Goal: Task Accomplishment & Management: Manage account settings

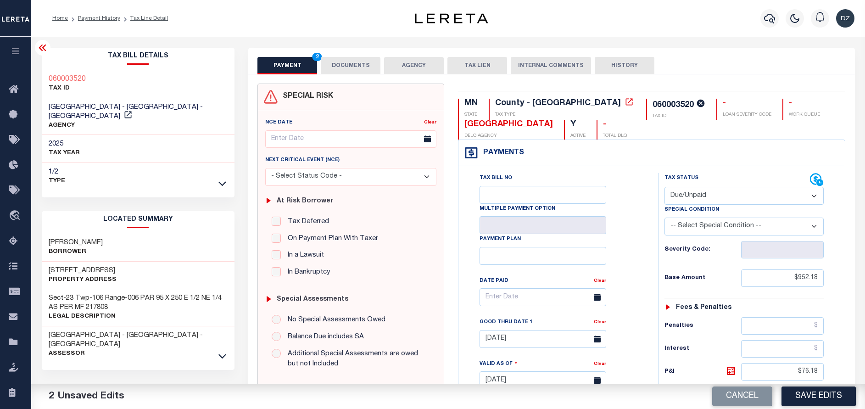
select select "DUE"
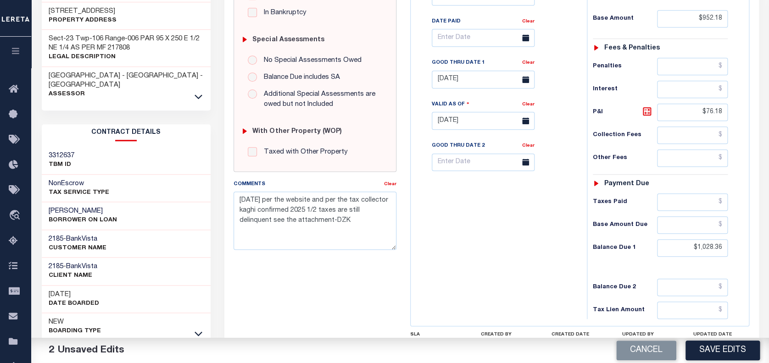
scroll to position [260, 0]
drag, startPoint x: 723, startPoint y: 244, endPoint x: 692, endPoint y: 242, distance: 31.7
click at [692, 242] on input "$1,028.36" at bounding box center [692, 247] width 71 height 17
type input "$1,047.29"
click at [648, 112] on icon at bounding box center [646, 110] width 11 height 11
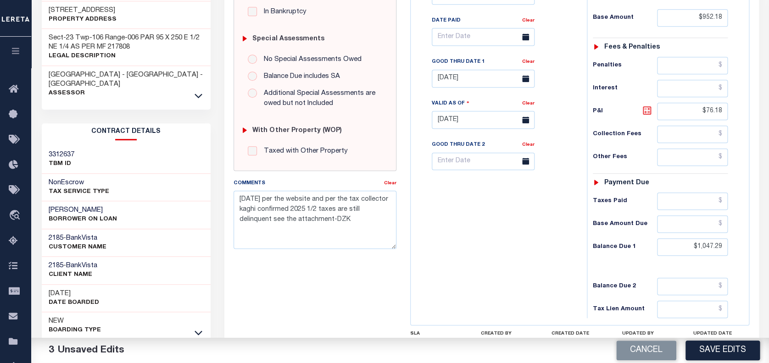
type input "$95.11"
click at [723, 107] on input "$95.11" at bounding box center [692, 111] width 71 height 17
click at [719, 244] on input "$1,047.29" at bounding box center [692, 247] width 71 height 17
type input "$1,047.39"
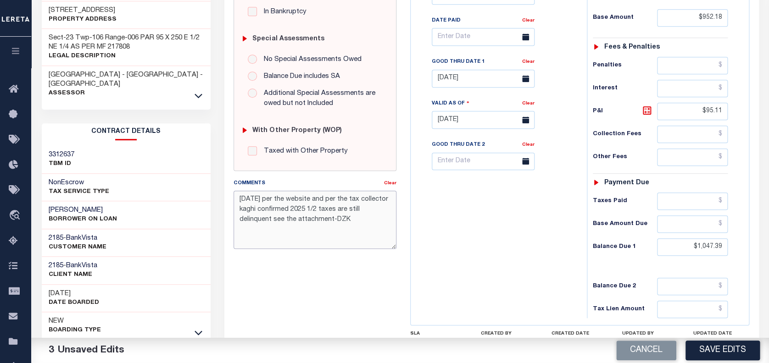
drag, startPoint x: 344, startPoint y: 223, endPoint x: 219, endPoint y: 200, distance: 127.0
click at [219, 200] on div "PAYMENT 3 DOCUMENTS AGENCY DELINQUENT PAYEE" at bounding box center [491, 113] width 548 height 650
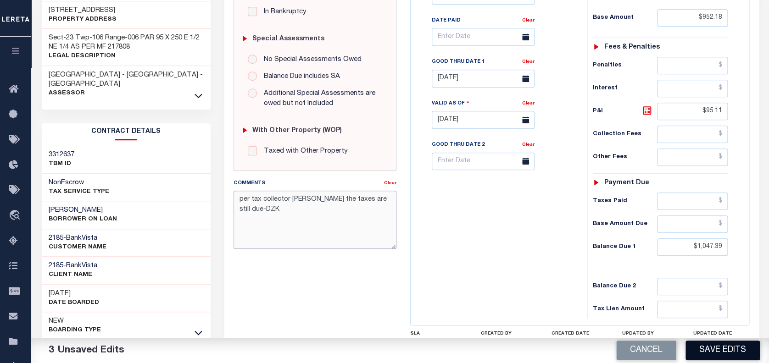
type textarea "per tax collector kathy the taxes are still due-DZK"
click at [731, 352] on button "Save Edits" at bounding box center [722, 351] width 74 height 20
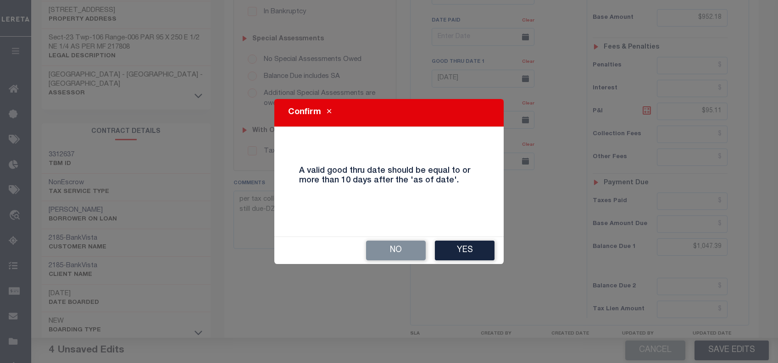
click at [449, 256] on button "Yes" at bounding box center [465, 251] width 60 height 20
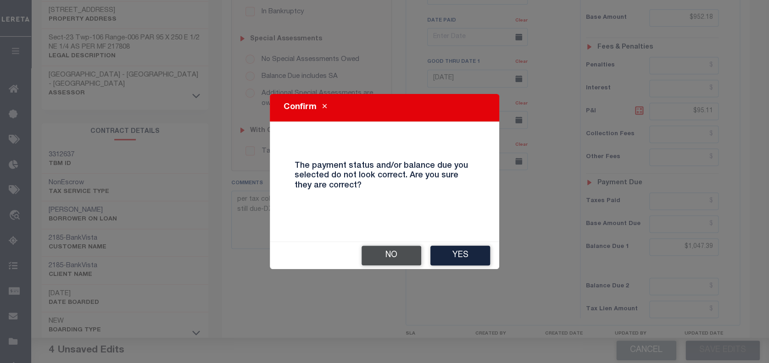
click at [400, 254] on button "No" at bounding box center [391, 256] width 60 height 20
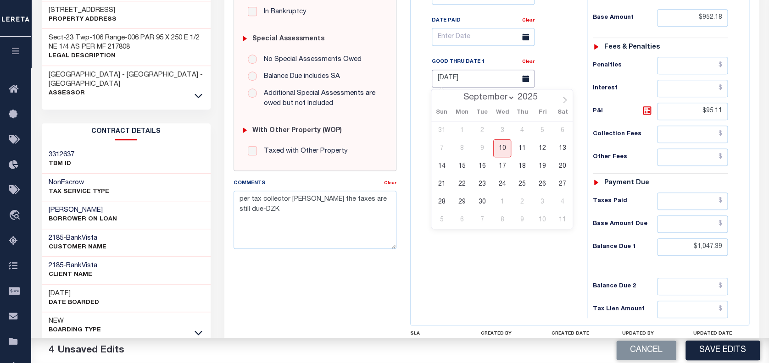
click at [484, 82] on input "07/31/2025" at bounding box center [483, 79] width 103 height 18
click at [474, 208] on span "30" at bounding box center [482, 202] width 18 height 18
type input "09/30/2025"
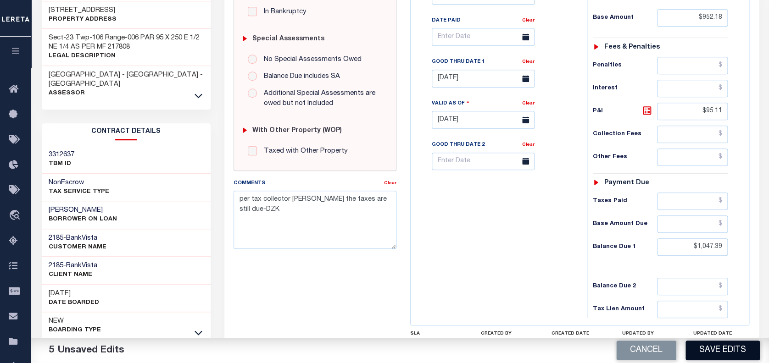
click at [727, 347] on button "Save Edits" at bounding box center [722, 351] width 74 height 20
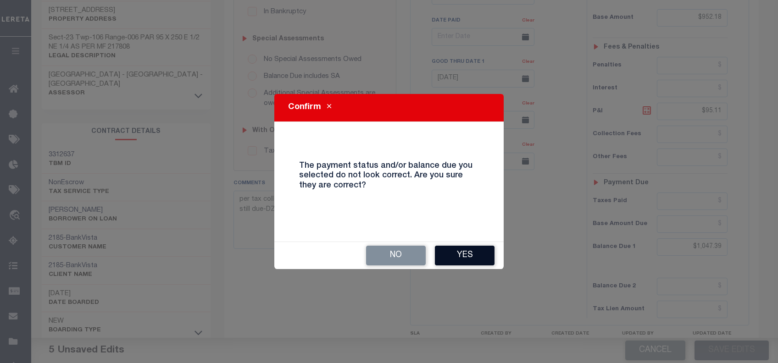
click at [456, 260] on button "Yes" at bounding box center [465, 256] width 60 height 20
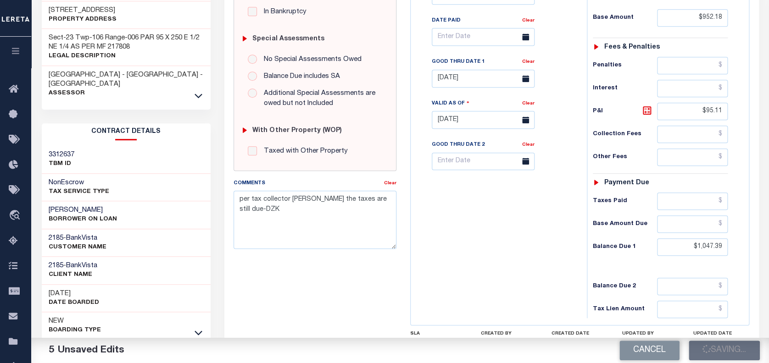
checkbox input "false"
type input "$952.18"
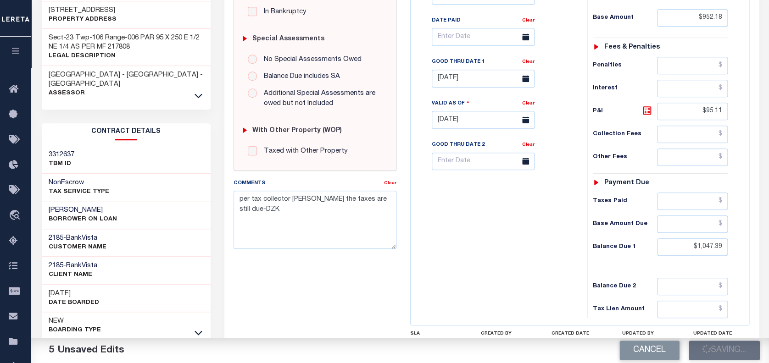
type input "$95.11"
type input "$1,047.39"
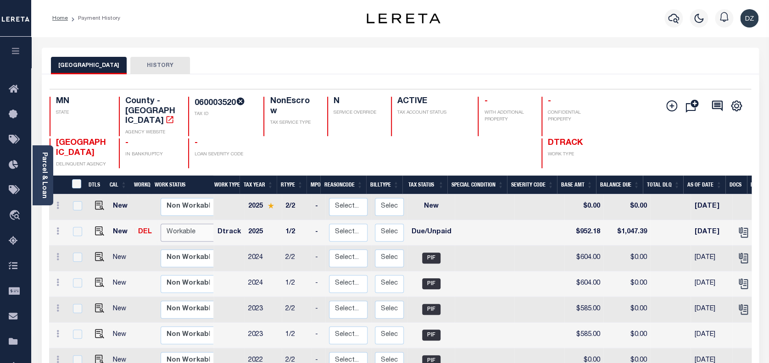
click at [167, 224] on select "Non Workable Workable" at bounding box center [188, 233] width 55 height 18
checkbox input "true"
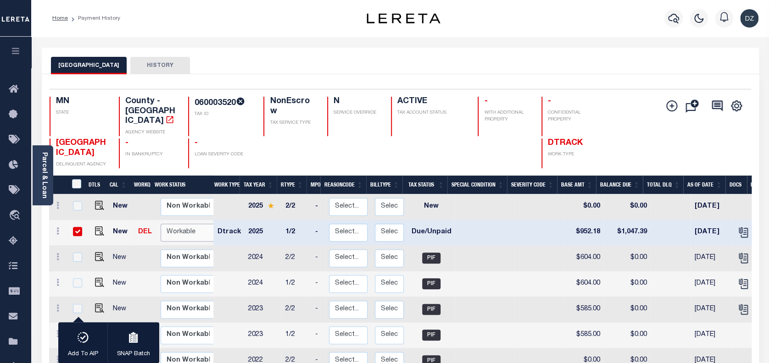
select select "true"
click at [161, 224] on select "Non Workable Workable" at bounding box center [188, 233] width 55 height 18
checkbox input "false"
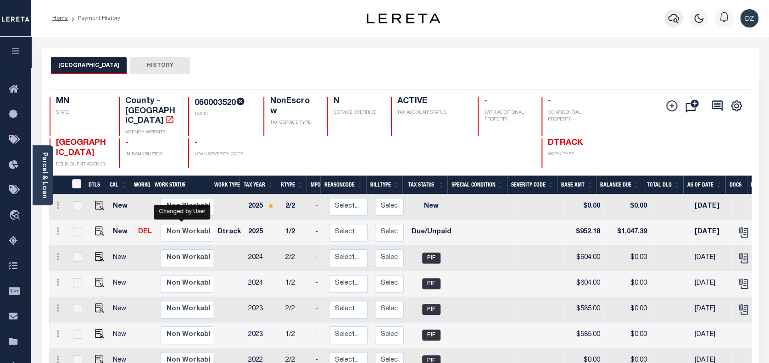
click at [672, 15] on icon "button" at bounding box center [673, 19] width 11 height 10
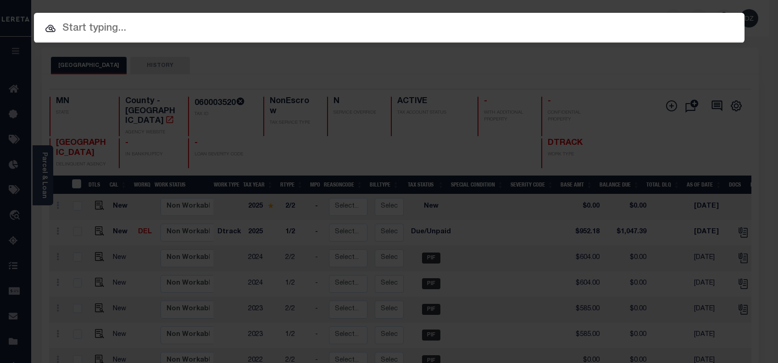
paste input "1412268"
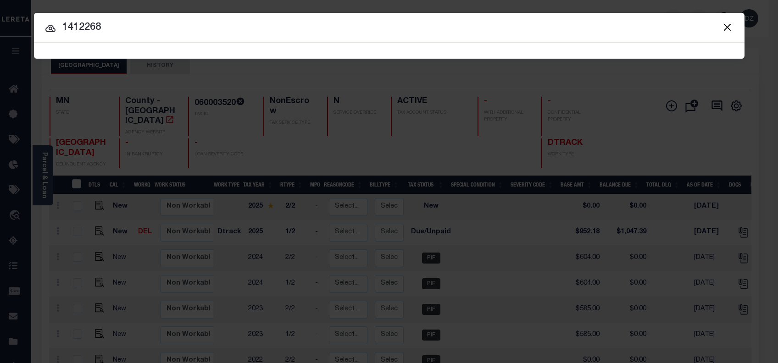
type input "1412268"
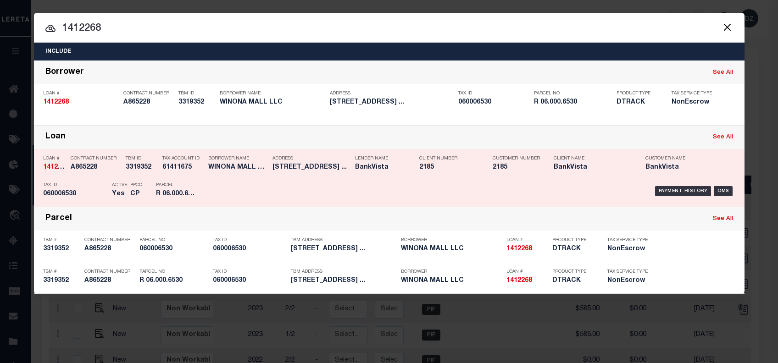
click at [693, 184] on div "Payment History OMS" at bounding box center [473, 191] width 524 height 27
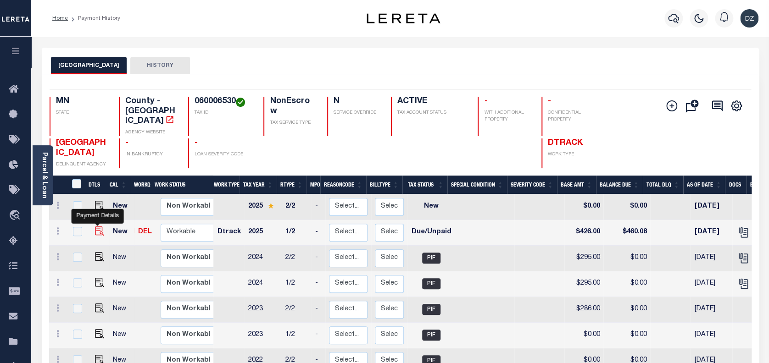
click at [95, 227] on img "" at bounding box center [99, 231] width 9 height 9
checkbox input "true"
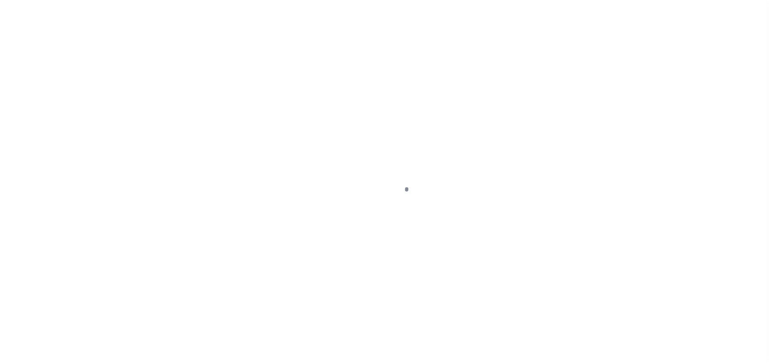
select select "DUE"
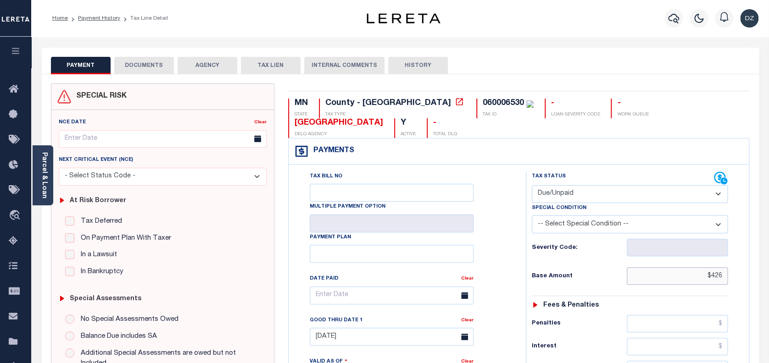
drag, startPoint x: 723, startPoint y: 259, endPoint x: 683, endPoint y: 249, distance: 41.2
click at [683, 267] on input "$426" at bounding box center [677, 275] width 101 height 17
paste input "text"
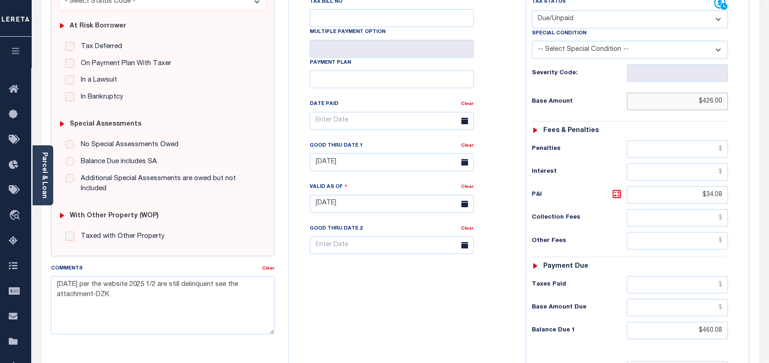
scroll to position [184, 0]
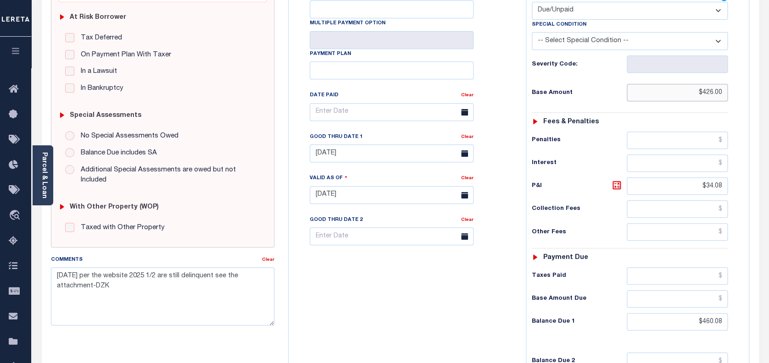
type input "$426.00"
type input "09/10/2025"
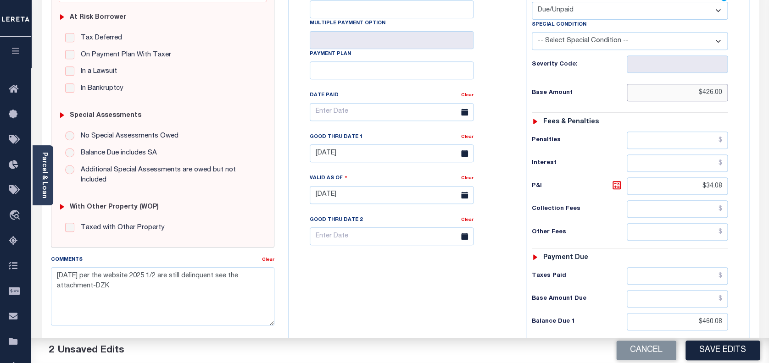
click at [710, 84] on input "$426.00" at bounding box center [677, 92] width 101 height 17
drag, startPoint x: 724, startPoint y: 303, endPoint x: 700, endPoint y: 302, distance: 24.8
click at [700, 313] on input "$460.08" at bounding box center [677, 321] width 101 height 17
paste input "468.6"
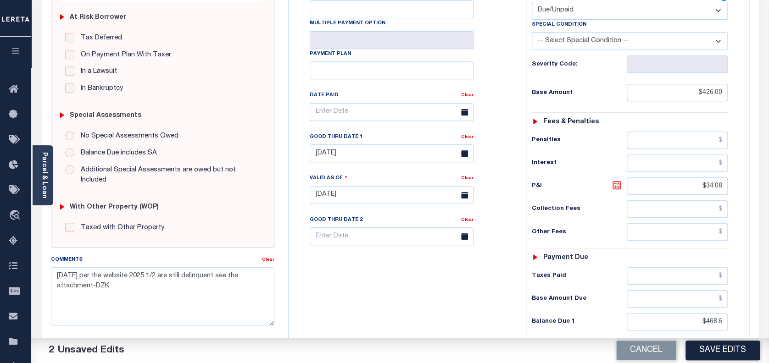
type input "$468.60"
click at [615, 180] on icon at bounding box center [616, 185] width 11 height 11
type input "$42.60"
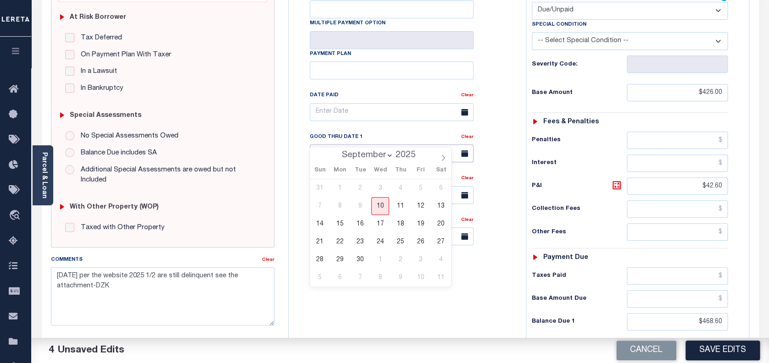
drag, startPoint x: 345, startPoint y: 146, endPoint x: 344, endPoint y: 140, distance: 6.1
click at [343, 145] on body "Home Payment History Tax Line Detail" at bounding box center [384, 163] width 769 height 695
click at [354, 264] on span "30" at bounding box center [360, 260] width 18 height 18
type input "09/30/2025"
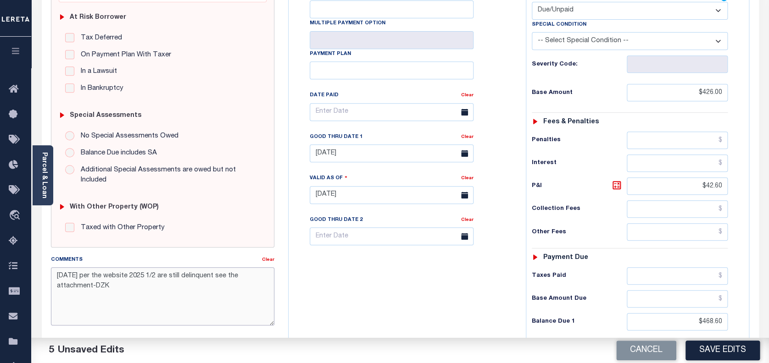
drag, startPoint x: 125, startPoint y: 290, endPoint x: 51, endPoint y: 276, distance: 75.7
click at [51, 276] on textarea "7/10/2025 per the website 2025 1/2 are still delinquent see the attachment-DZK" at bounding box center [163, 296] width 224 height 58
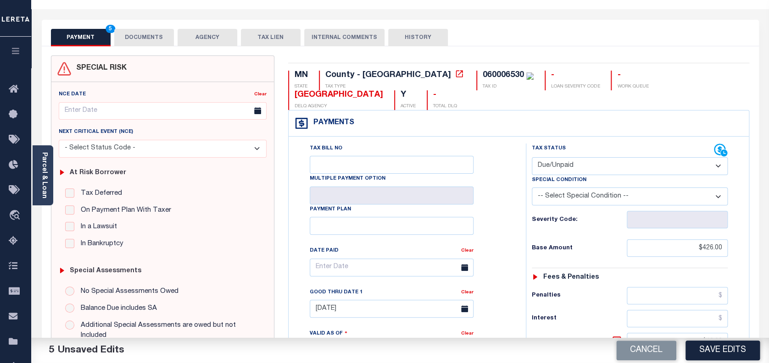
scroll to position [0, 0]
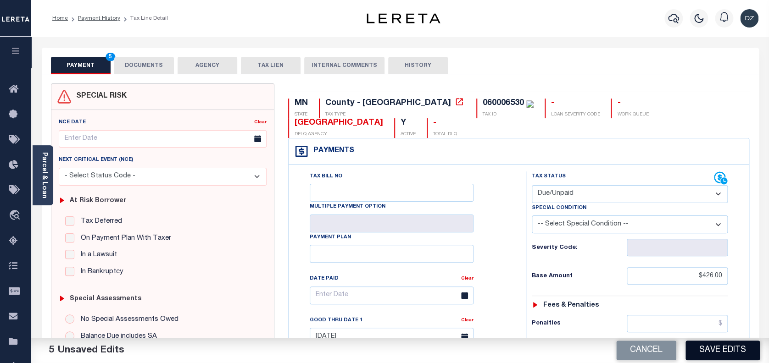
type textarea "per the tax collector kathy the taxes are still due-DZK"
click at [721, 356] on button "Save Edits" at bounding box center [722, 351] width 74 height 20
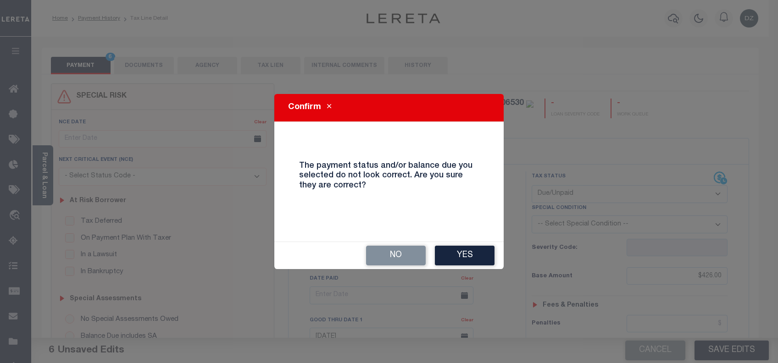
drag, startPoint x: 411, startPoint y: 256, endPoint x: 421, endPoint y: 297, distance: 42.1
click at [421, 297] on div "Confirm The payment status and/or balance due you selected do not look correct.…" at bounding box center [389, 181] width 778 height 363
click at [453, 257] on button "Yes" at bounding box center [465, 256] width 60 height 20
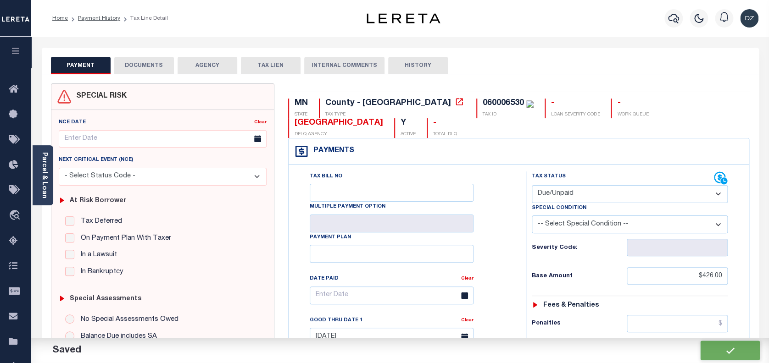
checkbox input "false"
type input "$426"
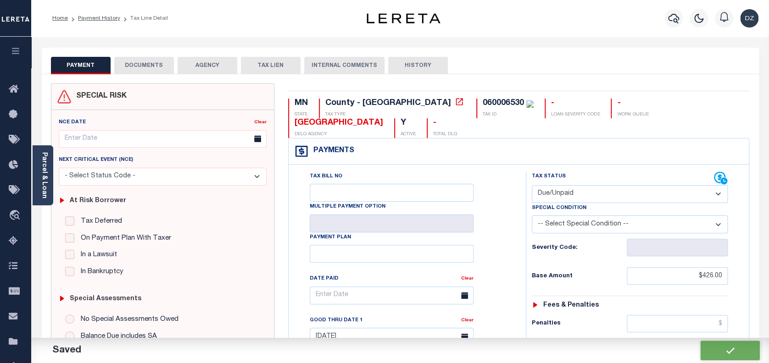
type input "$42.6"
type input "$468.6"
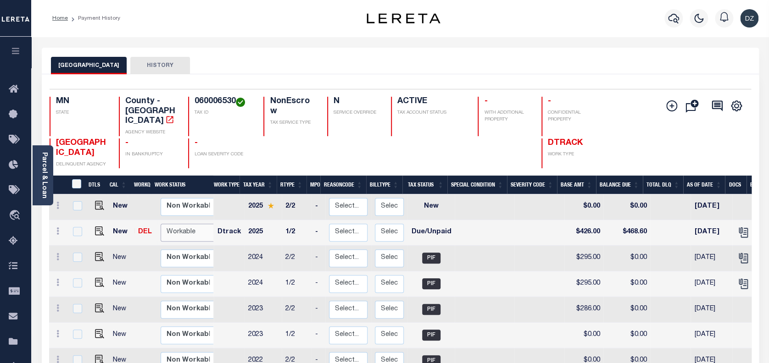
click at [192, 224] on select "Non Workable Workable" at bounding box center [188, 233] width 55 height 18
checkbox input "true"
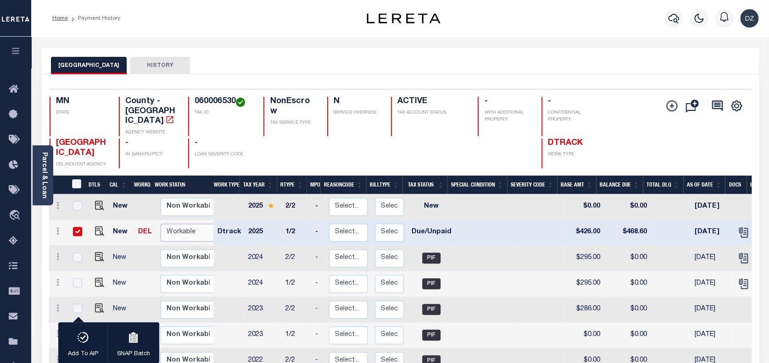
select select "true"
click at [161, 224] on select "Non Workable Workable" at bounding box center [188, 233] width 55 height 18
checkbox input "false"
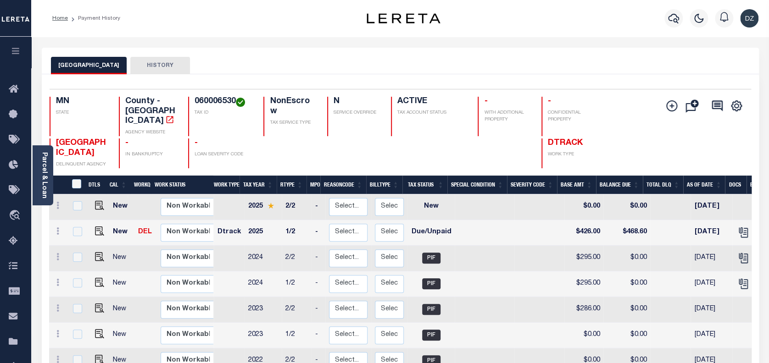
click at [664, 13] on div at bounding box center [673, 18] width 25 height 32
click at [674, 19] on icon "button" at bounding box center [673, 19] width 11 height 10
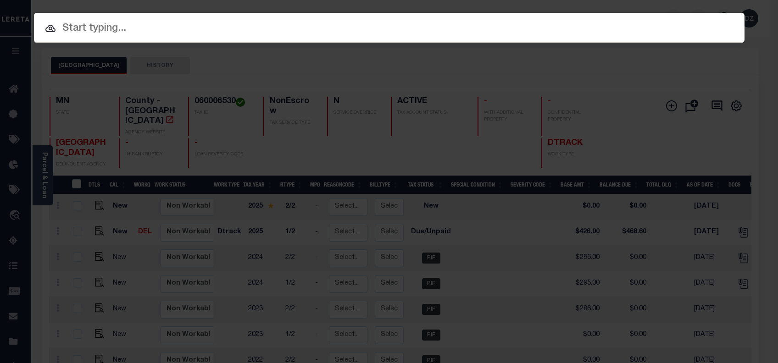
paste input "1412561"
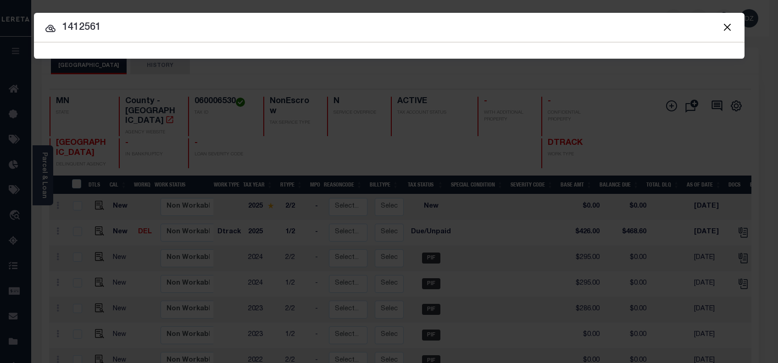
type input "1412561"
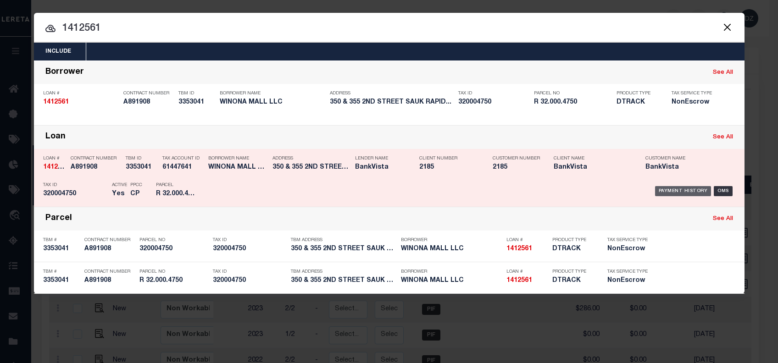
click at [673, 187] on div "Payment History" at bounding box center [683, 191] width 56 height 10
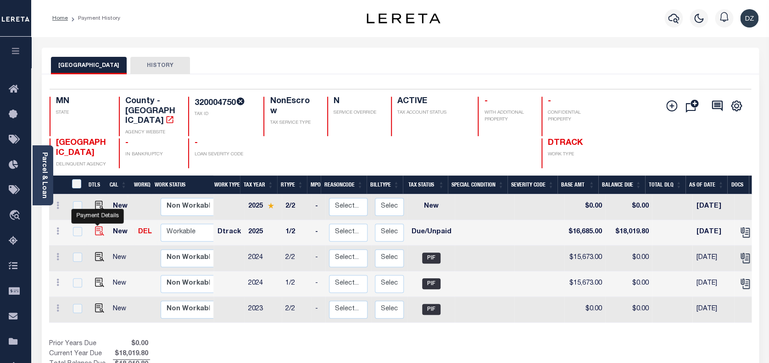
click at [99, 227] on img "" at bounding box center [99, 231] width 9 height 9
checkbox input "true"
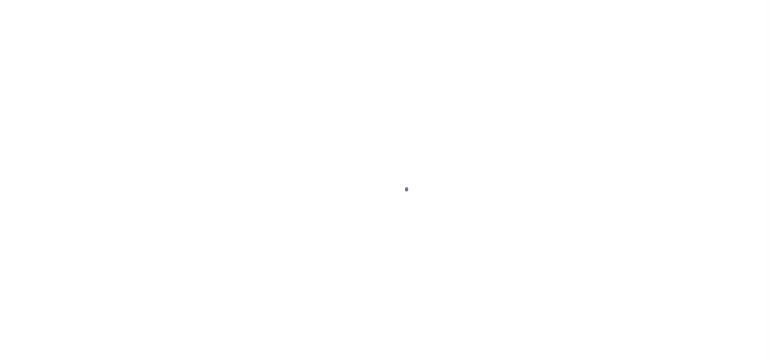
select select "DUE"
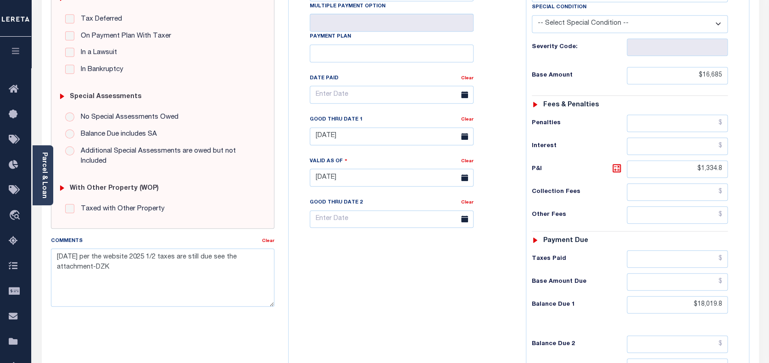
scroll to position [245, 0]
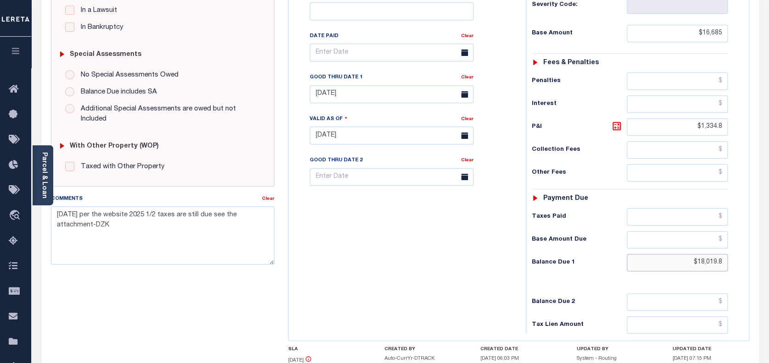
drag, startPoint x: 720, startPoint y: 257, endPoint x: 694, endPoint y: 258, distance: 25.7
click at [694, 258] on input "$18,019.8" at bounding box center [677, 262] width 101 height 17
paste input "18,353.5"
type input "$18,353.5"
type input "[DATE]"
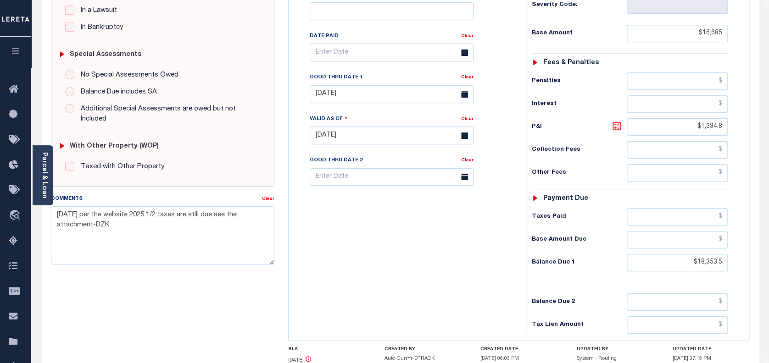
type input "$18,353.50"
click at [618, 127] on icon at bounding box center [617, 126] width 6 height 6
type input "$1,668.50"
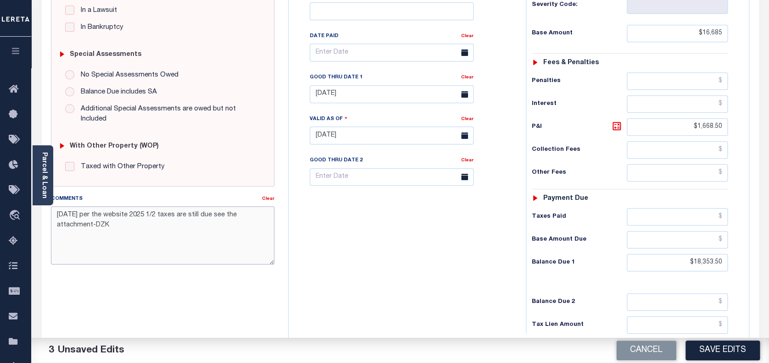
drag, startPoint x: 121, startPoint y: 231, endPoint x: 55, endPoint y: 220, distance: 66.6
click at [55, 220] on textarea "7/10/2025 per the website 2025 1/2 taxes are still due see the attachment-DZK" at bounding box center [163, 235] width 224 height 58
click at [117, 213] on textarea "per the tax collector the 2025 1/2 is still delinquent-DZK" at bounding box center [163, 235] width 224 height 58
click at [119, 215] on textarea "per the tax collector the 2025 1/2 is still delinquent-DZK" at bounding box center [163, 235] width 224 height 58
type textarea "per the tax collector kathy the 2025 1/2 is still delinquent-DZK"
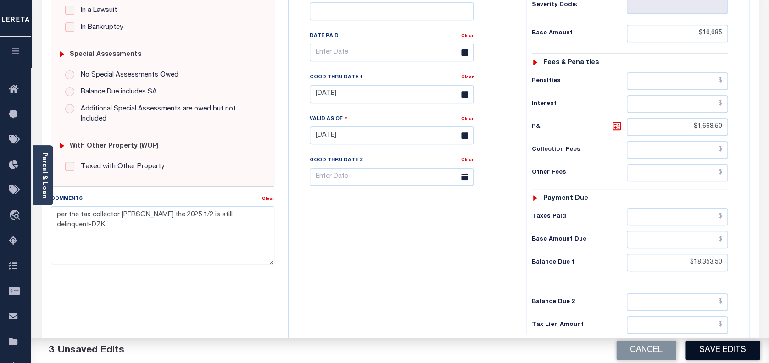
click at [716, 350] on button "Save Edits" at bounding box center [722, 351] width 74 height 20
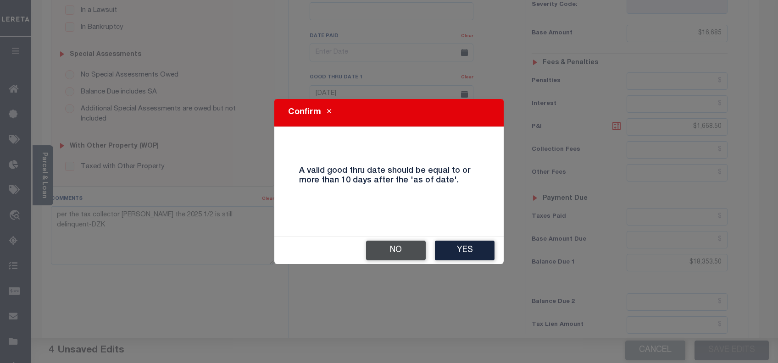
click at [400, 254] on button "No" at bounding box center [396, 251] width 60 height 20
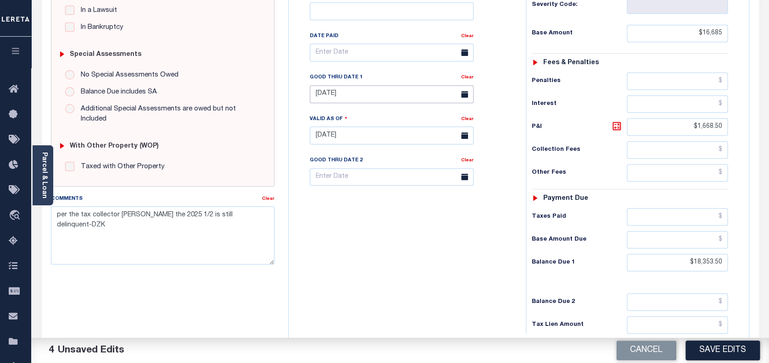
click at [352, 93] on input "07/31/2025" at bounding box center [392, 94] width 164 height 18
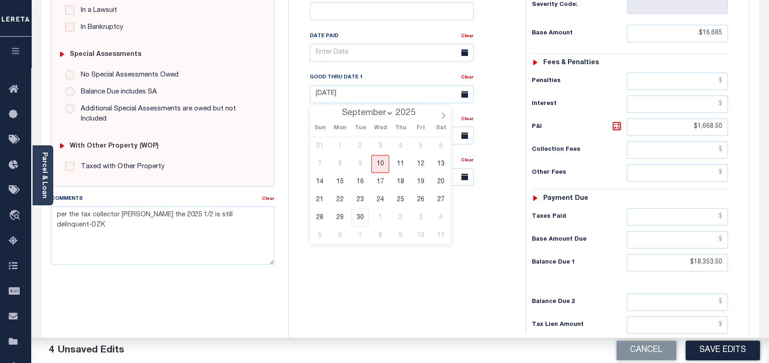
click at [363, 221] on span "30" at bounding box center [360, 218] width 18 height 18
type input "09/30/2025"
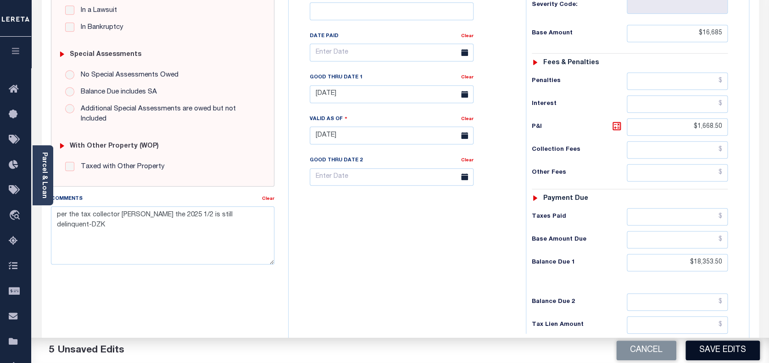
click at [745, 345] on button "Save Edits" at bounding box center [722, 351] width 74 height 20
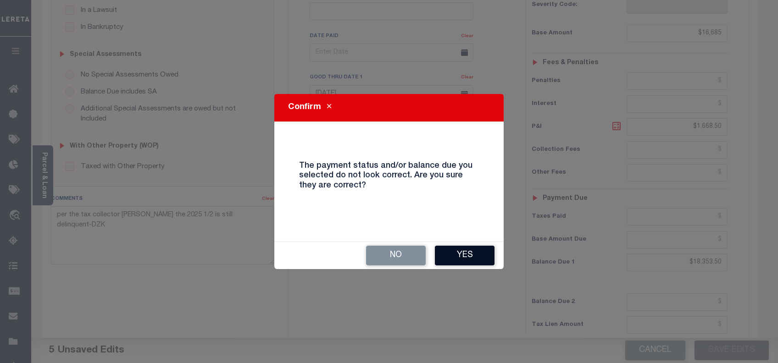
click at [439, 249] on button "Yes" at bounding box center [465, 256] width 60 height 20
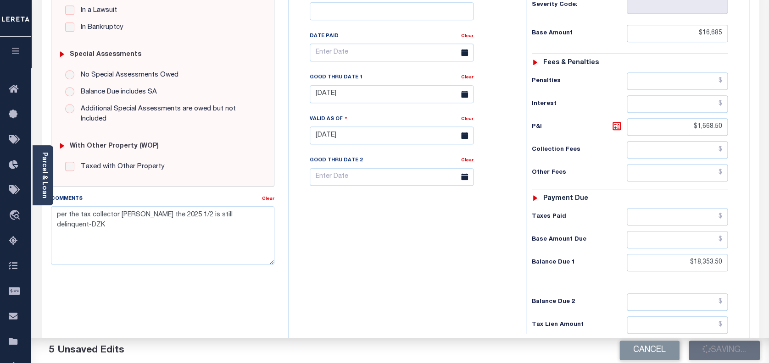
checkbox input "false"
type input "$16,685"
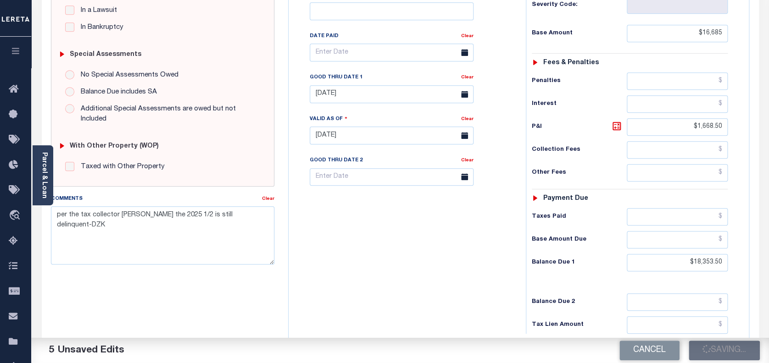
type input "$1,668.5"
type input "$18,353.5"
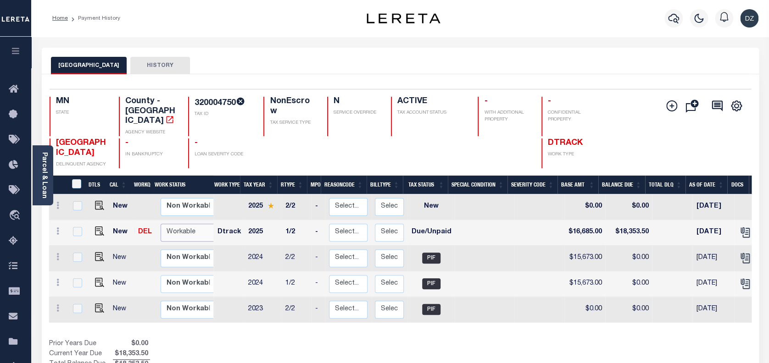
click at [171, 224] on select "Non Workable Workable" at bounding box center [188, 233] width 55 height 18
checkbox input "true"
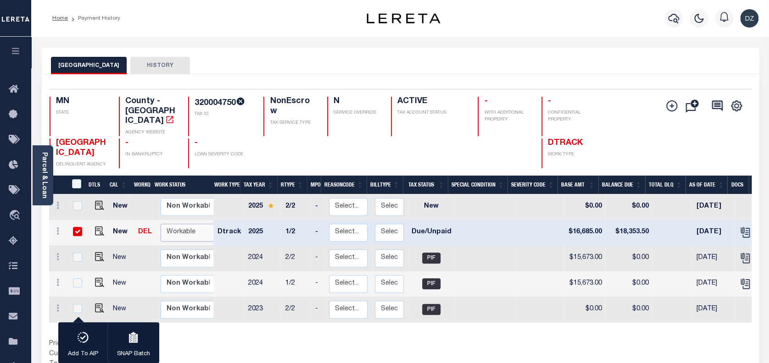
select select "true"
click at [161, 224] on select "Non Workable Workable" at bounding box center [188, 233] width 55 height 18
checkbox input "false"
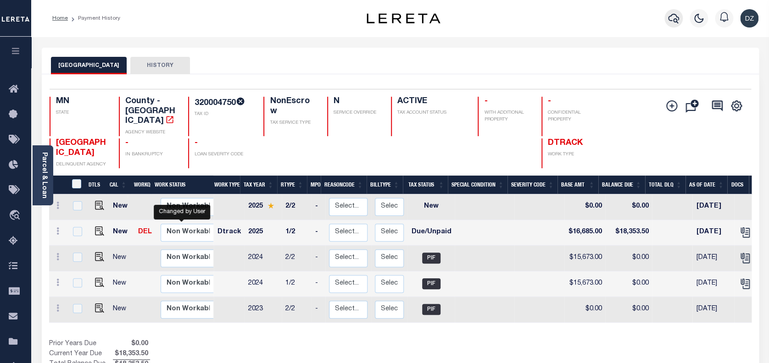
click at [674, 17] on icon "button" at bounding box center [673, 18] width 11 height 11
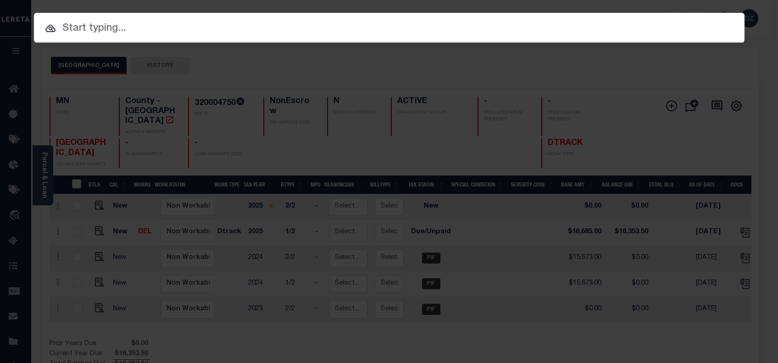
paste input "1412179"
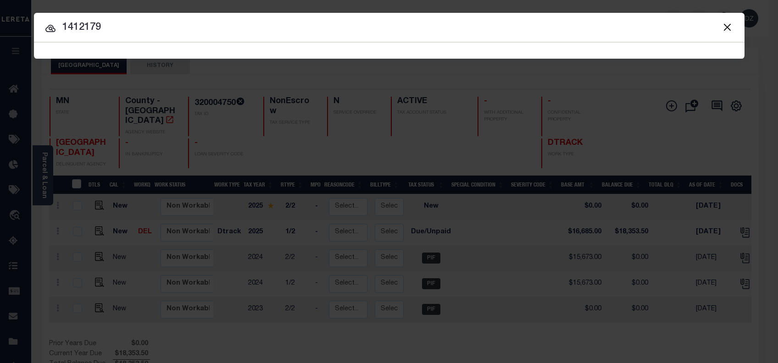
type input "1412179"
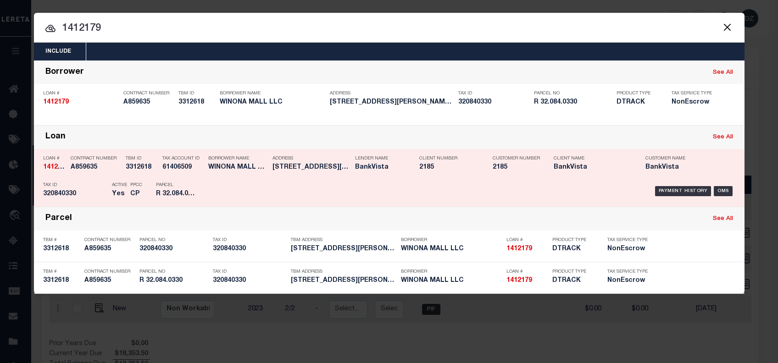
drag, startPoint x: 673, startPoint y: 191, endPoint x: 556, endPoint y: 128, distance: 133.6
click at [673, 191] on div "Payment History" at bounding box center [683, 191] width 56 height 10
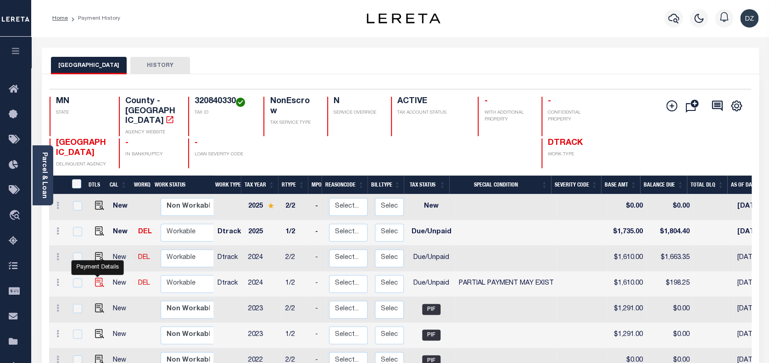
click at [98, 278] on img "" at bounding box center [99, 282] width 9 height 9
checkbox input "true"
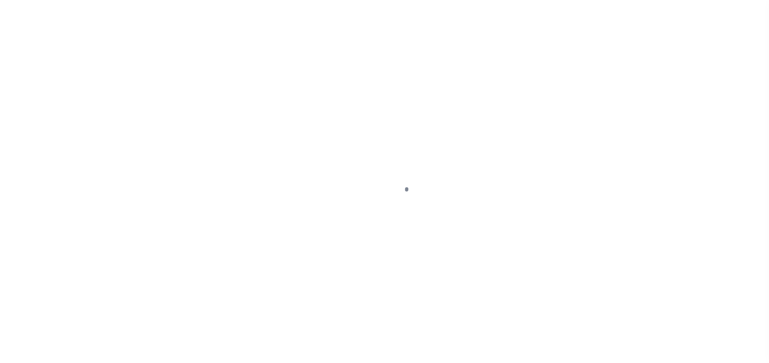
select select "DUE"
select select "15"
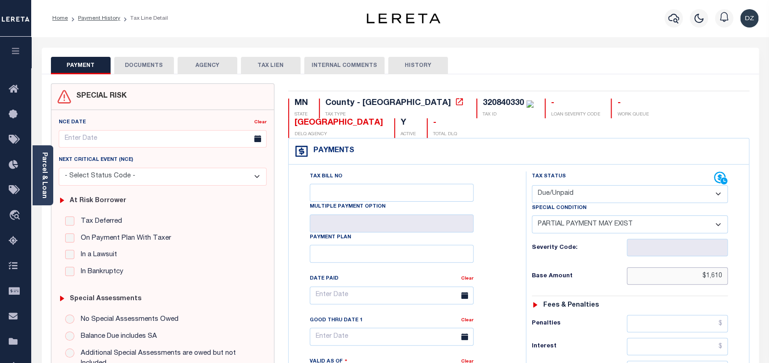
drag, startPoint x: 725, startPoint y: 253, endPoint x: 694, endPoint y: 257, distance: 32.0
click at [694, 267] on input "$1,610" at bounding box center [677, 275] width 101 height 17
paste input "1,754.9"
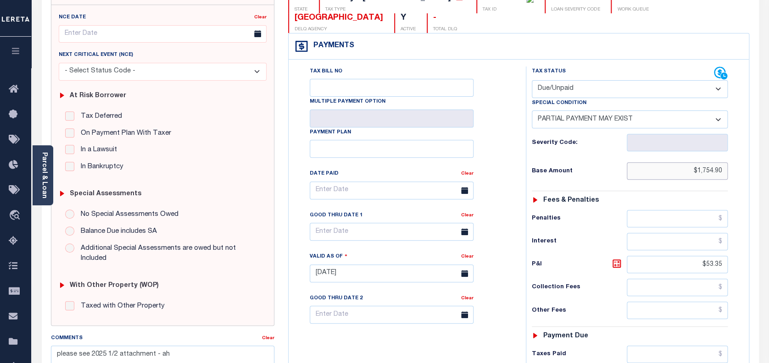
scroll to position [184, 0]
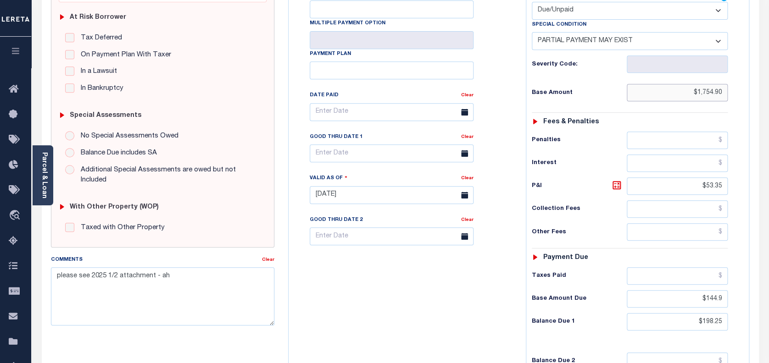
type input "$1,754.90"
type input "[DATE]"
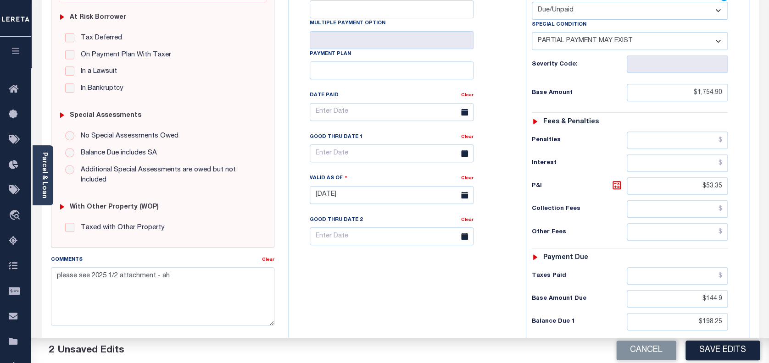
drag, startPoint x: 729, startPoint y: 164, endPoint x: 699, endPoint y: 166, distance: 30.3
click at [699, 166] on div "Tax Status Status - Select Status Code -" at bounding box center [633, 190] width 214 height 405
click at [712, 178] on input "$53.35" at bounding box center [677, 186] width 101 height 17
type input "$"
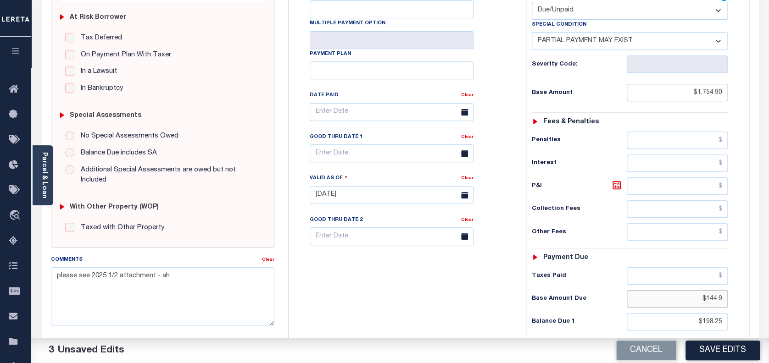
drag, startPoint x: 724, startPoint y: 281, endPoint x: 696, endPoint y: 274, distance: 29.2
click at [696, 290] on input "$144.9" at bounding box center [677, 298] width 101 height 17
drag, startPoint x: 718, startPoint y: 303, endPoint x: 694, endPoint y: 303, distance: 24.3
click at [694, 313] on input "$198.25" at bounding box center [677, 321] width 101 height 17
type input "$0.00"
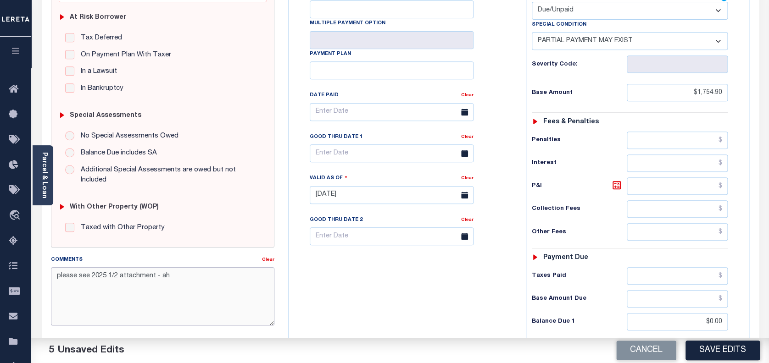
drag, startPoint x: 173, startPoint y: 280, endPoint x: 53, endPoint y: 274, distance: 120.4
click at [53, 274] on textarea "please see 2025 1/2 attachment - ah" at bounding box center [163, 296] width 224 height 58
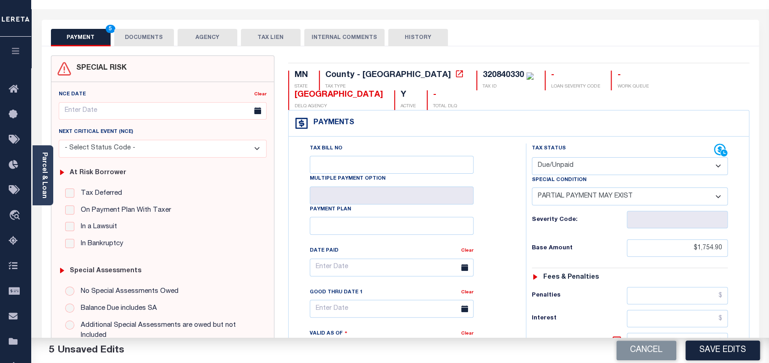
scroll to position [0, 0]
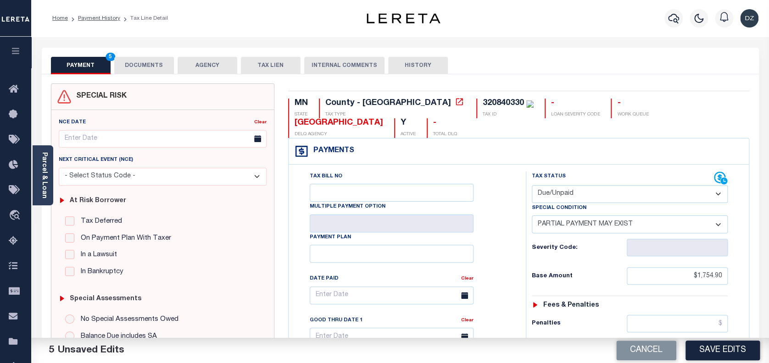
type textarea "per the tax collector 2024 1/2 is paid and second installment is still due-DZK"
click at [572, 185] on select "- Select Status Code - Open Due/Unpaid Paid Incomplete No Tax Due Internal Refu…" at bounding box center [630, 194] width 196 height 18
select select "PYD"
click at [532, 185] on select "- Select Status Code - Open Due/Unpaid Paid Incomplete No Tax Due Internal Refu…" at bounding box center [630, 194] width 196 height 18
select select "0"
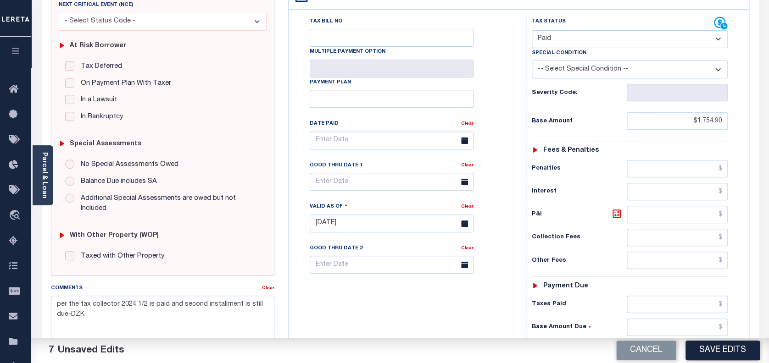
scroll to position [184, 0]
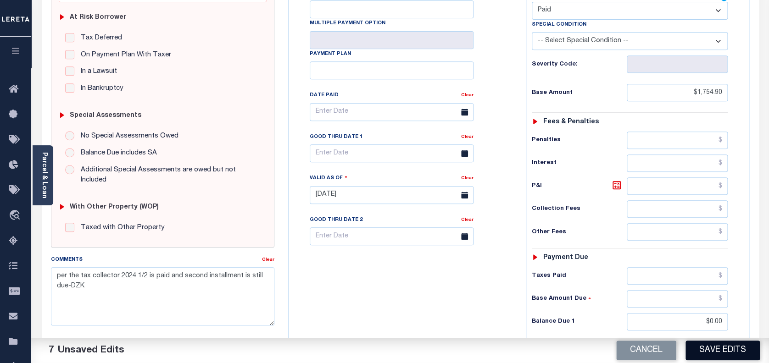
click at [706, 354] on button "Save Edits" at bounding box center [722, 351] width 74 height 20
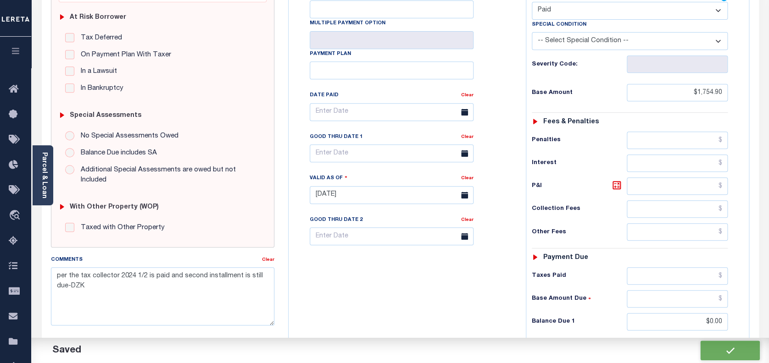
checkbox input "false"
type textarea "per the tax collector 2024 1/2 is paid and second installment is still due-DZK"
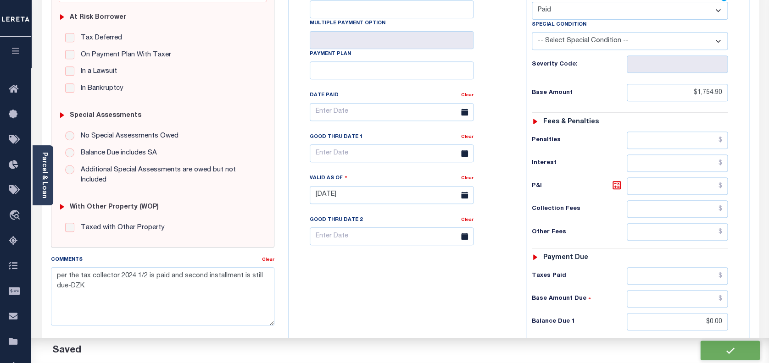
type input "$1,754.9"
type input "$0"
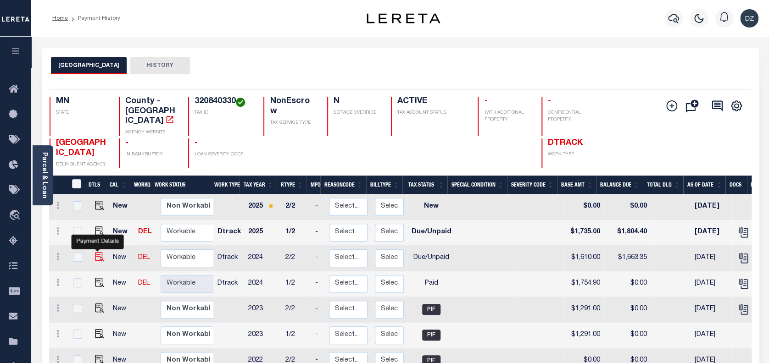
click at [100, 252] on img "" at bounding box center [99, 256] width 9 height 9
checkbox input "true"
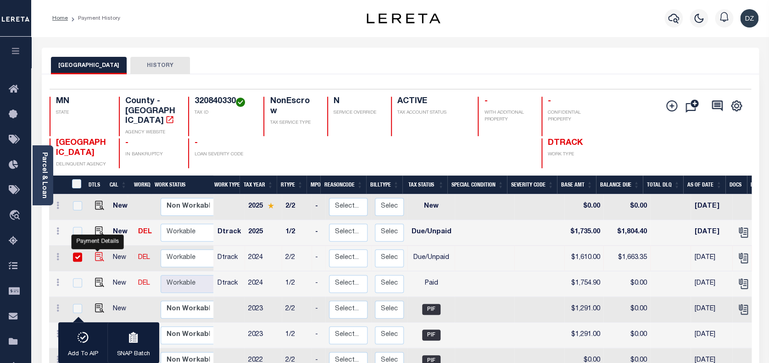
click at [95, 252] on img "" at bounding box center [99, 256] width 9 height 9
checkbox input "false"
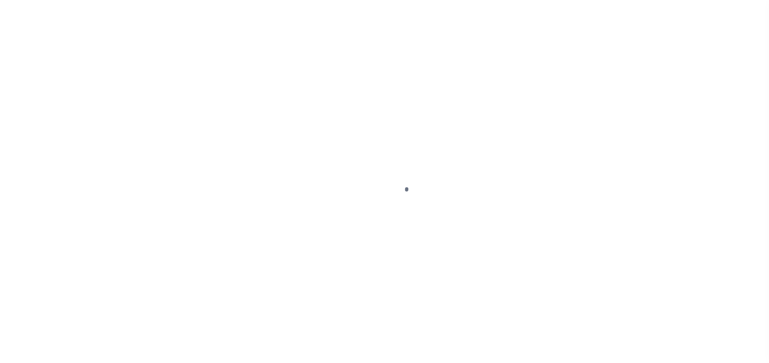
select select "DUE"
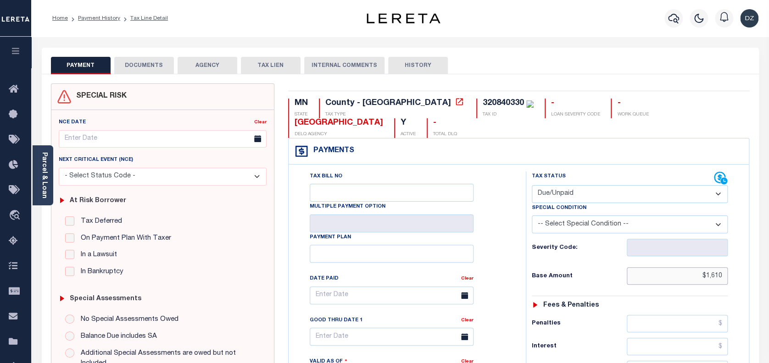
drag, startPoint x: 724, startPoint y: 257, endPoint x: 671, endPoint y: 264, distance: 53.7
click at [671, 267] on input "$1,610" at bounding box center [677, 275] width 101 height 17
paste input "1,754.9"
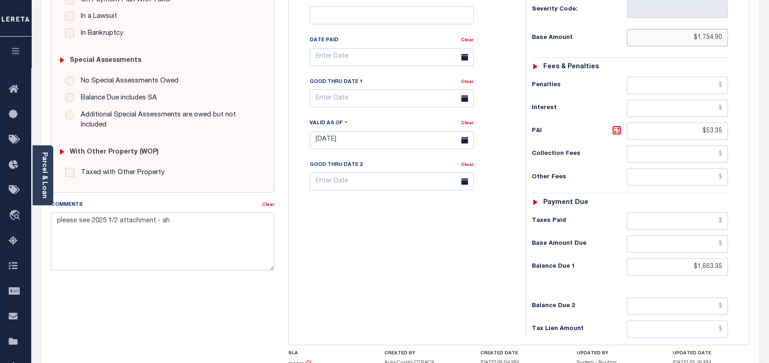
scroll to position [245, 0]
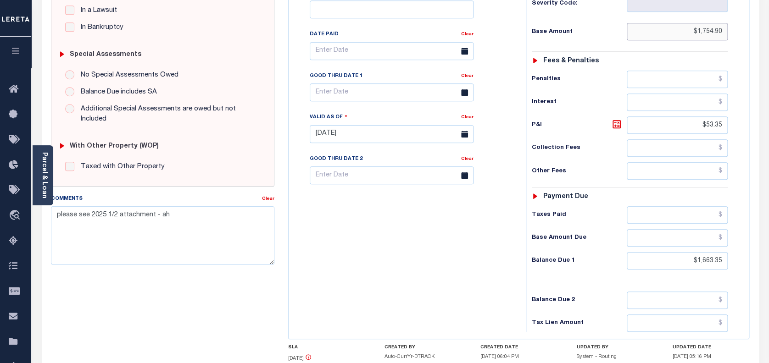
type input "$1,754.90"
type input "[DATE]"
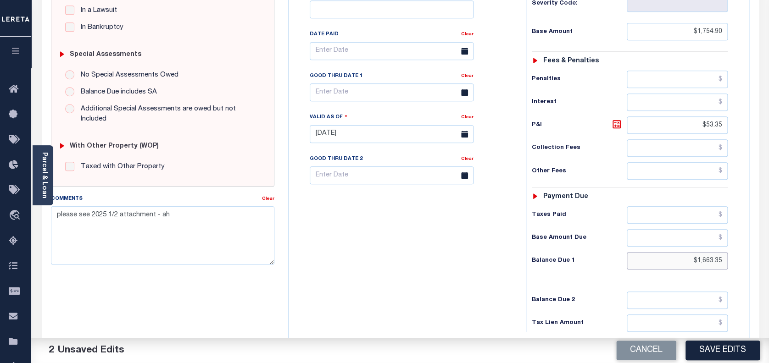
click at [707, 252] on input "$1,663.35" at bounding box center [677, 260] width 101 height 17
paste input "897.41"
type input "$1,897.41"
click at [616, 119] on icon at bounding box center [616, 124] width 11 height 11
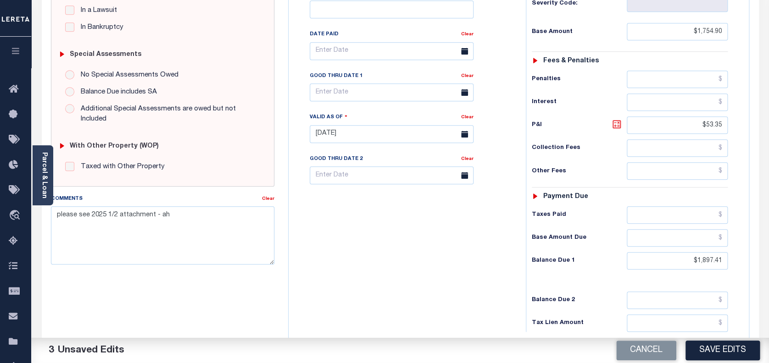
type input "$142.51"
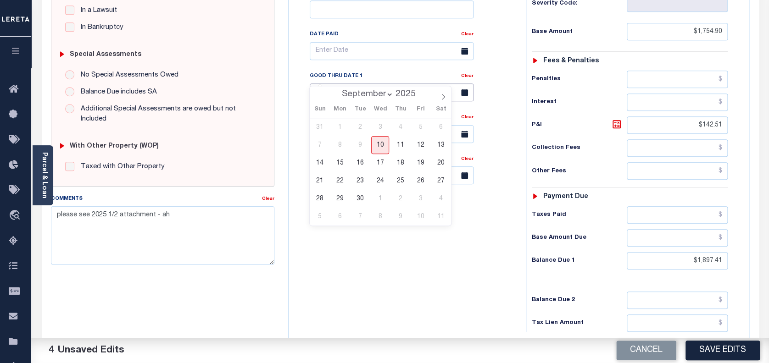
click at [351, 83] on input "text" at bounding box center [392, 92] width 164 height 18
click at [362, 197] on span "30" at bounding box center [360, 199] width 18 height 18
type input "09/30/2025"
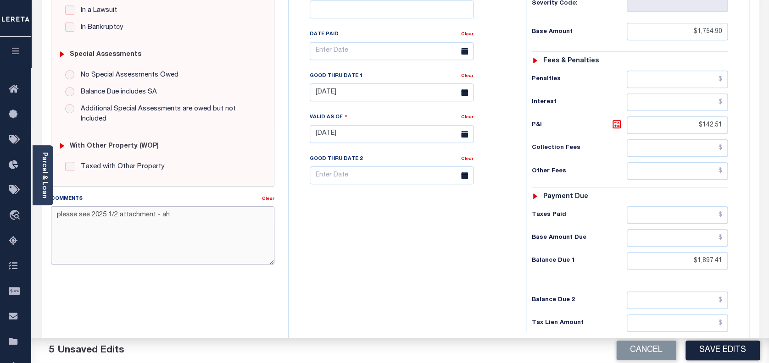
drag, startPoint x: 176, startPoint y: 217, endPoint x: 43, endPoint y: 213, distance: 132.7
click at [43, 213] on div "SPECIAL RISK NCE Date Clear" at bounding box center [400, 133] width 717 height 607
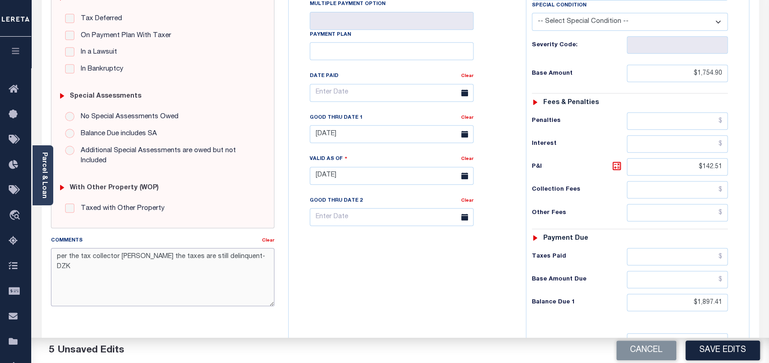
scroll to position [61, 0]
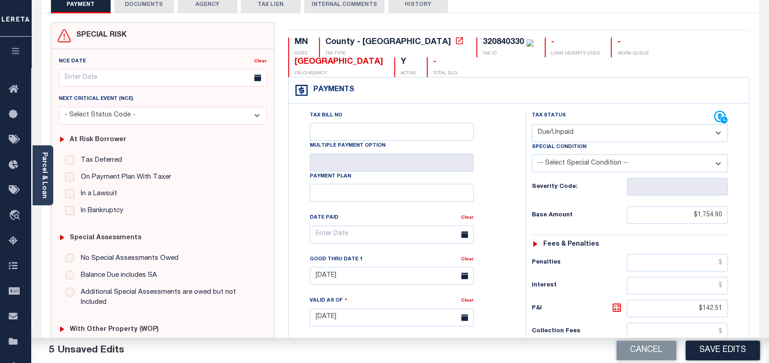
type textarea "per the tax collector kathy the taxes are still delinquent-DZK"
click at [591, 124] on select "- Select Status Code - Open Due/Unpaid Paid Incomplete No Tax Due Internal Refu…" at bounding box center [630, 133] width 196 height 18
click at [532, 124] on select "- Select Status Code - Open Due/Unpaid Paid Incomplete No Tax Due Internal Refu…" at bounding box center [630, 133] width 196 height 18
click at [730, 351] on button "Save Edits" at bounding box center [722, 351] width 74 height 20
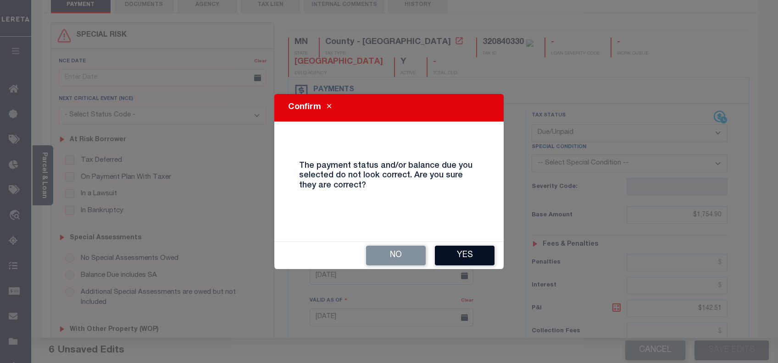
click at [450, 259] on button "Yes" at bounding box center [465, 256] width 60 height 20
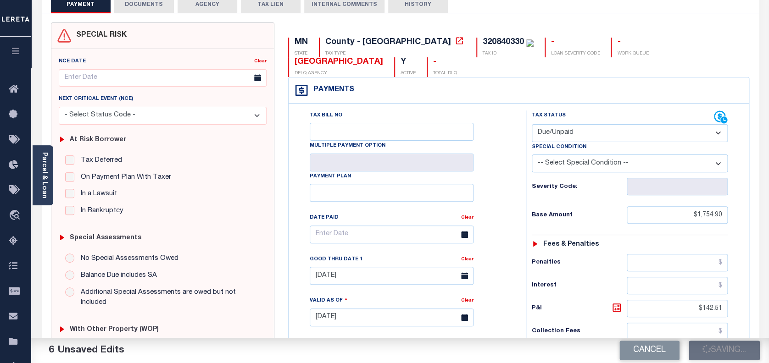
checkbox input "false"
type textarea "per the tax collector kathy the taxes are still delinquent-DZK"
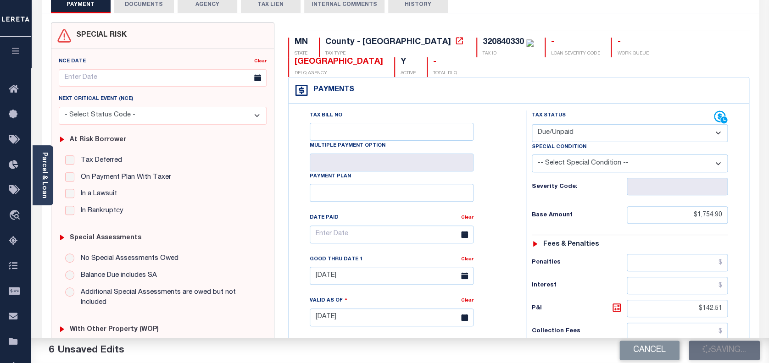
type input "$1,754.9"
type input "$142.51"
type input "$1,897.41"
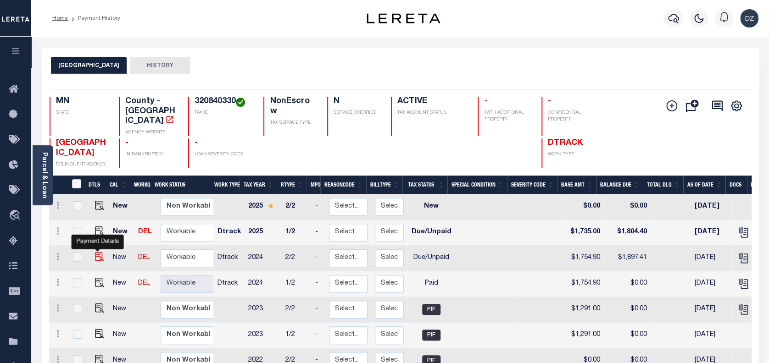
click at [97, 252] on img "" at bounding box center [99, 256] width 9 height 9
checkbox input "true"
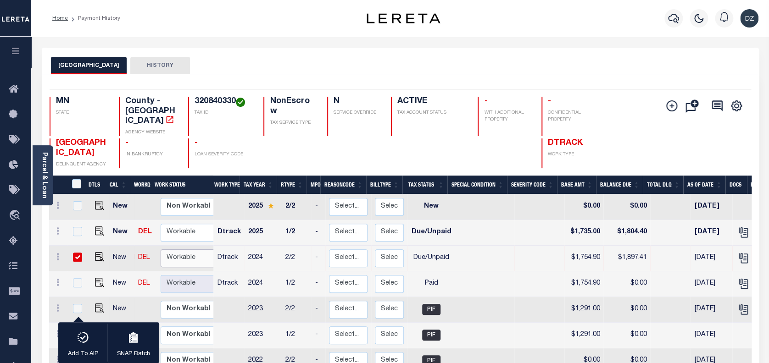
click at [166, 254] on select "Non Workable Workable" at bounding box center [188, 259] width 55 height 18
checkbox input "false"
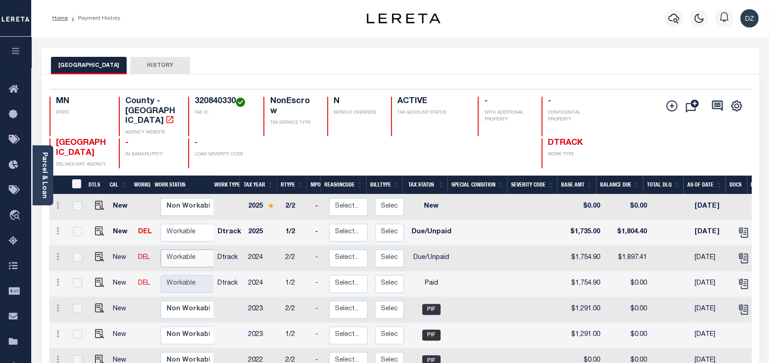
select select "true"
click at [161, 250] on select "Non Workable Workable" at bounding box center [188, 259] width 55 height 18
checkbox input "true"
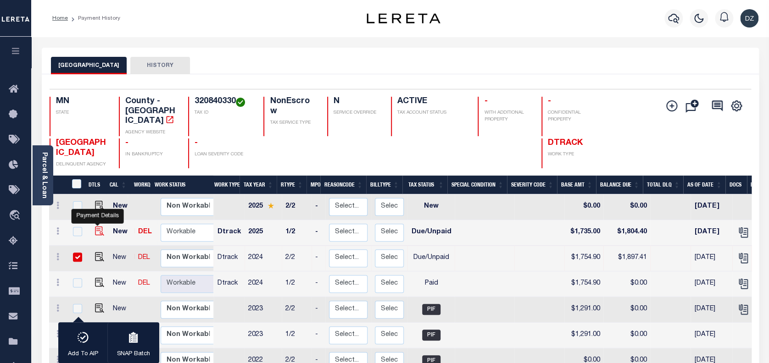
click at [98, 227] on img "" at bounding box center [99, 231] width 9 height 9
checkbox input "true"
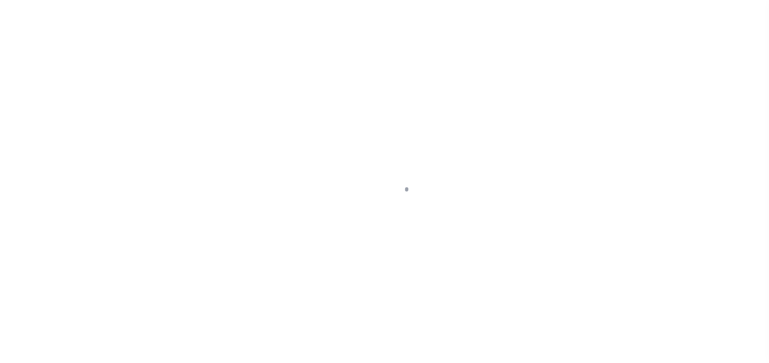
select select "DUE"
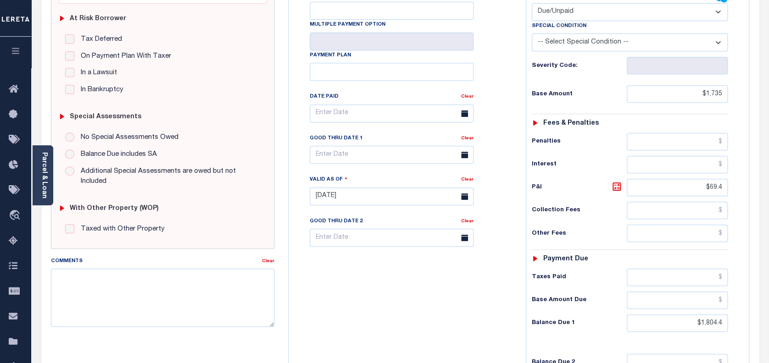
scroll to position [245, 0]
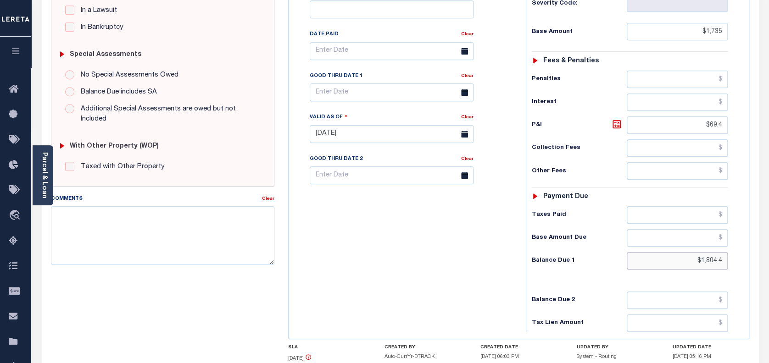
drag, startPoint x: 721, startPoint y: 237, endPoint x: 695, endPoint y: 236, distance: 26.2
click at [695, 252] on input "$1,804.4" at bounding box center [677, 260] width 101 height 17
paste input "1,908.5"
type input "$1,908.5"
type input "[DATE]"
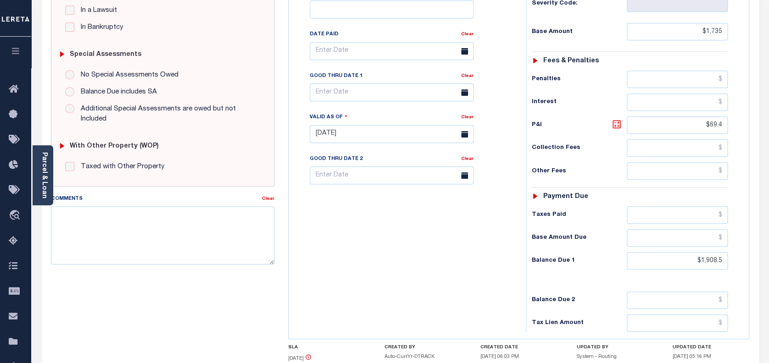
type input "$1,908.50"
click at [615, 122] on icon at bounding box center [617, 125] width 6 height 6
type input "$173.50"
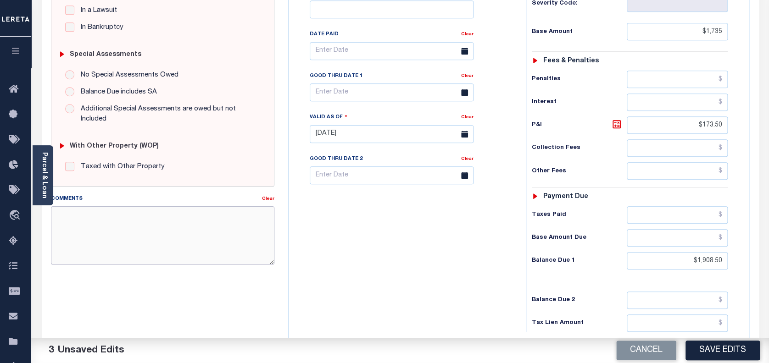
click at [184, 228] on textarea "Comments" at bounding box center [163, 235] width 224 height 58
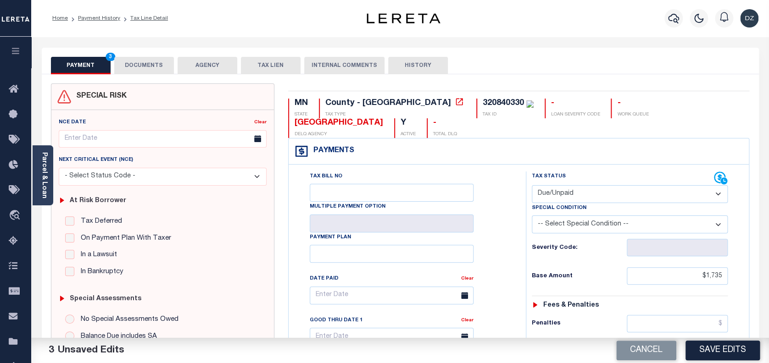
type textarea "per the tax collector kathy the 2025 1/2 is still due-DZK"
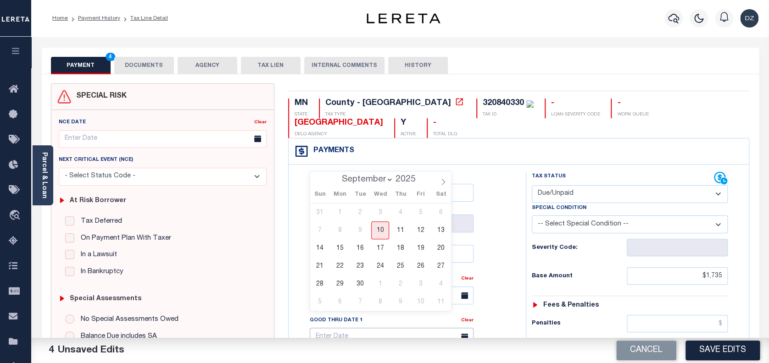
click at [344, 328] on input "text" at bounding box center [392, 337] width 164 height 18
click at [364, 279] on span "30" at bounding box center [360, 284] width 18 height 18
type input "09/30/2025"
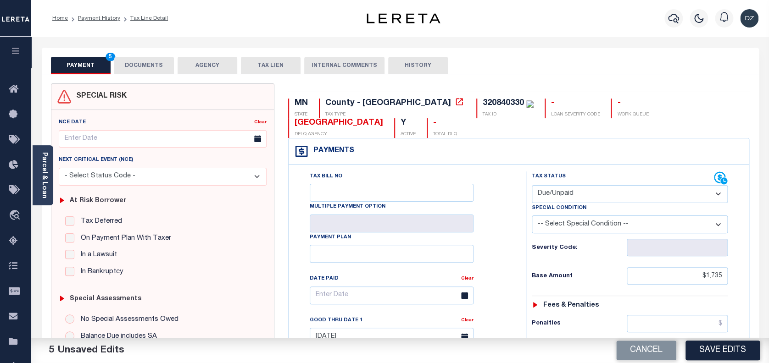
click at [136, 59] on button "DOCUMENTS" at bounding box center [144, 65] width 60 height 17
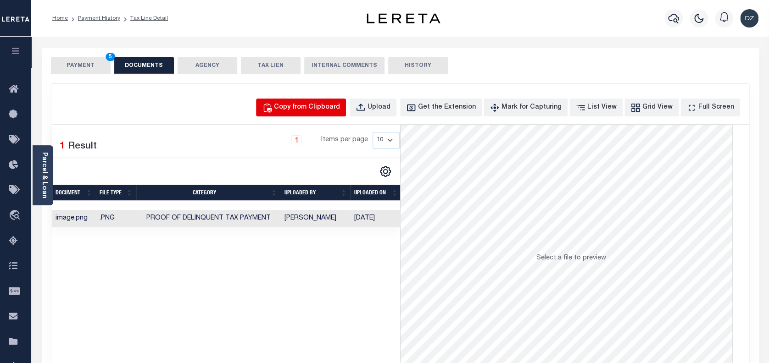
click at [337, 104] on div "Copy from Clipboard" at bounding box center [307, 108] width 66 height 10
select select "POP"
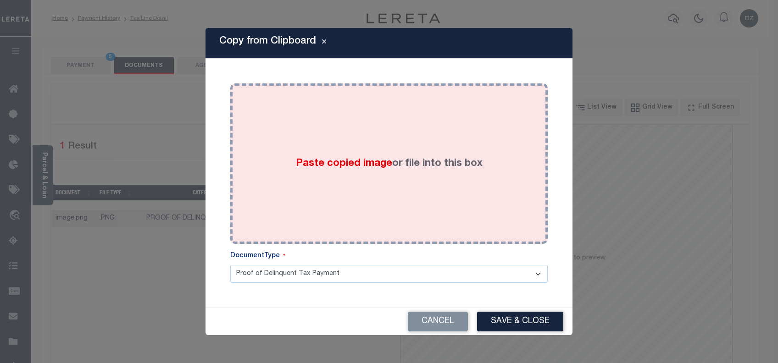
click at [319, 169] on div "Paste copied image or file into this box" at bounding box center [389, 163] width 304 height 147
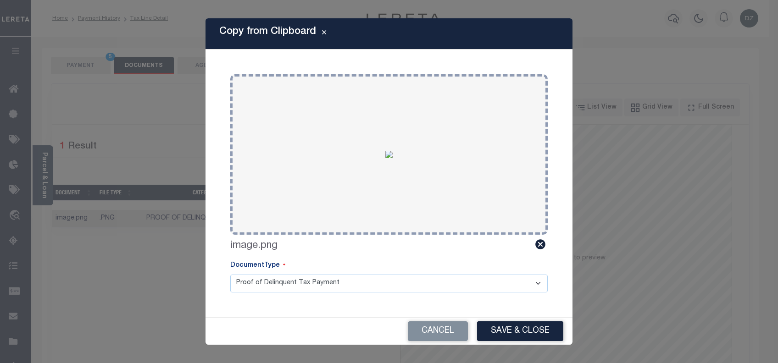
click at [543, 319] on div "Cancel Save & Close" at bounding box center [389, 331] width 367 height 27
click at [537, 330] on button "Save & Close" at bounding box center [520, 332] width 86 height 20
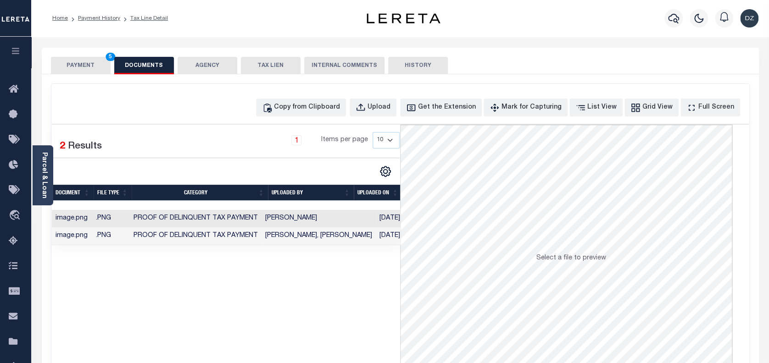
click at [72, 64] on button "PAYMENT 5" at bounding box center [81, 65] width 60 height 17
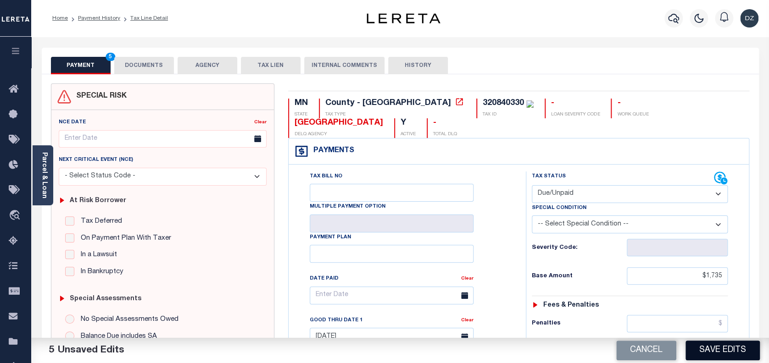
click at [731, 349] on button "Save Edits" at bounding box center [722, 351] width 74 height 20
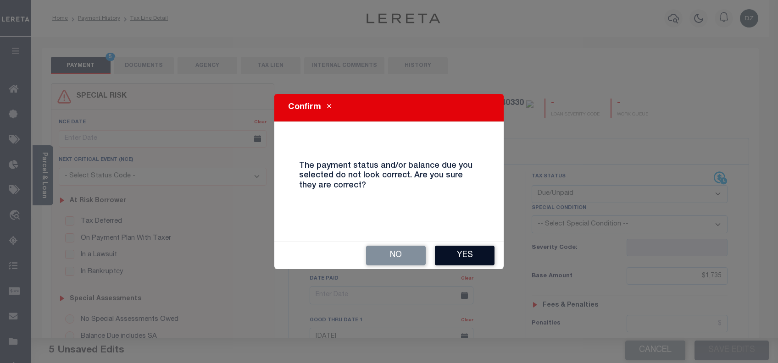
click at [441, 255] on button "Yes" at bounding box center [465, 256] width 60 height 20
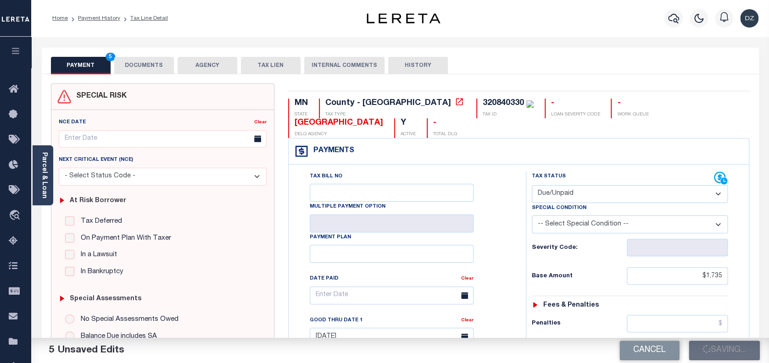
checkbox input "false"
type input "$1,735"
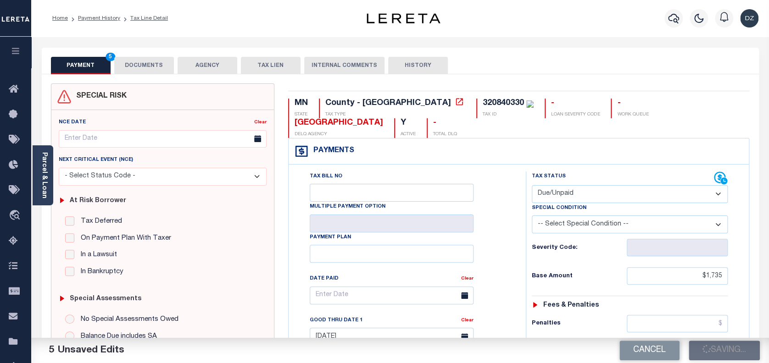
type input "$173.5"
type input "$1,908.5"
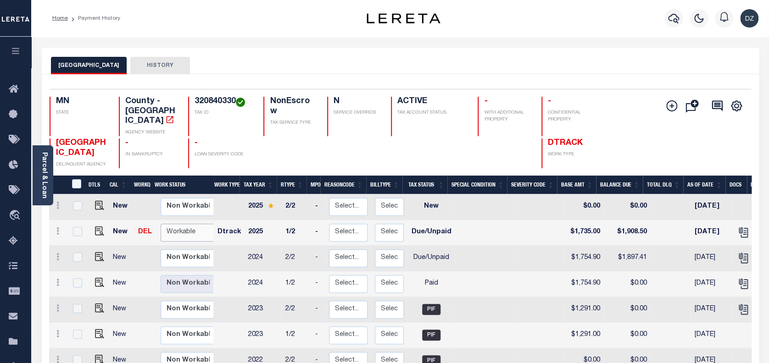
click at [193, 224] on select "Non Workable Workable" at bounding box center [188, 233] width 55 height 18
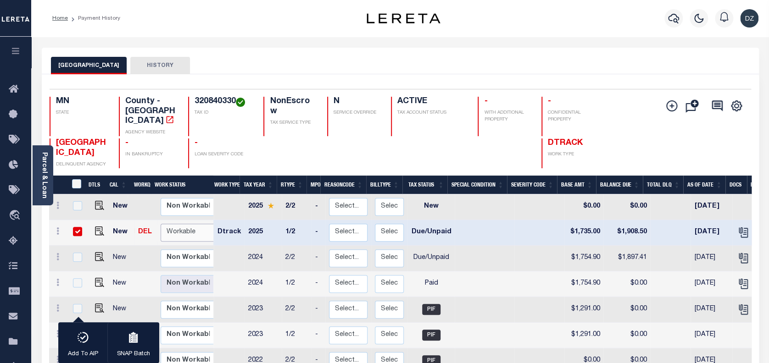
checkbox input "true"
select select "true"
click at [161, 224] on select "Non Workable Workable" at bounding box center [188, 233] width 55 height 18
checkbox input "false"
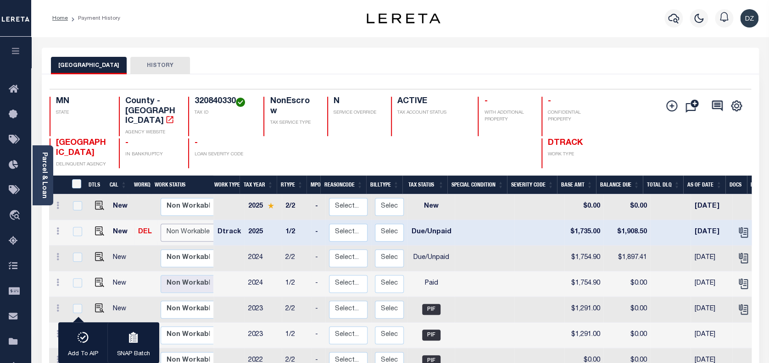
checkbox input "false"
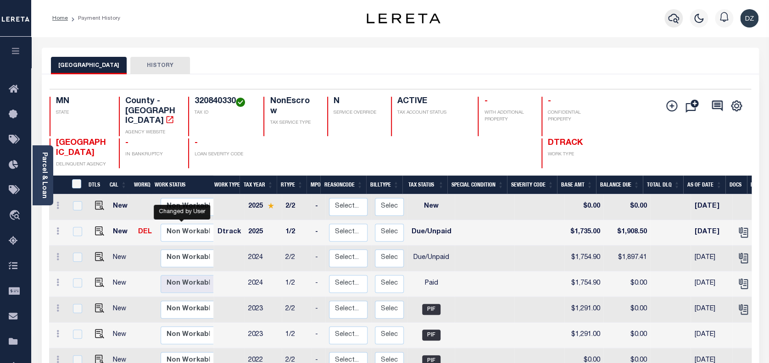
click at [675, 21] on icon "button" at bounding box center [673, 18] width 11 height 11
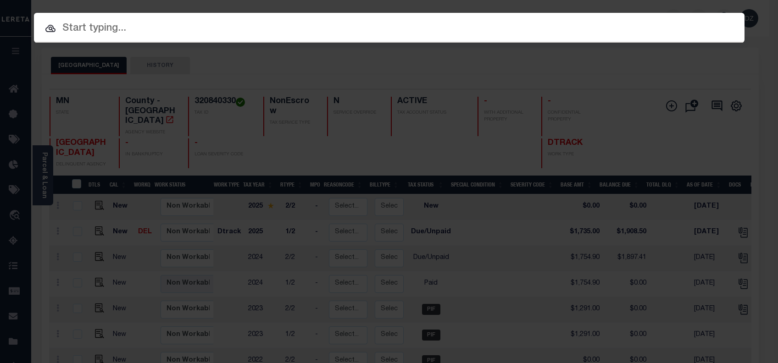
paste input "1412560"
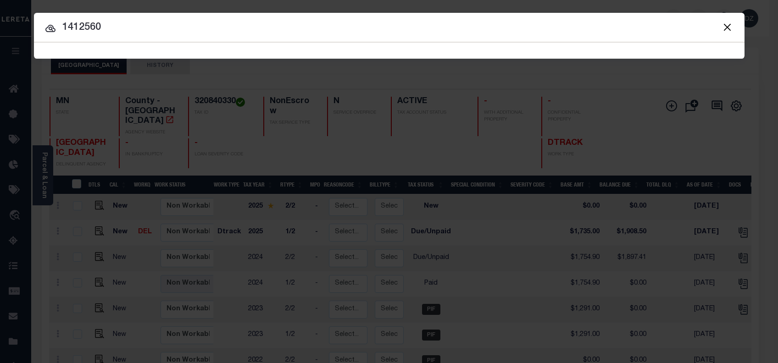
type input "1412560"
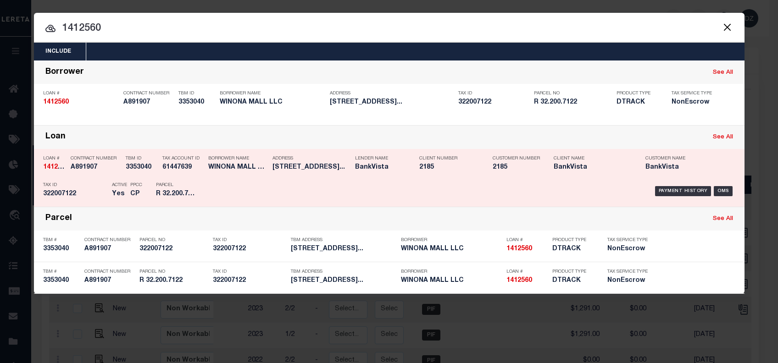
click at [673, 184] on div "Payment History OMS" at bounding box center [473, 191] width 524 height 27
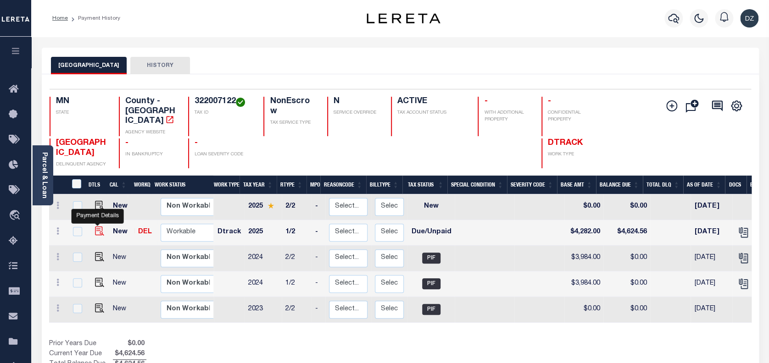
click at [97, 227] on img "" at bounding box center [99, 231] width 9 height 9
checkbox input "true"
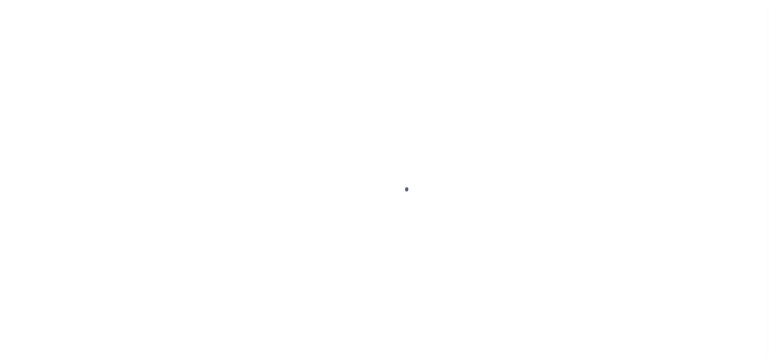
select select "DUE"
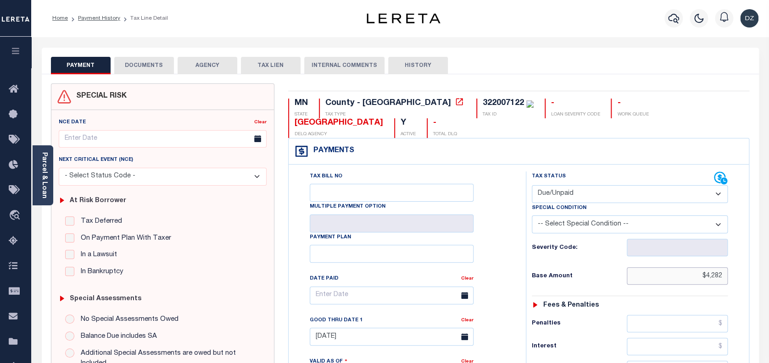
click at [715, 267] on input "$4,282" at bounding box center [677, 275] width 101 height 17
paste input ".00"
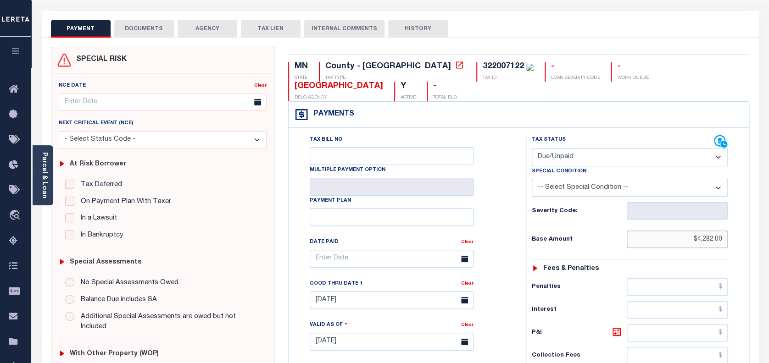
scroll to position [122, 0]
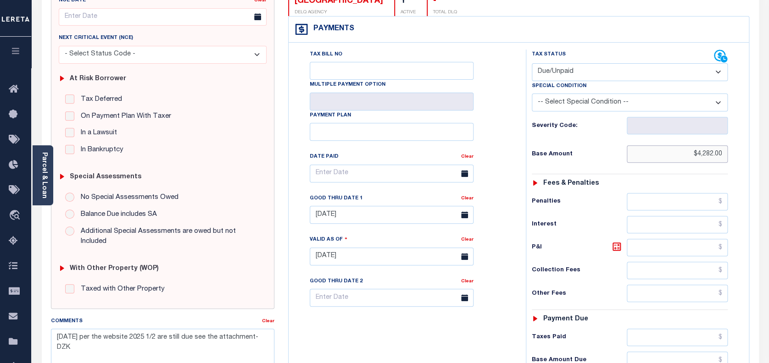
type input "$4,282.00"
type input "09/10/2025"
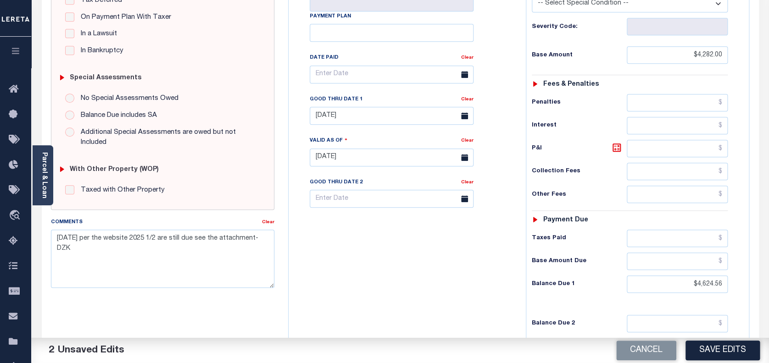
scroll to position [245, 0]
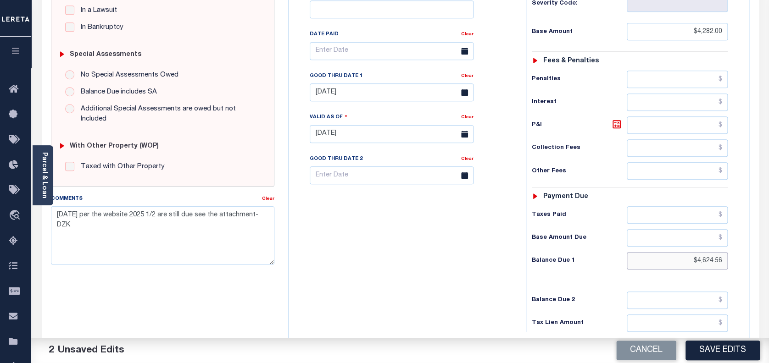
drag, startPoint x: 723, startPoint y: 241, endPoint x: 672, endPoint y: 241, distance: 50.5
click at [672, 252] on input "$4,624.56" at bounding box center [677, 260] width 101 height 17
paste input "4,710.2"
type input "$4,710.20"
click at [627, 117] on input "text" at bounding box center [677, 125] width 101 height 17
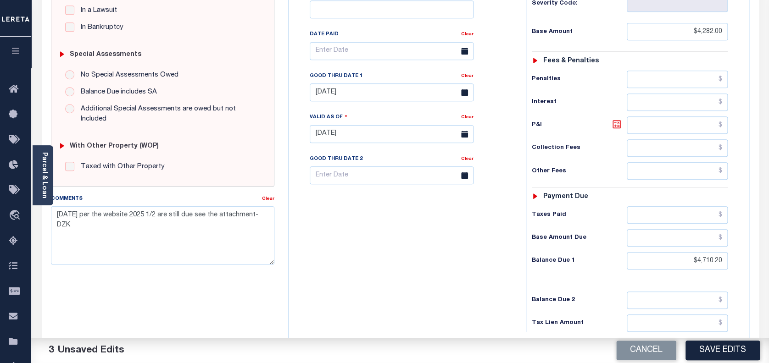
click at [620, 120] on icon at bounding box center [616, 124] width 8 height 8
type input "$428.20"
click at [361, 83] on input "[DATE]" at bounding box center [392, 92] width 164 height 18
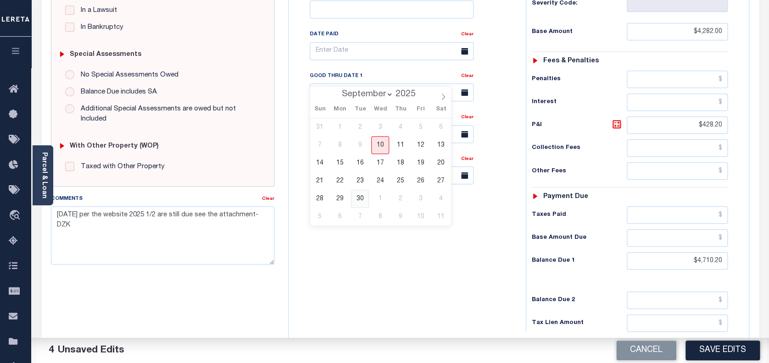
click at [359, 201] on span "30" at bounding box center [360, 199] width 18 height 18
type input "09/30/2025"
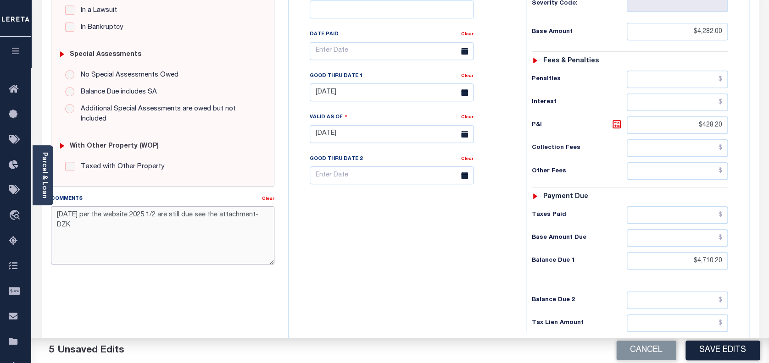
drag, startPoint x: 78, startPoint y: 226, endPoint x: 53, endPoint y: 215, distance: 28.0
click at [53, 215] on textarea "7/10/2025 per the website 2025 1/2 are still due see the attachment-DZK" at bounding box center [163, 235] width 224 height 58
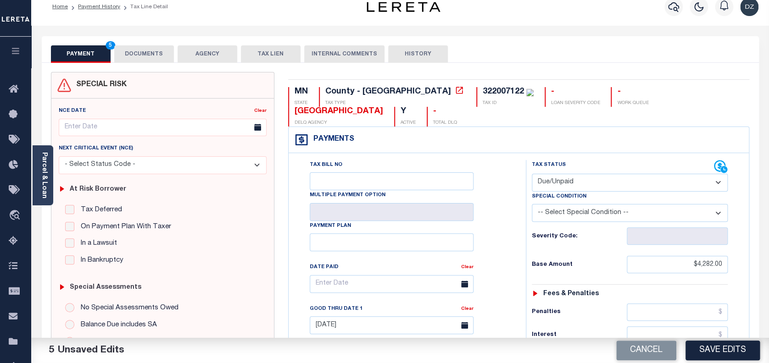
scroll to position [0, 0]
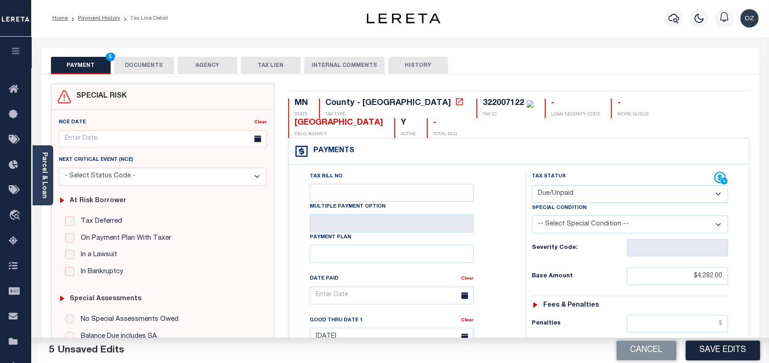
type textarea "per the tax collector kathy the taxes are still due-DZK"
click at [136, 66] on button "DOCUMENTS" at bounding box center [144, 65] width 60 height 17
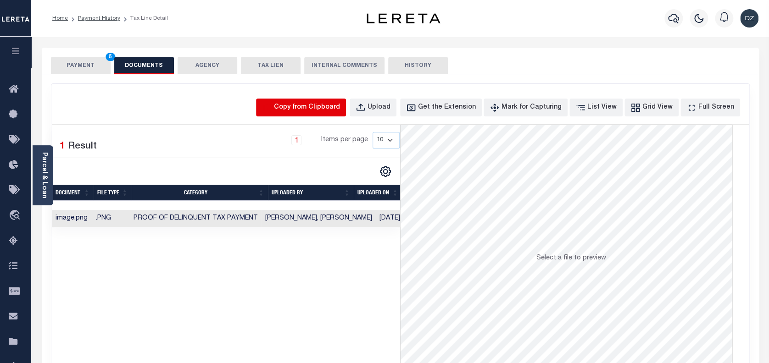
click at [272, 106] on icon "button" at bounding box center [267, 108] width 10 height 10
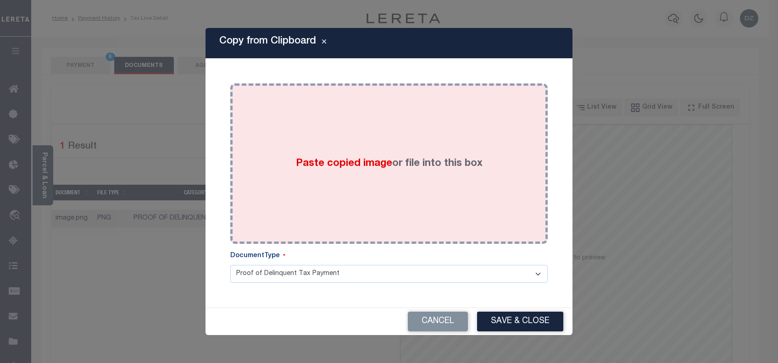
click at [327, 222] on div "Paste copied image or file into this box" at bounding box center [389, 163] width 304 height 147
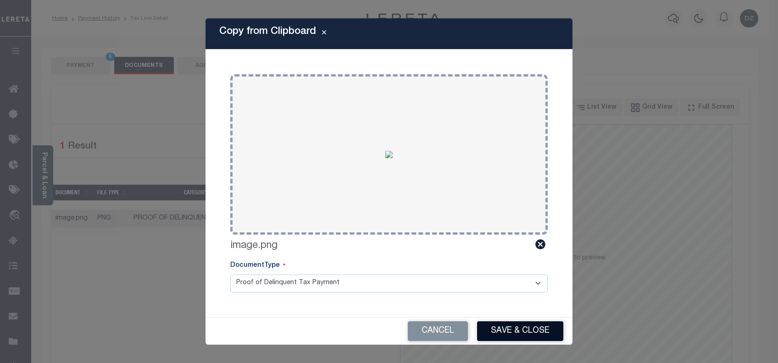
click at [506, 333] on button "Save & Close" at bounding box center [520, 332] width 86 height 20
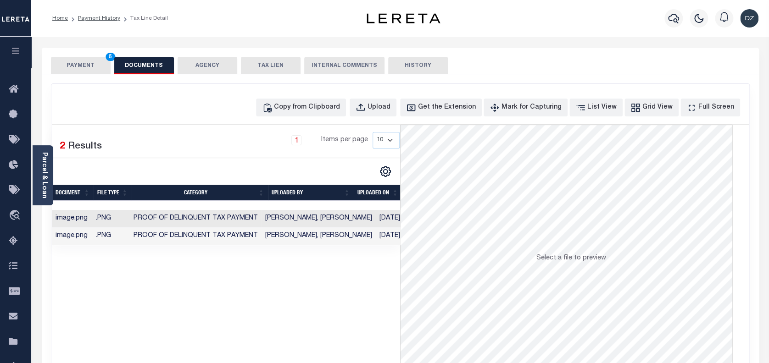
click at [71, 72] on button "PAYMENT 6" at bounding box center [81, 65] width 60 height 17
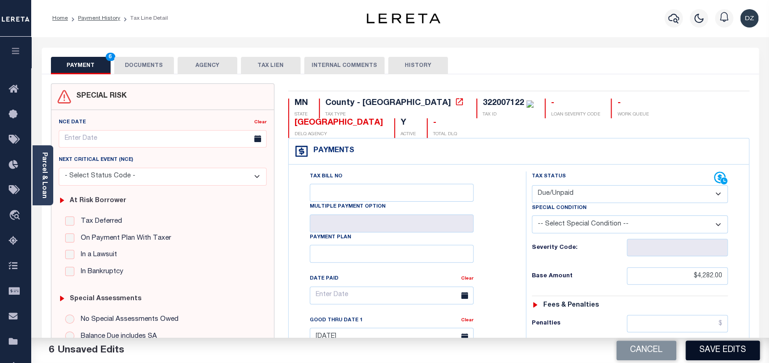
click at [717, 356] on button "Save Edits" at bounding box center [722, 351] width 74 height 20
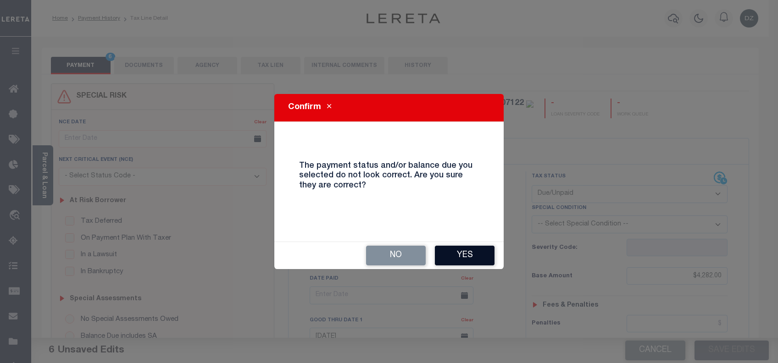
click at [462, 255] on button "Yes" at bounding box center [465, 256] width 60 height 20
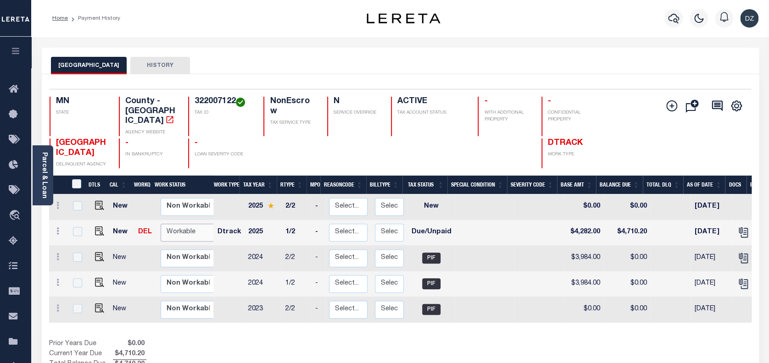
click at [168, 224] on select "Non Workable Workable" at bounding box center [188, 233] width 55 height 18
checkbox input "true"
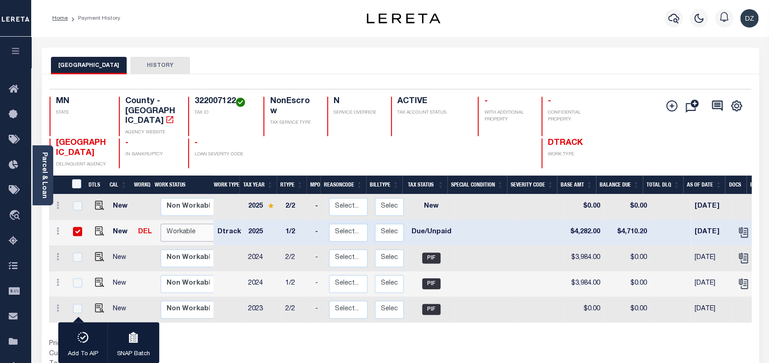
select select "true"
click at [161, 224] on select "Non Workable Workable" at bounding box center [188, 233] width 55 height 18
checkbox input "false"
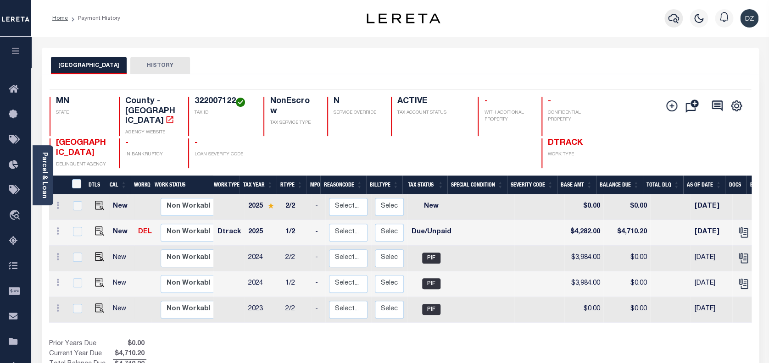
click at [673, 21] on icon "button" at bounding box center [673, 19] width 11 height 10
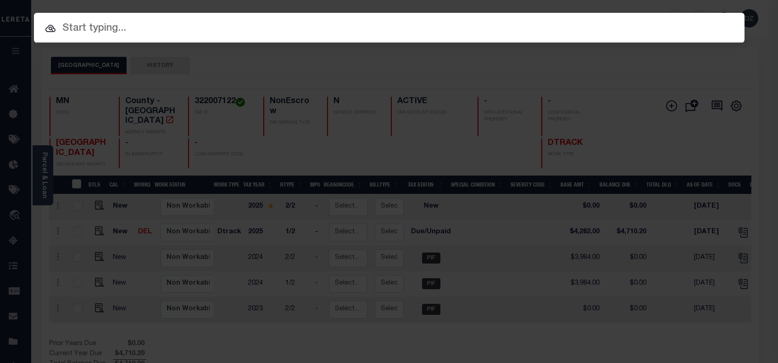
paste input "1412040"
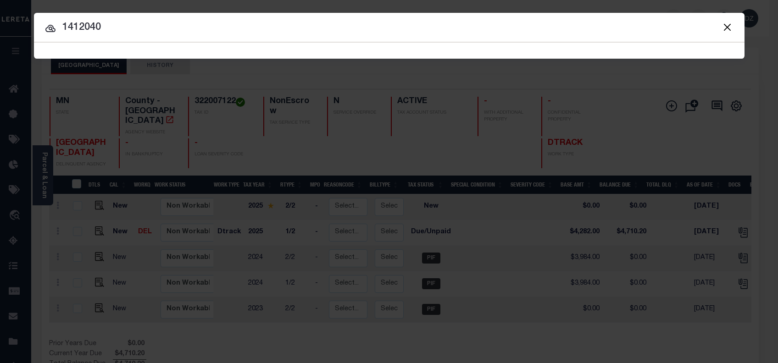
type input "1412040"
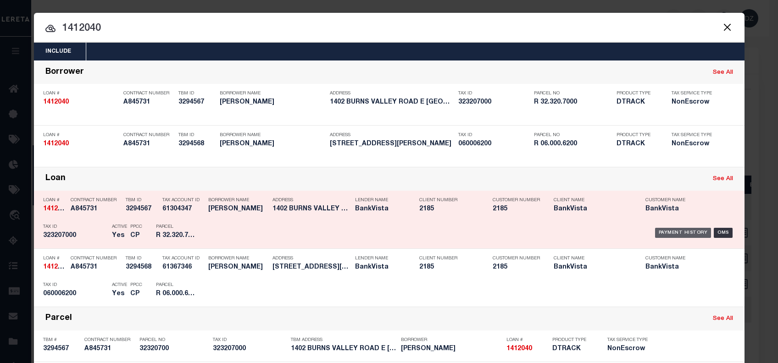
click at [673, 231] on div "Payment History" at bounding box center [683, 233] width 56 height 10
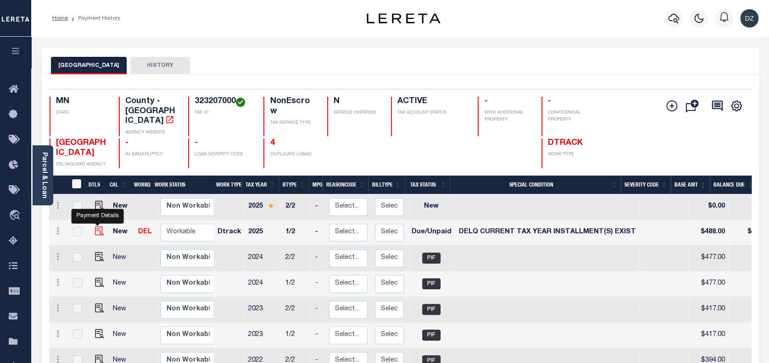
click at [97, 227] on img "" at bounding box center [99, 231] width 9 height 9
checkbox input "true"
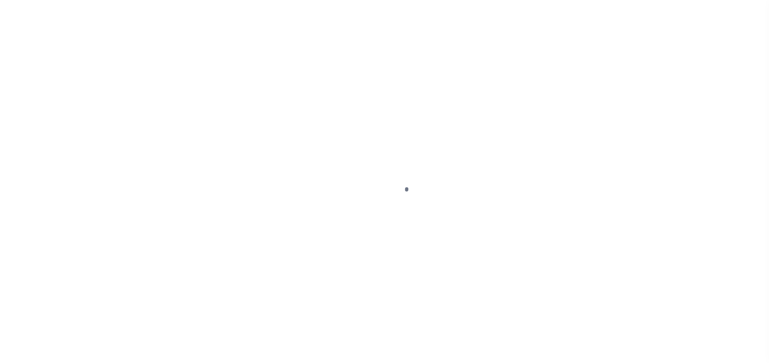
select select "DUE"
select select "17"
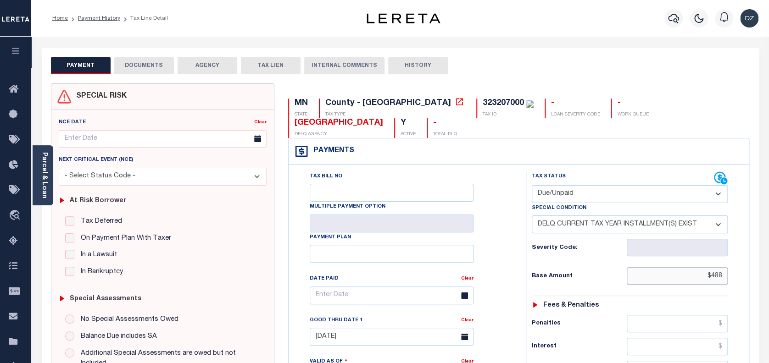
click at [706, 267] on input "$488" at bounding box center [677, 275] width 101 height 17
click at [712, 267] on input "$488" at bounding box center [677, 275] width 101 height 17
type input "$488.00"
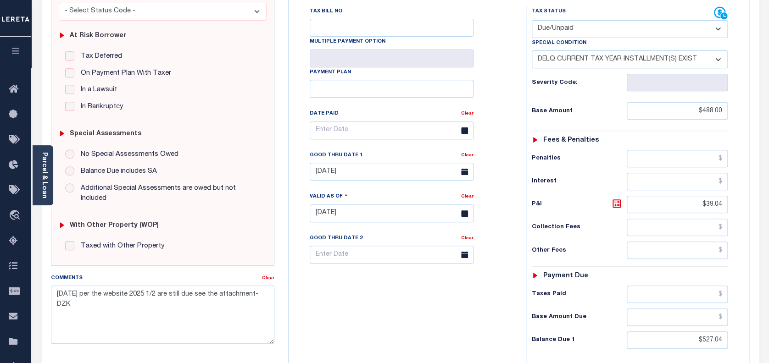
scroll to position [184, 0]
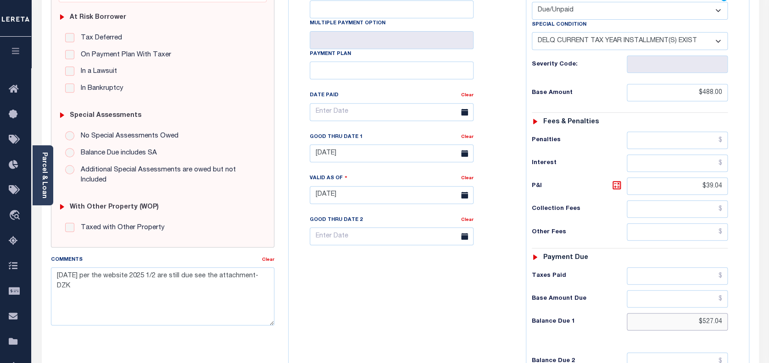
drag, startPoint x: 723, startPoint y: 305, endPoint x: 701, endPoint y: 303, distance: 21.2
click at [701, 313] on input "$527.04" at bounding box center [677, 321] width 101 height 17
paste input "36.8"
type input "$536.8"
type input "09/10/2025"
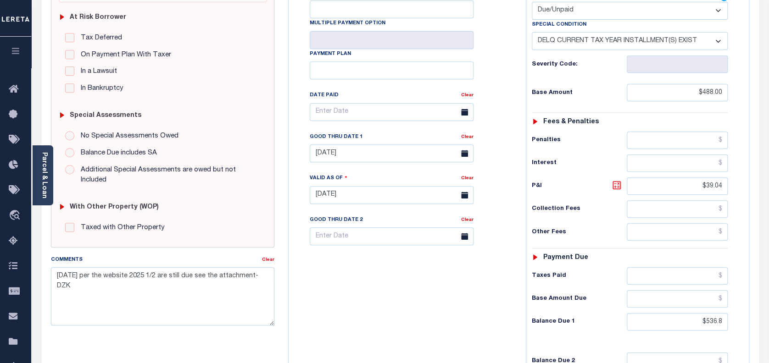
type input "$536.80"
click at [616, 180] on icon at bounding box center [616, 185] width 11 height 11
type input "$48.80"
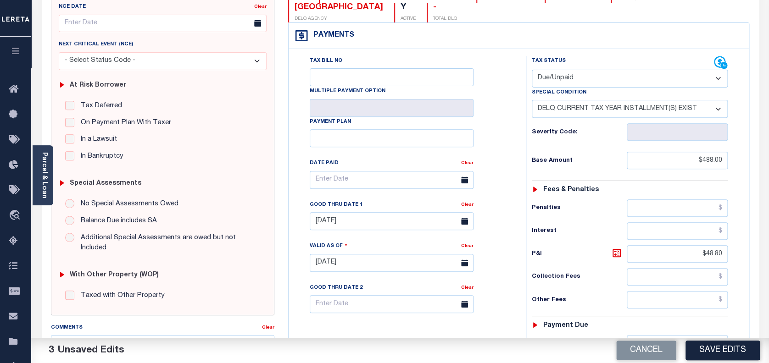
scroll to position [61, 0]
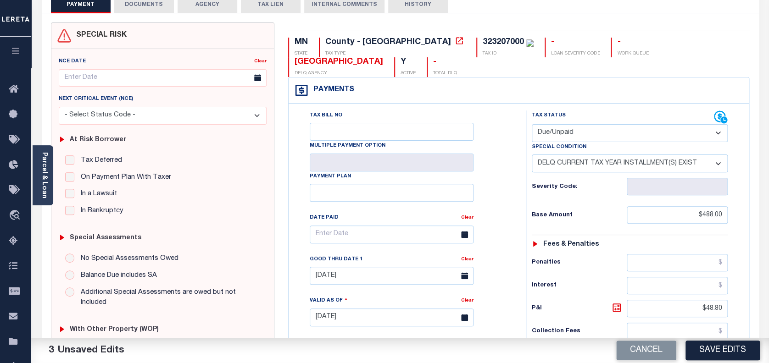
click at [586, 155] on select "-- Select Special Condition -- 3RD PARTY TAX LIEN AGENCY TAX LIEN (A.K.A Inside…" at bounding box center [630, 164] width 196 height 18
select select "0"
click at [532, 155] on select "-- Select Special Condition -- 3RD PARTY TAX LIEN AGENCY TAX LIEN (A.K.A Inside…" at bounding box center [630, 164] width 196 height 18
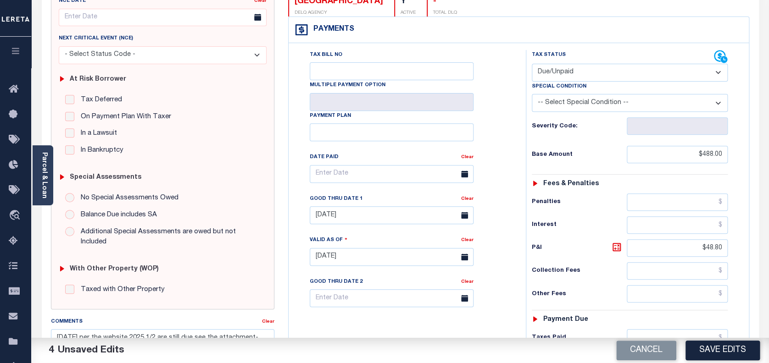
scroll to position [245, 0]
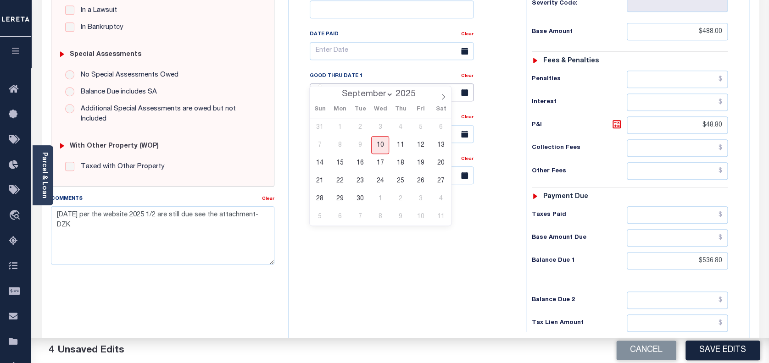
click at [369, 83] on input "07/31/2025" at bounding box center [392, 92] width 164 height 18
click at [360, 201] on span "30" at bounding box center [360, 199] width 18 height 18
type input "09/30/2025"
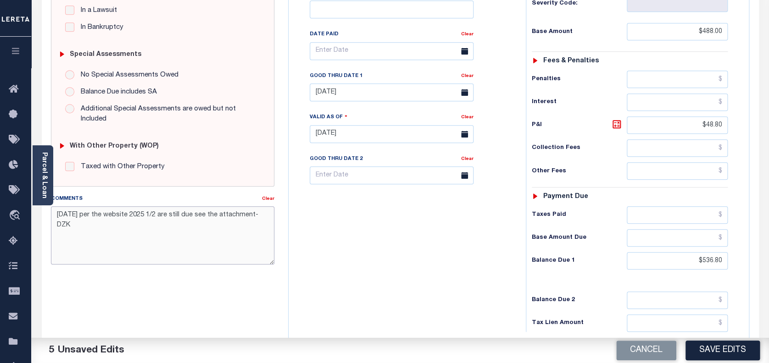
drag, startPoint x: 88, startPoint y: 214, endPoint x: 56, endPoint y: 210, distance: 32.9
click at [56, 210] on textarea "7/10/2025 per the website 2025 1/2 are still due see the attachment-DZK" at bounding box center [163, 235] width 224 height 58
click at [104, 217] on textarea "per the website 2025 1/2 are still due see the attachment-DZK" at bounding box center [163, 235] width 224 height 58
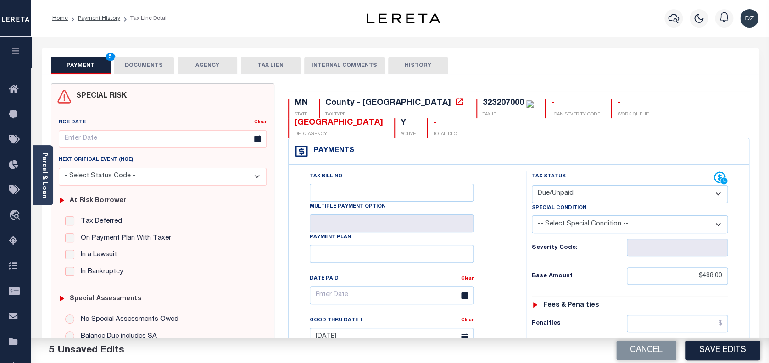
type textarea "per the website and tax collector kathy 2025 1/2 are still due see the attachme…"
click at [134, 67] on button "DOCUMENTS" at bounding box center [144, 65] width 60 height 17
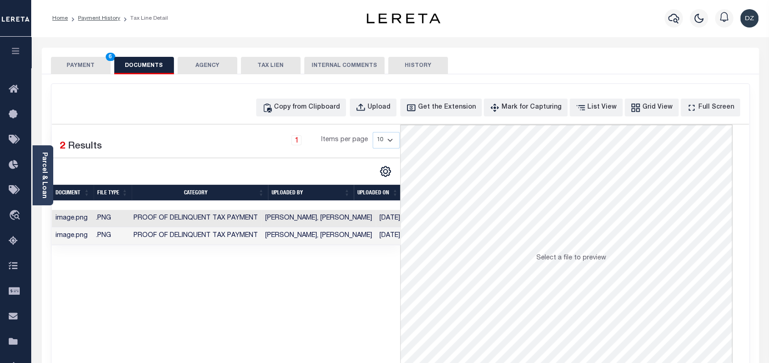
click at [365, 106] on div "Copy from Clipboard Upload Get the Extension Mark for Capturing Got it List Vie…" at bounding box center [499, 108] width 486 height 18
click at [338, 180] on div "Selected 2 Results 1 Items per page 10 25 50 100" at bounding box center [226, 185] width 349 height 121
click at [317, 106] on div "Copy from Clipboard" at bounding box center [307, 108] width 66 height 10
select select "POP"
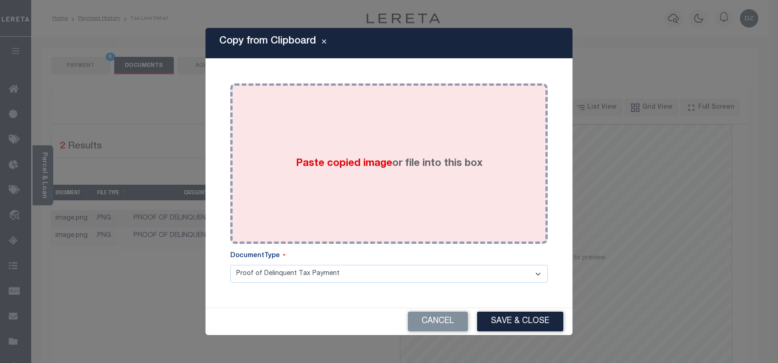
click at [322, 170] on label "Paste copied image or file into this box" at bounding box center [389, 163] width 187 height 15
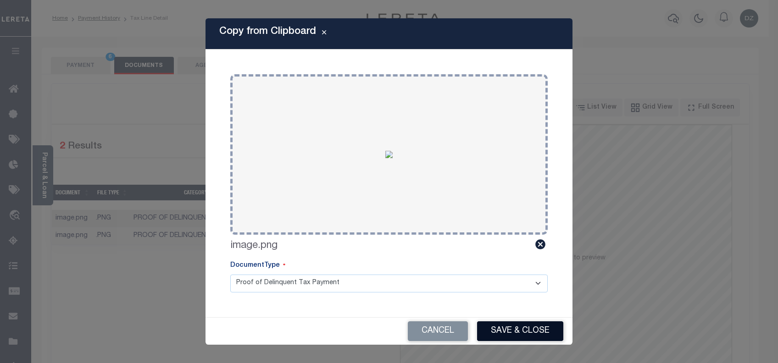
click at [508, 331] on button "Save & Close" at bounding box center [520, 332] width 86 height 20
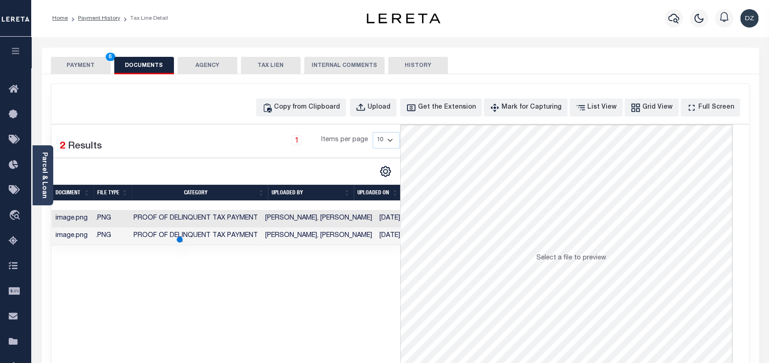
click at [86, 60] on button "PAYMENT 6" at bounding box center [81, 65] width 60 height 17
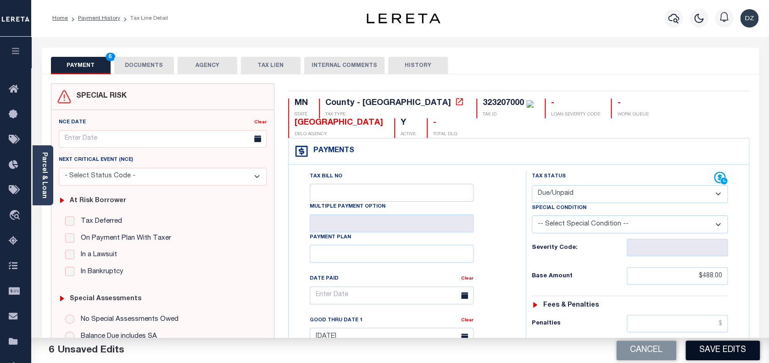
click at [708, 350] on button "Save Edits" at bounding box center [722, 351] width 74 height 20
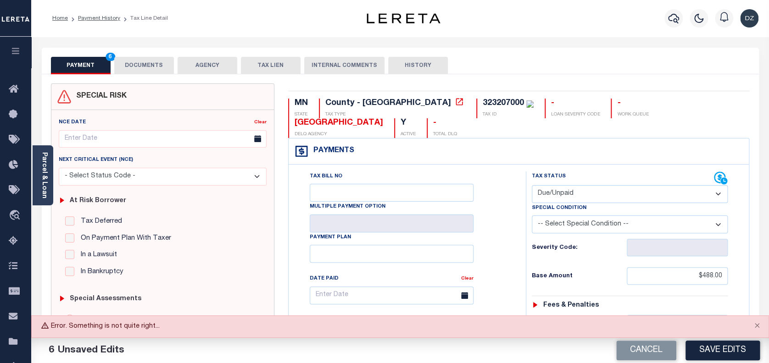
click at [577, 216] on select "-- Select Special Condition -- 3RD PARTY TAX LIEN AGENCY TAX LIEN (A.K.A Inside…" at bounding box center [630, 225] width 196 height 18
select select "18"
click at [532, 216] on select "-- Select Special Condition -- 3RD PARTY TAX LIEN AGENCY TAX LIEN (A.K.A Inside…" at bounding box center [630, 225] width 196 height 18
click at [714, 352] on button "Save Edits" at bounding box center [722, 351] width 74 height 20
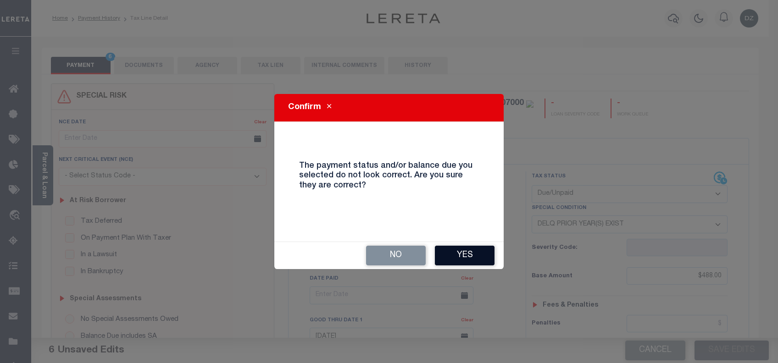
click at [471, 260] on button "Yes" at bounding box center [465, 256] width 60 height 20
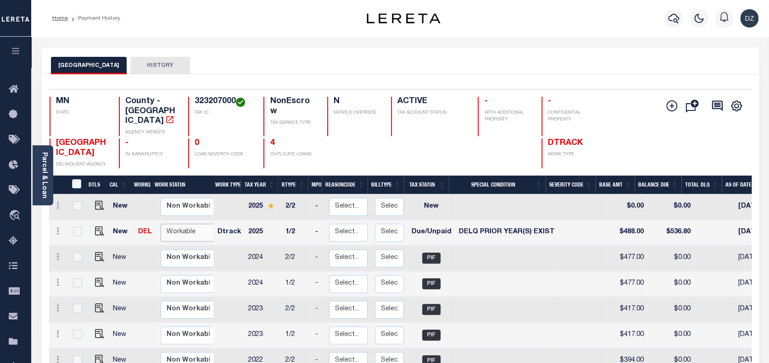
click at [165, 224] on select "Non Workable Workable" at bounding box center [188, 233] width 55 height 18
checkbox input "true"
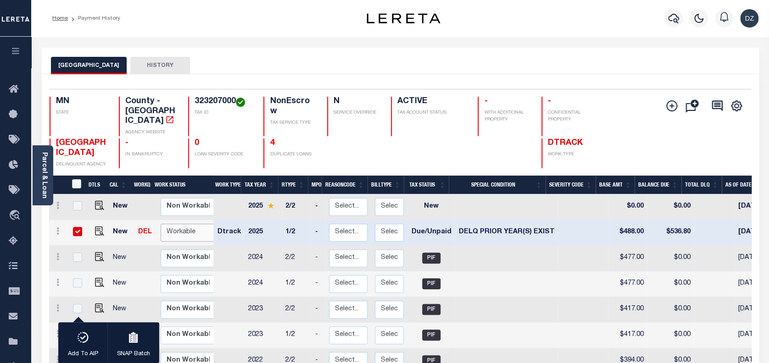
select select "true"
click at [161, 224] on select "Non Workable Workable" at bounding box center [188, 233] width 55 height 18
checkbox input "false"
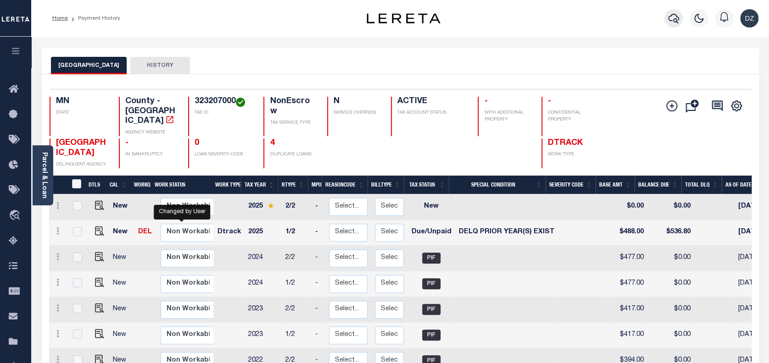
click at [672, 20] on icon "button" at bounding box center [673, 18] width 11 height 11
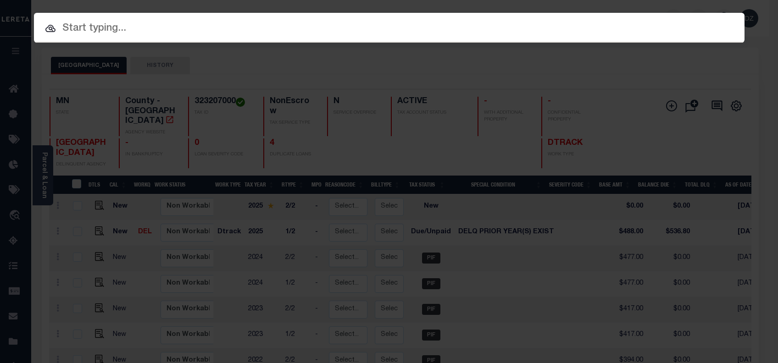
paste input "1412180"
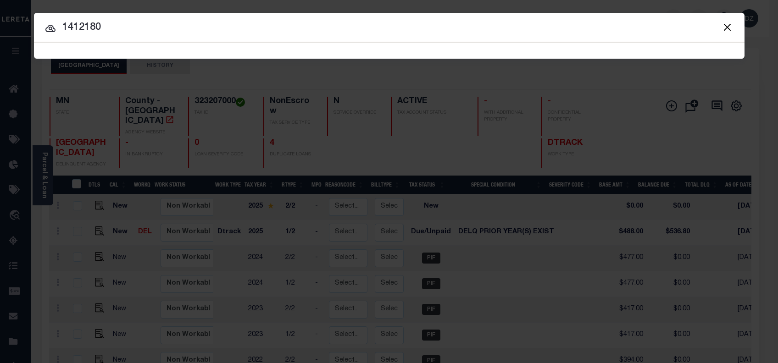
type input "1412180"
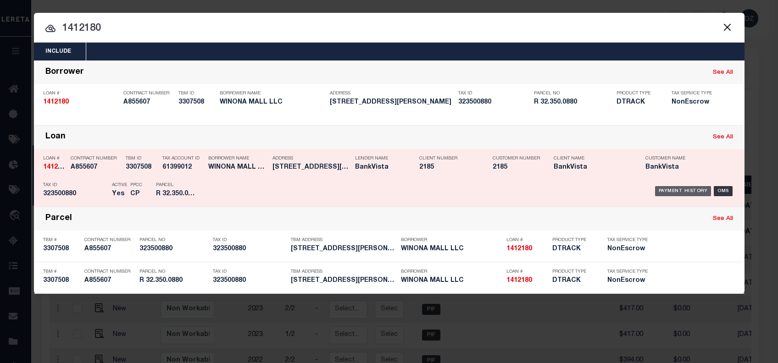
click at [661, 188] on div "Payment History" at bounding box center [683, 191] width 56 height 10
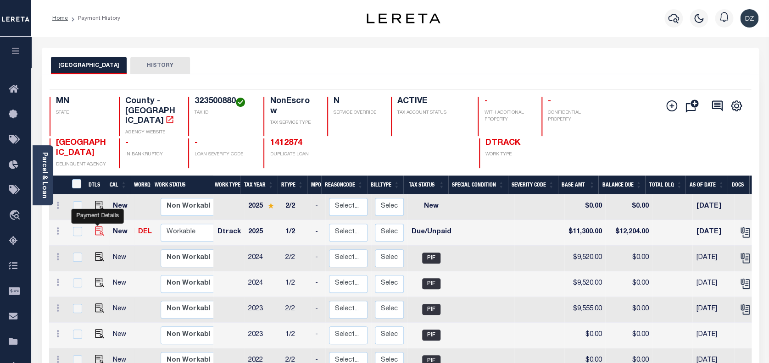
click at [95, 227] on img "" at bounding box center [99, 231] width 9 height 9
checkbox input "true"
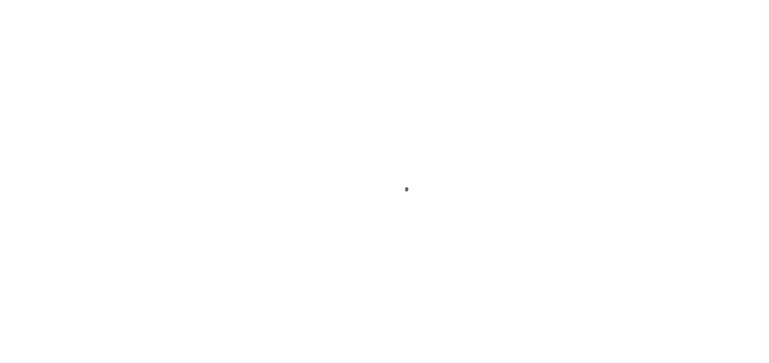
select select "DUE"
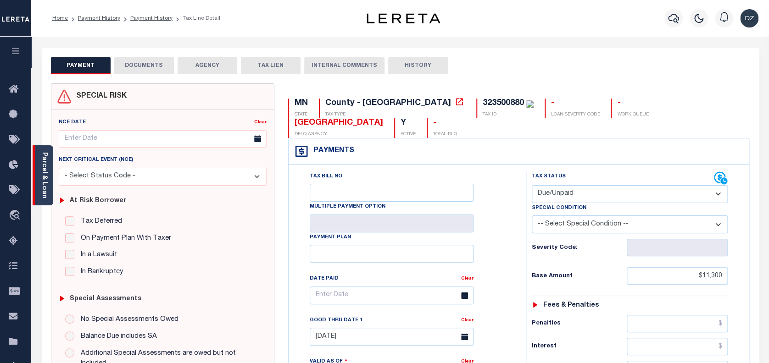
click at [48, 185] on div "Parcel & Loan" at bounding box center [43, 175] width 21 height 60
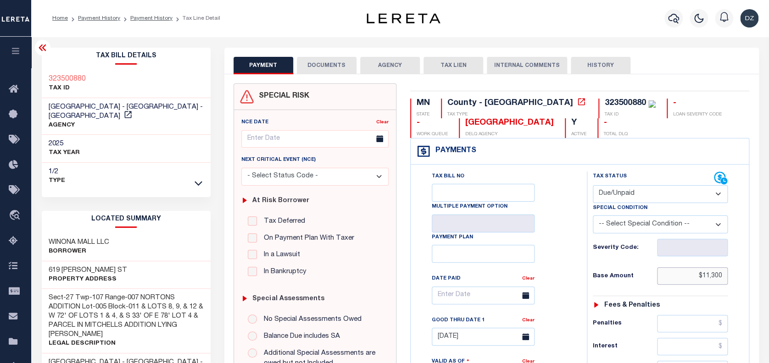
click at [723, 276] on input "$11,300" at bounding box center [692, 275] width 71 height 17
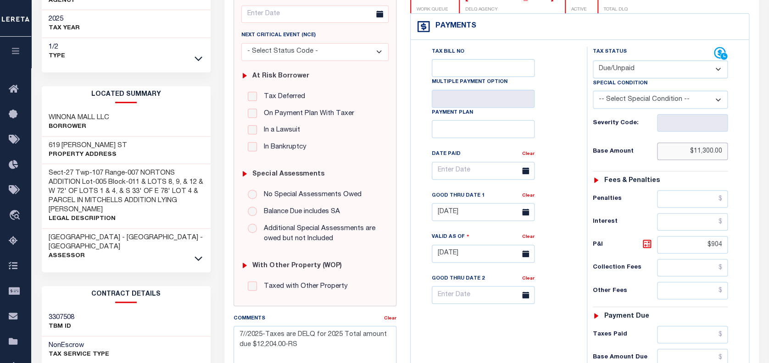
scroll to position [184, 0]
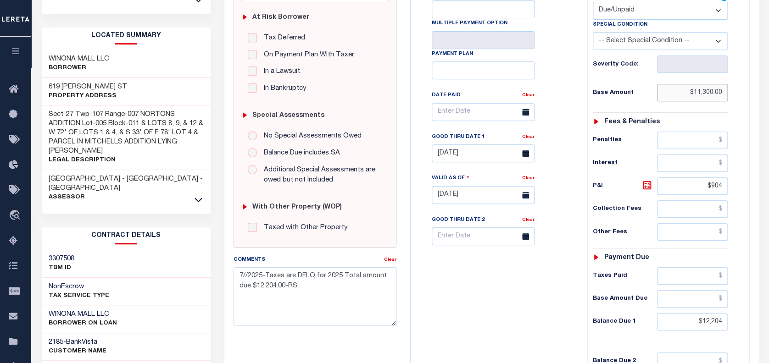
type input "$11,300.00"
type input "[DATE]"
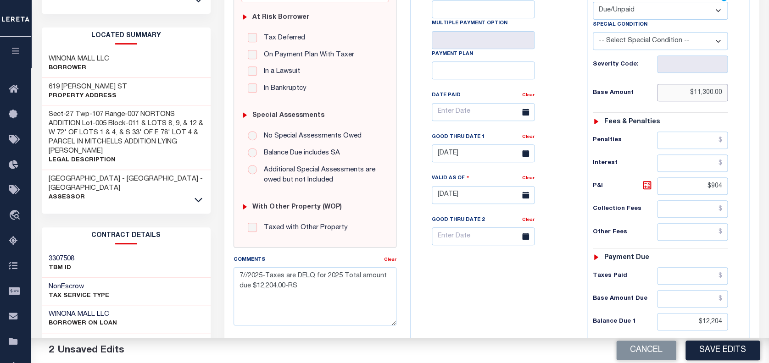
click at [706, 91] on input "$11,300.00" at bounding box center [692, 92] width 71 height 17
drag, startPoint x: 724, startPoint y: 319, endPoint x: 682, endPoint y: 315, distance: 42.0
click at [682, 315] on input "$12,204" at bounding box center [692, 321] width 71 height 17
paste input "12,430"
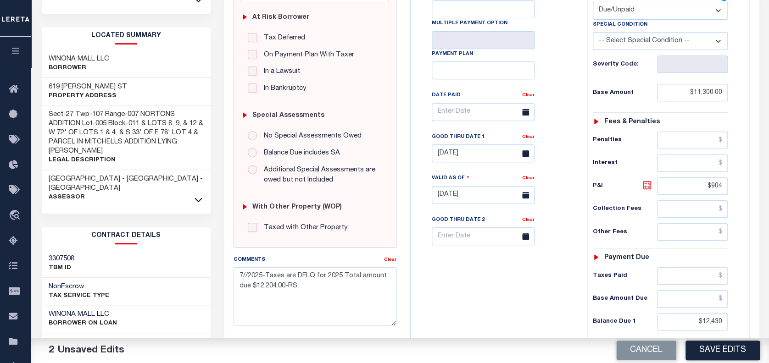
type input "$12,430.00"
click at [646, 188] on icon at bounding box center [647, 186] width 6 height 6
type input "$1,130.00"
click at [483, 150] on input "[DATE]" at bounding box center [483, 154] width 103 height 18
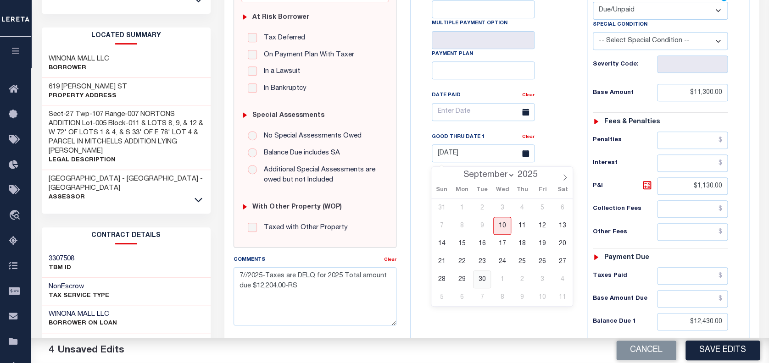
click at [474, 278] on span "30" at bounding box center [482, 280] width 18 height 18
type input "[DATE]"
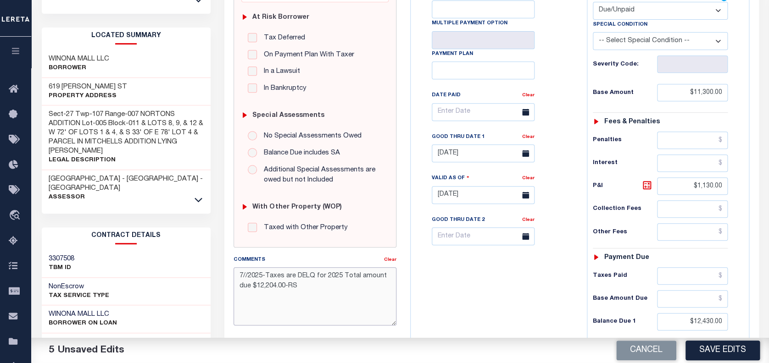
drag, startPoint x: 311, startPoint y: 285, endPoint x: 239, endPoint y: 273, distance: 73.5
click at [239, 273] on textarea "7//2025-Taxes are DELQ for 2025 Total amount due $12,204.00-RS" at bounding box center [315, 296] width 163 height 58
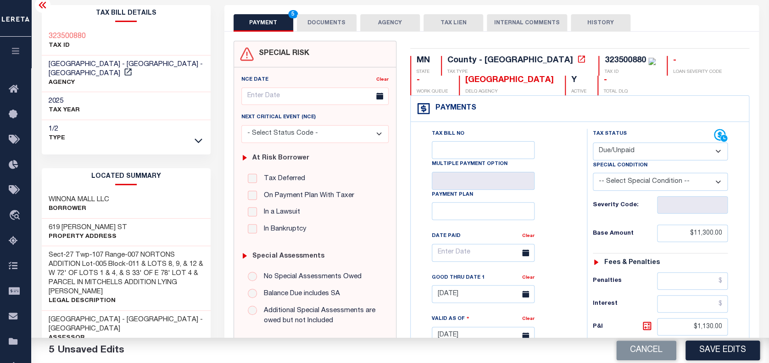
scroll to position [0, 0]
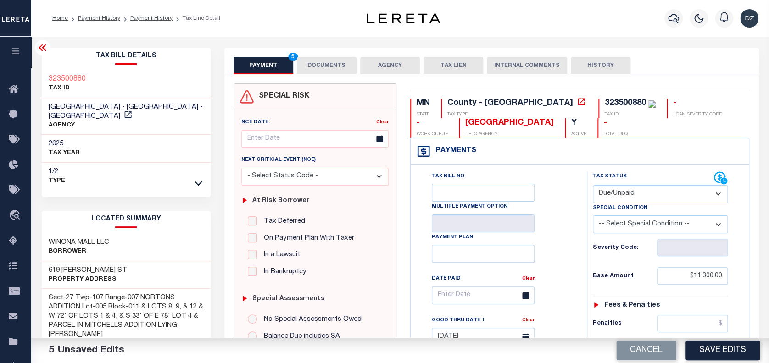
type textarea "per the tax collector [PERSON_NAME] the taxes are still due-DZK"
click at [334, 71] on button "DOCUMENTS" at bounding box center [327, 65] width 60 height 17
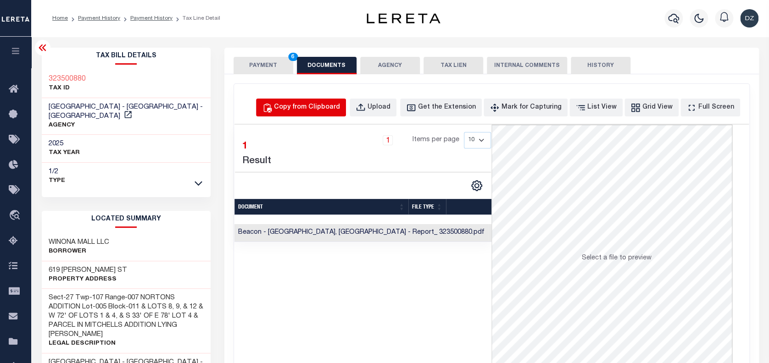
click at [340, 111] on div "Copy from Clipboard" at bounding box center [307, 108] width 66 height 10
select select "POP"
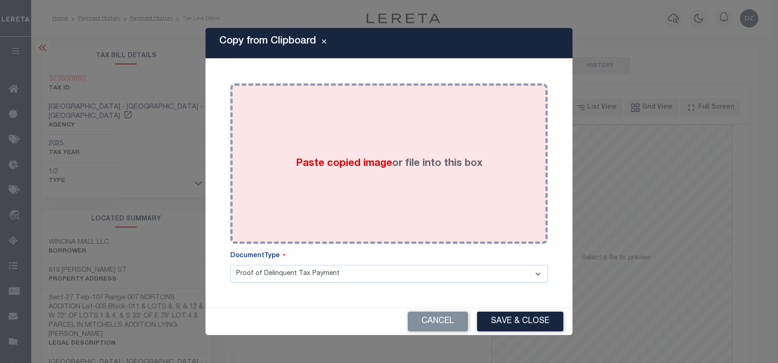
click at [325, 144] on div "Paste copied image or file into this box" at bounding box center [389, 163] width 304 height 147
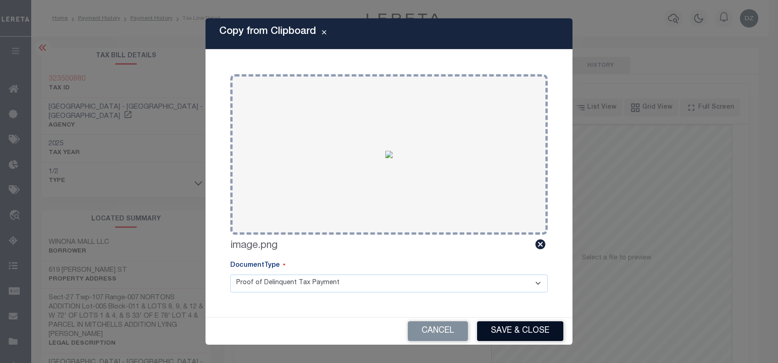
click at [529, 329] on button "Save & Close" at bounding box center [520, 332] width 86 height 20
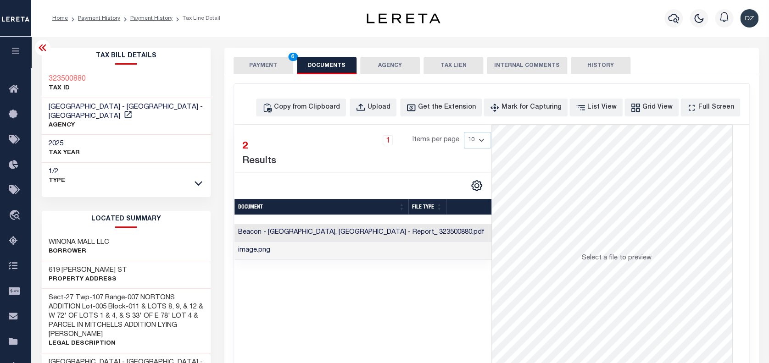
click at [264, 60] on button "PAYMENT 6" at bounding box center [264, 65] width 60 height 17
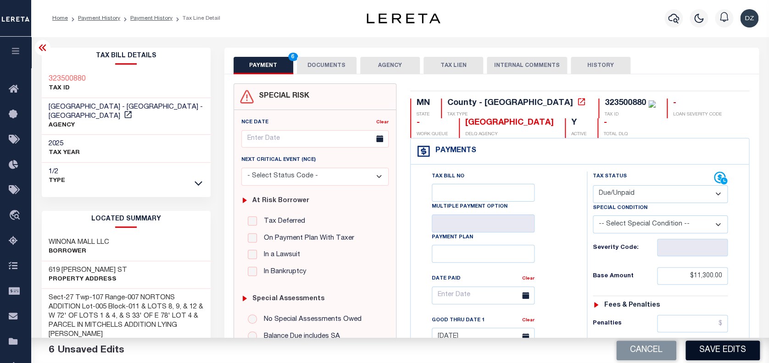
click at [718, 354] on button "Save Edits" at bounding box center [722, 351] width 74 height 20
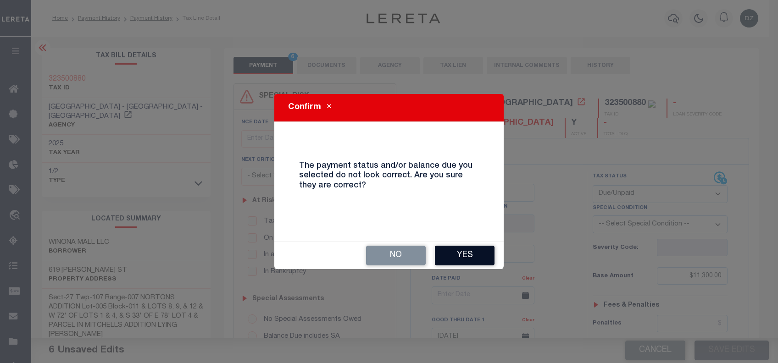
click at [453, 256] on button "Yes" at bounding box center [465, 256] width 60 height 20
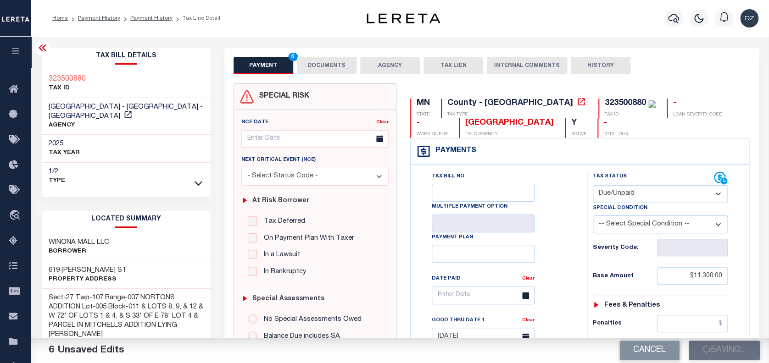
checkbox input "false"
type input "$11,300"
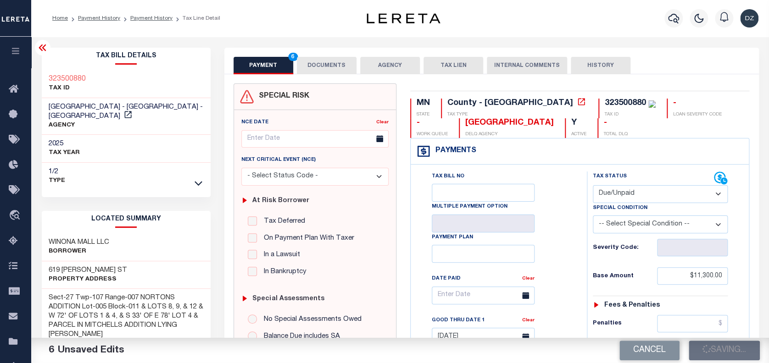
type input "$1,130"
type input "$12,430"
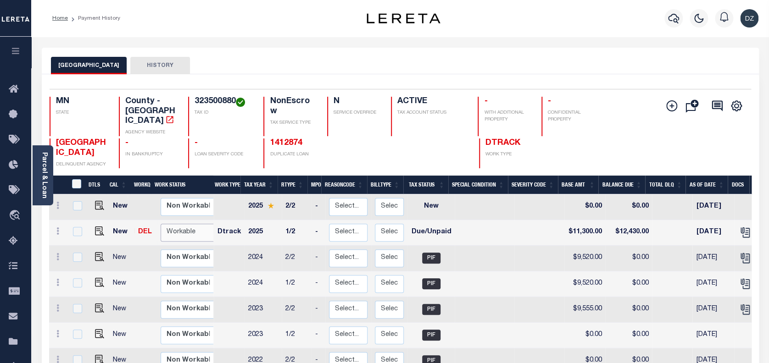
click at [161, 226] on select "Non Workable Workable" at bounding box center [188, 233] width 55 height 18
checkbox input "true"
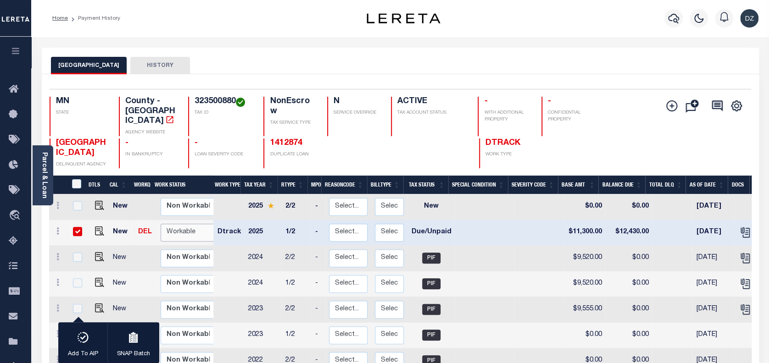
select select "true"
click at [161, 224] on select "Non Workable Workable" at bounding box center [188, 233] width 55 height 18
checkbox input "false"
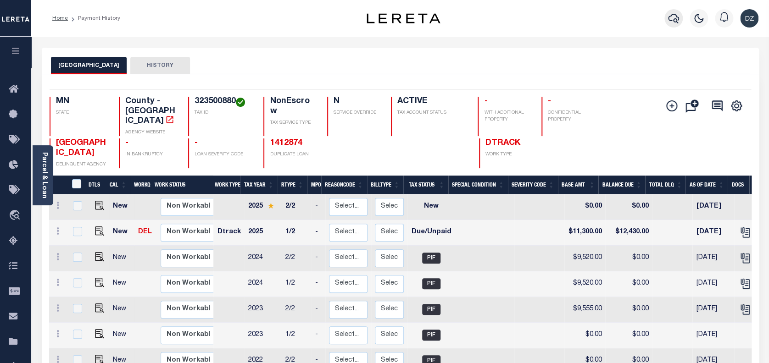
click at [674, 15] on icon "button" at bounding box center [673, 19] width 11 height 10
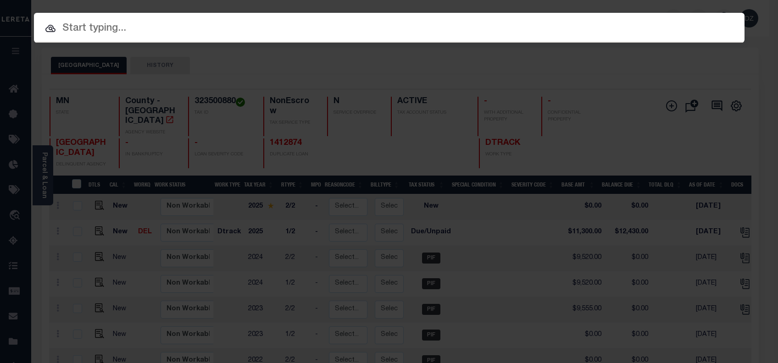
paste input "1412181"
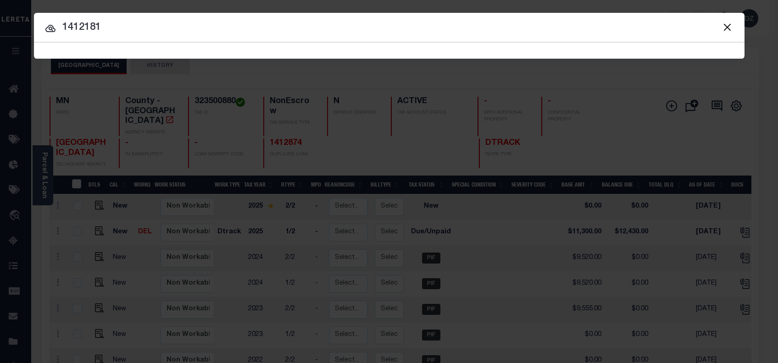
type input "1412181"
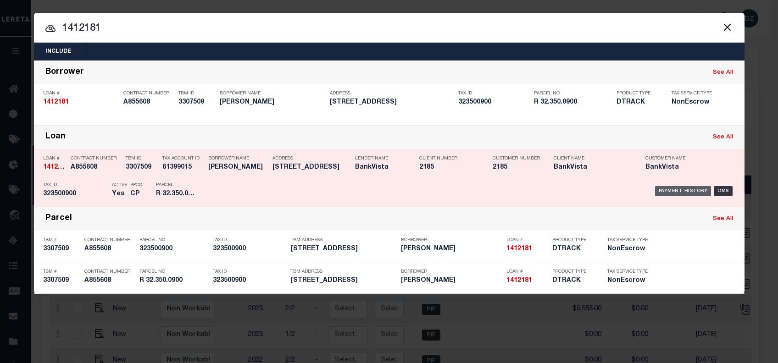
click at [685, 190] on div "Payment History" at bounding box center [683, 191] width 56 height 10
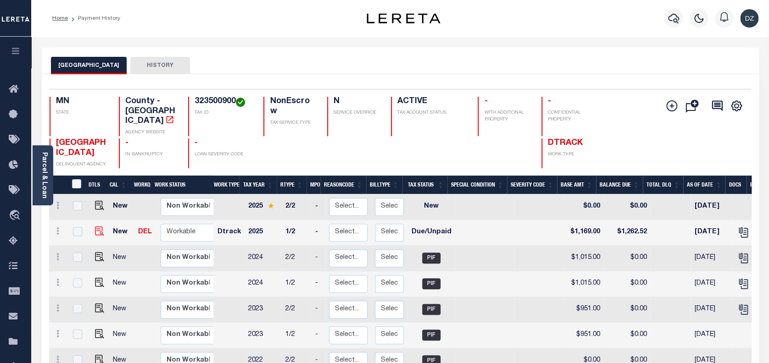
click at [99, 227] on img at bounding box center [99, 231] width 9 height 9
checkbox input "true"
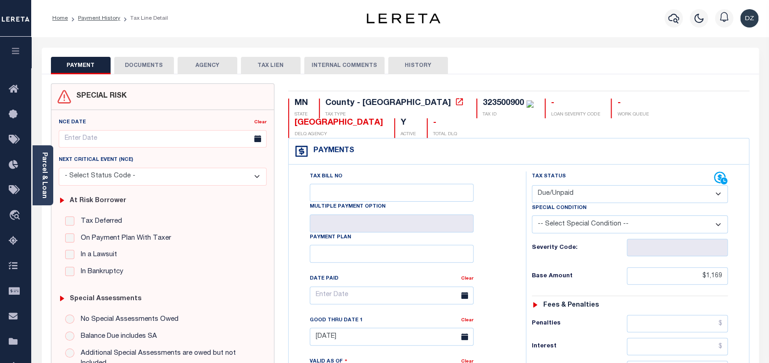
click at [558, 185] on select "- Select Status Code - Open Due/Unpaid Paid Incomplete No Tax Due Internal Refu…" at bounding box center [630, 194] width 196 height 18
select select "PYD"
click at [532, 185] on select "- Select Status Code - Open Due/Unpaid Paid Incomplete No Tax Due Internal Refu…" at bounding box center [630, 194] width 196 height 18
type input "[DATE]"
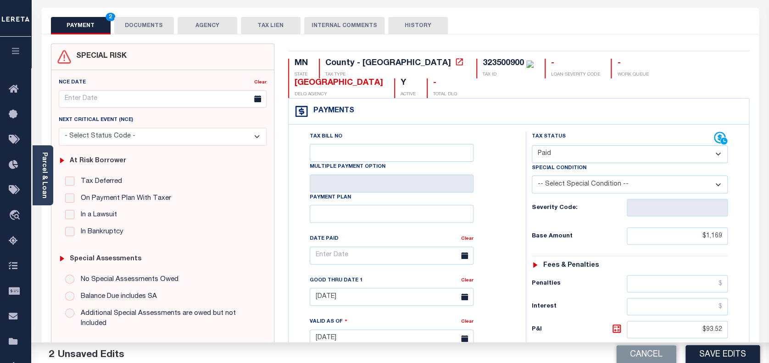
scroll to position [184, 0]
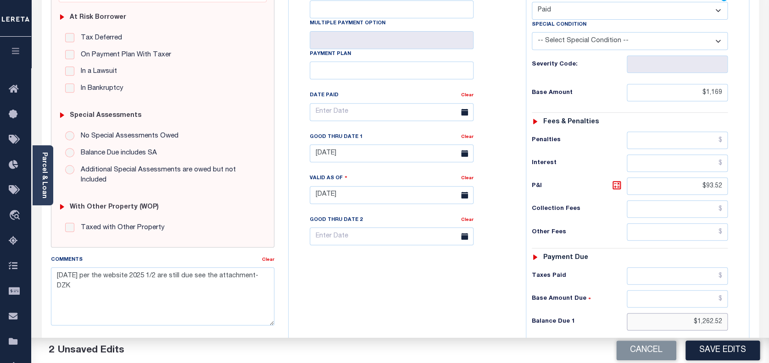
drag, startPoint x: 720, startPoint y: 300, endPoint x: 657, endPoint y: 297, distance: 63.4
click at [657, 313] on input "$1,262.52" at bounding box center [677, 321] width 101 height 17
type input "$0.00"
drag, startPoint x: 724, startPoint y: 170, endPoint x: 703, endPoint y: 166, distance: 21.6
click at [703, 178] on input "$93.52" at bounding box center [677, 186] width 101 height 17
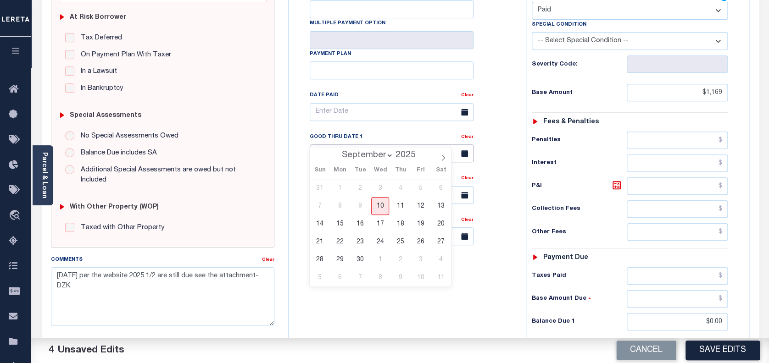
click at [360, 145] on input "[DATE]" at bounding box center [392, 154] width 164 height 18
click at [466, 135] on link "Clear" at bounding box center [467, 137] width 12 height 5
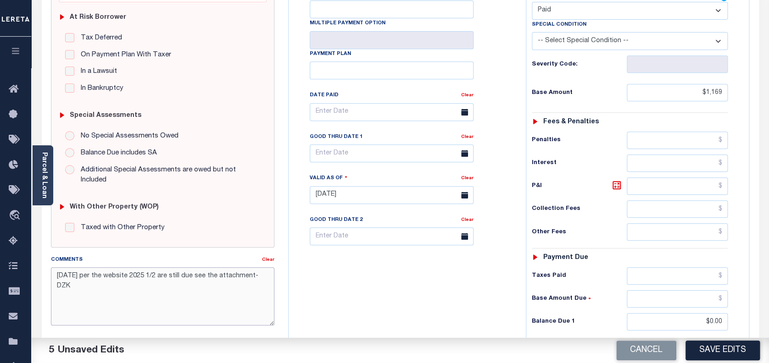
drag, startPoint x: 92, startPoint y: 291, endPoint x: 51, endPoint y: 278, distance: 42.9
click at [51, 278] on textarea "[DATE] per the website 2025 1/2 are still due see the attachment-DZK" at bounding box center [163, 296] width 224 height 58
type textarea "["
type textarea "per the tax collecotr [PERSON_NAME] the taxes are paid-DZK"
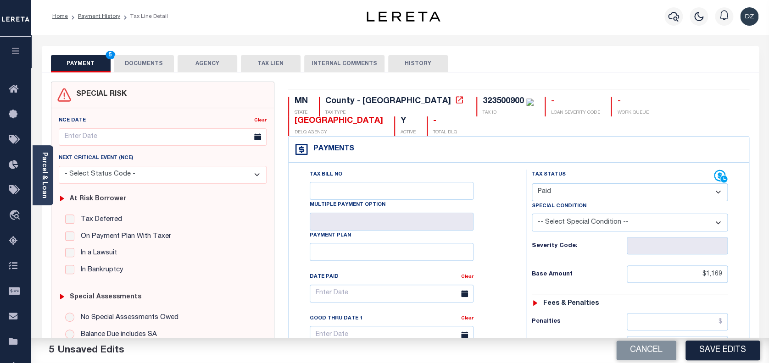
scroll to position [0, 0]
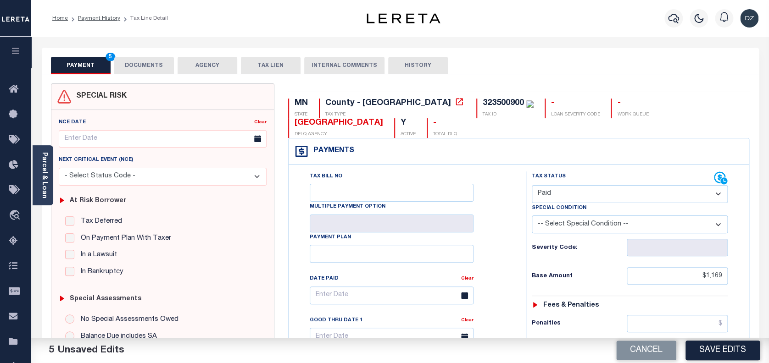
click at [149, 70] on button "DOCUMENTS" at bounding box center [144, 65] width 60 height 17
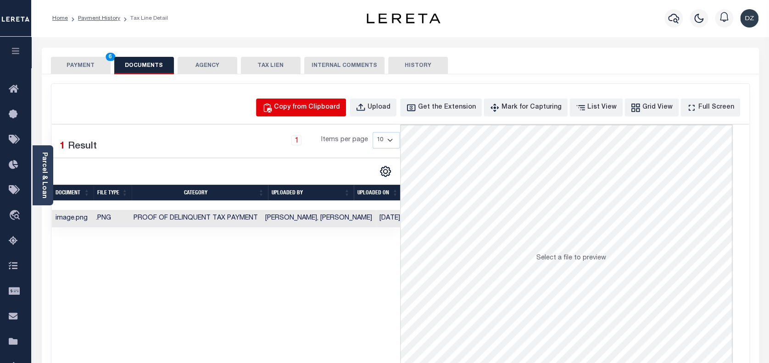
click at [318, 103] on div "Copy from Clipboard" at bounding box center [307, 108] width 66 height 10
select select "POP"
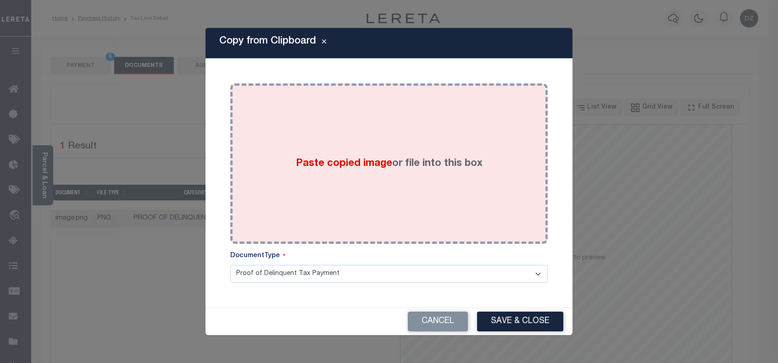
click at [328, 171] on div "Paste copied image or file into this box" at bounding box center [389, 163] width 304 height 147
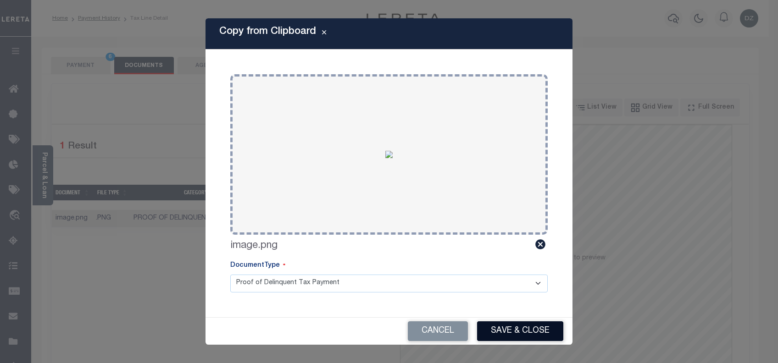
click at [497, 333] on button "Save & Close" at bounding box center [520, 332] width 86 height 20
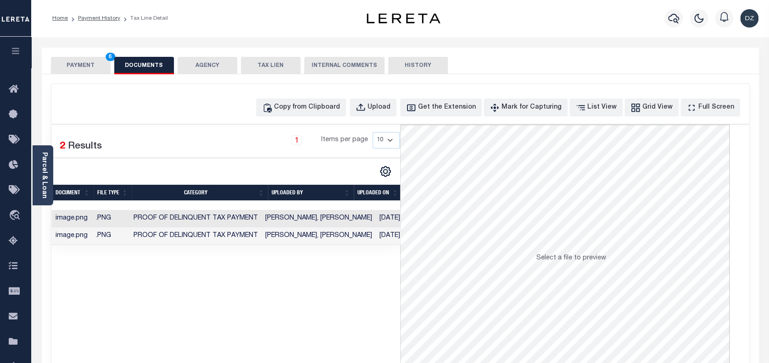
click at [76, 66] on button "PAYMENT 6" at bounding box center [81, 65] width 60 height 17
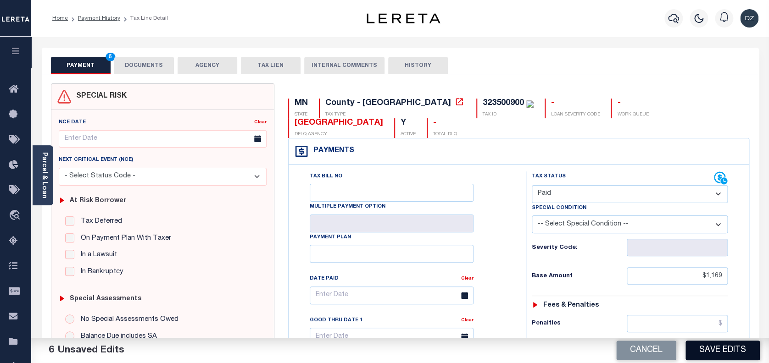
click at [723, 356] on button "Save Edits" at bounding box center [722, 351] width 74 height 20
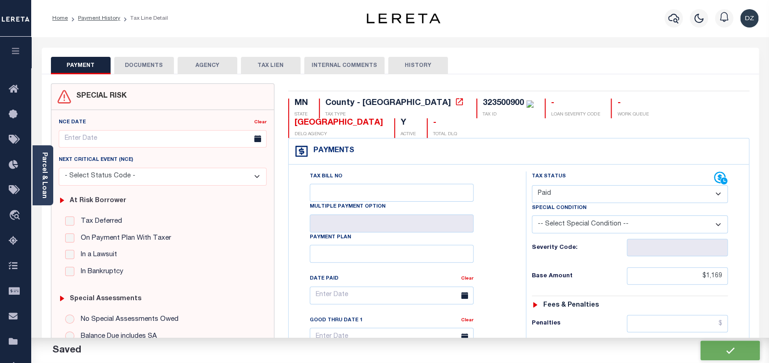
checkbox input "false"
type input "$1,169"
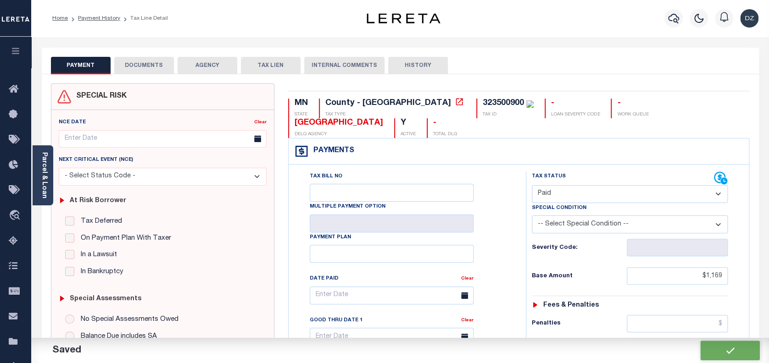
type input "$0"
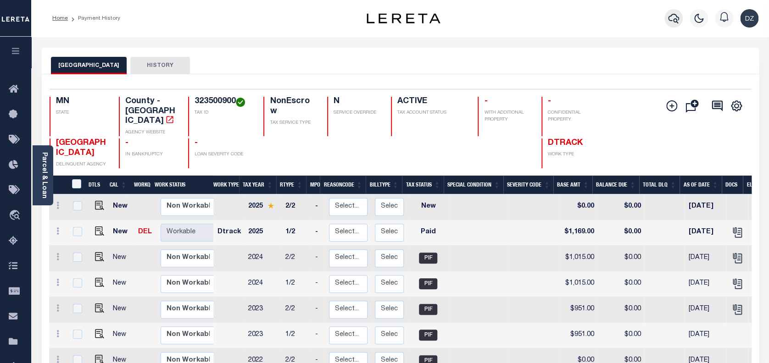
click at [668, 21] on icon "button" at bounding box center [673, 18] width 11 height 11
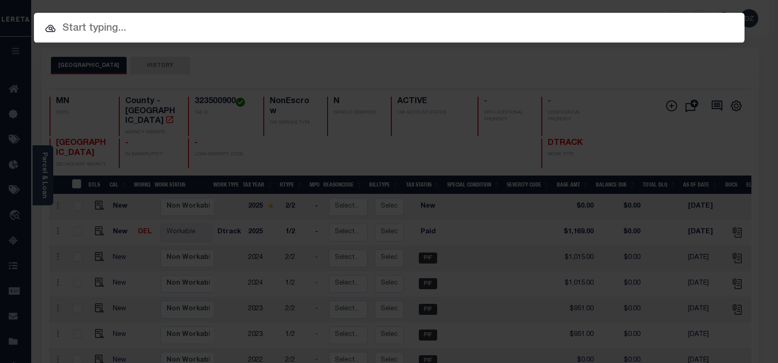
paste input "1412445"
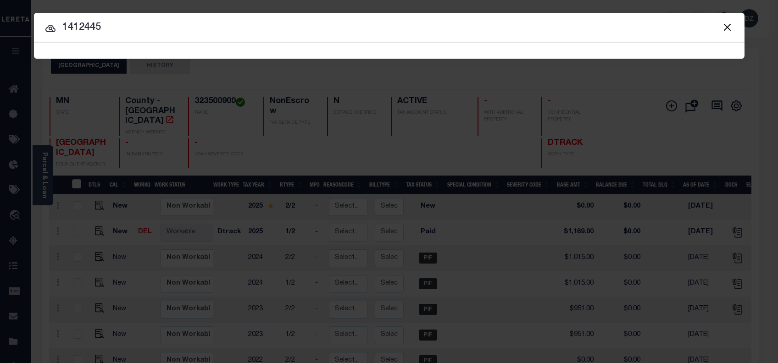
type input "1412445"
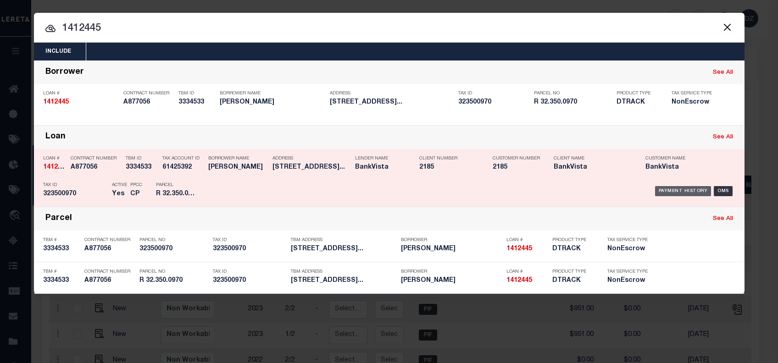
click at [690, 194] on div "Payment History" at bounding box center [683, 191] width 56 height 10
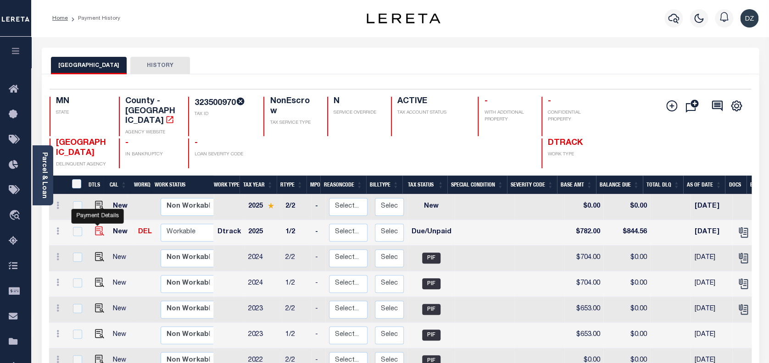
click at [95, 227] on img "" at bounding box center [99, 231] width 9 height 9
checkbox input "true"
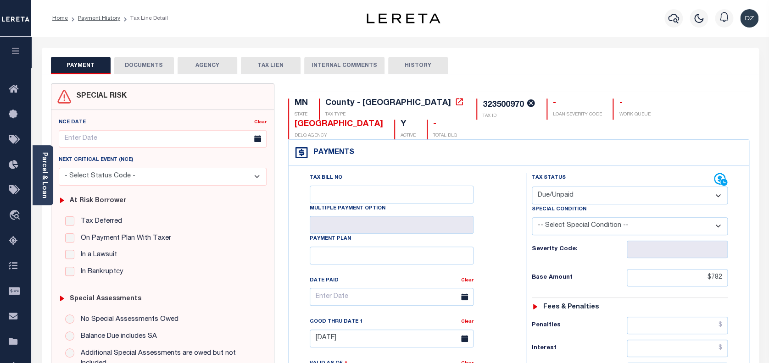
click at [583, 198] on select "- Select Status Code - Open Due/Unpaid Paid Incomplete No Tax Due Internal Refu…" at bounding box center [630, 196] width 196 height 18
select select "PYD"
click at [532, 187] on select "- Select Status Code - Open Due/Unpaid Paid Incomplete No Tax Due Internal Refu…" at bounding box center [630, 196] width 196 height 18
type input "[DATE]"
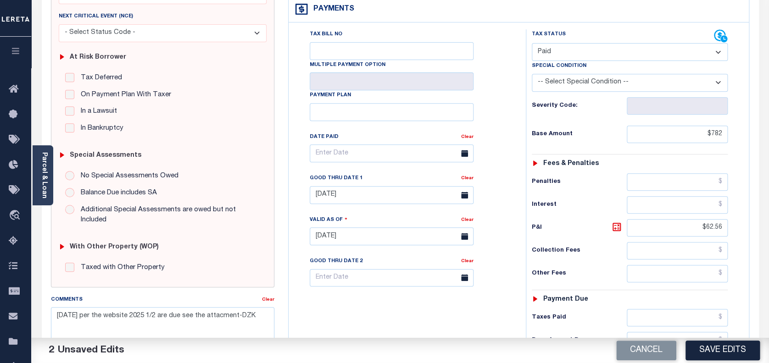
scroll to position [184, 0]
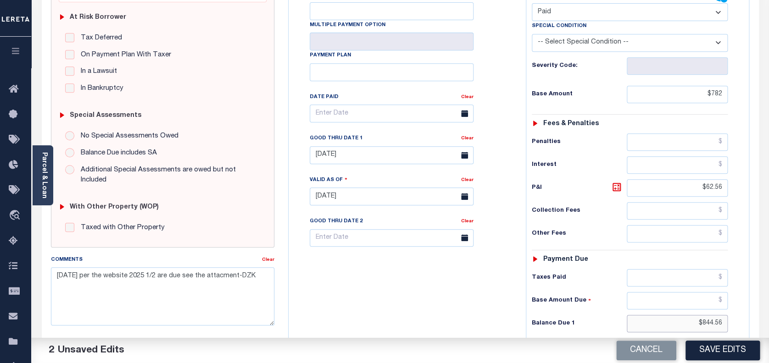
drag, startPoint x: 723, startPoint y: 320, endPoint x: 668, endPoint y: 320, distance: 54.1
click at [668, 320] on input "$844.56" at bounding box center [677, 323] width 101 height 17
type input "$0.00"
drag, startPoint x: 720, startPoint y: 186, endPoint x: 700, endPoint y: 184, distance: 20.8
click at [700, 184] on input "$62.56" at bounding box center [677, 187] width 101 height 17
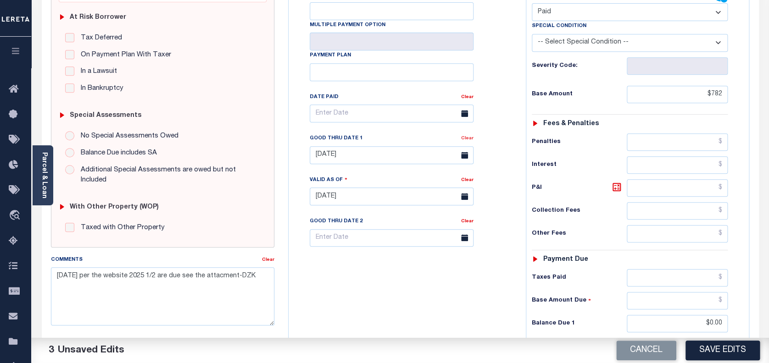
click at [465, 138] on link "Clear" at bounding box center [467, 138] width 12 height 5
drag, startPoint x: 261, startPoint y: 277, endPoint x: 51, endPoint y: 277, distance: 210.6
click at [51, 277] on textarea "[DATE] per the website 2025 1/2 are due see the attacment-DZK" at bounding box center [163, 296] width 224 height 58
type textarea "per the tax collector [PERSON_NAME] and the website the taxes for 2025 1/2 are …"
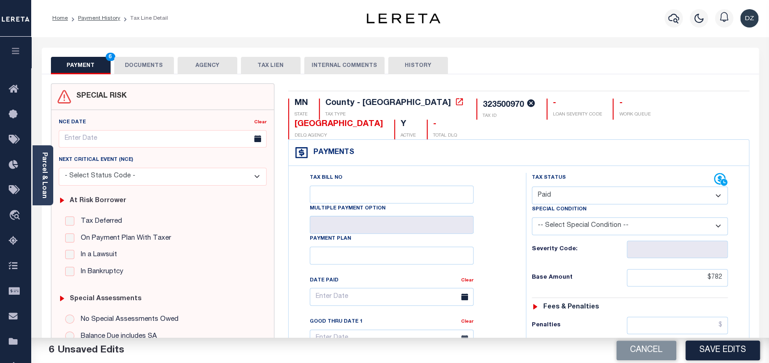
click at [138, 69] on button "DOCUMENTS" at bounding box center [144, 65] width 60 height 17
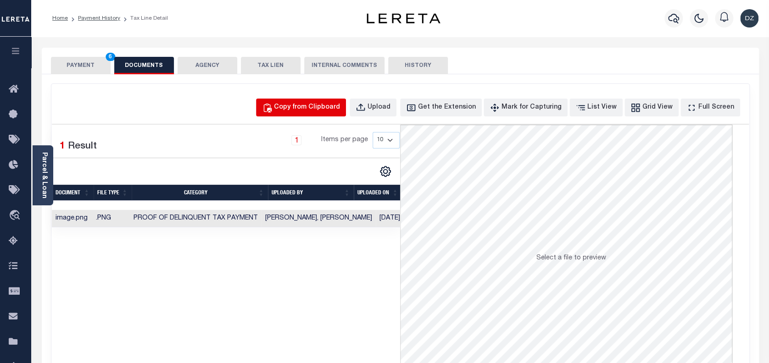
click at [321, 108] on div "Copy from Clipboard" at bounding box center [307, 108] width 66 height 10
select select "POP"
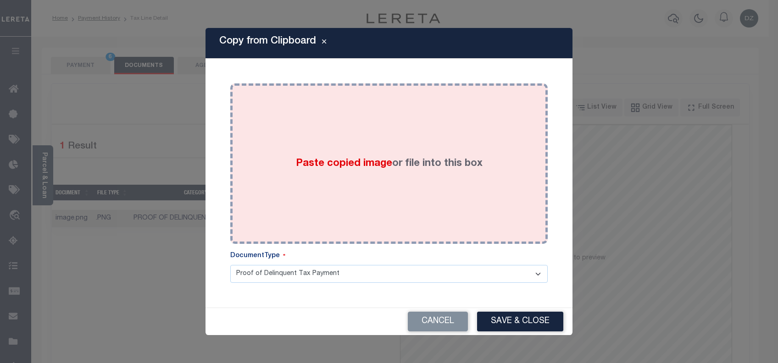
click at [305, 178] on div "Paste copied image or file into this box" at bounding box center [389, 163] width 304 height 147
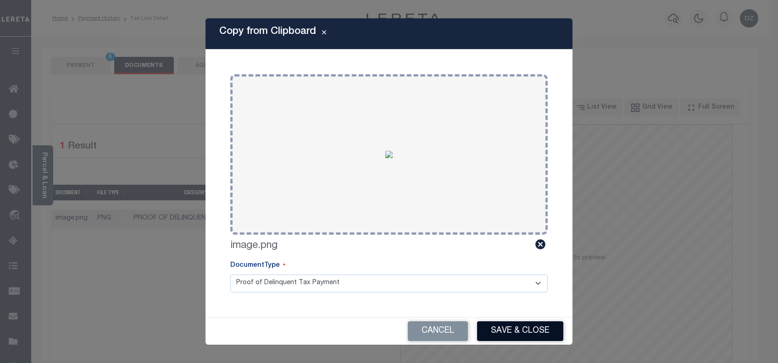
click at [502, 328] on button "Save & Close" at bounding box center [520, 332] width 86 height 20
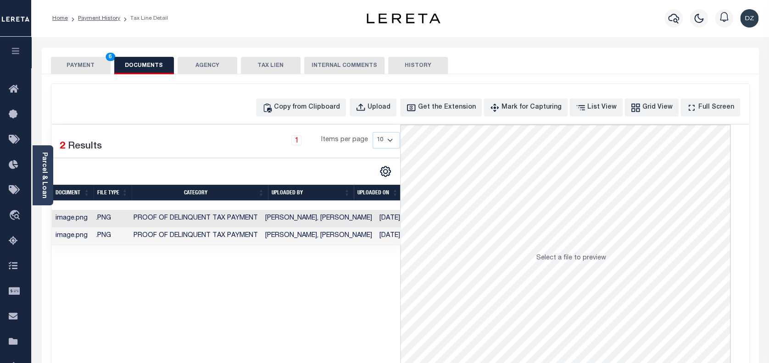
click at [72, 59] on button "PAYMENT 6" at bounding box center [81, 65] width 60 height 17
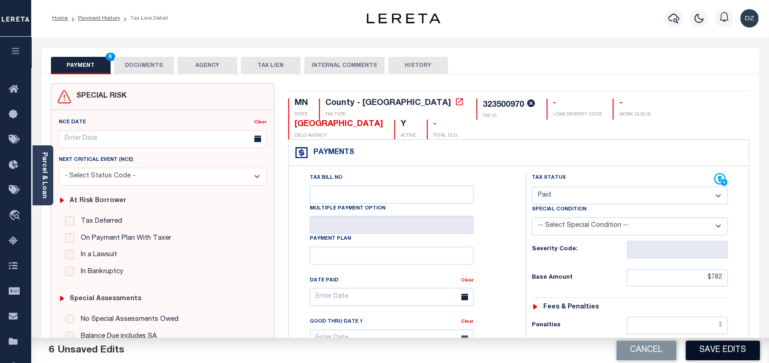
click at [698, 351] on button "Save Edits" at bounding box center [722, 351] width 74 height 20
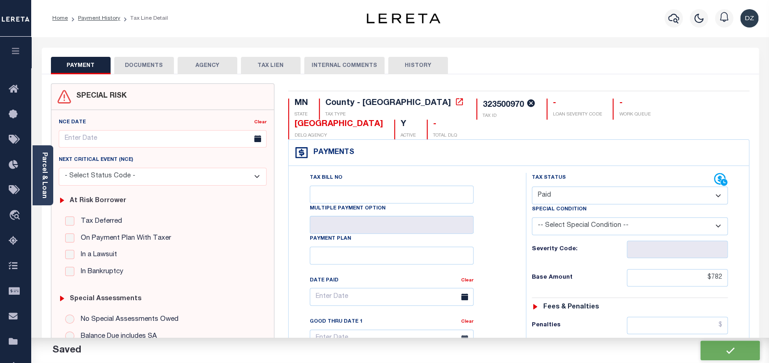
checkbox input "false"
type input "$782"
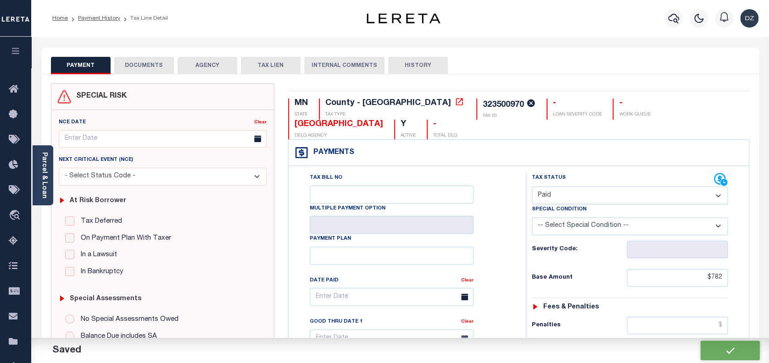
type input "$0"
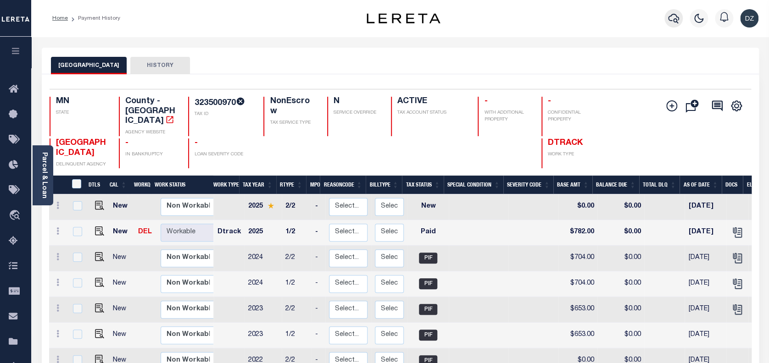
click at [679, 15] on button "button" at bounding box center [673, 18] width 18 height 18
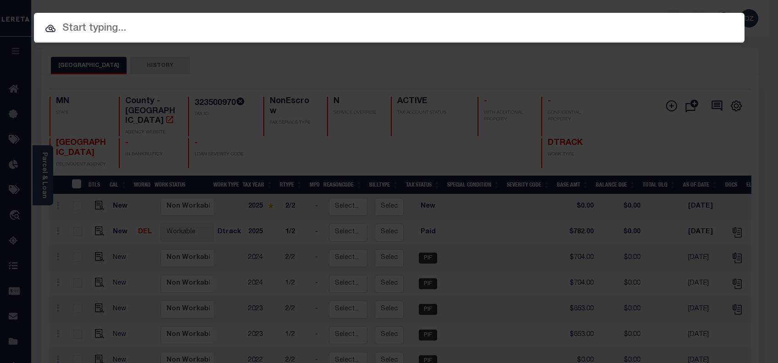
paste input "1411341"
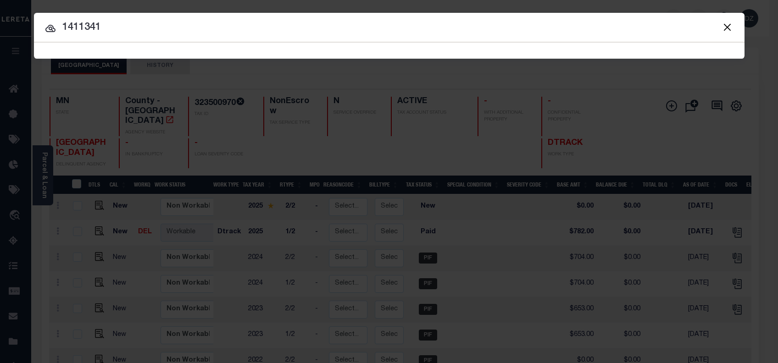
type input "1411341"
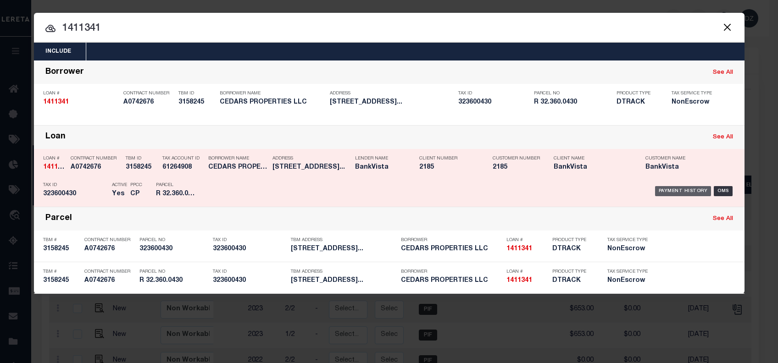
click at [670, 191] on div "Payment History" at bounding box center [683, 191] width 56 height 10
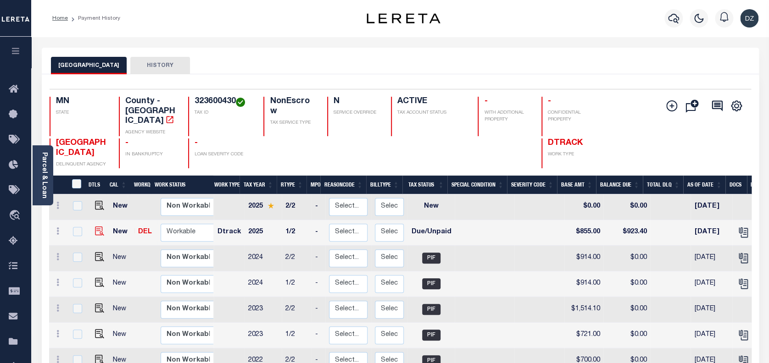
click at [99, 227] on img at bounding box center [99, 231] width 9 height 9
checkbox input "true"
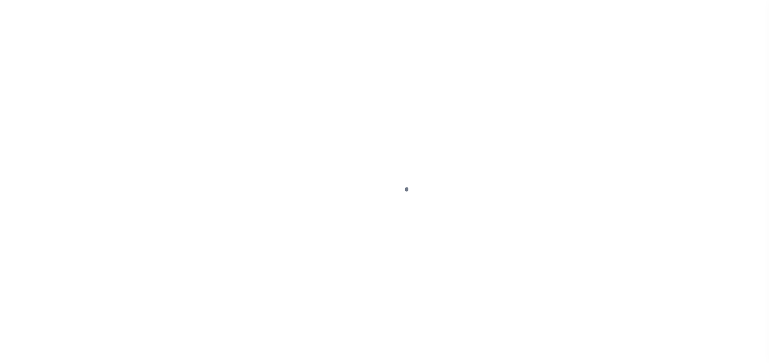
select select "DUE"
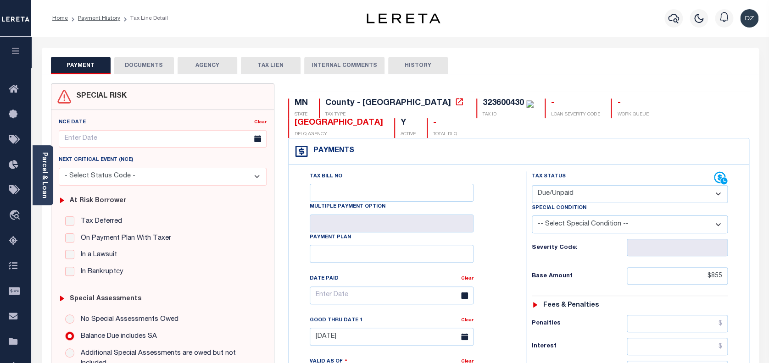
click at [134, 68] on button "DOCUMENTS" at bounding box center [144, 65] width 60 height 17
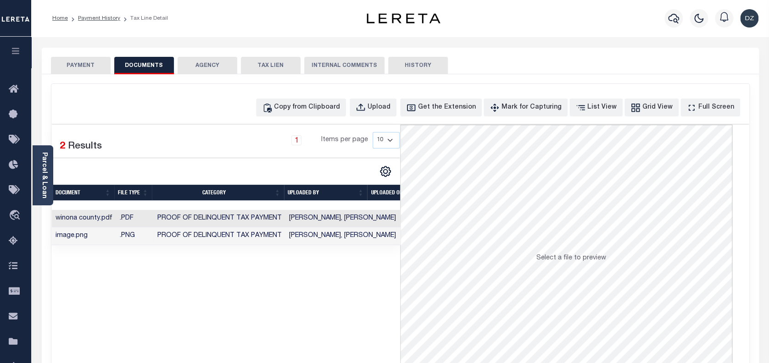
drag, startPoint x: 340, startPoint y: 116, endPoint x: 336, endPoint y: 120, distance: 5.5
click at [337, 114] on div "Copy from Clipboard Upload Get the Extension Mark for Capturing Got it List Vie…" at bounding box center [400, 245] width 698 height 323
click at [325, 110] on div "Copy from Clipboard" at bounding box center [307, 108] width 66 height 10
select select "POP"
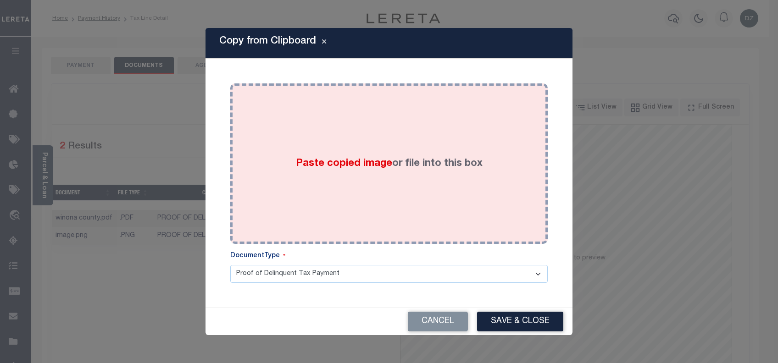
click at [325, 159] on span "Paste copied image" at bounding box center [344, 164] width 96 height 10
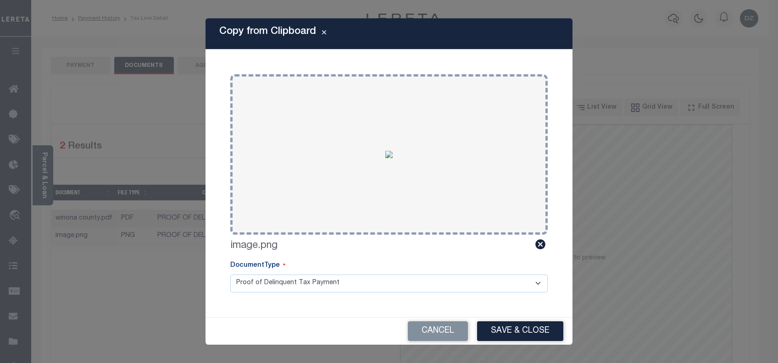
click at [510, 328] on button "Save & Close" at bounding box center [520, 332] width 86 height 20
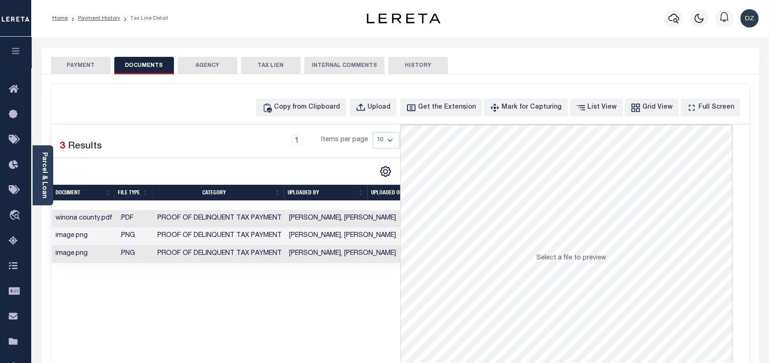
click at [68, 67] on button "PAYMENT" at bounding box center [81, 65] width 60 height 17
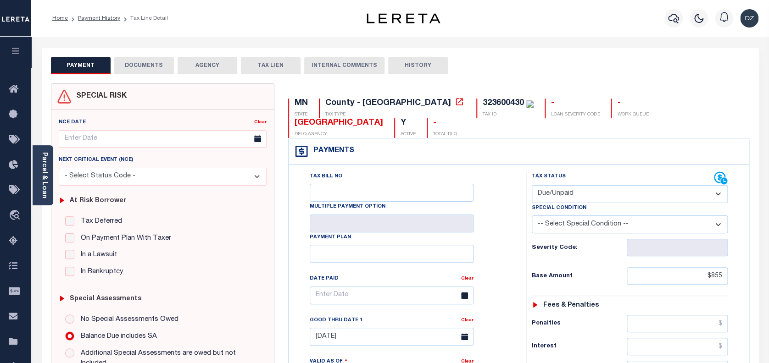
click at [605, 185] on select "- Select Status Code - Open Due/Unpaid Paid Incomplete No Tax Due Internal Refu…" at bounding box center [630, 194] width 196 height 18
select select "PYD"
click at [532, 185] on select "- Select Status Code - Open Due/Unpaid Paid Incomplete No Tax Due Internal Refu…" at bounding box center [630, 194] width 196 height 18
type input "09/10/2025"
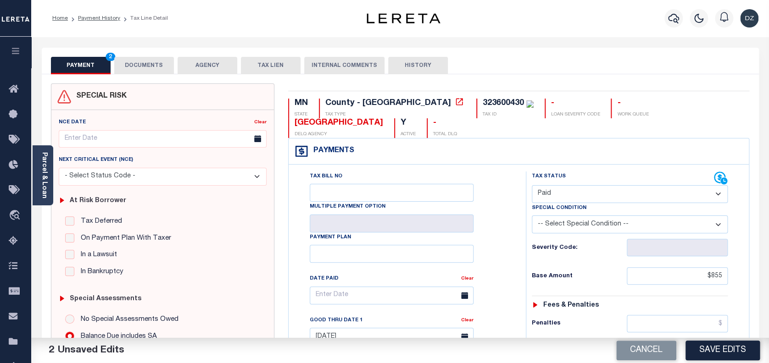
scroll to position [122, 0]
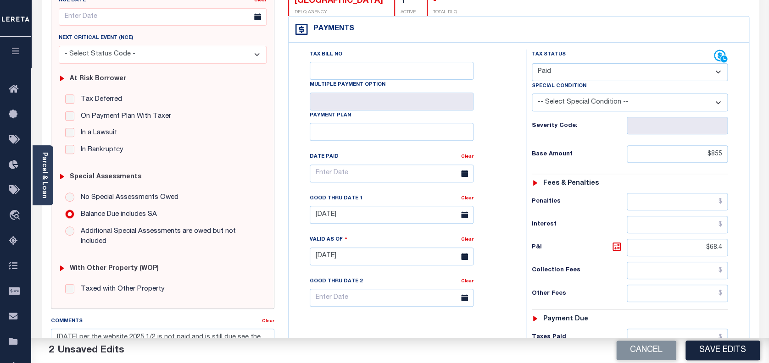
click at [470, 305] on div "Tax Bill No Multiple Payment Option Payment Plan Clear" at bounding box center [405, 252] width 228 height 405
click at [462, 196] on link "Clear" at bounding box center [467, 198] width 12 height 5
drag, startPoint x: 724, startPoint y: 227, endPoint x: 706, endPoint y: 226, distance: 18.4
click at [706, 239] on input "$68.4" at bounding box center [677, 247] width 101 height 17
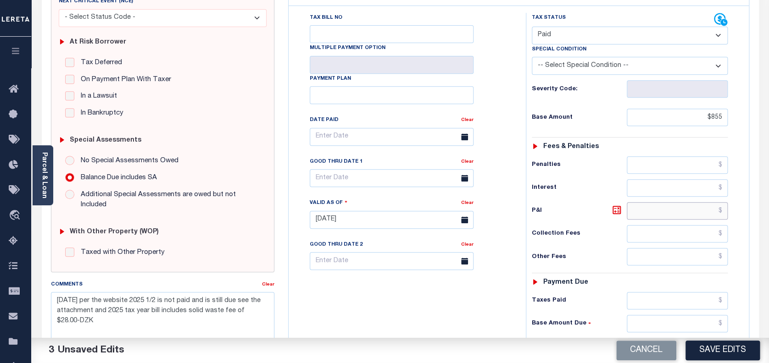
scroll to position [309, 0]
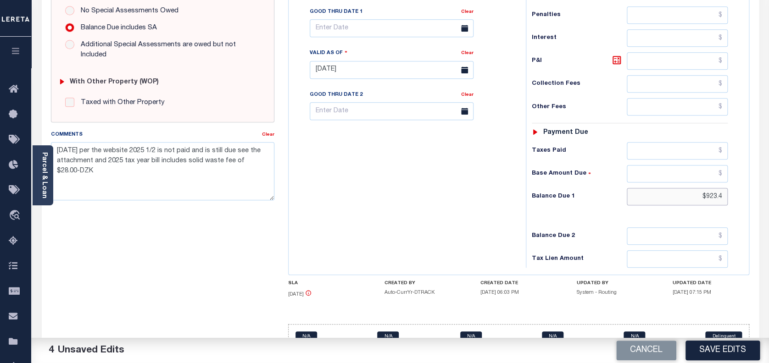
drag, startPoint x: 705, startPoint y: 175, endPoint x: 700, endPoint y: 175, distance: 5.0
click at [700, 188] on input "$923.4" at bounding box center [677, 196] width 101 height 17
drag, startPoint x: 78, startPoint y: 171, endPoint x: 55, endPoint y: 151, distance: 30.3
click at [55, 151] on textarea "7/10/2025 per the website 2025 1/2 is not paid and is still due see the attachm…" at bounding box center [163, 171] width 224 height 58
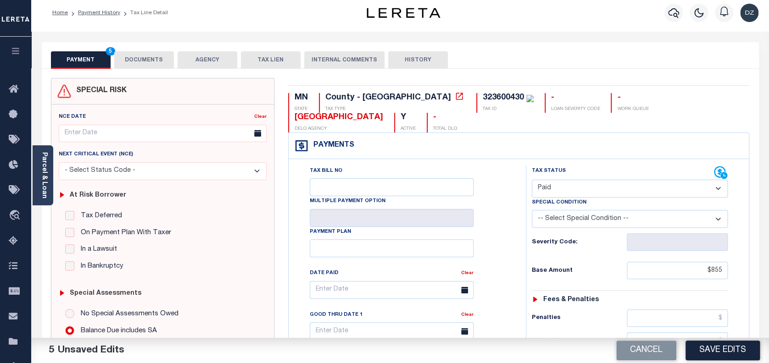
scroll to position [0, 0]
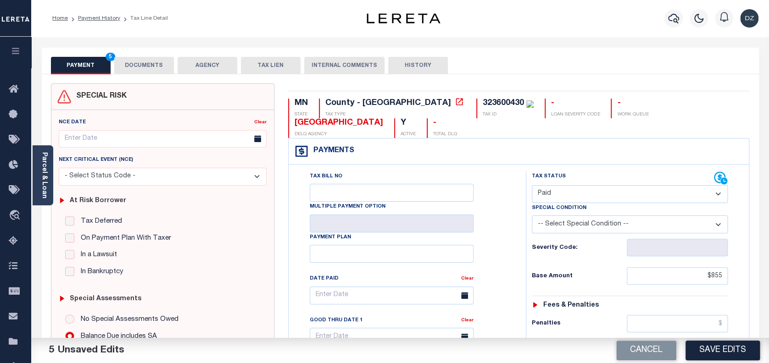
type textarea "per the tax collecotr kathy nad the website the 2025 1/2 is paid-DZK"
click at [146, 65] on button "DOCUMENTS" at bounding box center [144, 65] width 60 height 17
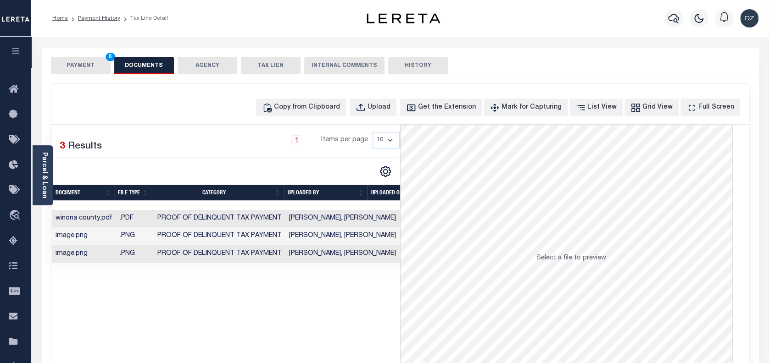
click at [70, 62] on button "PAYMENT 6" at bounding box center [81, 65] width 60 height 17
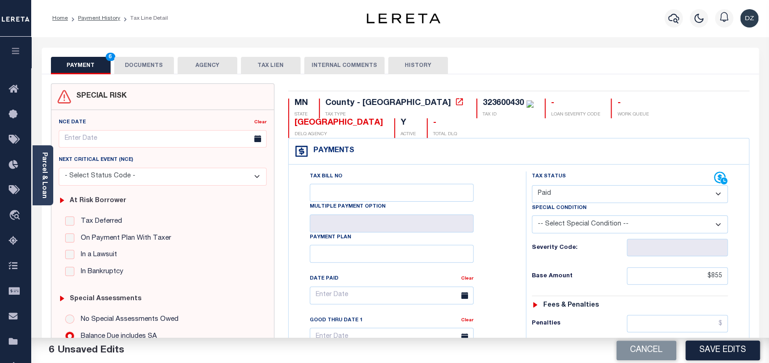
click at [726, 345] on button "Save Edits" at bounding box center [722, 351] width 74 height 20
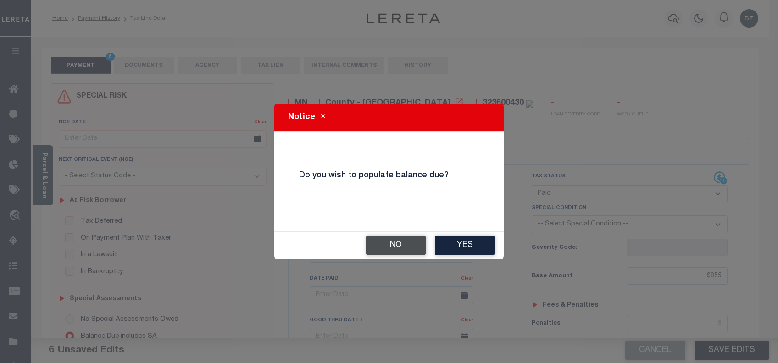
click at [411, 246] on button "No" at bounding box center [396, 246] width 60 height 20
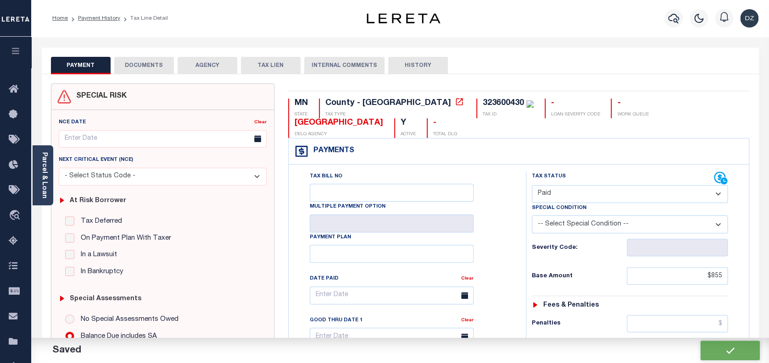
checkbox input "false"
type input "$855"
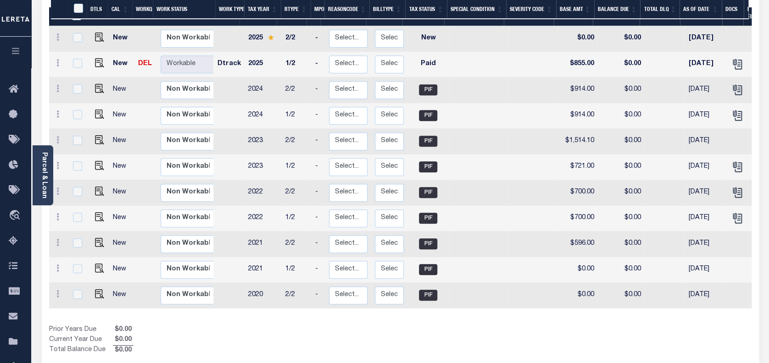
scroll to position [184, 0]
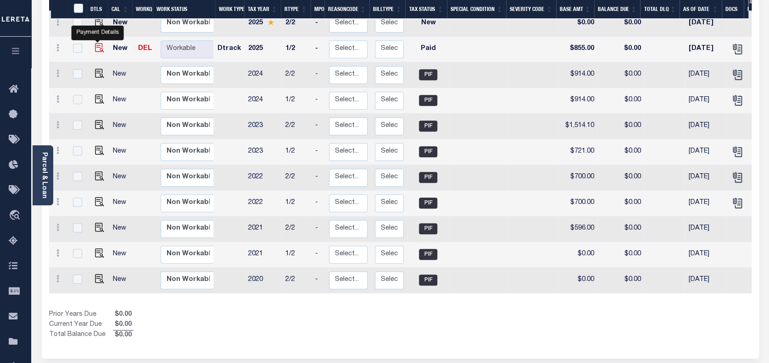
click at [95, 43] on img "" at bounding box center [99, 47] width 9 height 9
checkbox input "true"
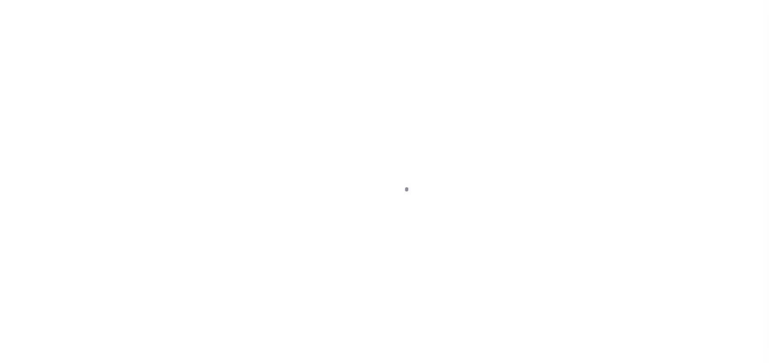
select select "PYD"
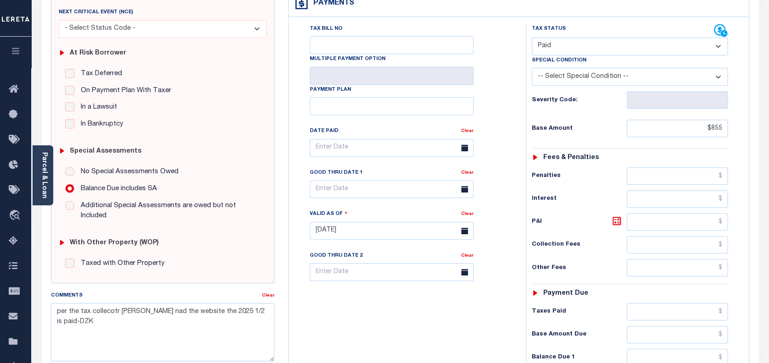
scroll to position [311, 0]
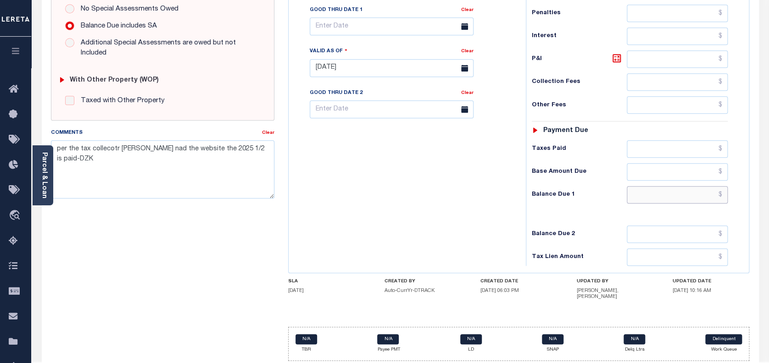
click at [682, 186] on input "text" at bounding box center [677, 194] width 101 height 17
type input "$0.00"
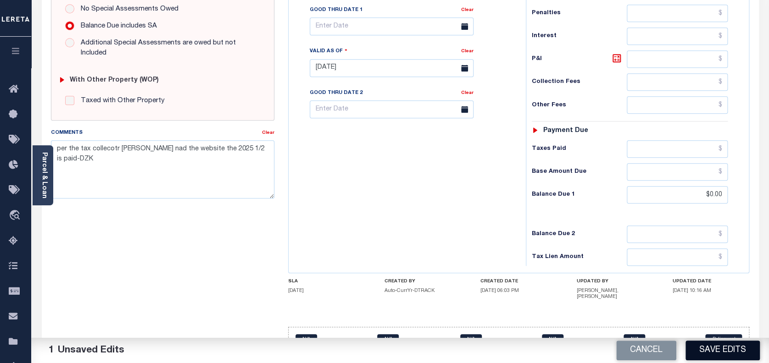
click at [733, 349] on button "Save Edits" at bounding box center [722, 351] width 74 height 20
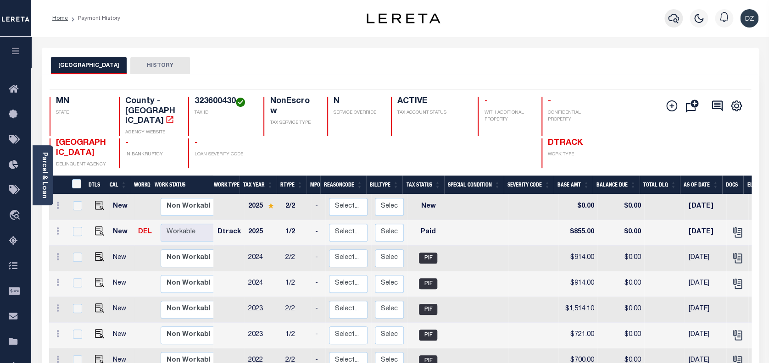
click at [668, 23] on icon "button" at bounding box center [673, 18] width 11 height 11
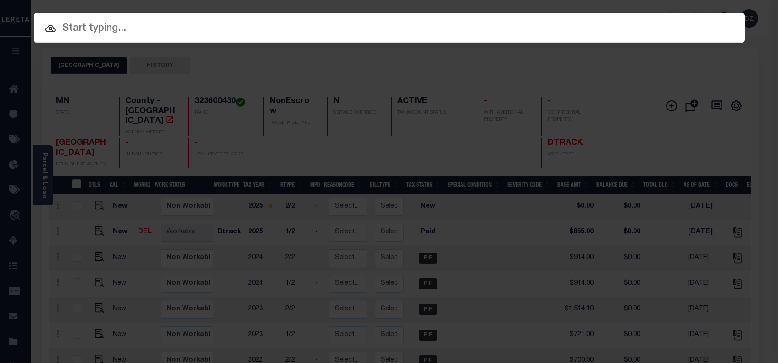
paste input "1412331"
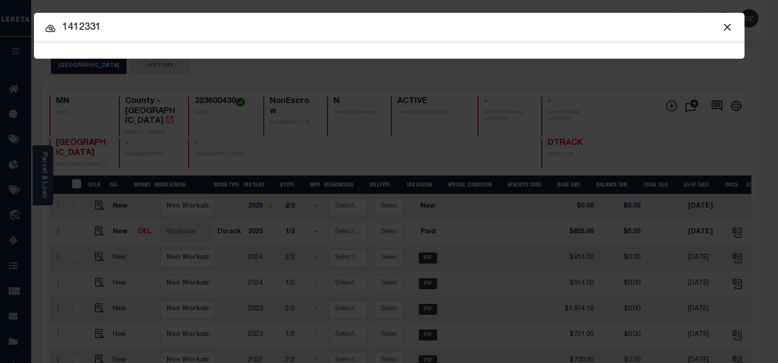
type input "1412331"
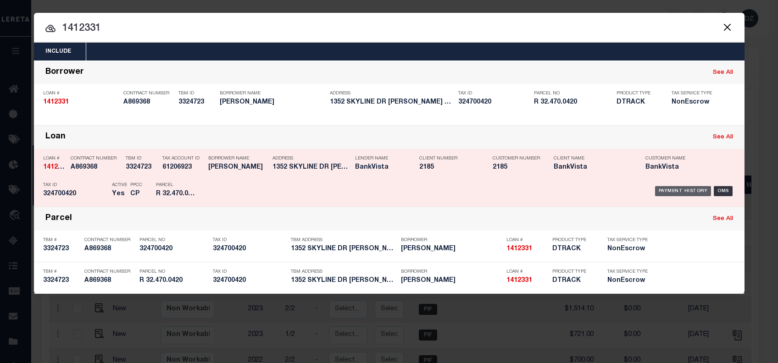
click at [664, 190] on div "Payment History" at bounding box center [683, 191] width 56 height 10
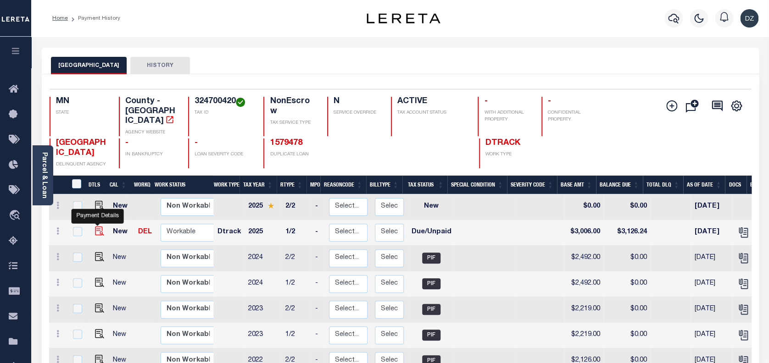
click at [95, 227] on img "" at bounding box center [99, 231] width 9 height 9
checkbox input "true"
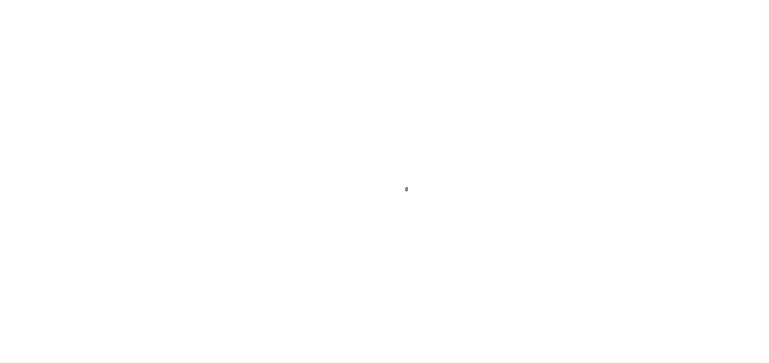
select select "DUE"
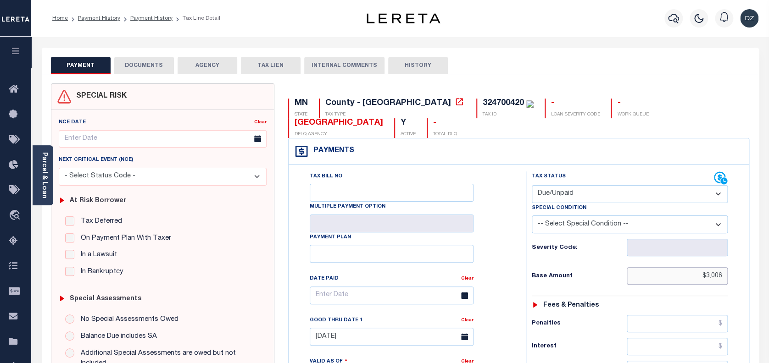
click at [716, 267] on input "$3,006" at bounding box center [677, 275] width 101 height 17
type input "$3,006.00"
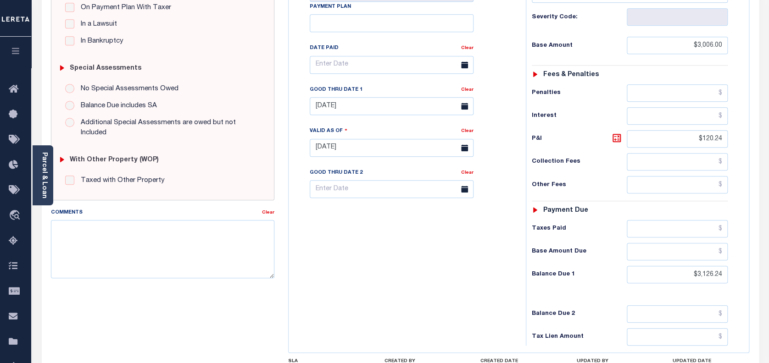
scroll to position [245, 0]
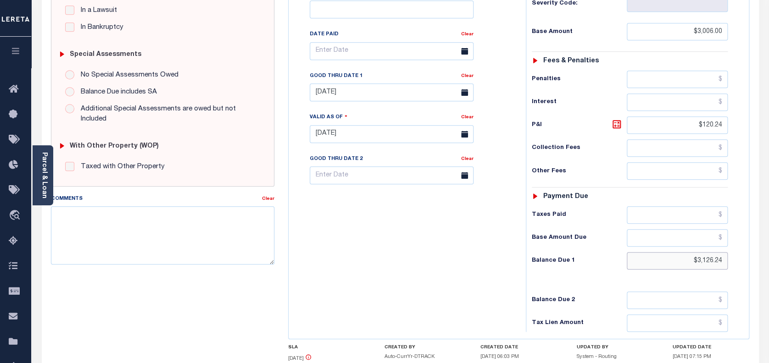
drag, startPoint x: 727, startPoint y: 237, endPoint x: 692, endPoint y: 237, distance: 34.9
click at [692, 252] on input "$3,126.24" at bounding box center [677, 260] width 101 height 17
paste input "3,186.36"
type input "$3,186.36"
type input "09/10/2025"
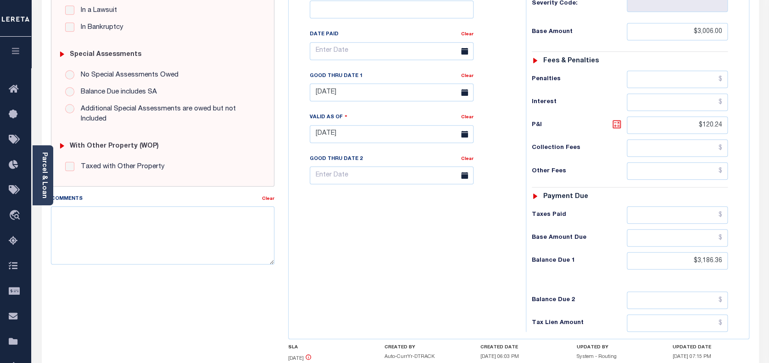
click at [616, 119] on icon at bounding box center [616, 124] width 11 height 11
type input "$180.36"
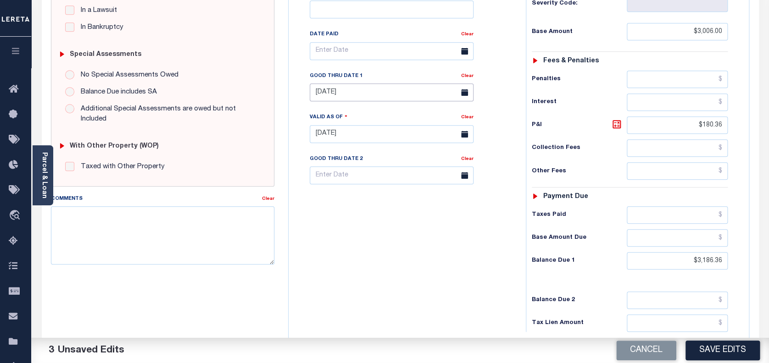
click at [352, 83] on input "07/31/2025" at bounding box center [392, 92] width 164 height 18
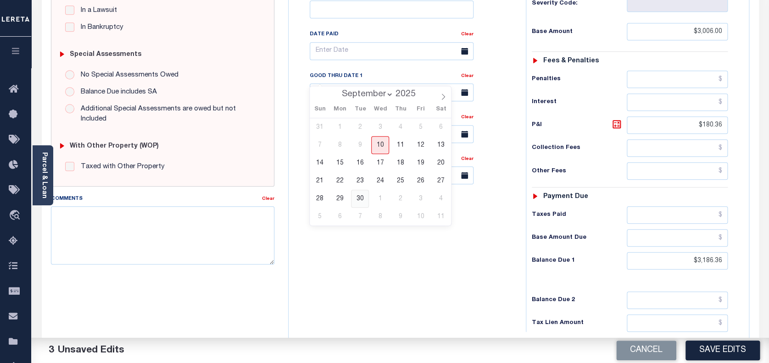
click at [359, 201] on span "30" at bounding box center [360, 199] width 18 height 18
type input "09/30/2025"
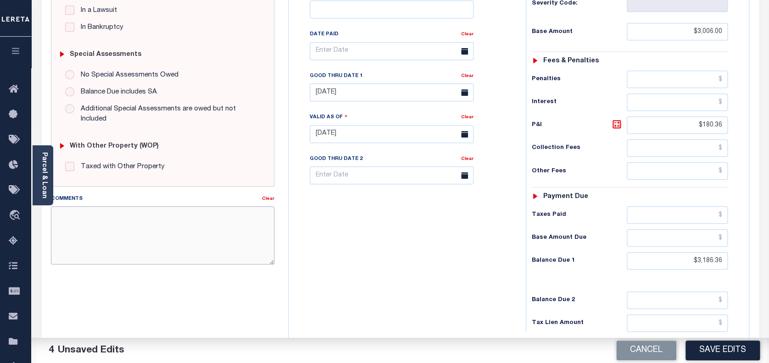
click at [88, 213] on textarea "Comments" at bounding box center [163, 235] width 224 height 58
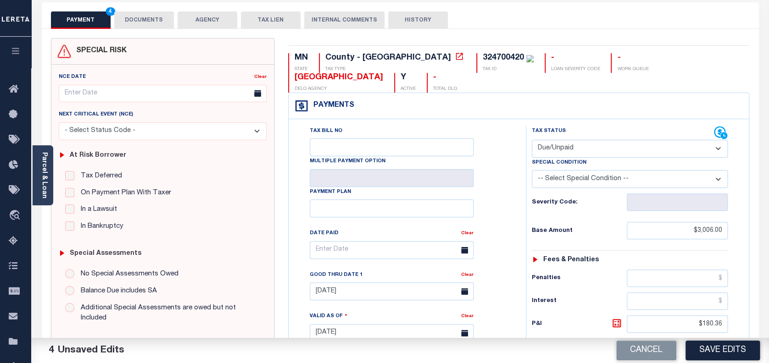
scroll to position [0, 0]
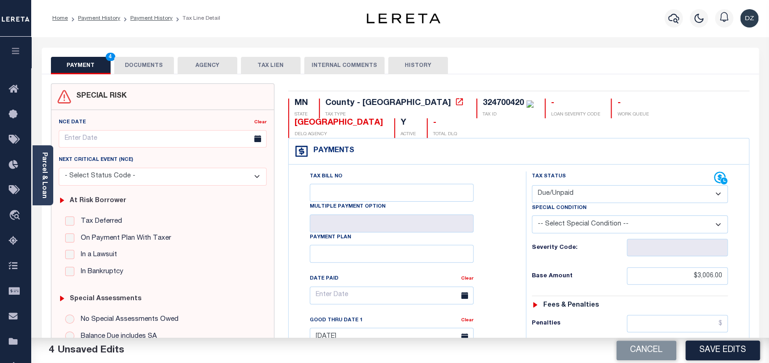
type textarea "per the tax collector kathy the taxes are still delinquent-DZK"
click at [128, 69] on button "DOCUMENTS" at bounding box center [144, 65] width 60 height 17
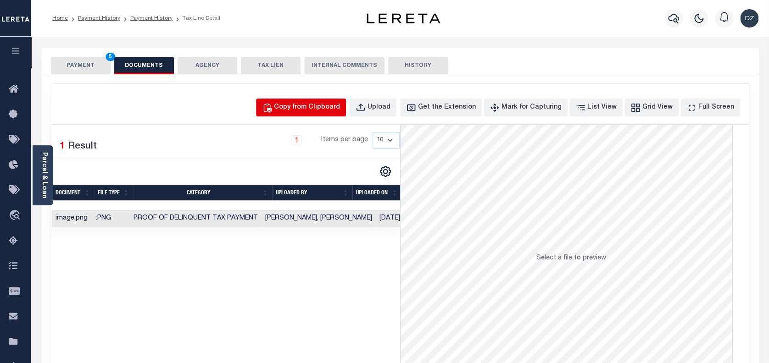
click at [324, 108] on div "Copy from Clipboard" at bounding box center [307, 108] width 66 height 10
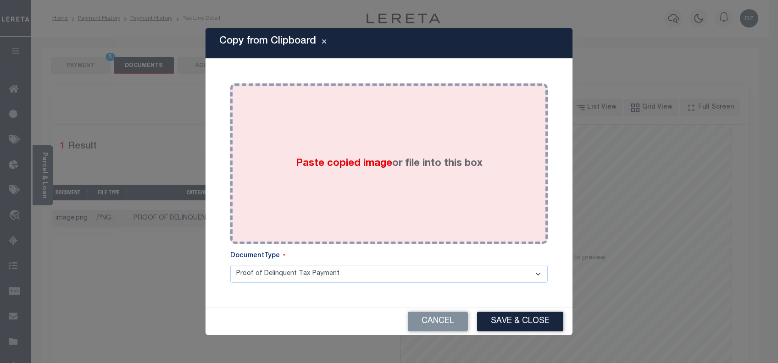
click at [323, 164] on span "Paste copied image" at bounding box center [344, 164] width 96 height 10
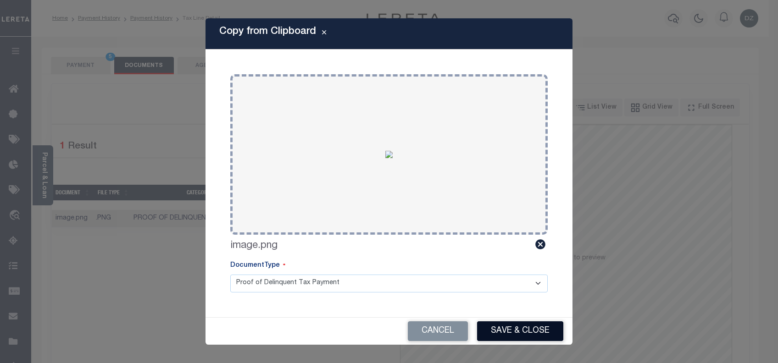
click at [510, 327] on button "Save & Close" at bounding box center [520, 332] width 86 height 20
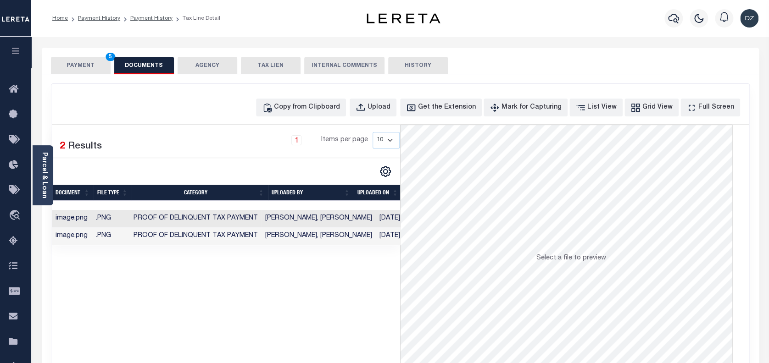
click at [81, 66] on button "PAYMENT 5" at bounding box center [81, 65] width 60 height 17
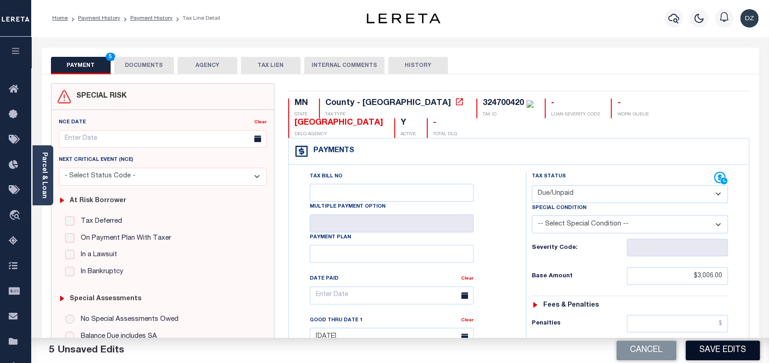
click at [716, 352] on button "Save Edits" at bounding box center [722, 351] width 74 height 20
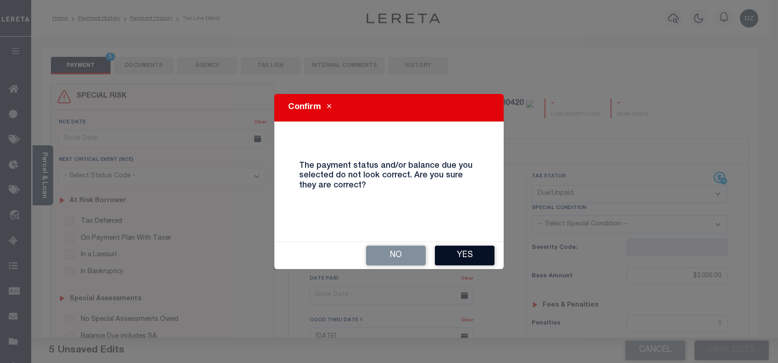
click at [459, 260] on button "Yes" at bounding box center [465, 256] width 60 height 20
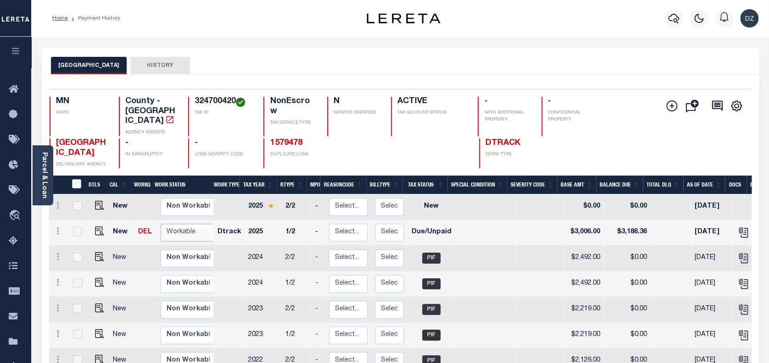
click at [186, 224] on select "Non Workable Workable" at bounding box center [188, 233] width 55 height 18
checkbox input "true"
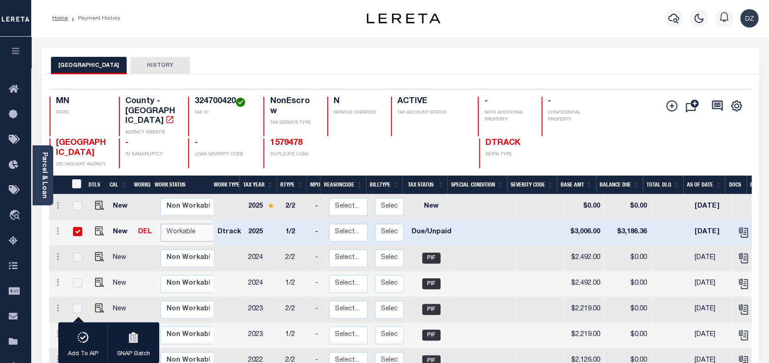
select select "true"
click at [161, 224] on select "Non Workable Workable" at bounding box center [188, 233] width 55 height 18
checkbox input "false"
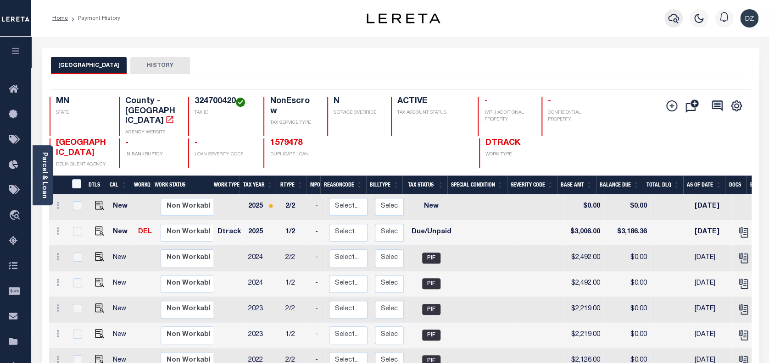
click at [671, 11] on button "button" at bounding box center [673, 18] width 18 height 18
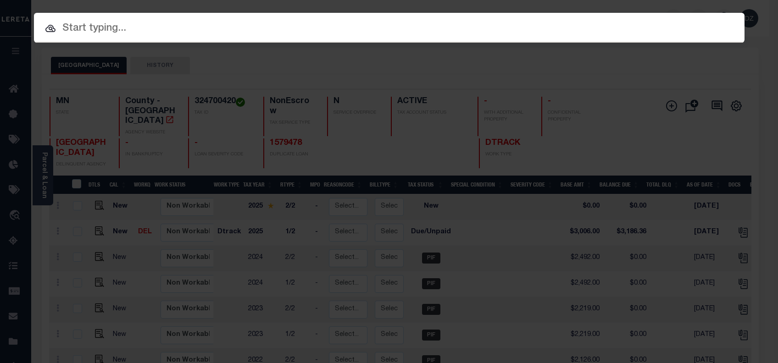
paste input "1410703"
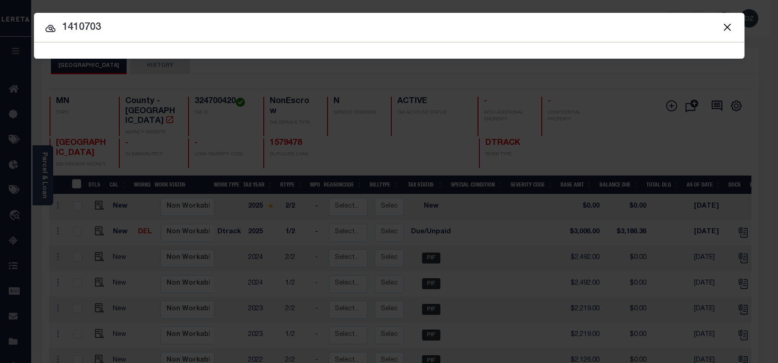
type input "1410703"
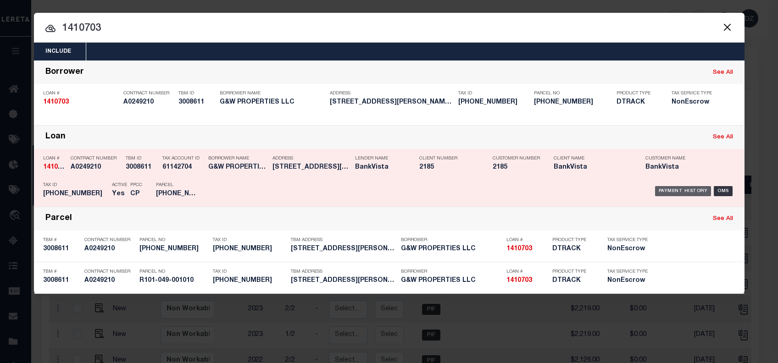
click at [694, 186] on div "Payment History" at bounding box center [683, 191] width 56 height 10
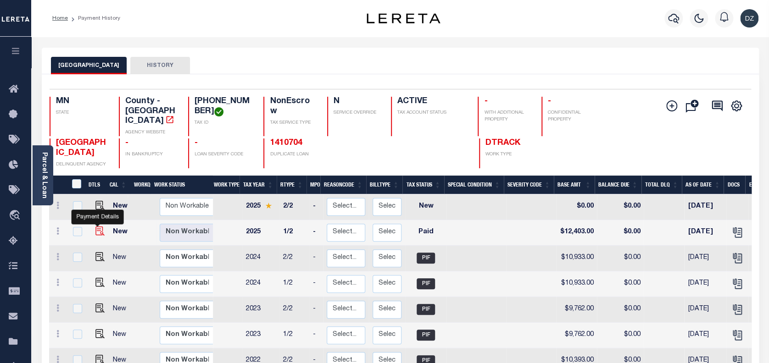
click at [96, 227] on img "" at bounding box center [99, 231] width 9 height 9
checkbox input "true"
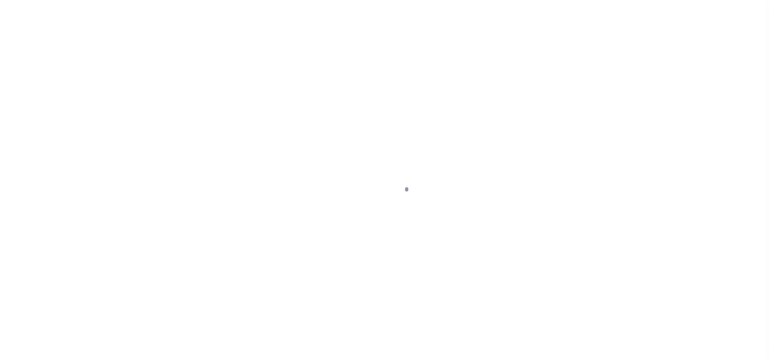
select select "PYD"
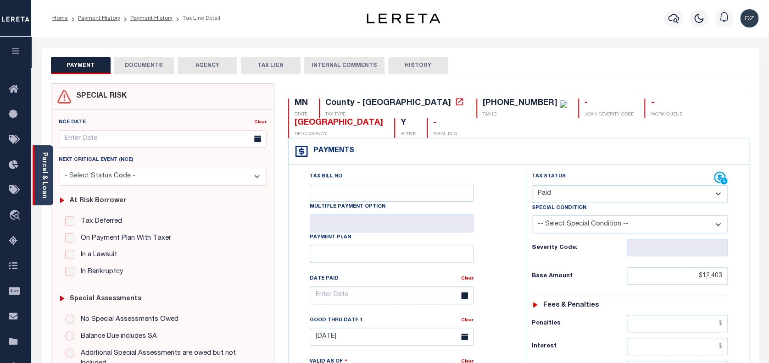
click at [52, 182] on div "Parcel & Loan" at bounding box center [43, 175] width 21 height 60
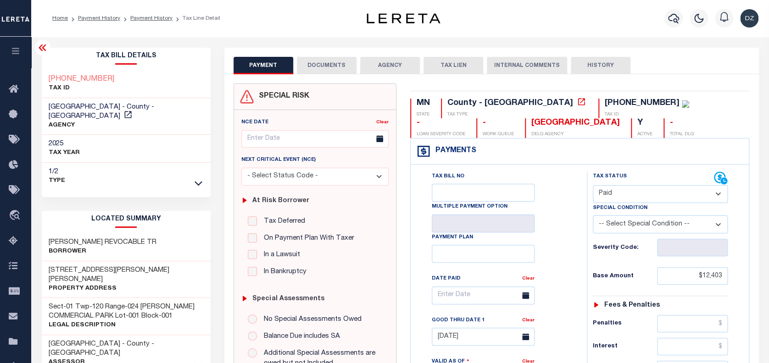
click at [320, 67] on button "DOCUMENTS" at bounding box center [327, 65] width 60 height 17
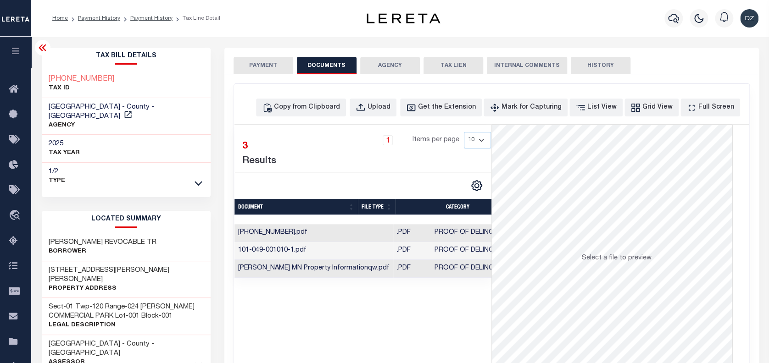
click at [245, 67] on button "PAYMENT" at bounding box center [264, 65] width 60 height 17
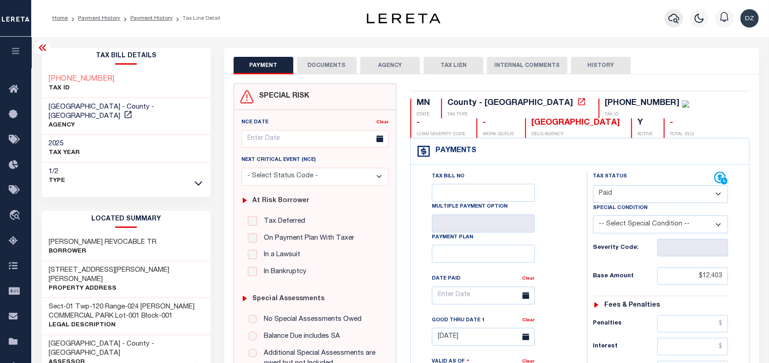
click at [676, 20] on icon "button" at bounding box center [673, 19] width 11 height 10
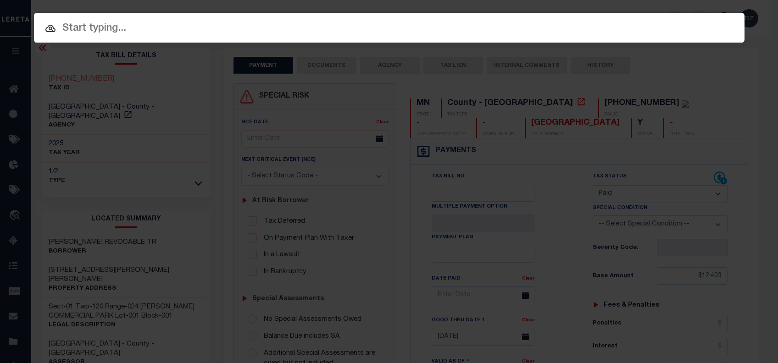
paste input "1413198"
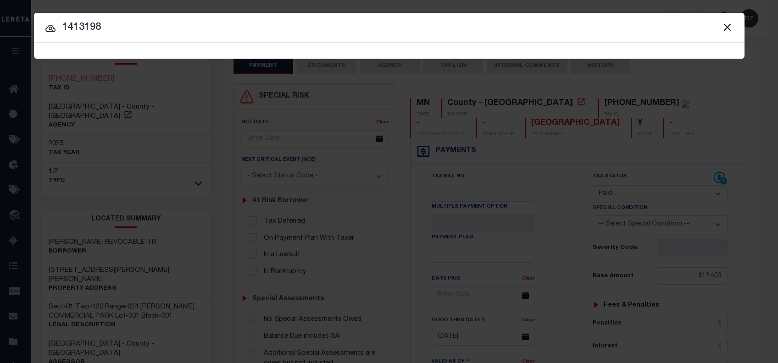
type input "1413198"
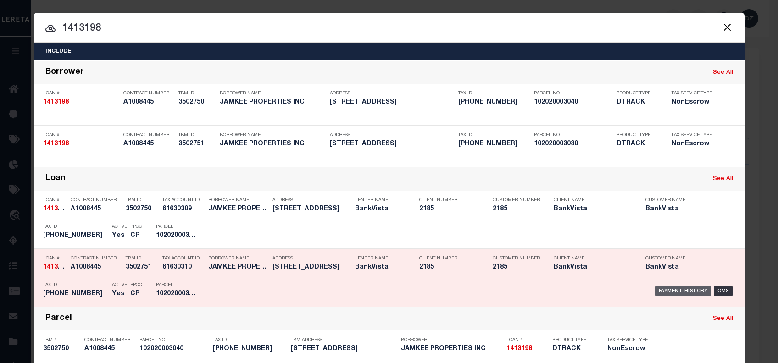
click at [681, 292] on div "Payment History" at bounding box center [683, 291] width 56 height 10
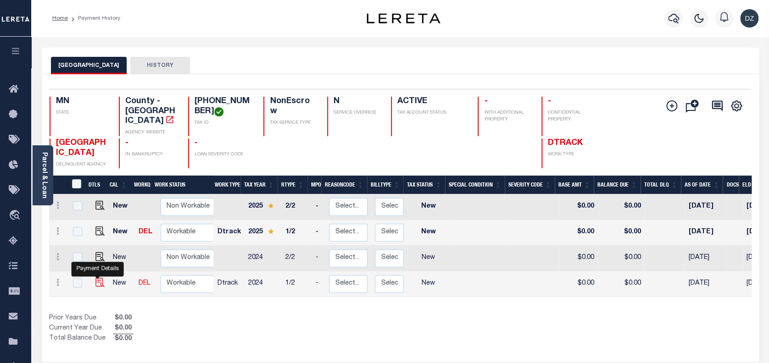
click at [98, 278] on img "" at bounding box center [99, 282] width 9 height 9
checkbox input "true"
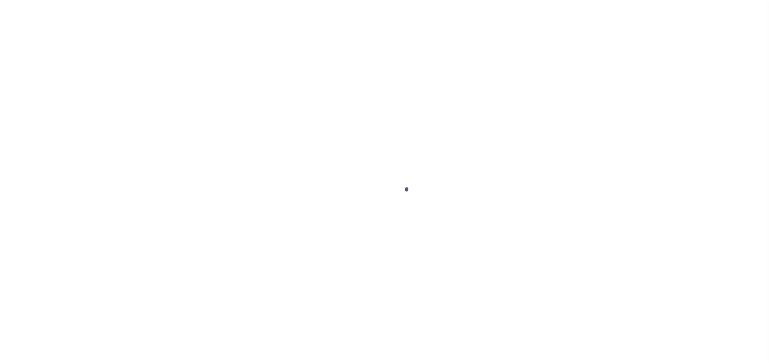
select select "NW2"
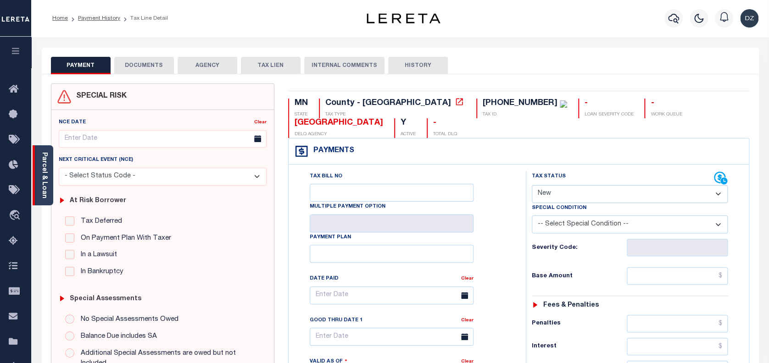
click at [51, 179] on div "Parcel & Loan" at bounding box center [43, 175] width 21 height 60
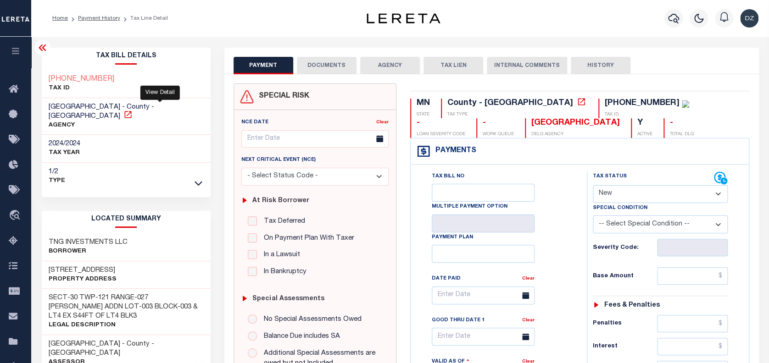
click at [133, 110] on icon at bounding box center [127, 114] width 9 height 9
click at [706, 274] on input "text" at bounding box center [692, 275] width 71 height 17
paste input "2,468.00"
type input "$2,468.00"
type input "[DATE]"
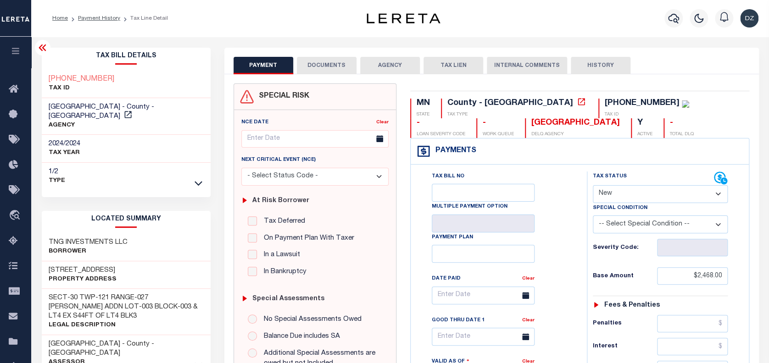
click at [606, 193] on select "- Select Status Code - Open Due/Unpaid Paid Incomplete No Tax Due Internal Refu…" at bounding box center [660, 194] width 135 height 18
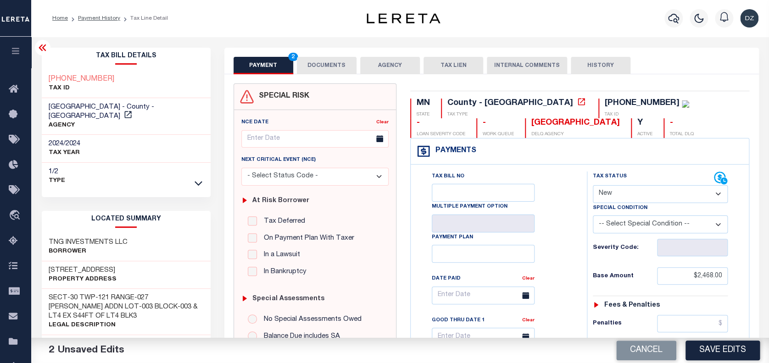
select select "PYD"
click at [593, 186] on select "- Select Status Code - Open Due/Unpaid Paid Incomplete No Tax Due Internal Refu…" at bounding box center [660, 194] width 135 height 18
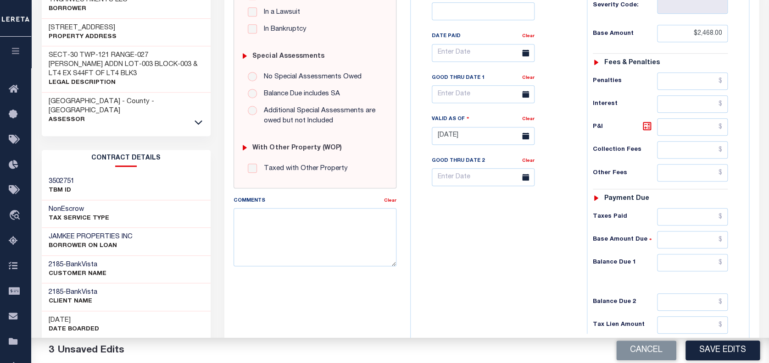
scroll to position [245, 0]
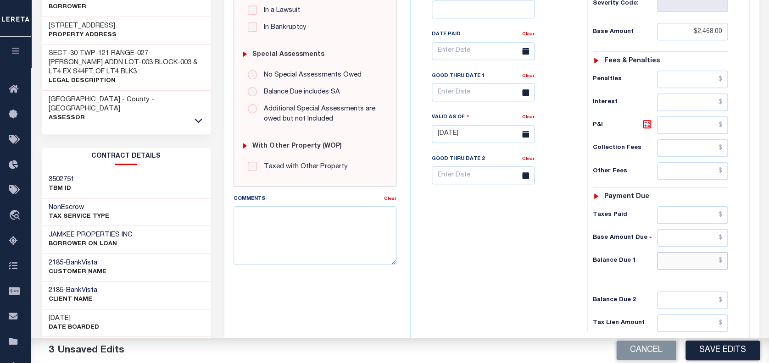
click at [686, 263] on input "text" at bounding box center [692, 260] width 71 height 17
type input "$0.00"
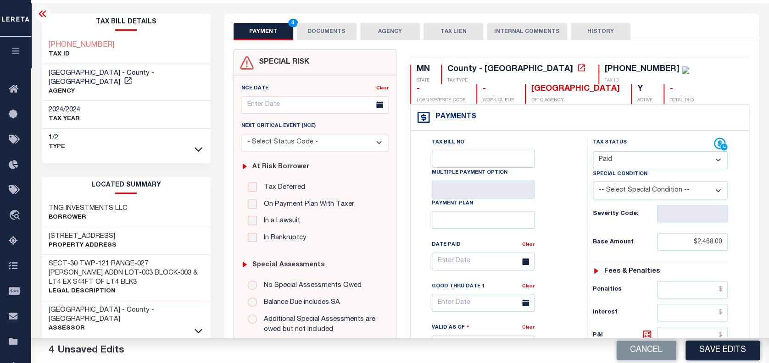
scroll to position [0, 0]
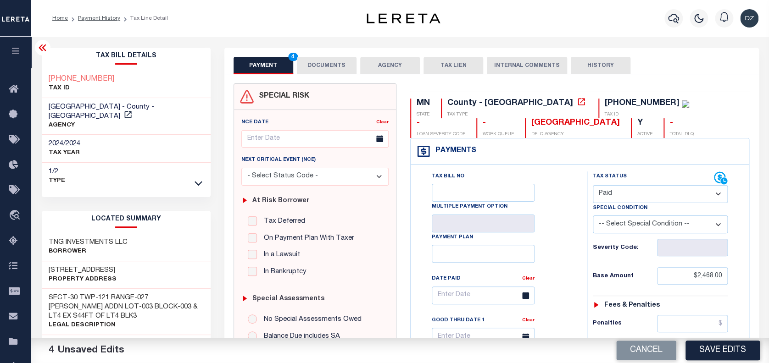
click at [328, 64] on button "DOCUMENTS" at bounding box center [327, 65] width 60 height 17
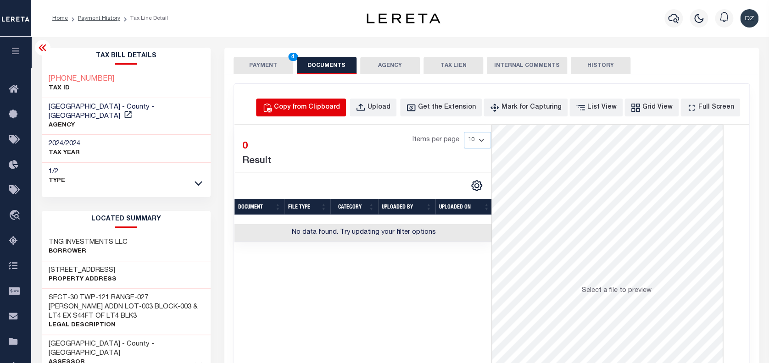
click at [324, 103] on div "Copy from Clipboard" at bounding box center [307, 108] width 66 height 10
select select "POP"
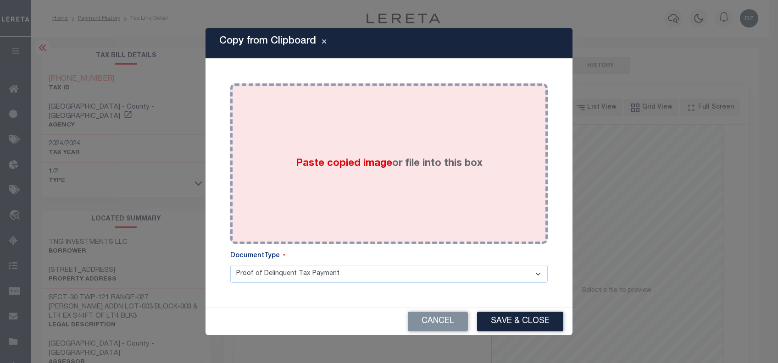
click at [352, 163] on label "Paste copied image or file into this box" at bounding box center [389, 163] width 187 height 15
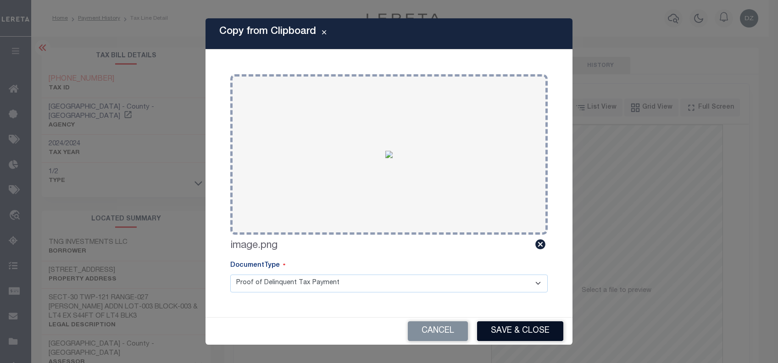
click at [538, 335] on button "Save & Close" at bounding box center [520, 332] width 86 height 20
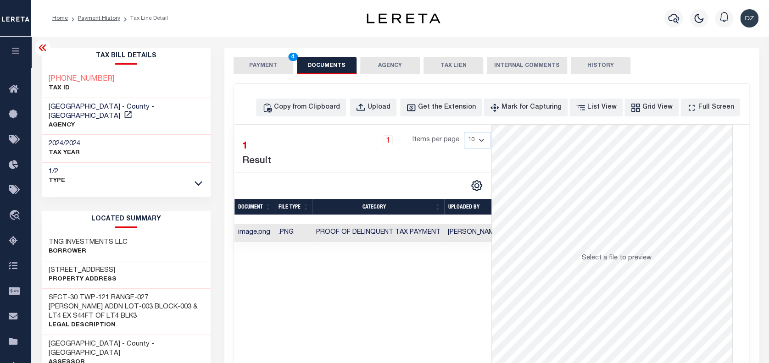
click at [246, 52] on div "PAYMENT 4 DOCUMENTS AGENCY DELINQUENT PAYEE TAX LIEN" at bounding box center [491, 61] width 534 height 27
click at [247, 65] on button "PAYMENT 4" at bounding box center [264, 65] width 60 height 17
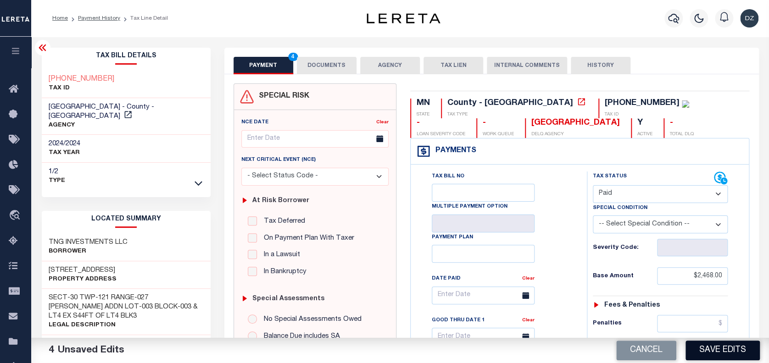
click at [695, 351] on button "Save Edits" at bounding box center [722, 351] width 74 height 20
checkbox input "false"
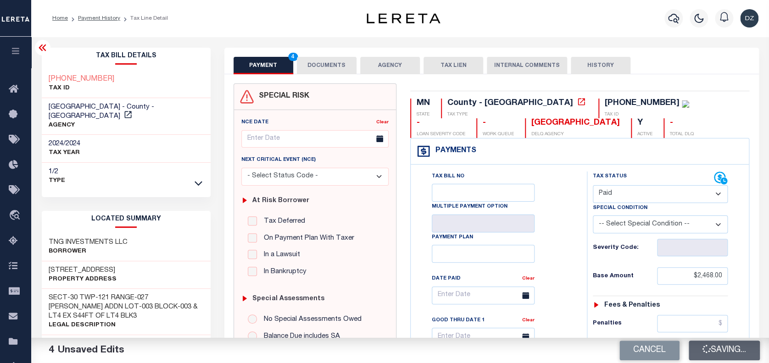
type input "$2,468"
type input "$0"
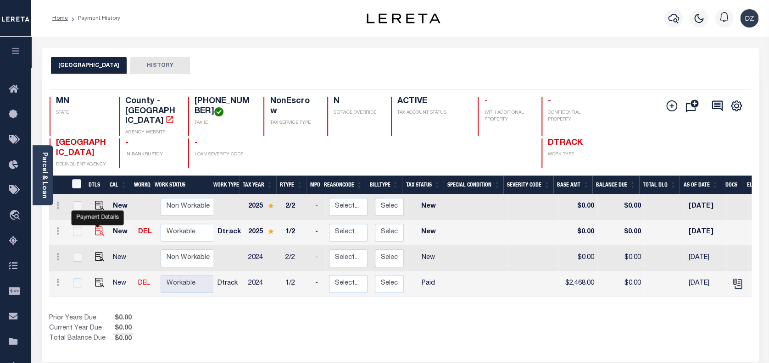
click at [96, 227] on img "" at bounding box center [99, 231] width 9 height 9
checkbox input "true"
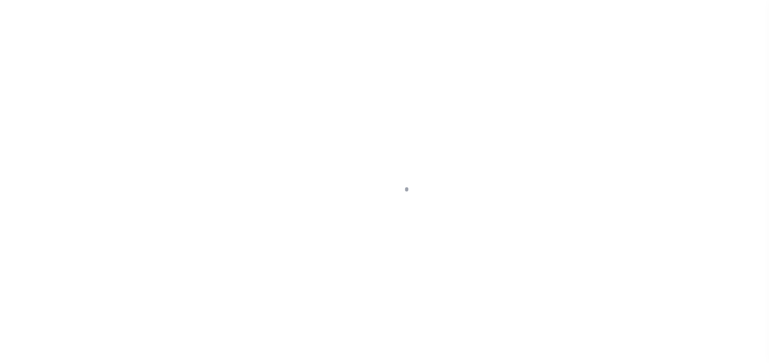
select select "NW2"
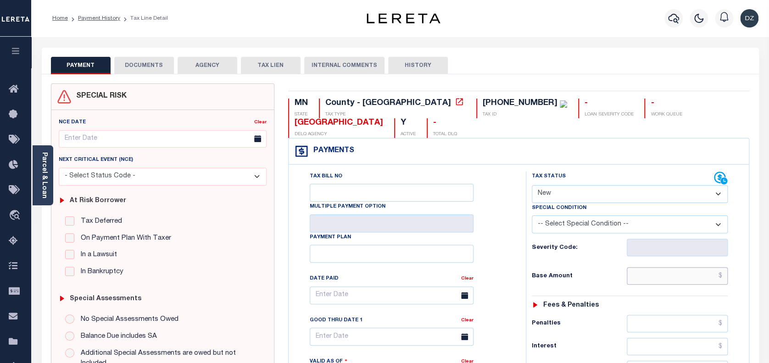
click at [684, 278] on input "text" at bounding box center [677, 275] width 101 height 17
paste input "2,506.00"
type input "$2,506.00"
type input "[DATE]"
click at [583, 195] on select "- Select Status Code - Open Due/Unpaid Paid Incomplete No Tax Due Internal Refu…" at bounding box center [630, 194] width 196 height 18
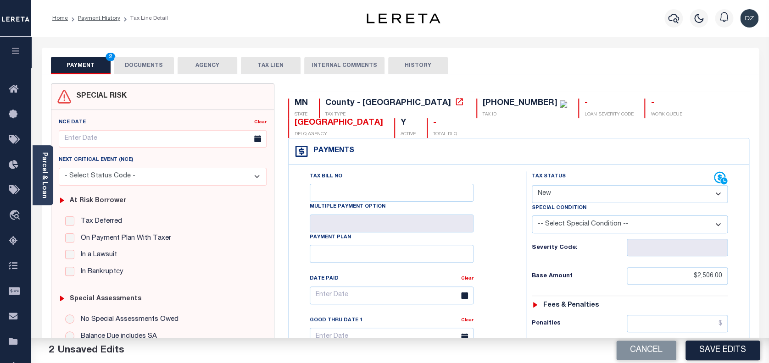
select select "PYD"
click at [532, 186] on select "- Select Status Code - Open Due/Unpaid Paid Incomplete No Tax Due Internal Refu…" at bounding box center [630, 194] width 196 height 18
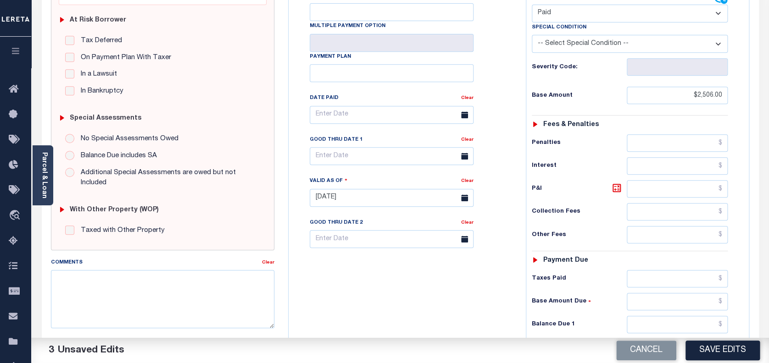
scroll to position [184, 0]
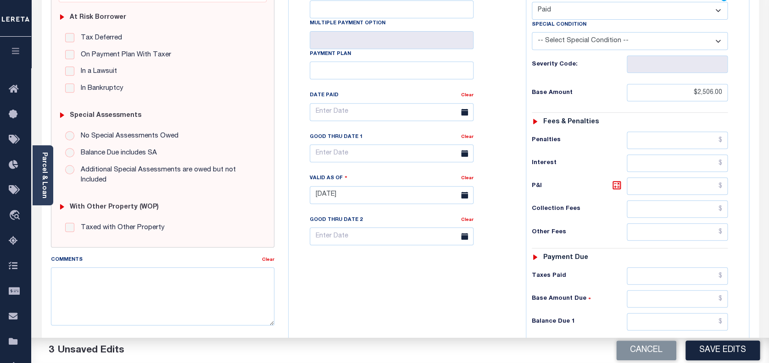
click at [658, 331] on div "Tax Status Status - Select Status Code -" at bounding box center [633, 190] width 214 height 405
click at [659, 323] on input "text" at bounding box center [677, 321] width 101 height 17
type input "$0.00"
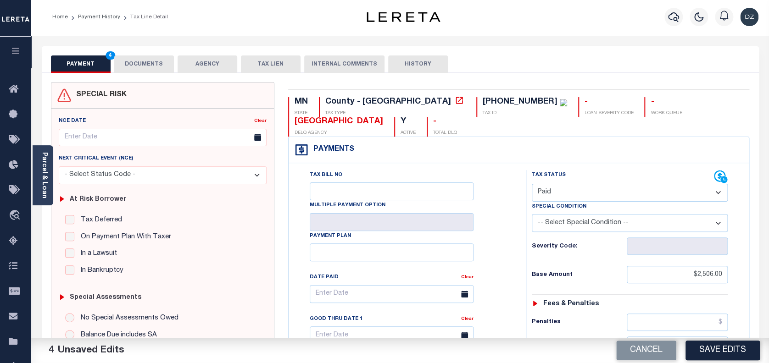
scroll to position [0, 0]
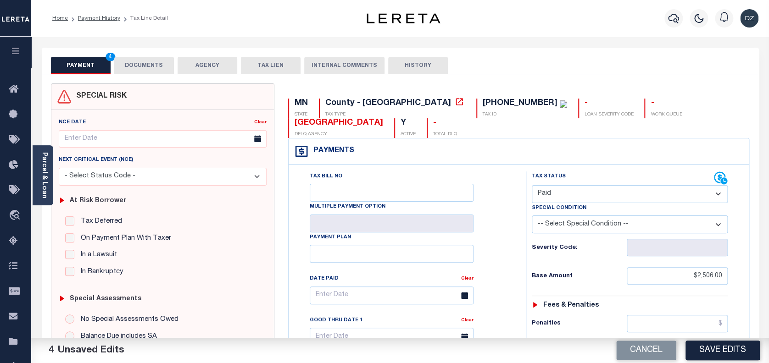
drag, startPoint x: 157, startPoint y: 68, endPoint x: 369, endPoint y: 172, distance: 236.6
click at [164, 76] on div "PAYMENT 4 DOCUMENTS AGENCY DELINQUENT PAYEE TAX LIEN" at bounding box center [400, 364] width 717 height 632
click at [150, 68] on button "DOCUMENTS" at bounding box center [144, 65] width 60 height 17
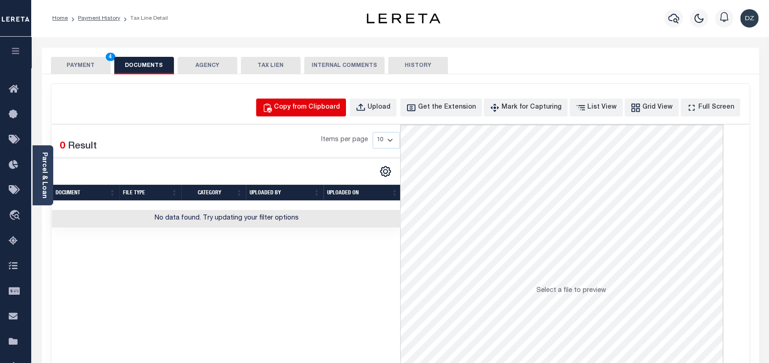
click at [321, 114] on button "Copy from Clipboard" at bounding box center [301, 108] width 90 height 18
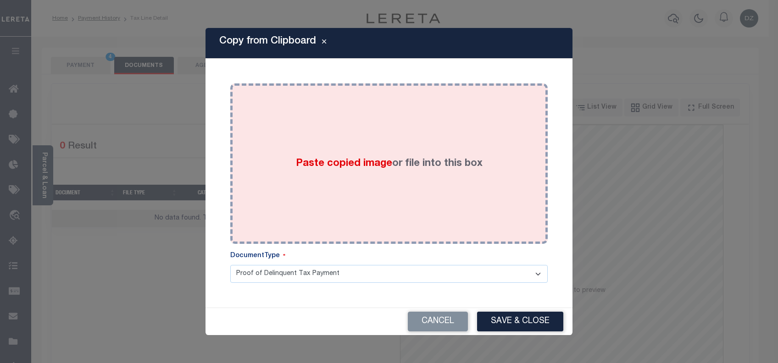
click at [329, 155] on div "Paste copied image or file into this box" at bounding box center [389, 163] width 304 height 147
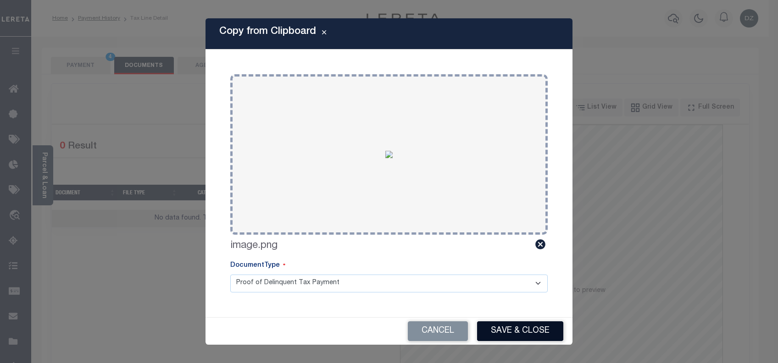
click at [510, 332] on button "Save & Close" at bounding box center [520, 332] width 86 height 20
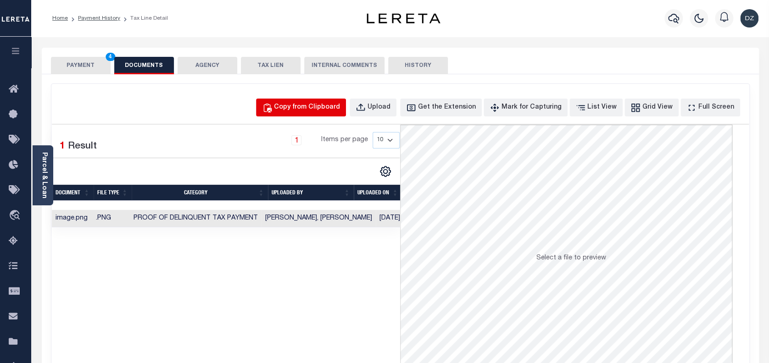
click at [322, 100] on button "Copy from Clipboard" at bounding box center [301, 108] width 90 height 18
select select "POP"
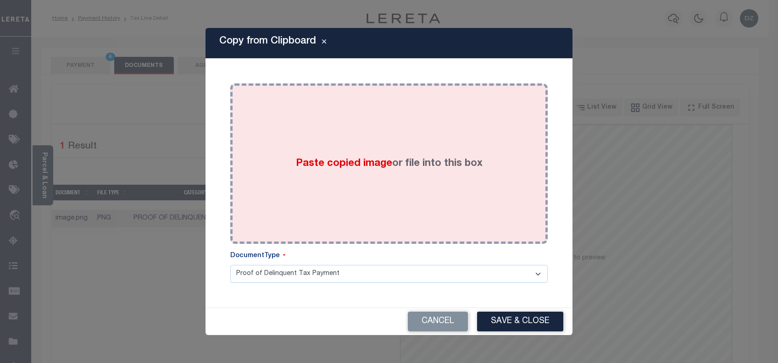
click at [325, 142] on div "Paste copied image or file into this box" at bounding box center [389, 163] width 304 height 147
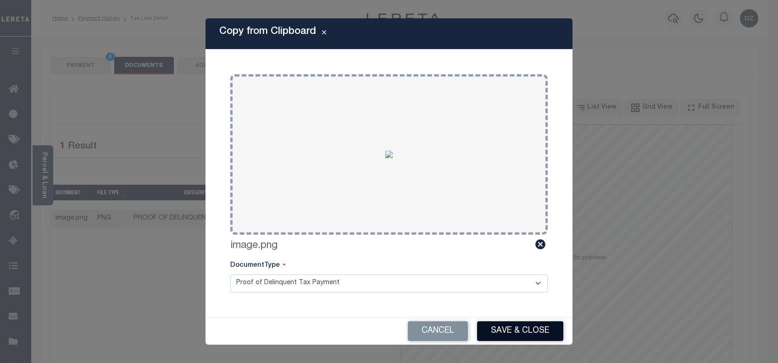
click at [501, 332] on button "Save & Close" at bounding box center [520, 332] width 86 height 20
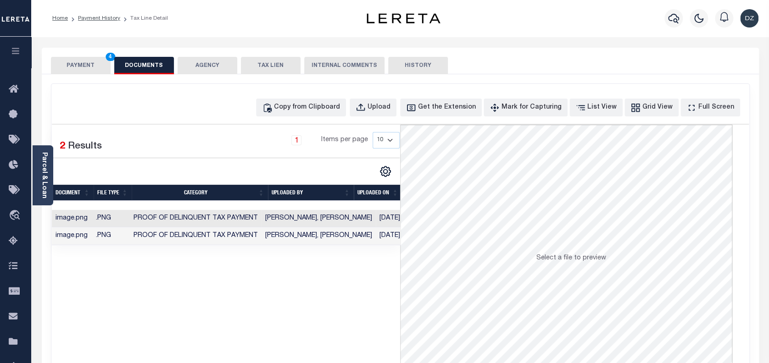
click at [89, 67] on button "PAYMENT 4" at bounding box center [81, 65] width 60 height 17
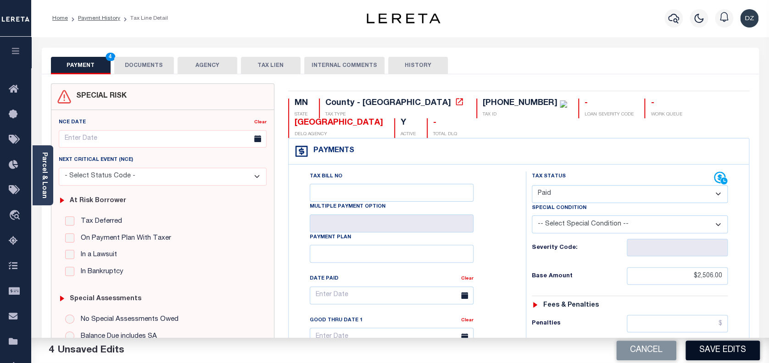
click at [717, 349] on button "Save Edits" at bounding box center [722, 351] width 74 height 20
checkbox input "false"
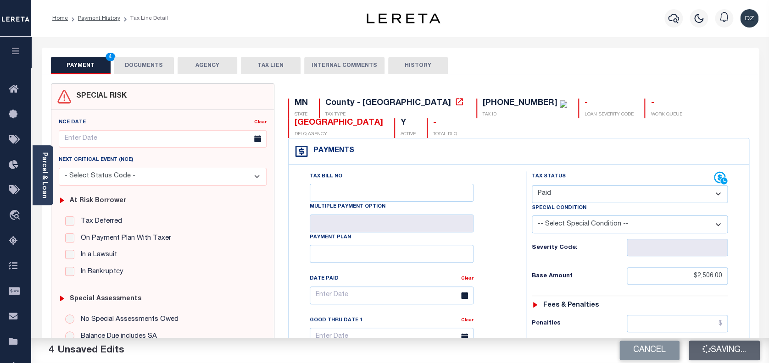
type input "$2,506"
type input "$0"
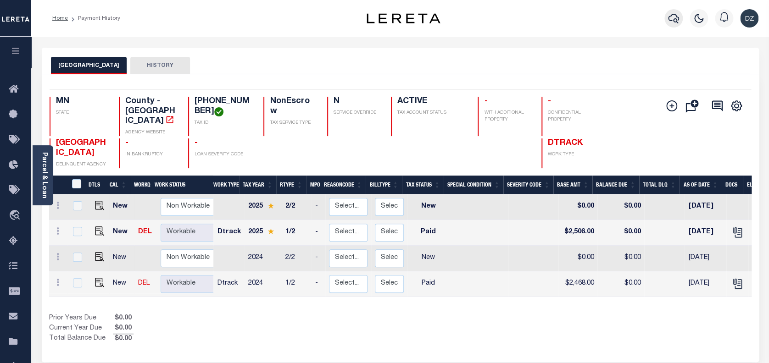
click at [674, 22] on icon "button" at bounding box center [673, 19] width 11 height 10
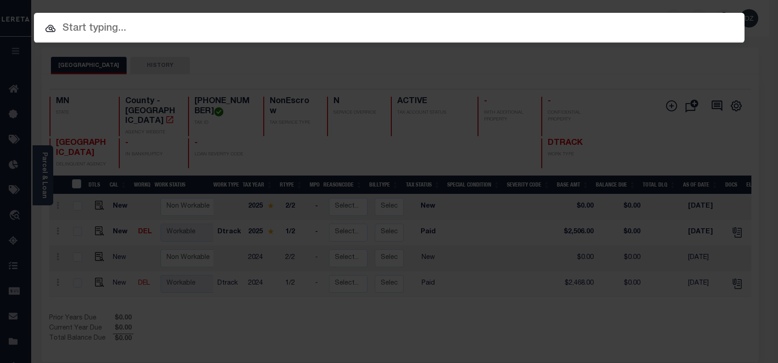
paste input "1413198"
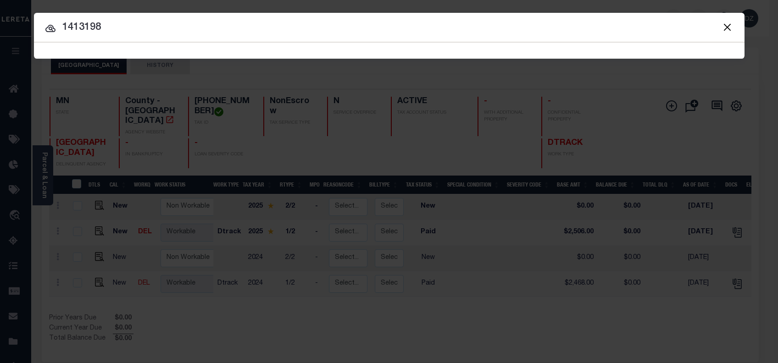
type input "1413198"
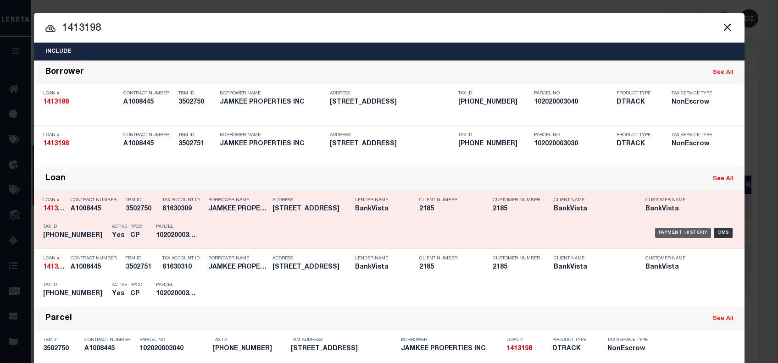
click at [670, 231] on div "Payment History" at bounding box center [683, 233] width 56 height 10
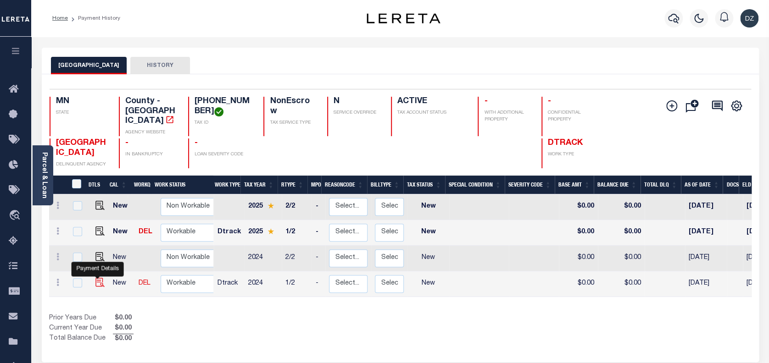
click at [95, 278] on img "" at bounding box center [99, 282] width 9 height 9
checkbox input "true"
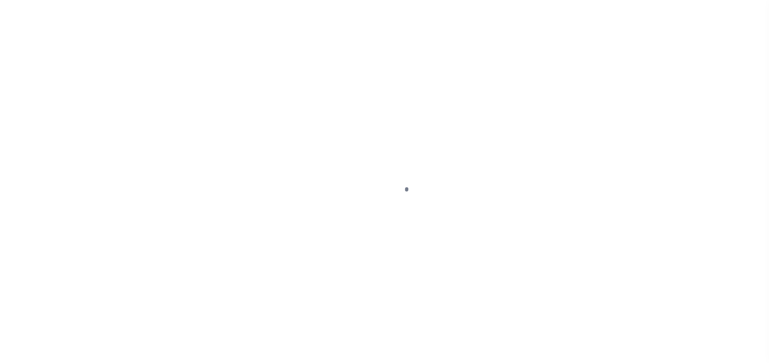
select select "NW2"
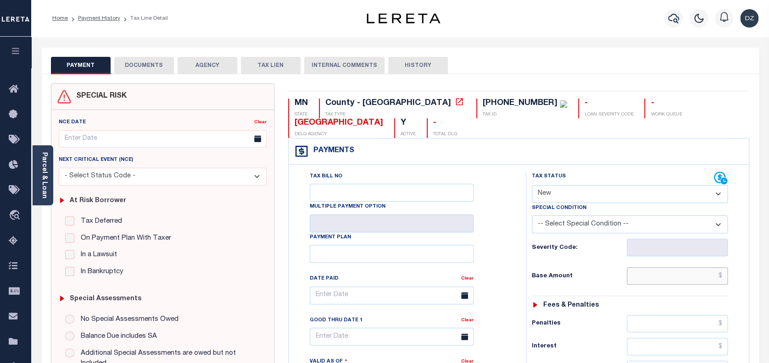
click at [678, 275] on input "text" at bounding box center [677, 275] width 101 height 17
paste input "2,244.00"
type input "$2,244.00"
type input "[DATE]"
click at [588, 192] on select "- Select Status Code - Open Due/Unpaid Paid Incomplete No Tax Due Internal Refu…" at bounding box center [630, 194] width 196 height 18
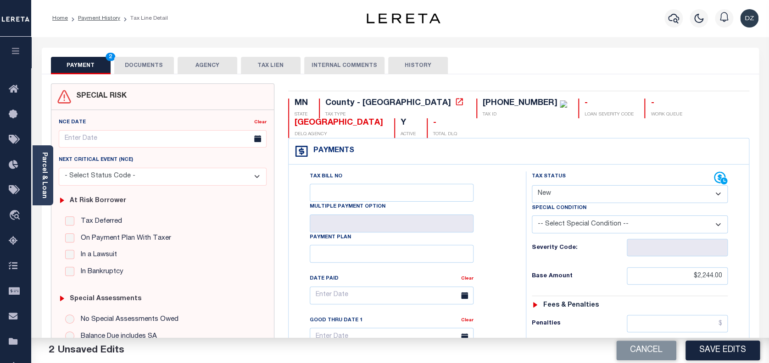
select select "PYD"
click at [532, 186] on select "- Select Status Code - Open Due/Unpaid Paid Incomplete No Tax Due Internal Refu…" at bounding box center [630, 194] width 196 height 18
click at [131, 71] on button "DOCUMENTS" at bounding box center [144, 65] width 60 height 17
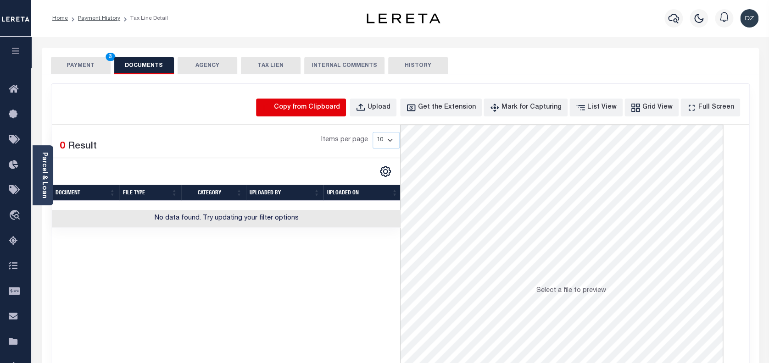
click at [272, 103] on icon "button" at bounding box center [267, 108] width 10 height 10
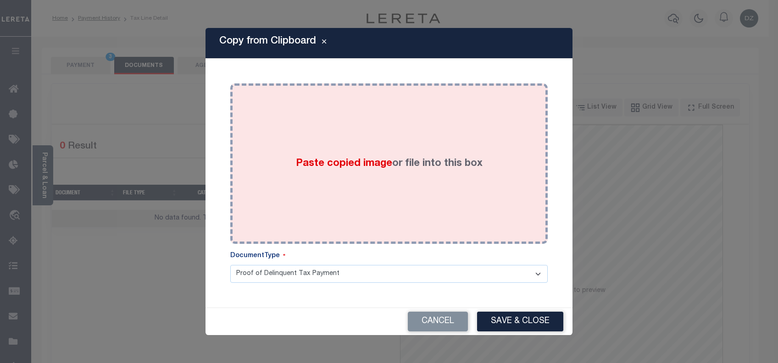
click at [303, 140] on div "Paste copied image or file into this box" at bounding box center [389, 163] width 304 height 147
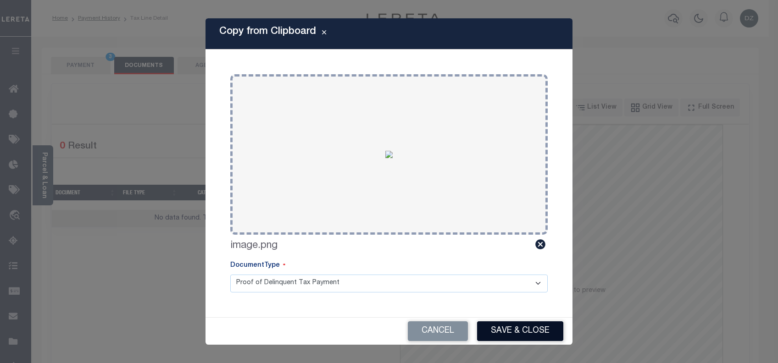
click at [495, 336] on button "Save & Close" at bounding box center [520, 332] width 86 height 20
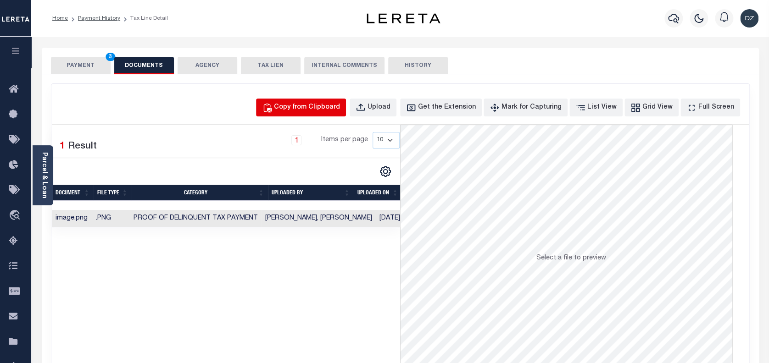
click at [325, 105] on div "Copy from Clipboard" at bounding box center [307, 108] width 66 height 10
select select "POP"
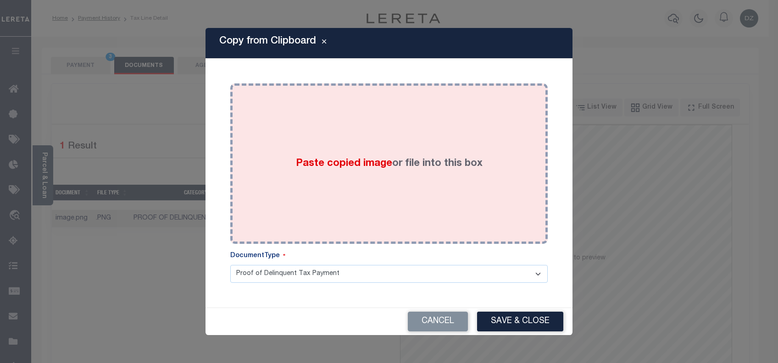
click at [336, 159] on span "Paste copied image" at bounding box center [344, 164] width 96 height 10
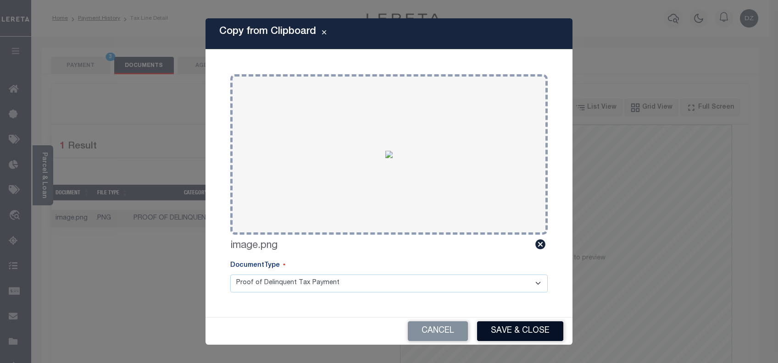
click at [496, 329] on button "Save & Close" at bounding box center [520, 332] width 86 height 20
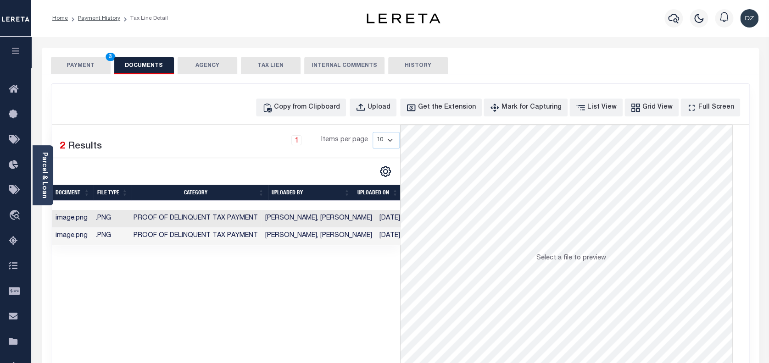
click at [61, 66] on button "PAYMENT 3" at bounding box center [81, 65] width 60 height 17
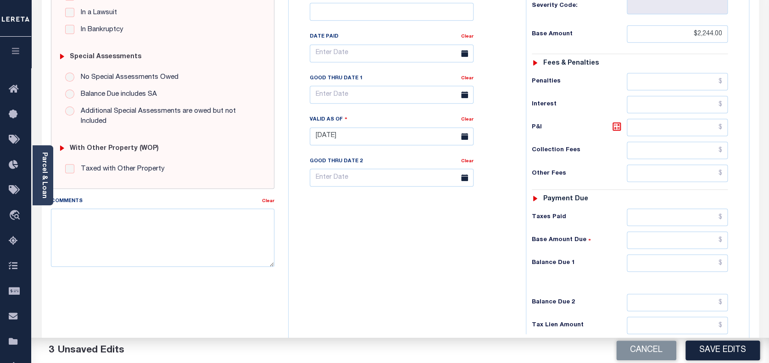
scroll to position [245, 0]
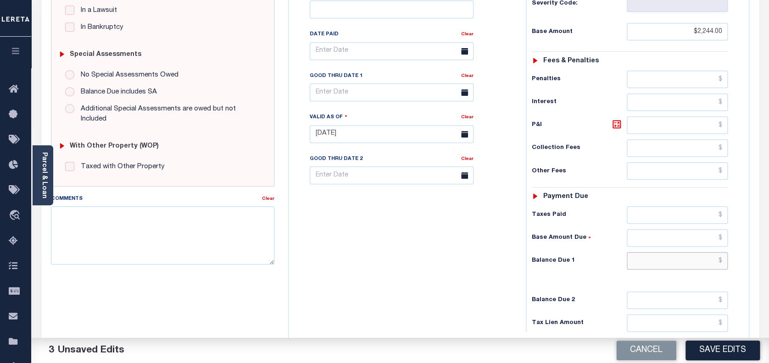
click at [701, 253] on input "text" at bounding box center [677, 260] width 101 height 17
type input "$0.00"
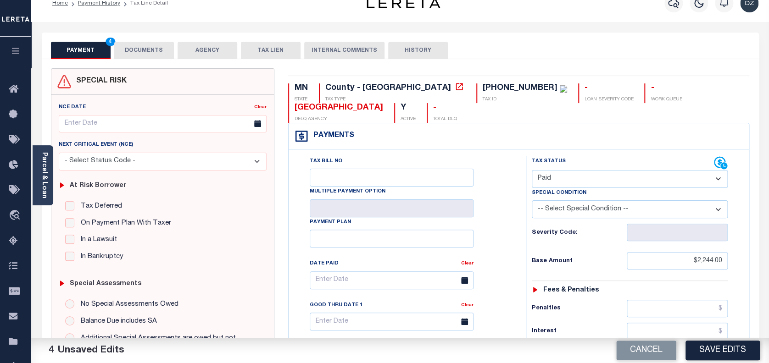
scroll to position [0, 0]
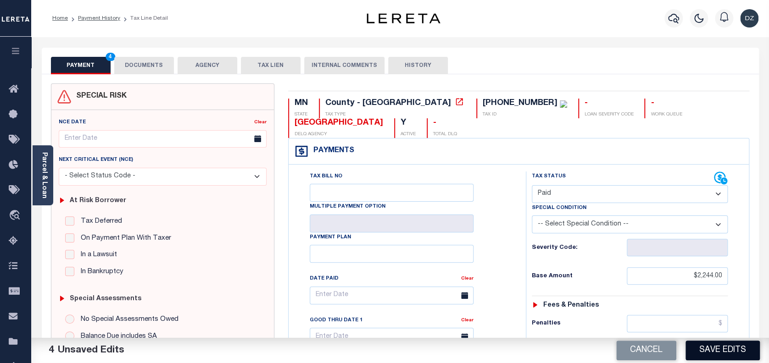
click at [726, 352] on button "Save Edits" at bounding box center [722, 351] width 74 height 20
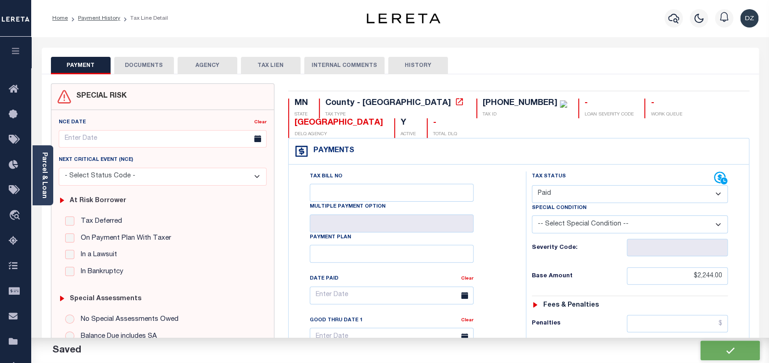
checkbox input "false"
type input "$2,244"
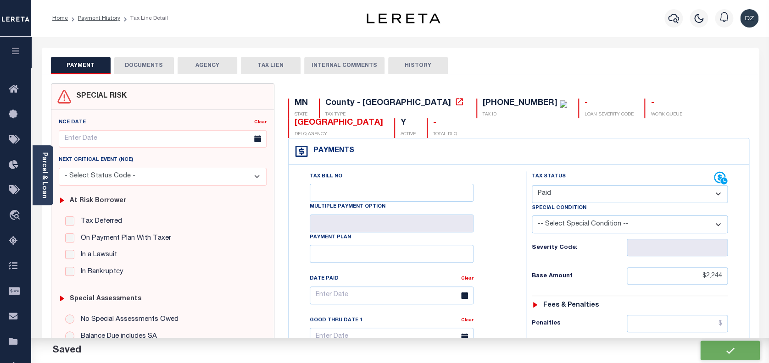
type input "$0"
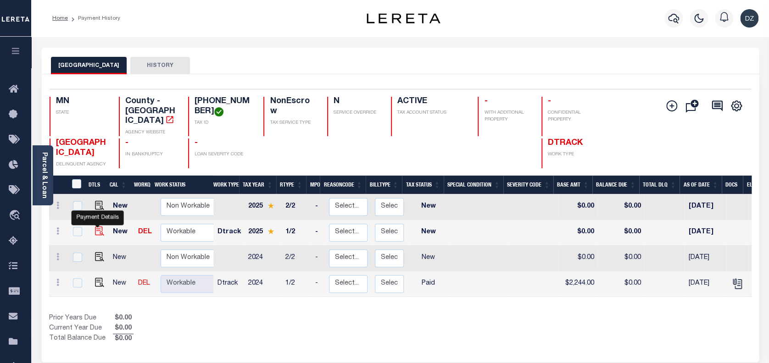
click at [99, 228] on img "" at bounding box center [99, 231] width 9 height 9
checkbox input "true"
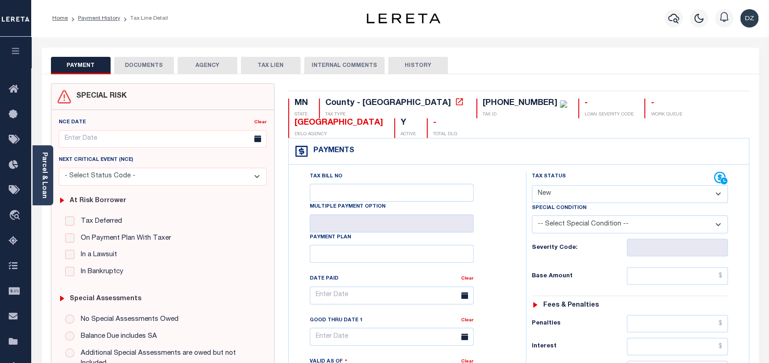
click at [564, 199] on select "- Select Status Code - Open Due/Unpaid Paid Incomplete No Tax Due Internal Refu…" at bounding box center [630, 194] width 196 height 18
select select "PYD"
click at [532, 186] on select "- Select Status Code - Open Due/Unpaid Paid Incomplete No Tax Due Internal Refu…" at bounding box center [630, 194] width 196 height 18
type input "[DATE]"
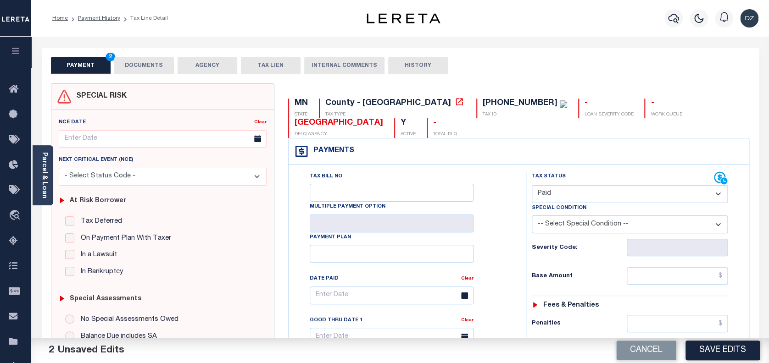
click at [154, 55] on div "PAYMENT 2 DOCUMENTS AGENCY DELINQUENT PAYEE TAX LIEN" at bounding box center [400, 61] width 717 height 27
click at [154, 62] on button "DOCUMENTS" at bounding box center [144, 65] width 60 height 17
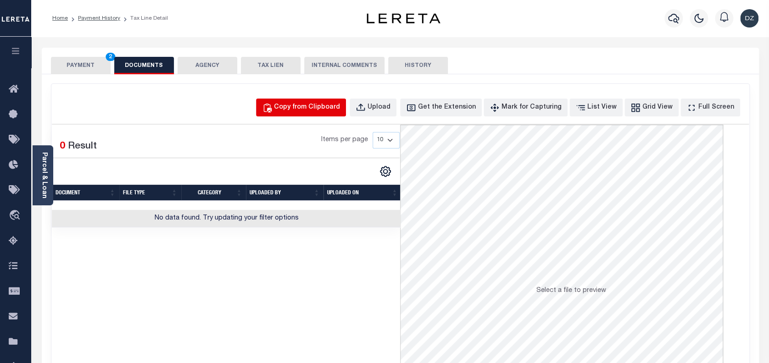
click at [316, 105] on div "Copy from Clipboard" at bounding box center [307, 108] width 66 height 10
select select "POP"
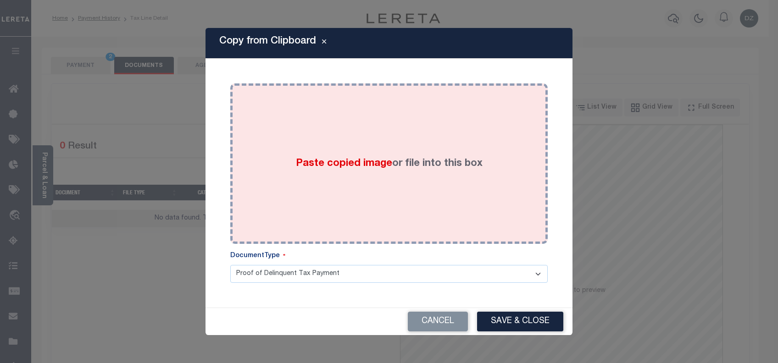
click at [333, 164] on span "Paste copied image" at bounding box center [344, 164] width 96 height 10
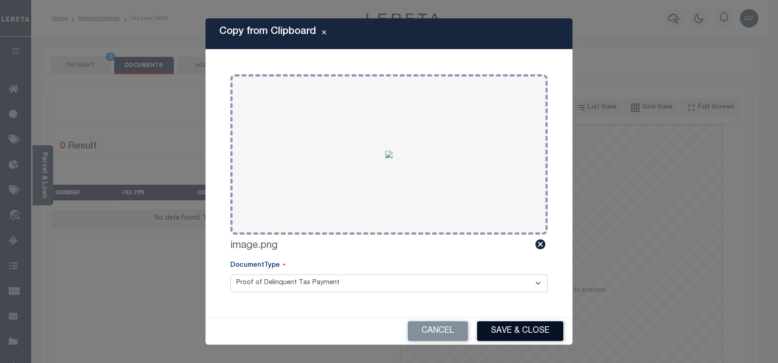
click at [514, 339] on button "Save & Close" at bounding box center [520, 332] width 86 height 20
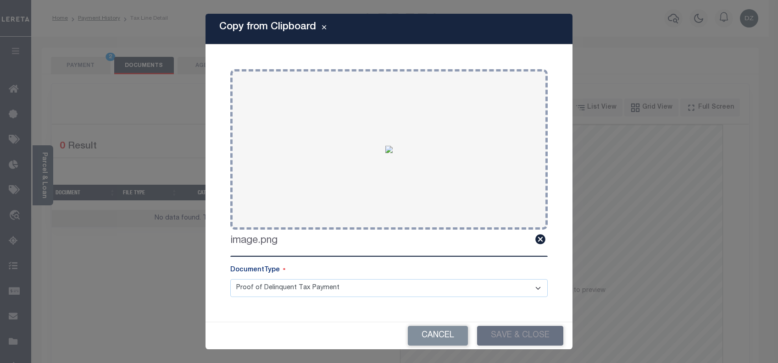
click at [513, 328] on div "Cancel Save & Close" at bounding box center [389, 336] width 367 height 27
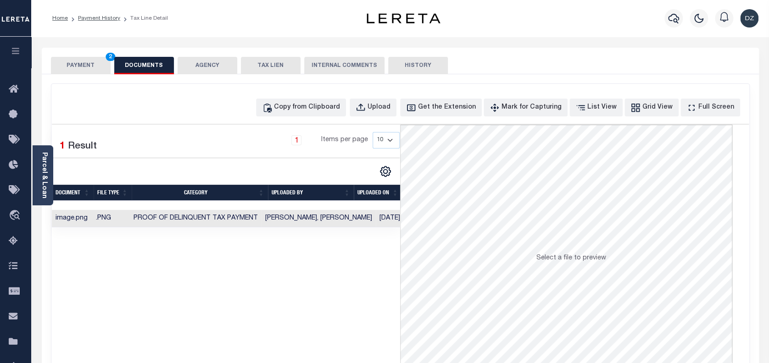
click at [74, 68] on button "PAYMENT 2" at bounding box center [81, 65] width 60 height 17
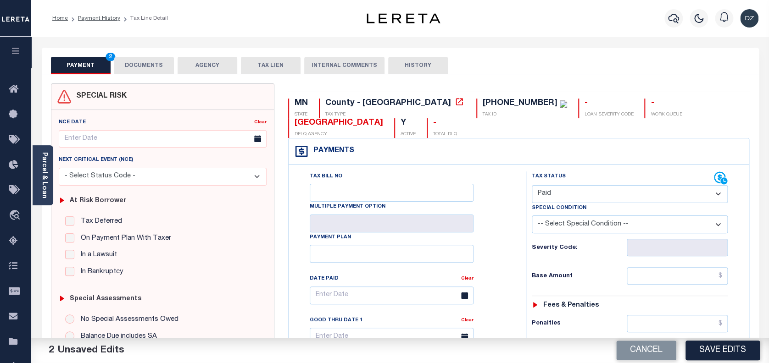
click at [680, 279] on input "text" at bounding box center [677, 275] width 101 height 17
paste input "2,279.00"
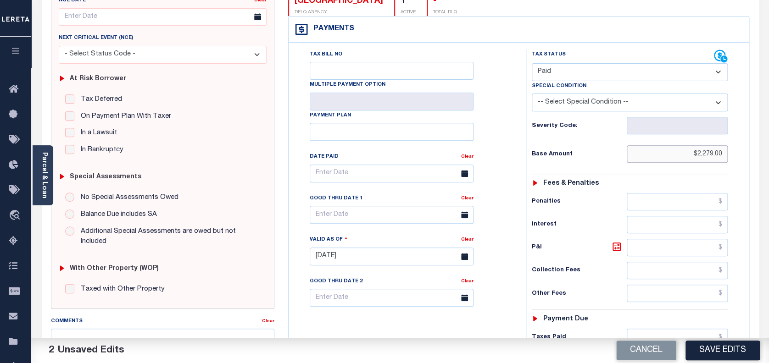
scroll to position [184, 0]
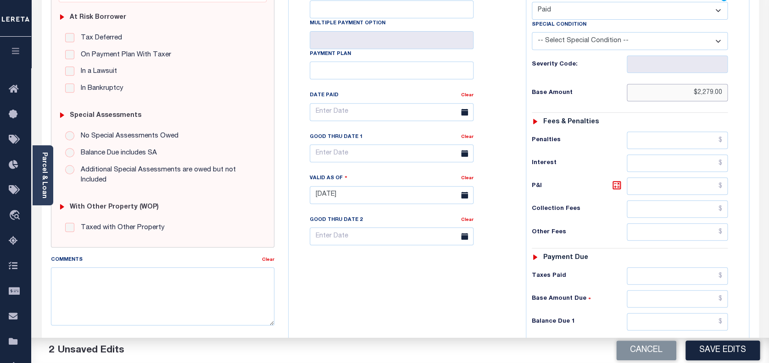
type input "$2,279.00"
click at [674, 317] on input "text" at bounding box center [677, 321] width 101 height 17
type input "$0.00"
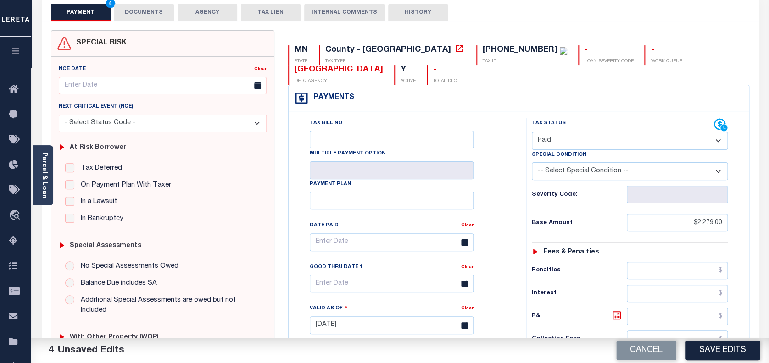
scroll to position [0, 0]
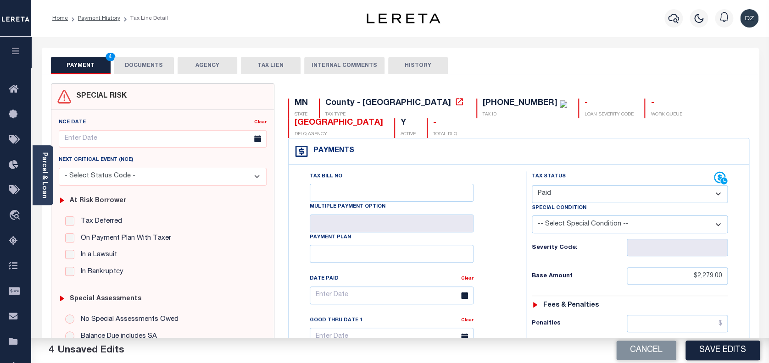
click at [148, 69] on button "DOCUMENTS" at bounding box center [144, 65] width 60 height 17
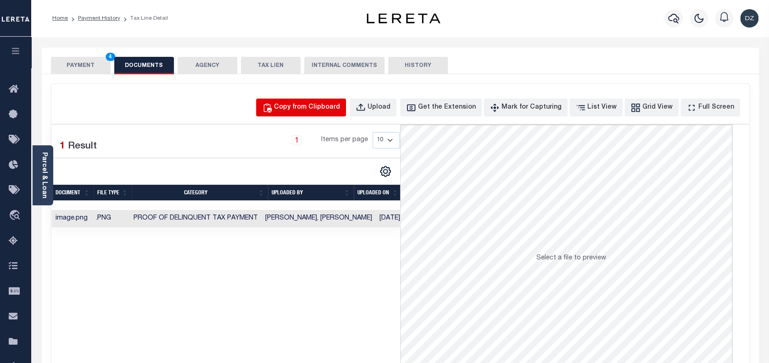
click at [322, 105] on div "Copy from Clipboard" at bounding box center [307, 108] width 66 height 10
select select "POP"
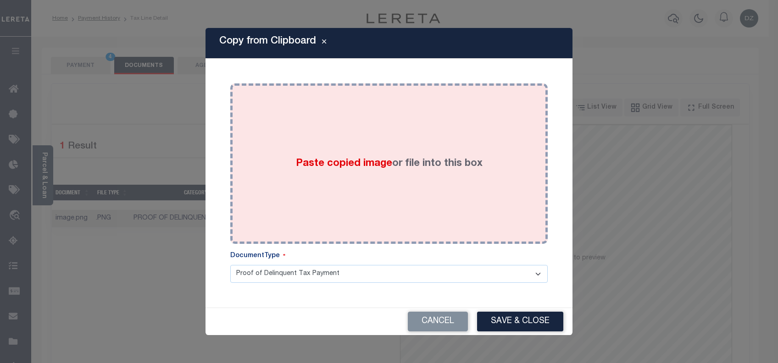
click at [383, 161] on span "Paste copied image" at bounding box center [344, 164] width 96 height 10
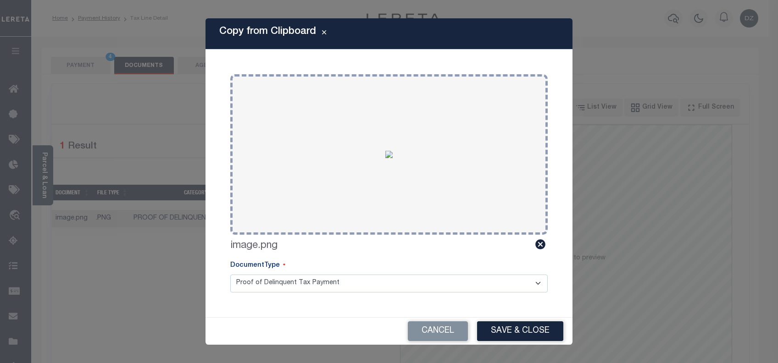
click at [486, 319] on div "Cancel Save & Close" at bounding box center [389, 331] width 367 height 27
click at [495, 327] on button "Save & Close" at bounding box center [520, 332] width 86 height 20
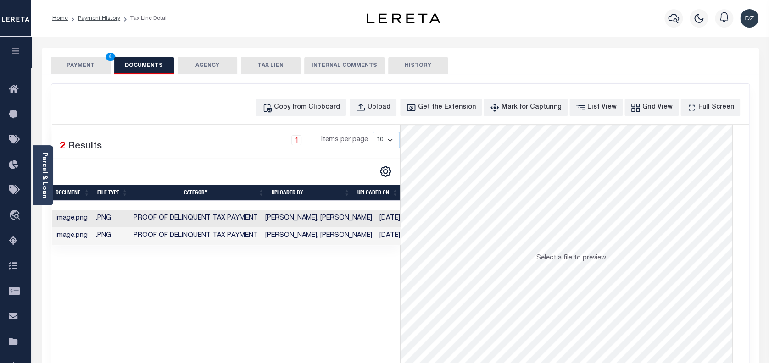
click at [99, 66] on button "PAYMENT 4" at bounding box center [81, 65] width 60 height 17
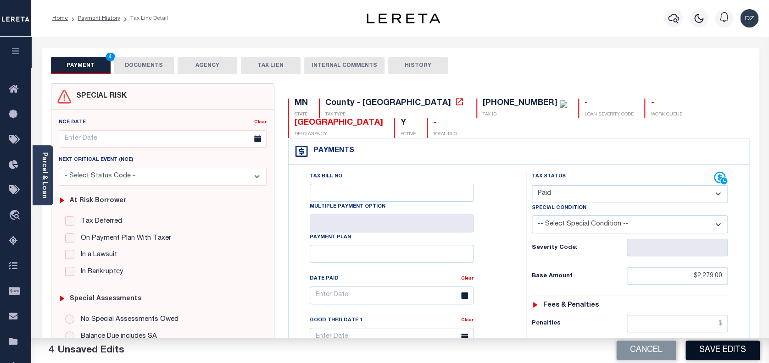
click at [702, 345] on button "Save Edits" at bounding box center [722, 351] width 74 height 20
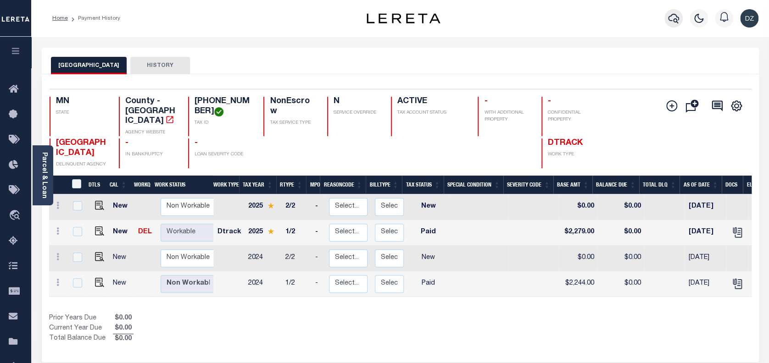
click at [676, 13] on icon "button" at bounding box center [673, 18] width 11 height 11
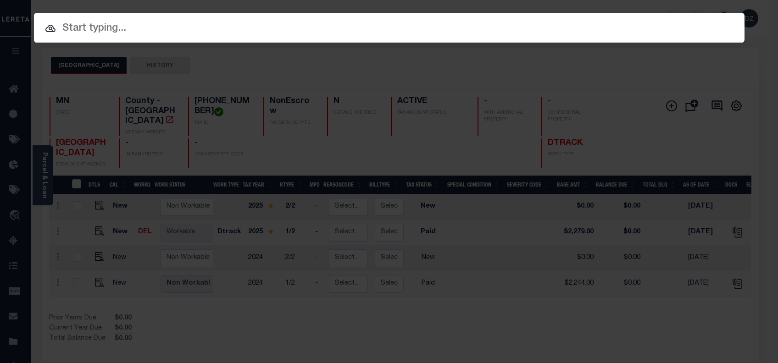
paste input "1408533"
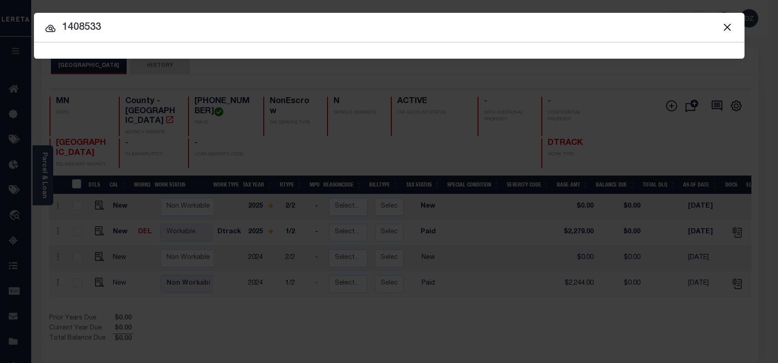
type input "1408533"
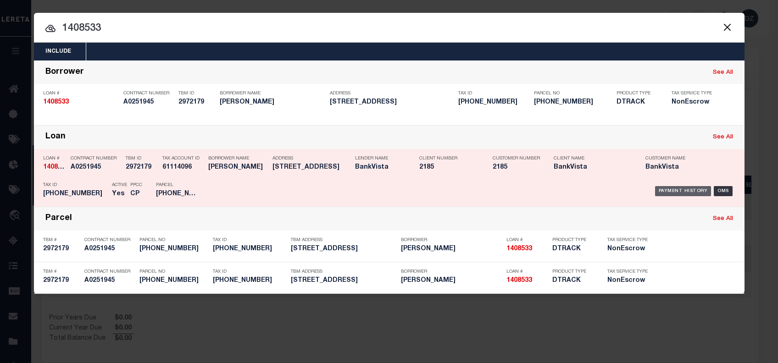
click at [664, 187] on div "Payment History" at bounding box center [683, 191] width 56 height 10
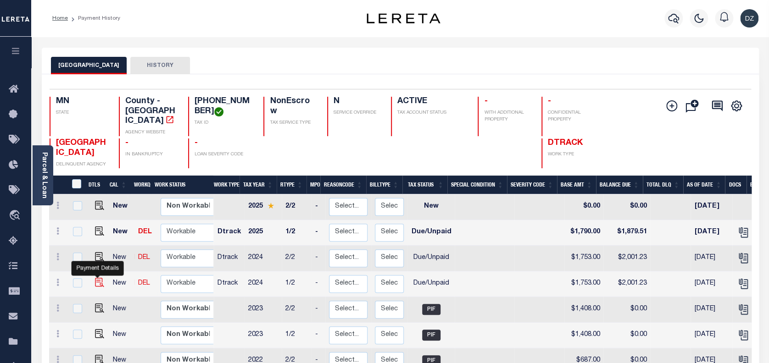
click at [99, 278] on img "" at bounding box center [99, 282] width 9 height 9
checkbox input "true"
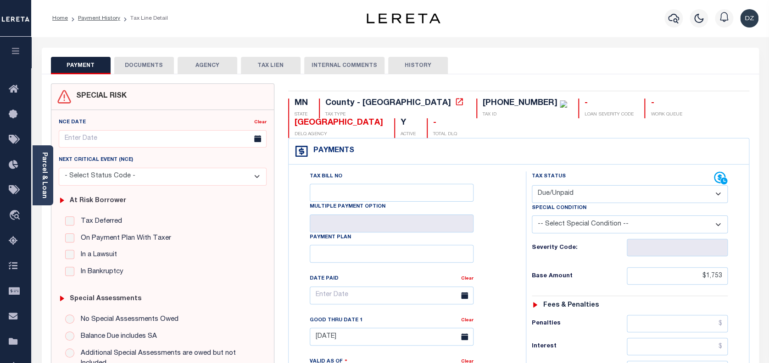
click at [552, 191] on select "- Select Status Code - Open Due/Unpaid Paid Incomplete No Tax Due Internal Refu…" at bounding box center [630, 194] width 196 height 18
select select "PYD"
click at [532, 186] on select "- Select Status Code - Open Due/Unpaid Paid Incomplete No Tax Due Internal Refu…" at bounding box center [630, 194] width 196 height 18
type input "[DATE]"
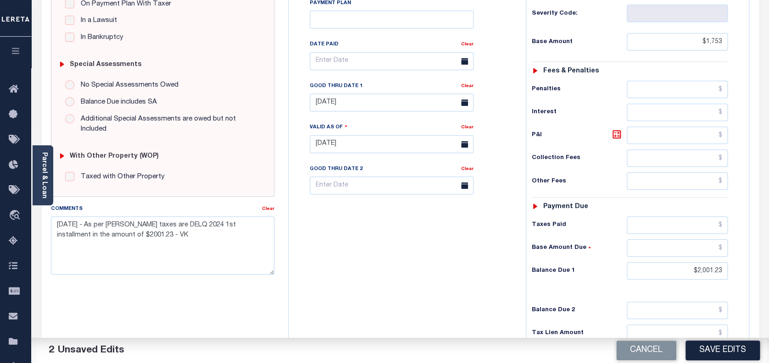
scroll to position [245, 0]
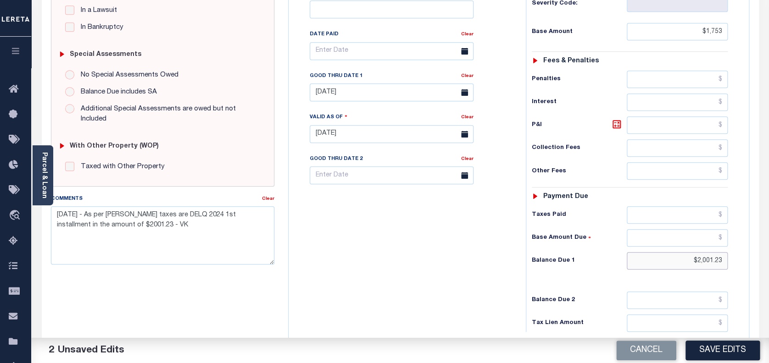
drag, startPoint x: 725, startPoint y: 263, endPoint x: 634, endPoint y: 260, distance: 90.4
click at [634, 260] on input "$2,001.23" at bounding box center [677, 260] width 101 height 17
type input "$0.00"
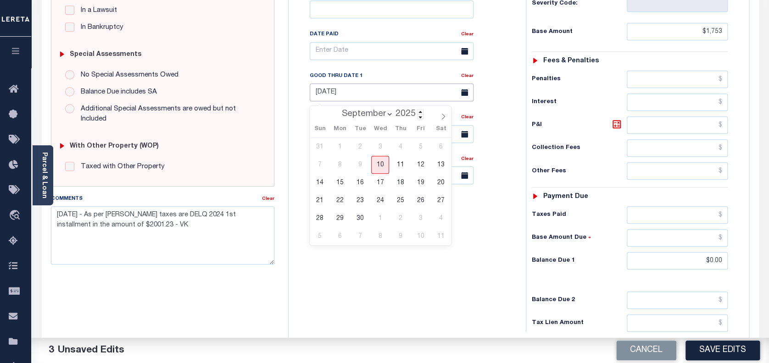
drag, startPoint x: 377, startPoint y: 95, endPoint x: 402, endPoint y: 114, distance: 30.8
click at [402, 114] on body "Home Payment History Tax Line Detail" at bounding box center [384, 102] width 769 height 695
click at [464, 78] on link "Clear" at bounding box center [467, 76] width 12 height 5
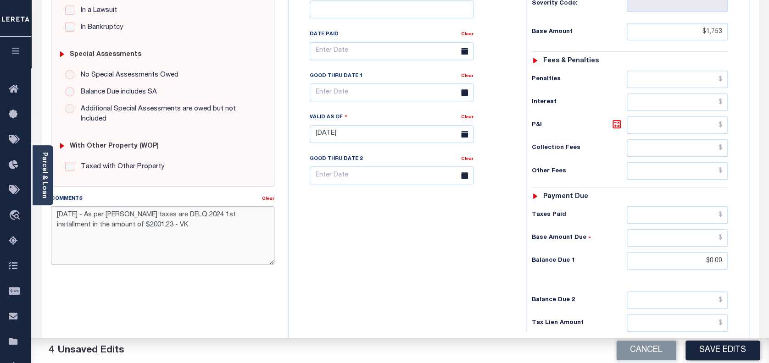
drag, startPoint x: 152, startPoint y: 226, endPoint x: 53, endPoint y: 216, distance: 99.1
click at [53, 216] on textarea "7/3/2025 - As per Kathy taxes are DELQ 2024 1st installment in the amount of $2…" at bounding box center [163, 235] width 224 height 58
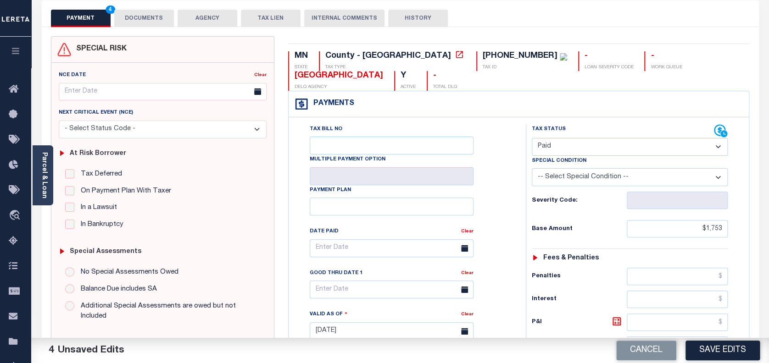
scroll to position [0, 0]
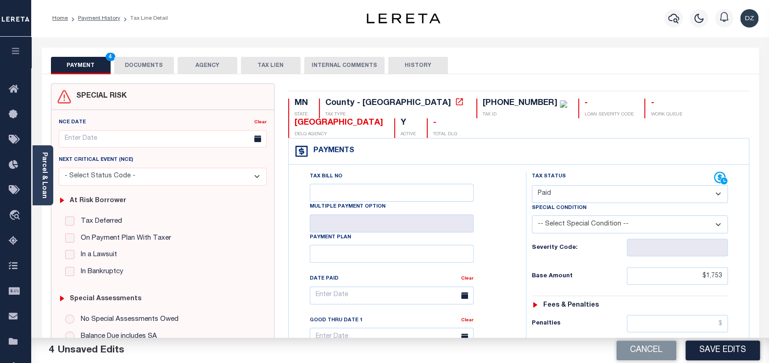
click at [148, 70] on button "DOCUMENTS" at bounding box center [144, 65] width 60 height 17
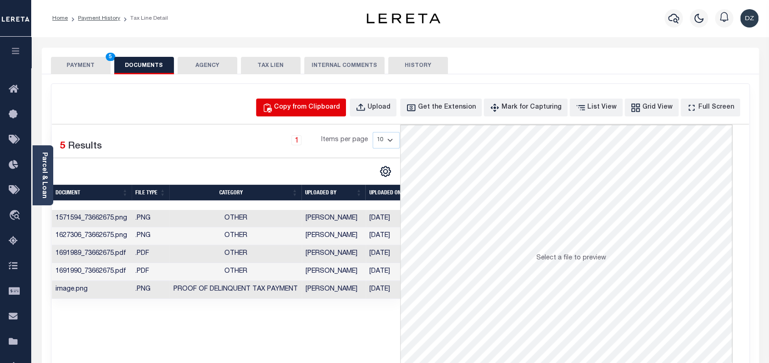
click at [313, 113] on button "Copy from Clipboard" at bounding box center [301, 108] width 90 height 18
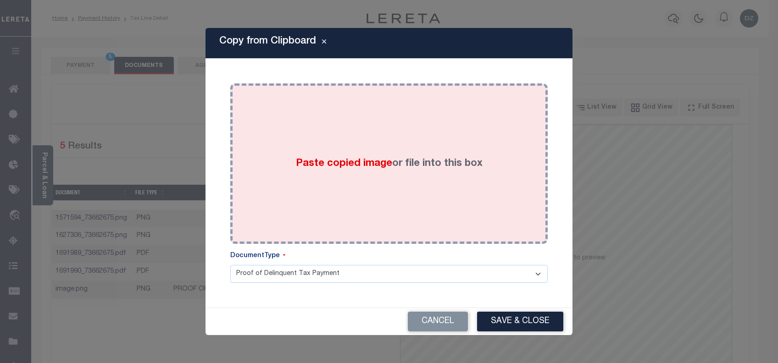
click at [319, 184] on div "Paste copied image or file into this box" at bounding box center [389, 163] width 304 height 147
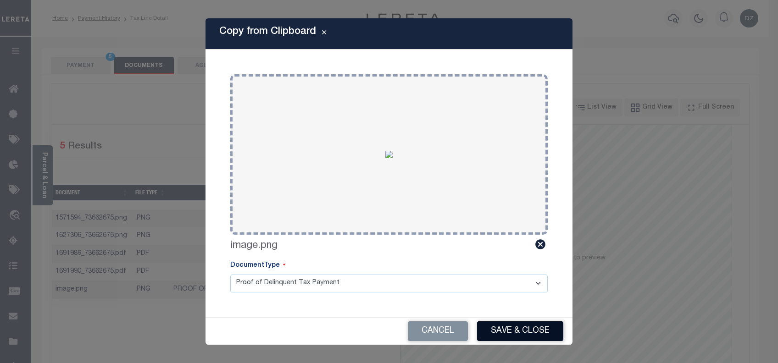
click at [510, 332] on button "Save & Close" at bounding box center [520, 332] width 86 height 20
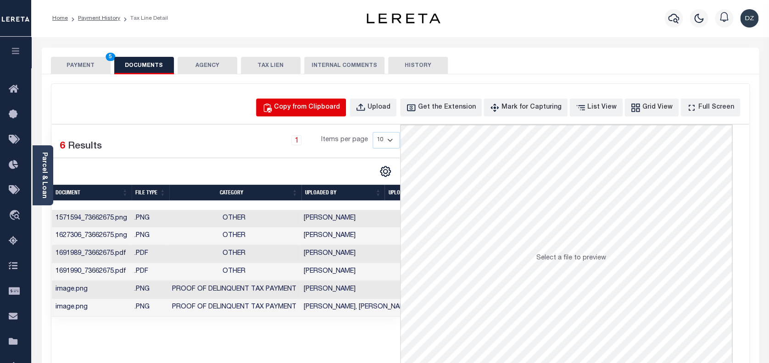
click at [340, 107] on div "Copy from Clipboard" at bounding box center [307, 108] width 66 height 10
select select "POP"
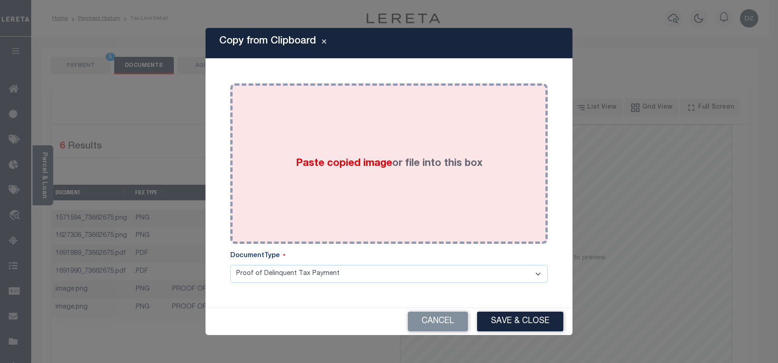
click at [356, 143] on div "Paste copied image or file into this box" at bounding box center [389, 163] width 304 height 147
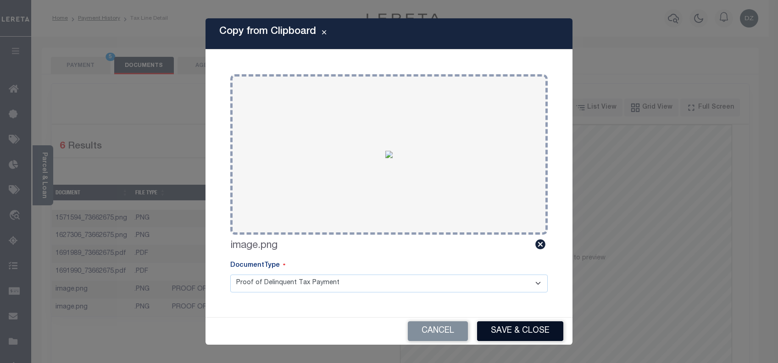
click at [525, 329] on button "Save & Close" at bounding box center [520, 332] width 86 height 20
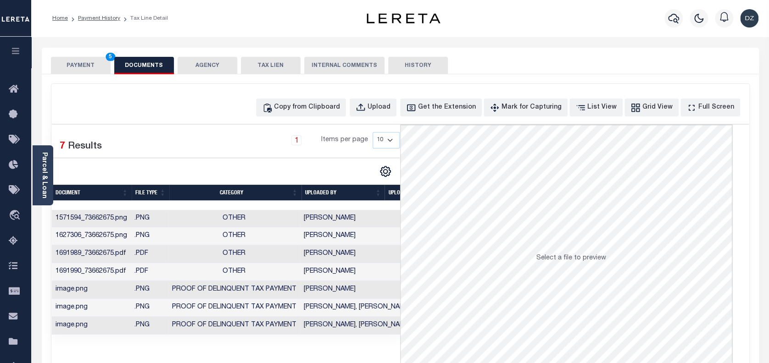
click at [70, 68] on button "PAYMENT 5" at bounding box center [81, 65] width 60 height 17
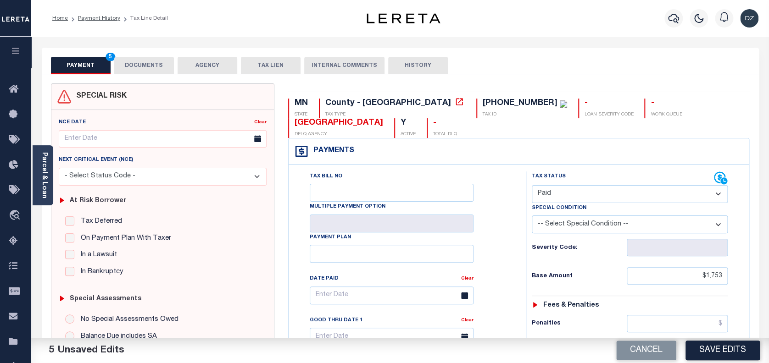
click at [728, 341] on button "Save Edits" at bounding box center [722, 351] width 74 height 20
drag, startPoint x: 727, startPoint y: 349, endPoint x: 711, endPoint y: 341, distance: 17.2
click at [727, 349] on div "Cancel Saving..." at bounding box center [584, 351] width 369 height 26
checkbox input "false"
type input "$1,753"
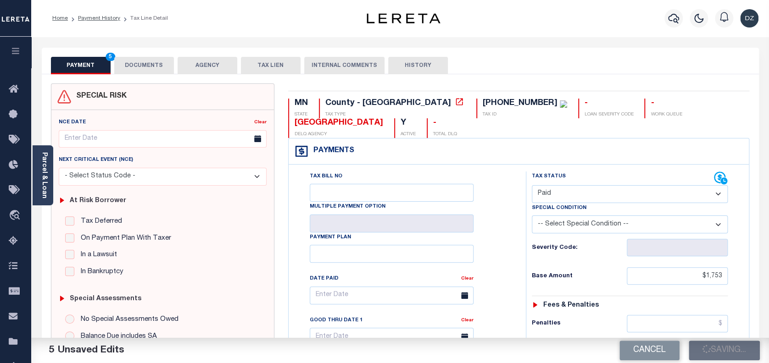
type input "$0"
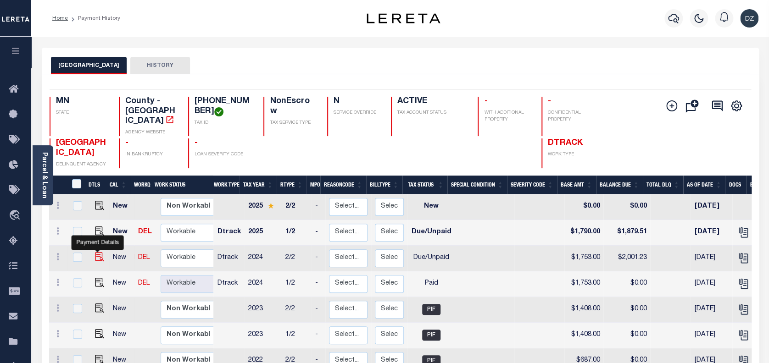
click at [95, 252] on img "" at bounding box center [99, 256] width 9 height 9
checkbox input "true"
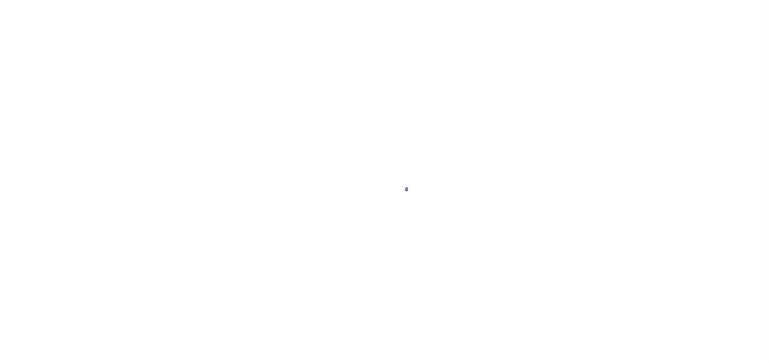
select select "DUE"
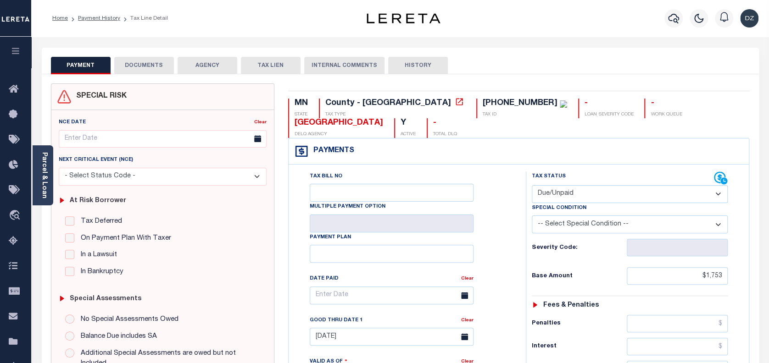
click at [597, 231] on select "-- Select Special Condition -- 3RD PARTY TAX LIEN AGENCY TAX LIEN (A.K.A Inside…" at bounding box center [630, 225] width 196 height 18
select select "15"
click at [532, 217] on select "-- Select Special Condition -- 3RD PARTY TAX LIEN AGENCY TAX LIEN (A.K.A Inside…" at bounding box center [630, 225] width 196 height 18
type input "[DATE]"
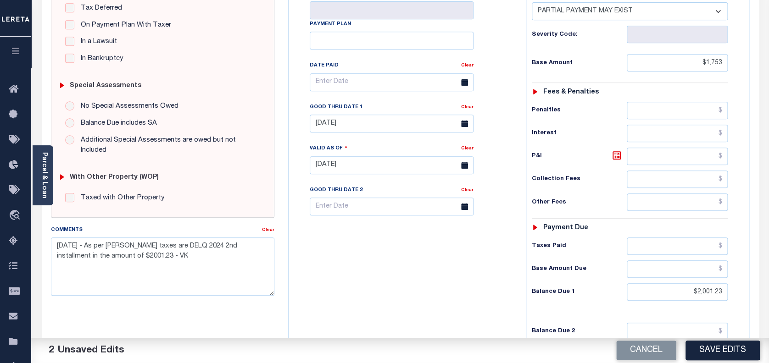
scroll to position [245, 0]
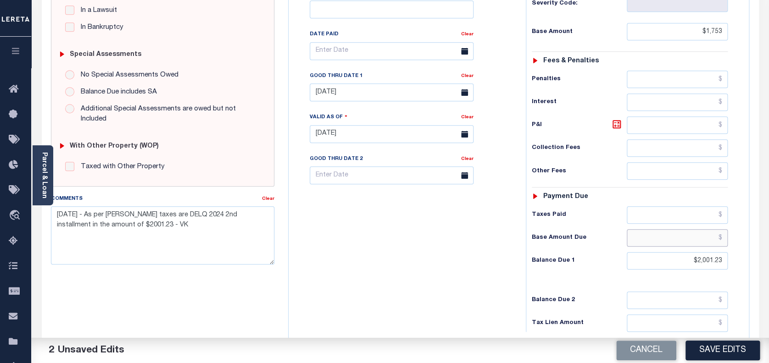
click at [713, 240] on input "text" at bounding box center [677, 237] width 101 height 17
click at [709, 244] on input "text" at bounding box center [677, 237] width 101 height 17
click at [695, 237] on input "text" at bounding box center [677, 237] width 101 height 17
paste input "27.95"
type input "$27.95"
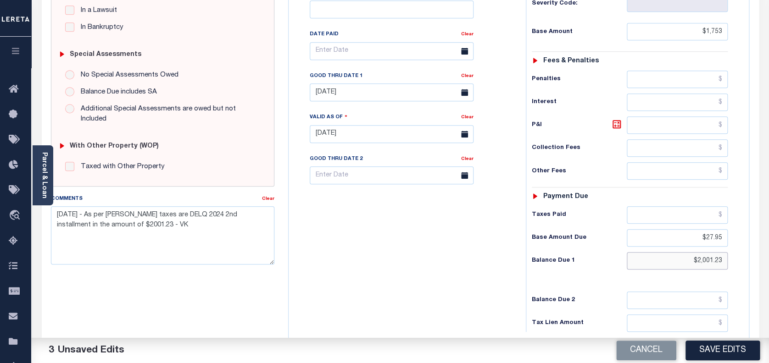
drag, startPoint x: 724, startPoint y: 264, endPoint x: 694, endPoint y: 264, distance: 29.8
click at [694, 264] on input "$2,001.23" at bounding box center [677, 260] width 101 height 17
paste input "28.14"
type input "$28.14"
click at [676, 124] on input "text" at bounding box center [677, 125] width 101 height 17
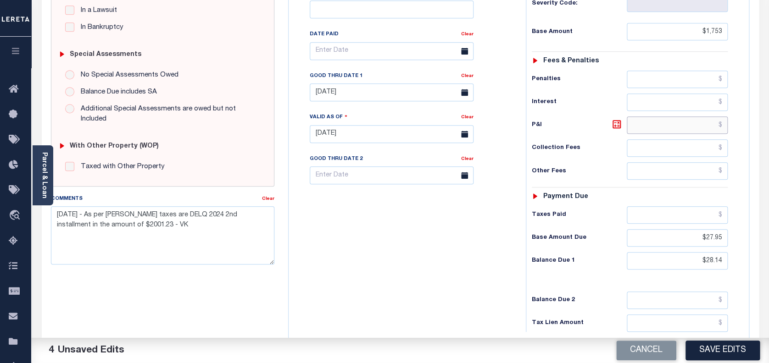
paste input "$0.19"
type input "$0.19"
click at [384, 98] on input "[DATE]" at bounding box center [392, 92] width 164 height 18
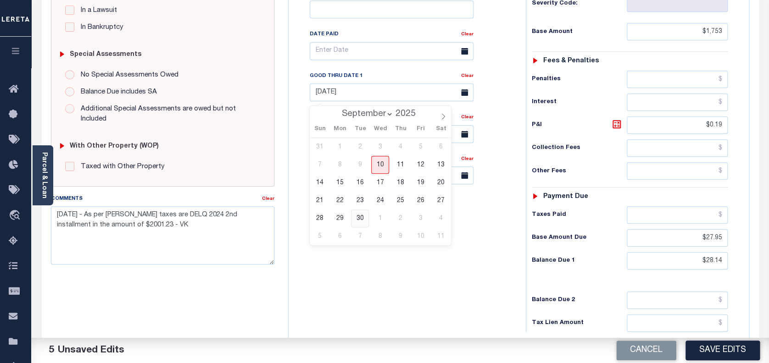
click at [356, 221] on span "30" at bounding box center [360, 219] width 18 height 18
type input "[DATE]"
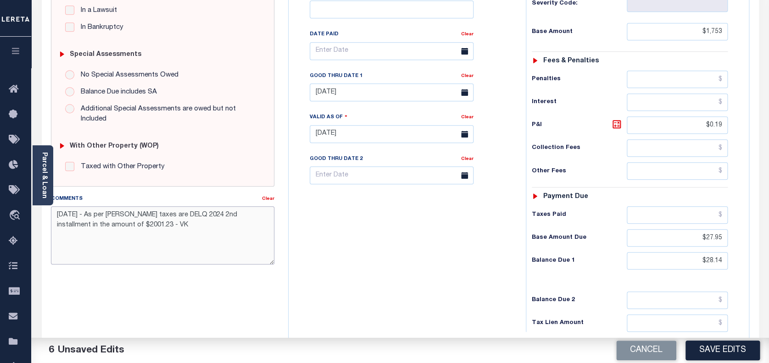
drag, startPoint x: 139, startPoint y: 231, endPoint x: 53, endPoint y: 214, distance: 87.8
click at [53, 214] on textarea "7/3/2025 - As per Kathy taxes are DELQ 2024 2nd installment in the amount of $2…" at bounding box center [163, 235] width 224 height 58
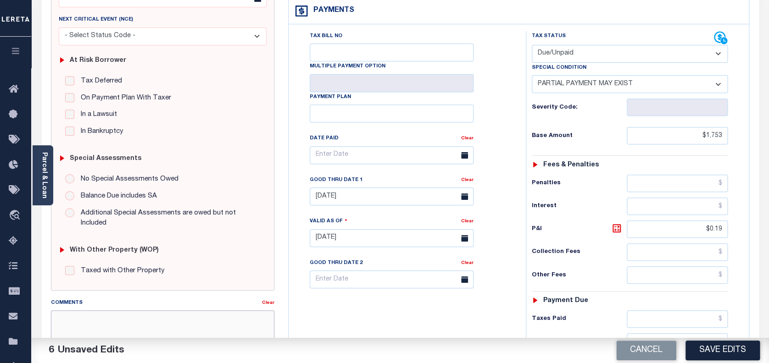
scroll to position [61, 0]
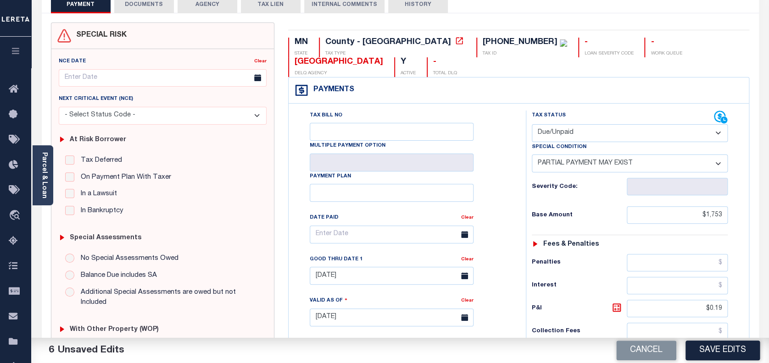
click at [143, 5] on button "DOCUMENTS" at bounding box center [144, 4] width 60 height 17
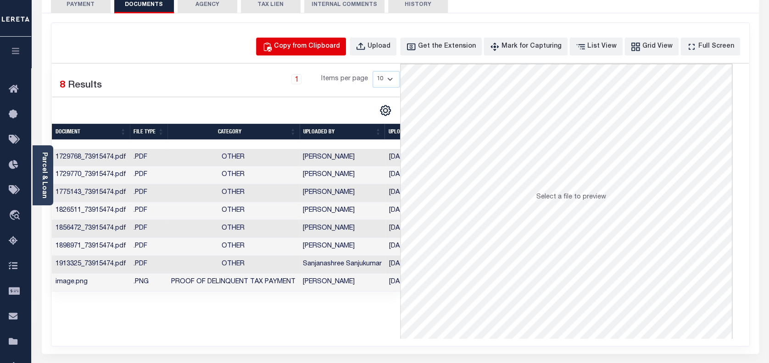
click at [300, 45] on div "Copy from Clipboard" at bounding box center [307, 47] width 66 height 10
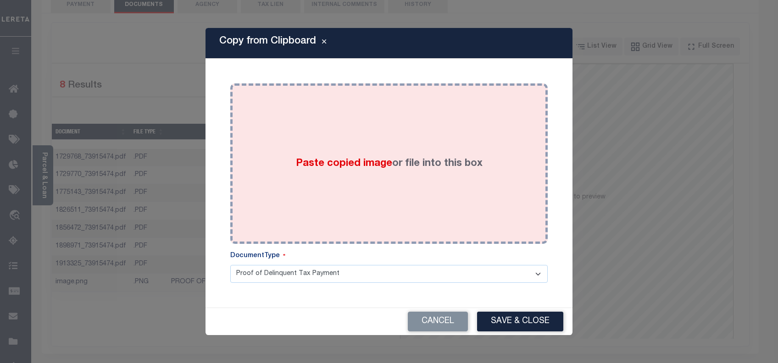
click at [346, 129] on div "Paste copied image or file into this box" at bounding box center [389, 163] width 304 height 147
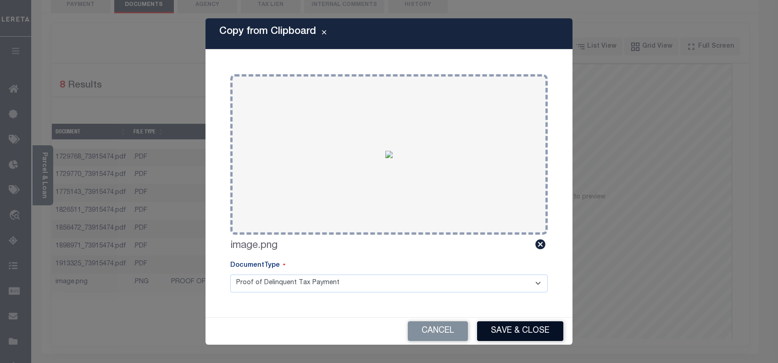
click at [538, 328] on button "Save & Close" at bounding box center [520, 332] width 86 height 20
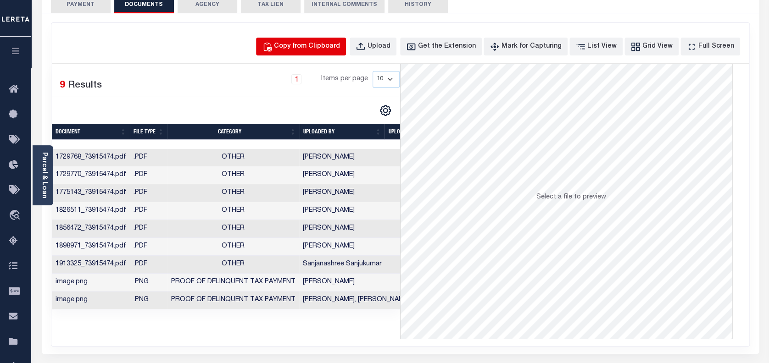
click at [316, 51] on button "Copy from Clipboard" at bounding box center [301, 47] width 90 height 18
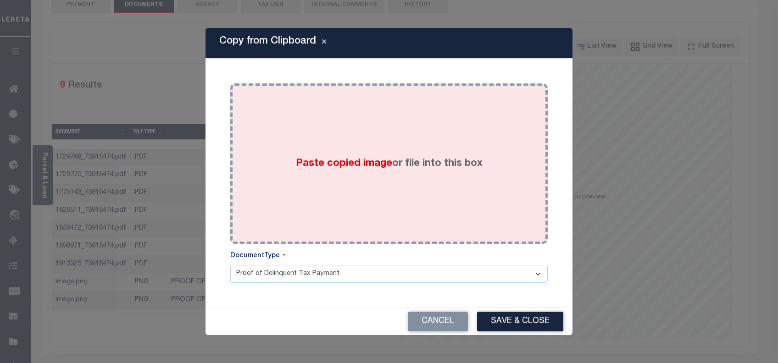
click at [311, 117] on div "Paste copied image or file into this box" at bounding box center [389, 163] width 304 height 147
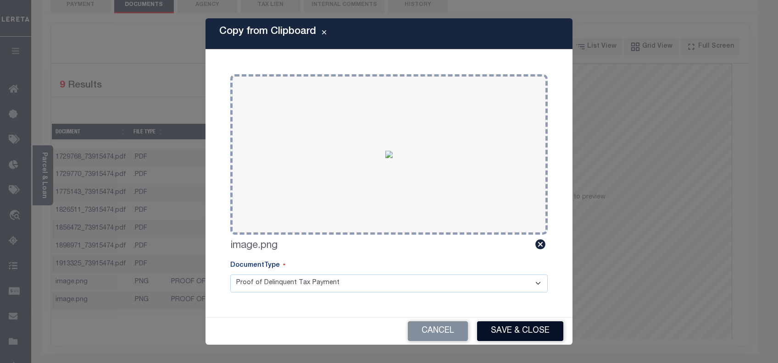
click at [517, 330] on button "Save & Close" at bounding box center [520, 332] width 86 height 20
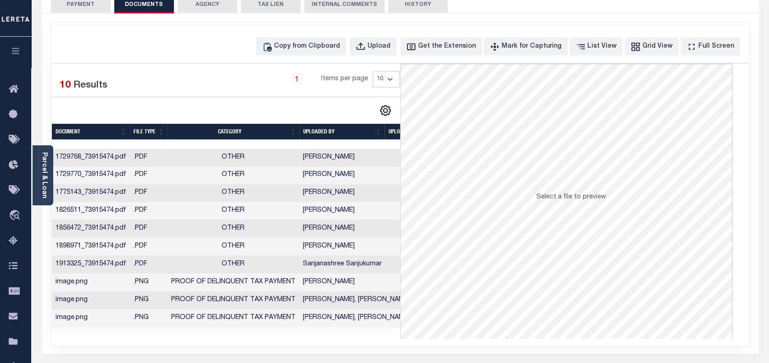
click at [83, 5] on button "PAYMENT 7" at bounding box center [81, 4] width 60 height 17
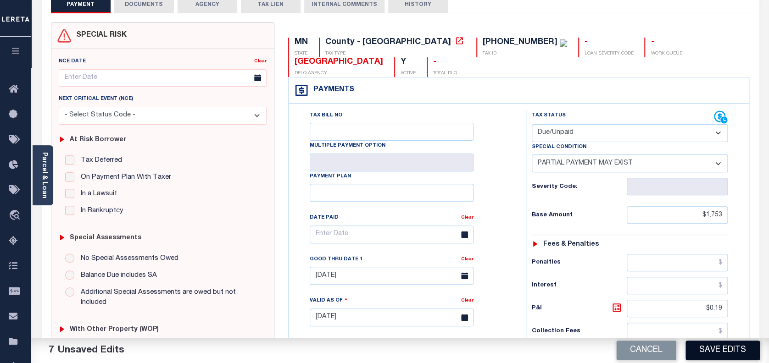
click at [704, 355] on button "Save Edits" at bounding box center [722, 351] width 74 height 20
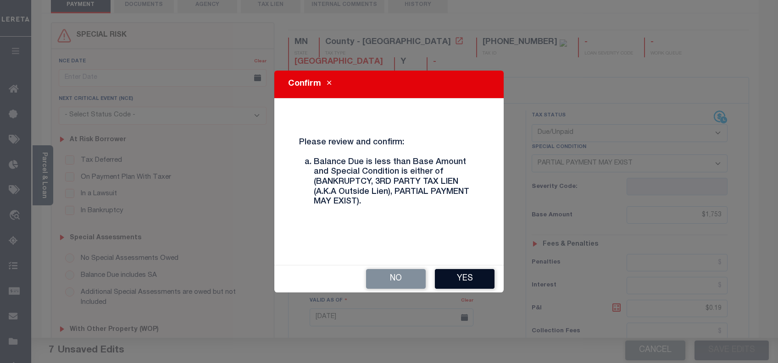
click at [455, 275] on button "Yes" at bounding box center [465, 279] width 60 height 20
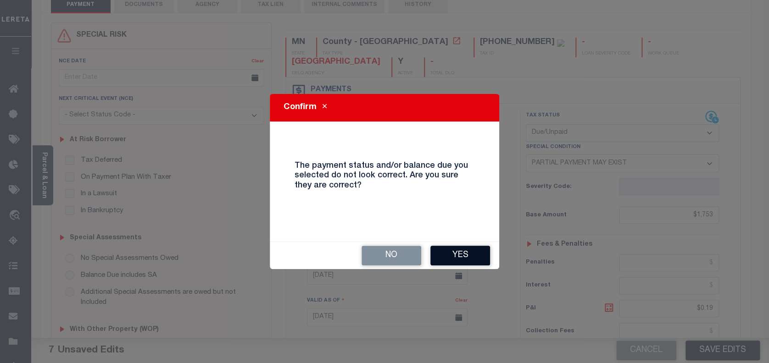
click at [464, 260] on button "Yes" at bounding box center [460, 256] width 60 height 20
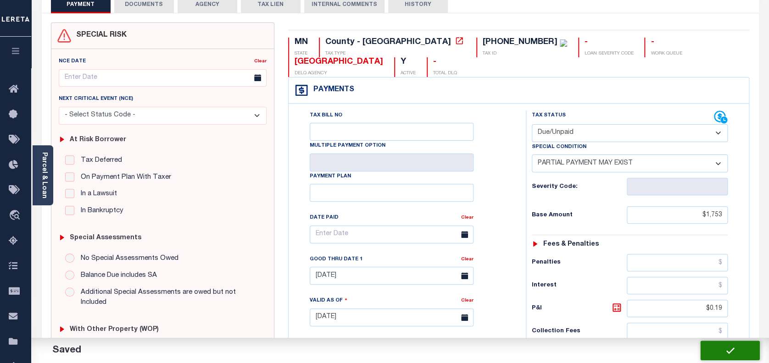
checkbox input "false"
type input "$1,753"
type input "$0.19"
type input "$27.95"
type input "$28.14"
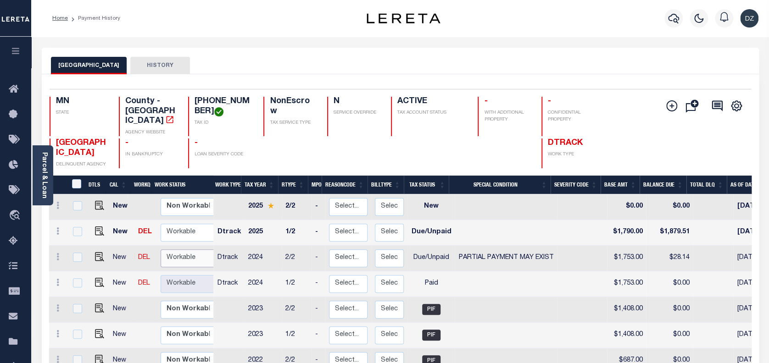
click at [180, 250] on select "Non Workable Workable" at bounding box center [188, 259] width 55 height 18
checkbox input "true"
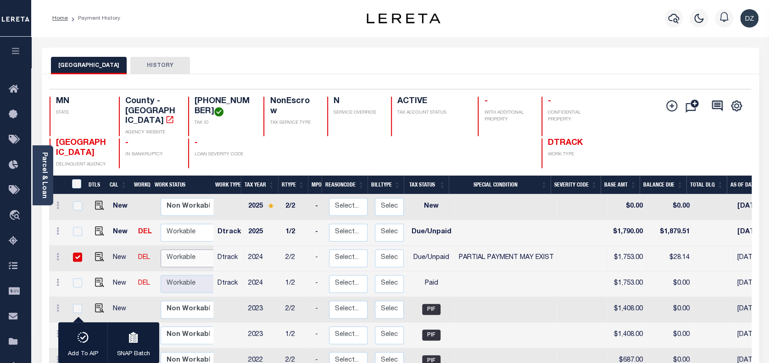
select select "true"
click at [161, 250] on select "Non Workable Workable" at bounding box center [188, 259] width 55 height 18
checkbox input "false"
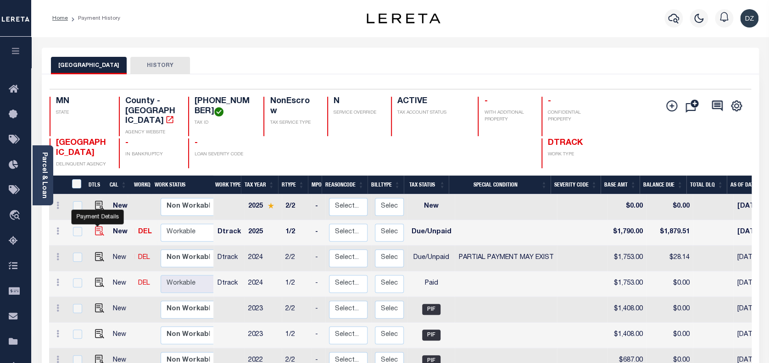
click at [95, 227] on img "" at bounding box center [99, 231] width 9 height 9
checkbox input "true"
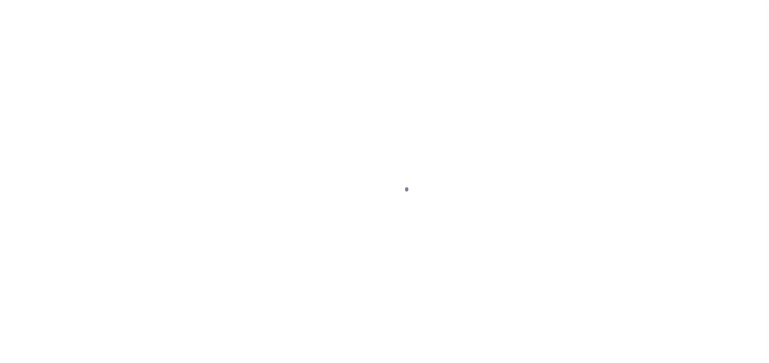
select select "DUE"
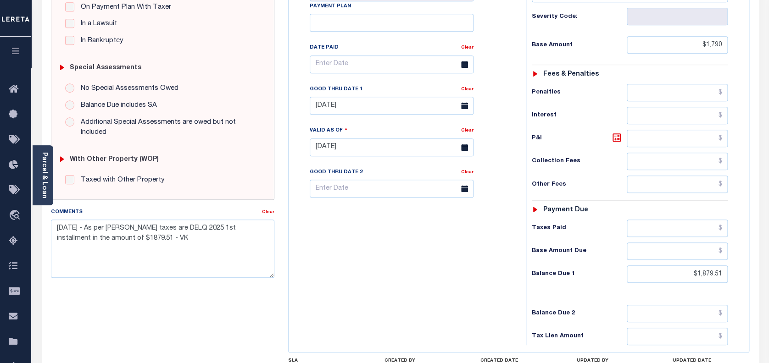
scroll to position [245, 0]
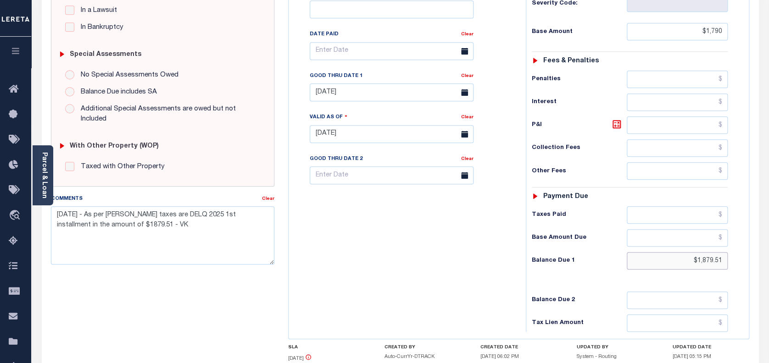
drag, startPoint x: 721, startPoint y: 258, endPoint x: 678, endPoint y: 256, distance: 42.7
click at [678, 256] on input "$1,879.51" at bounding box center [677, 260] width 101 height 17
paste input "1,915.3"
type input "$1,915.3"
type input "[DATE]"
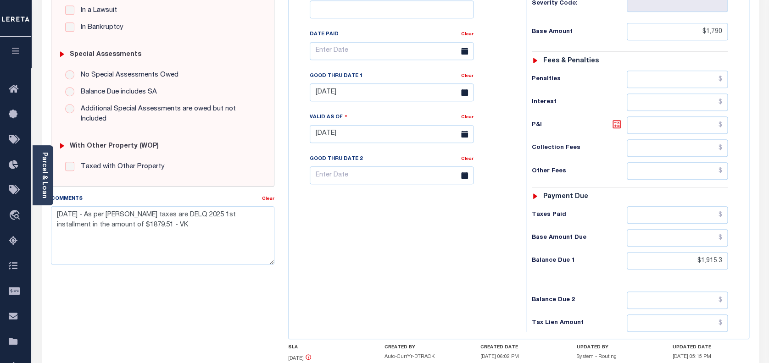
type input "$1,915.30"
click at [617, 126] on icon at bounding box center [616, 124] width 11 height 11
type input "$125.30"
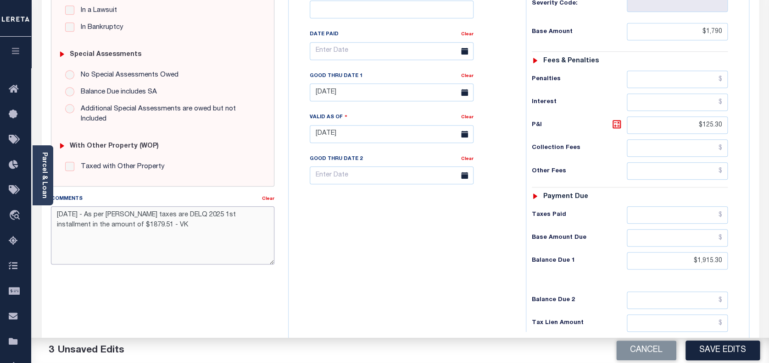
drag, startPoint x: 150, startPoint y: 224, endPoint x: 55, endPoint y: 215, distance: 95.9
click at [55, 215] on textarea "7/3/2025 - As per Kathy taxes are DELQ 2025 1st installment in the amount of $1…" at bounding box center [163, 235] width 224 height 58
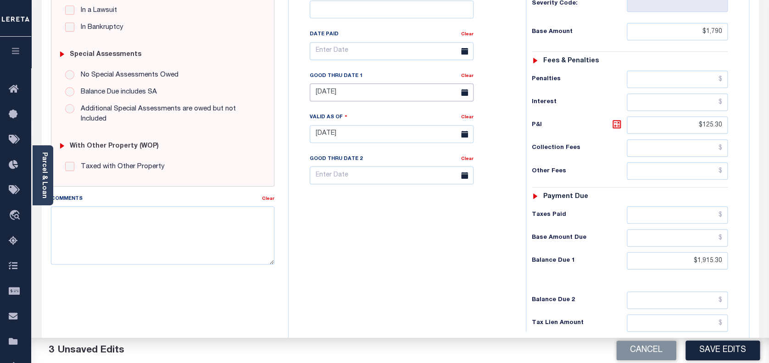
click at [374, 92] on input "07/31/2025" at bounding box center [392, 92] width 164 height 18
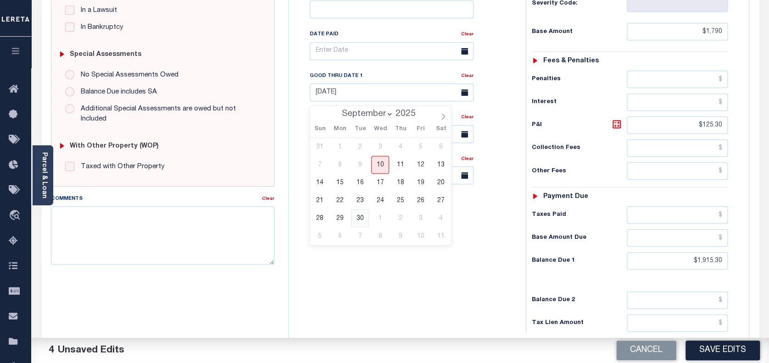
click at [359, 215] on span "30" at bounding box center [360, 219] width 18 height 18
type input "09/30/2025"
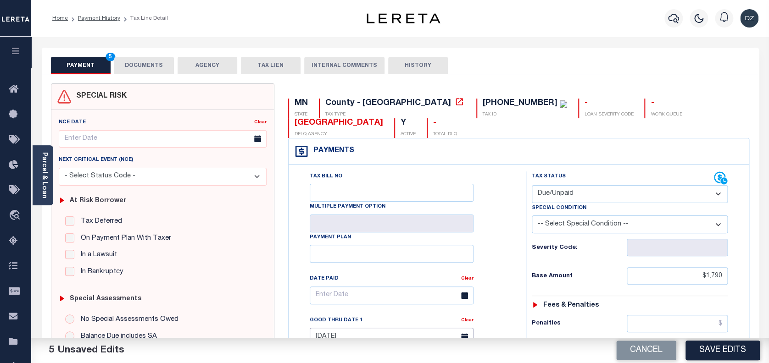
scroll to position [61, 0]
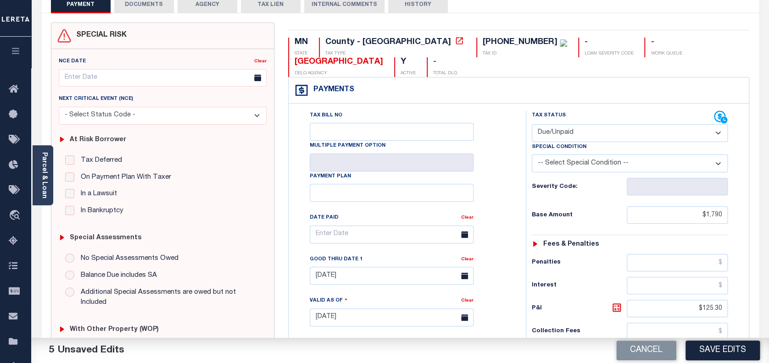
click at [135, 9] on button "DOCUMENTS" at bounding box center [144, 4] width 60 height 17
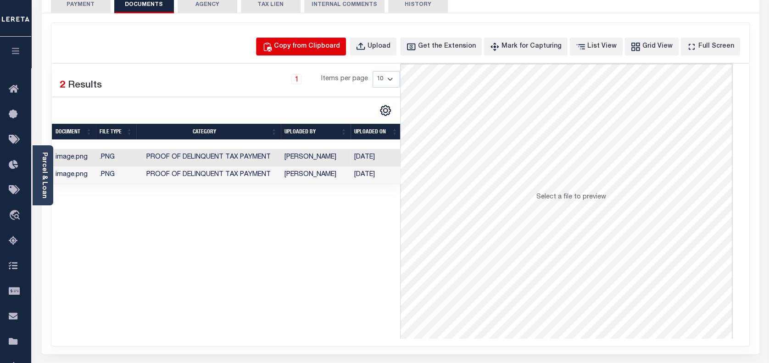
click at [338, 51] on div "Copy from Clipboard" at bounding box center [307, 47] width 66 height 10
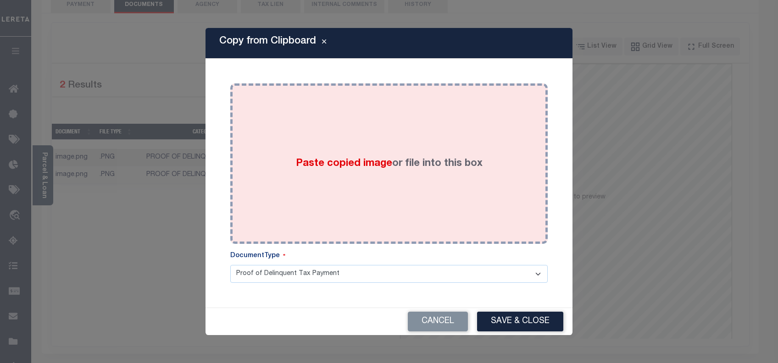
click at [349, 145] on div "Paste copied image or file into this box" at bounding box center [389, 163] width 304 height 147
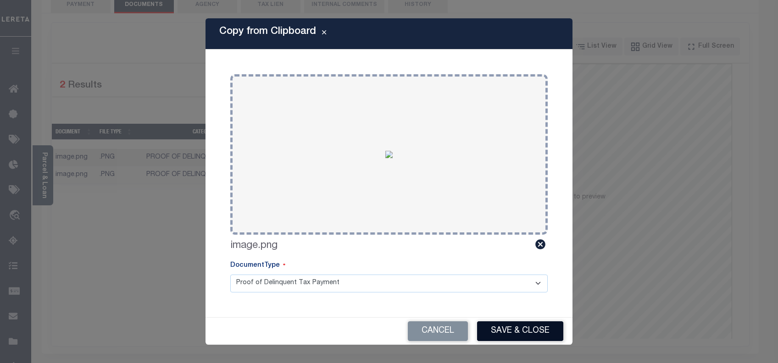
click at [525, 329] on button "Save & Close" at bounding box center [520, 332] width 86 height 20
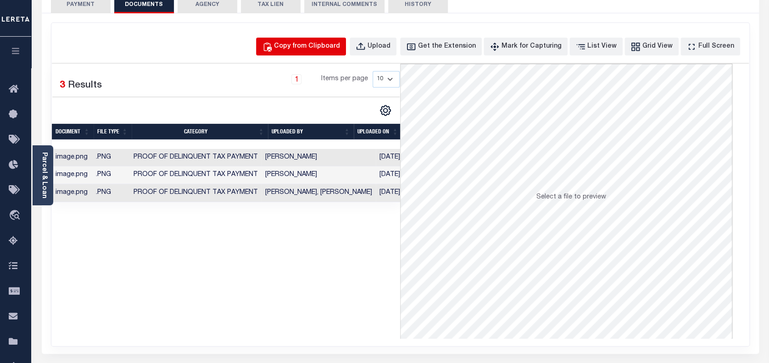
click at [334, 44] on div "Copy from Clipboard" at bounding box center [307, 47] width 66 height 10
select select "POP"
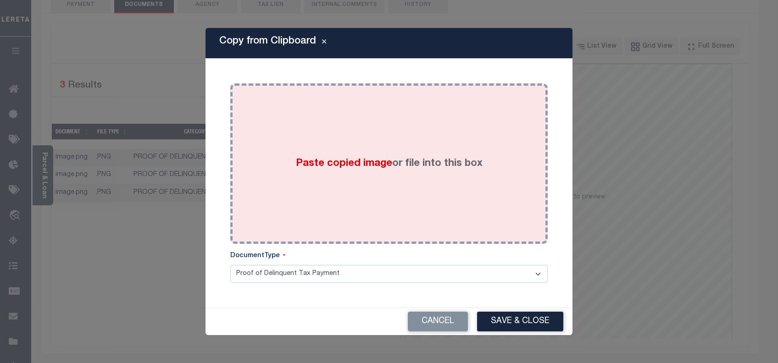
click at [346, 122] on div "Paste copied image or file into this box" at bounding box center [389, 163] width 304 height 147
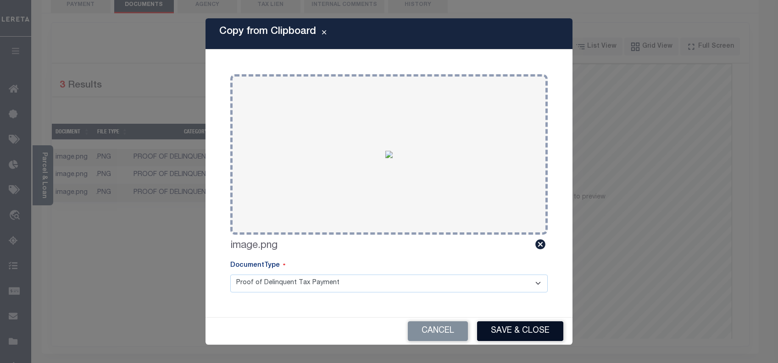
click at [530, 330] on button "Save & Close" at bounding box center [520, 332] width 86 height 20
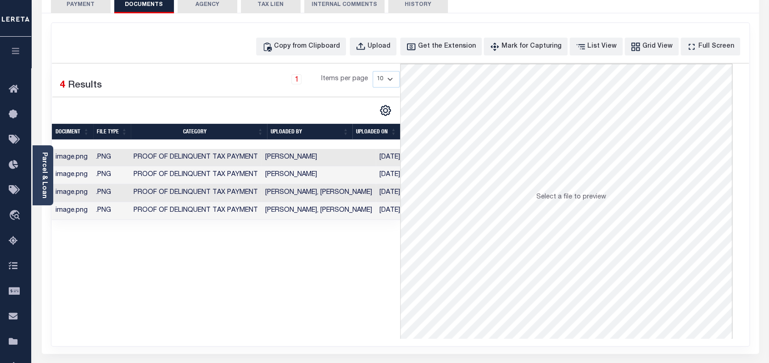
click at [85, 11] on button "PAYMENT 5" at bounding box center [81, 4] width 60 height 17
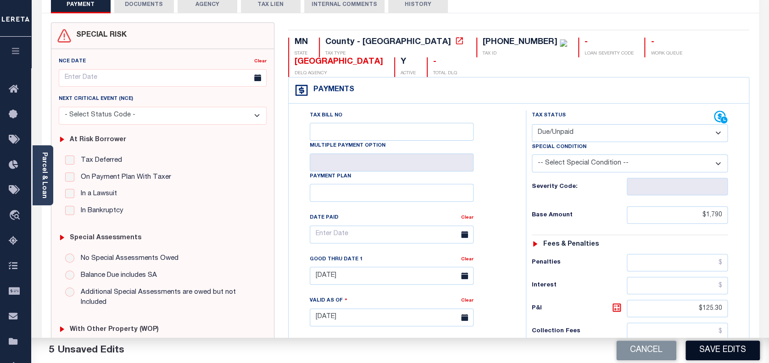
click at [730, 354] on button "Save Edits" at bounding box center [722, 351] width 74 height 20
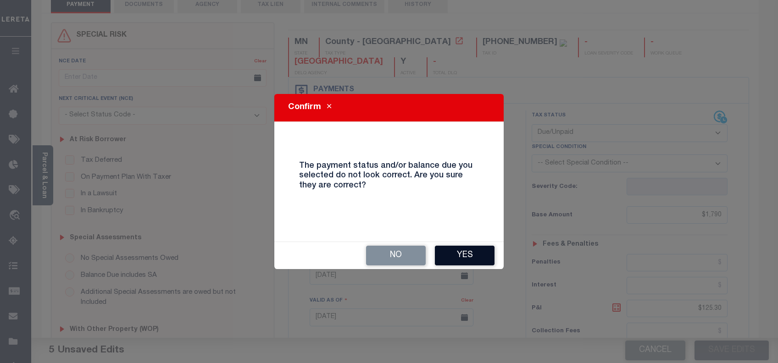
click at [467, 255] on button "Yes" at bounding box center [465, 256] width 60 height 20
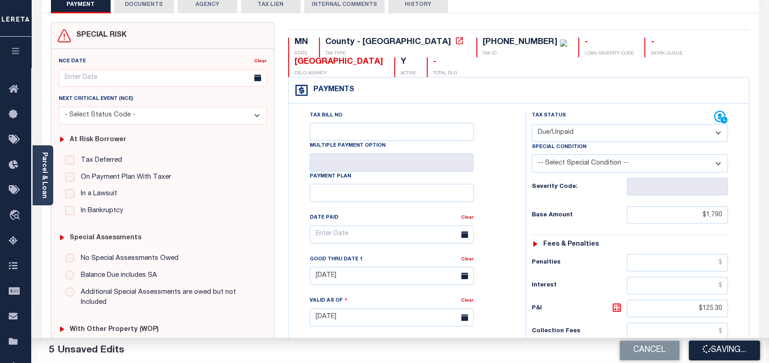
checkbox input "false"
type input "$1,790"
type input "$125.3"
type input "$1,915.3"
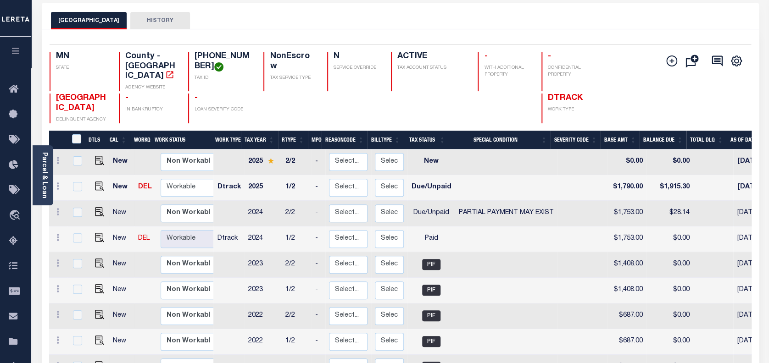
scroll to position [17, 0]
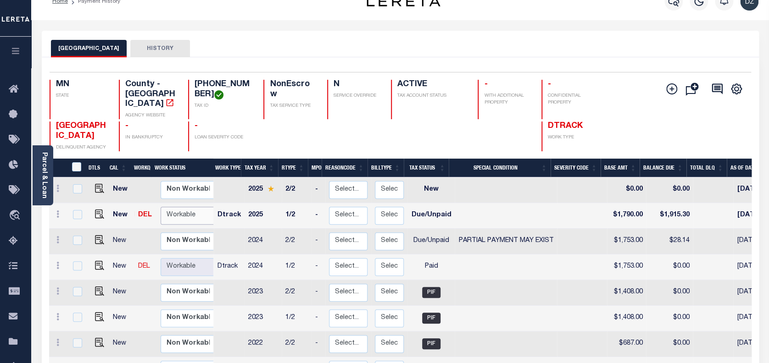
click at [190, 207] on select "Non Workable Workable" at bounding box center [188, 216] width 55 height 18
checkbox input "true"
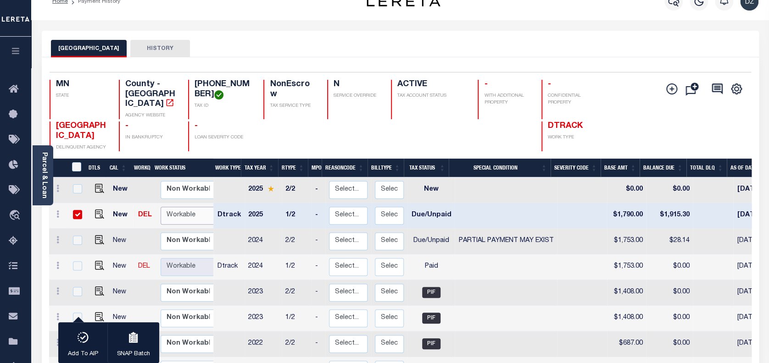
select select "true"
click at [161, 207] on select "Non Workable Workable" at bounding box center [188, 216] width 55 height 18
checkbox input "false"
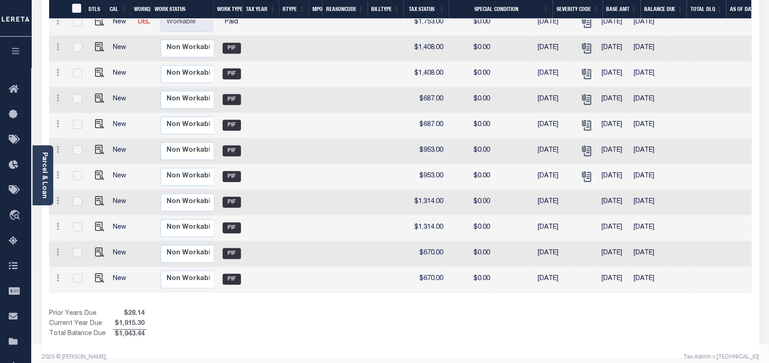
scroll to position [0, 200]
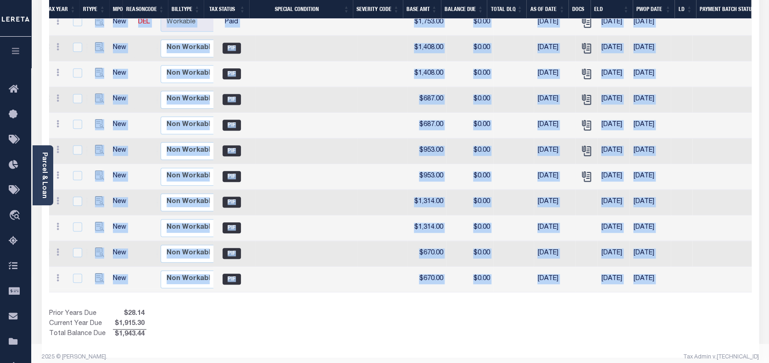
drag, startPoint x: 557, startPoint y: 292, endPoint x: 309, endPoint y: 291, distance: 248.2
click at [321, 291] on div "DTLS CAL WorkQ Work Status Work Type Tax Year RType MPO ReasonCode BillType Tax…" at bounding box center [400, 127] width 702 height 426
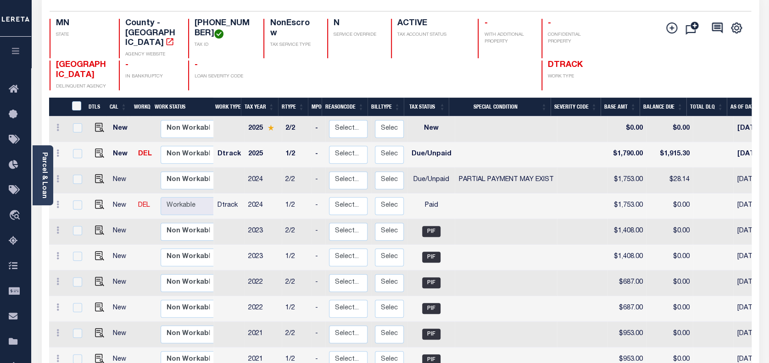
click at [622, 143] on td "$1,790.00" at bounding box center [626, 155] width 39 height 26
checkbox input "true"
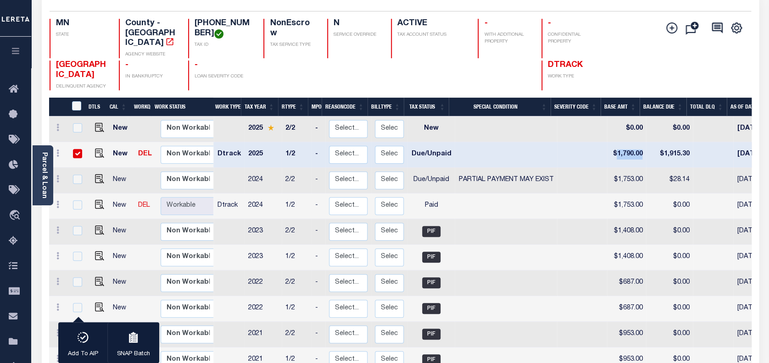
click at [622, 143] on td "$1,790.00" at bounding box center [626, 155] width 39 height 26
checkbox input "false"
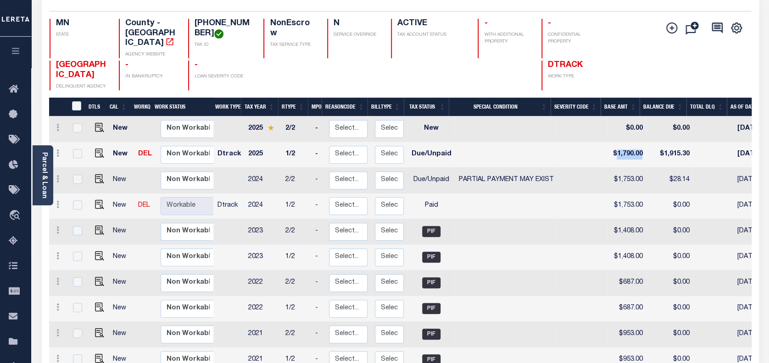
copy td "1,790.00"
click at [674, 170] on td "$28.14" at bounding box center [669, 181] width 47 height 26
checkbox input "true"
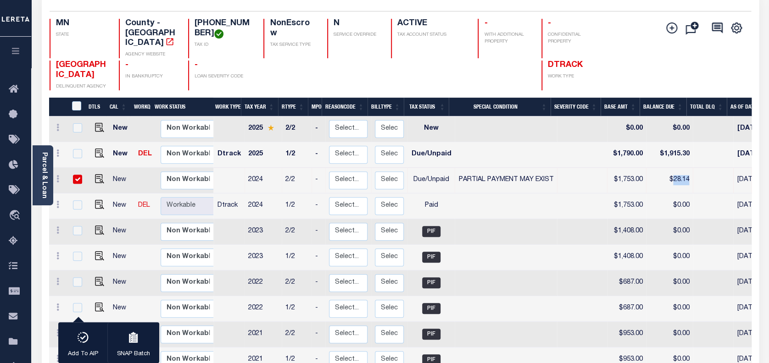
click at [674, 170] on td "$28.14" at bounding box center [669, 181] width 47 height 26
checkbox input "false"
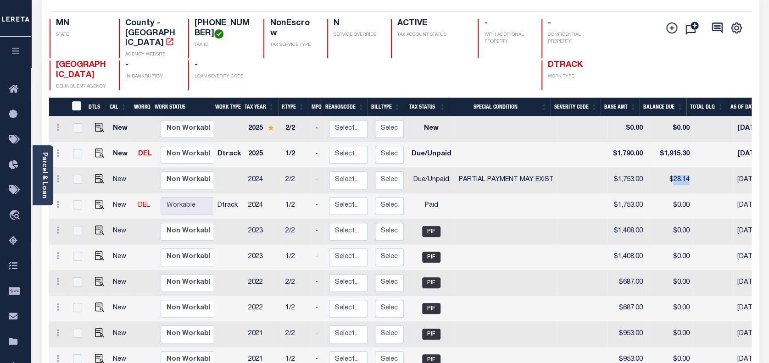
copy td "28.14"
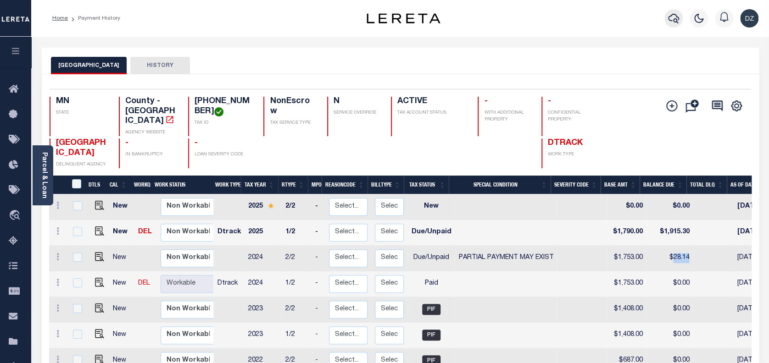
click at [675, 23] on icon "button" at bounding box center [673, 18] width 11 height 11
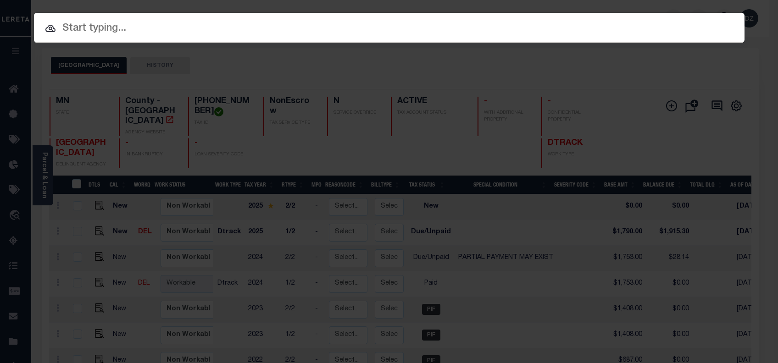
paste input "1411504"
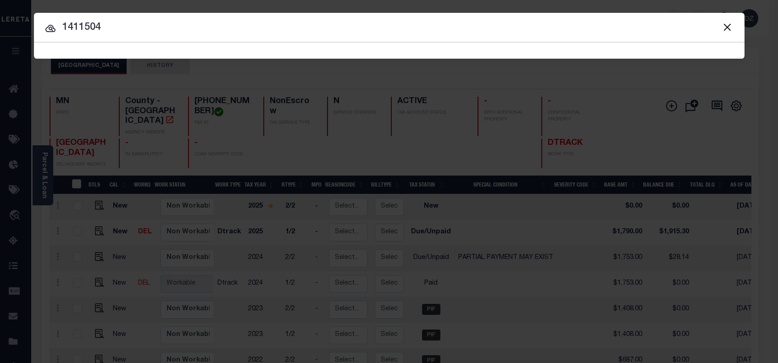
type input "1411504"
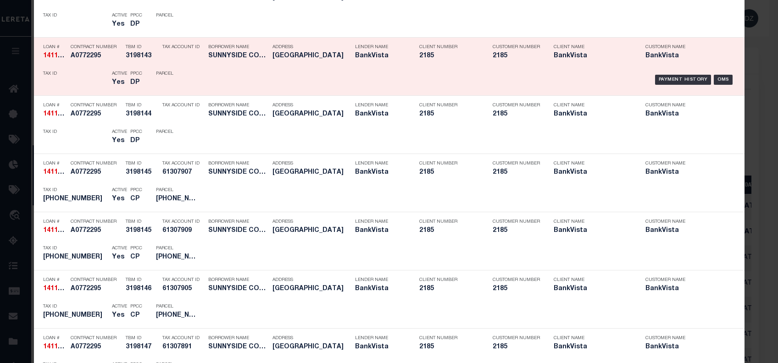
scroll to position [1661, 0]
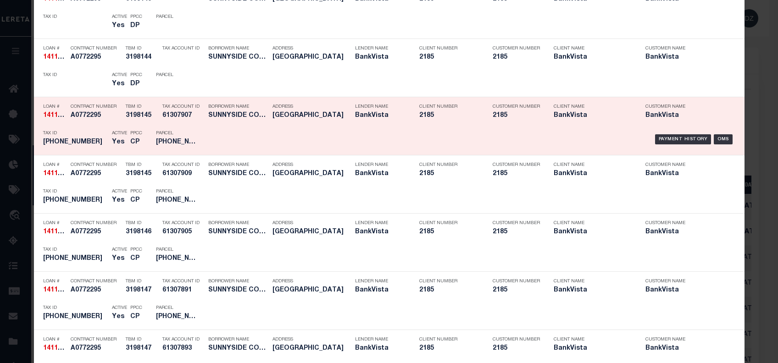
click at [673, 131] on div "Payment History OMS" at bounding box center [473, 139] width 524 height 27
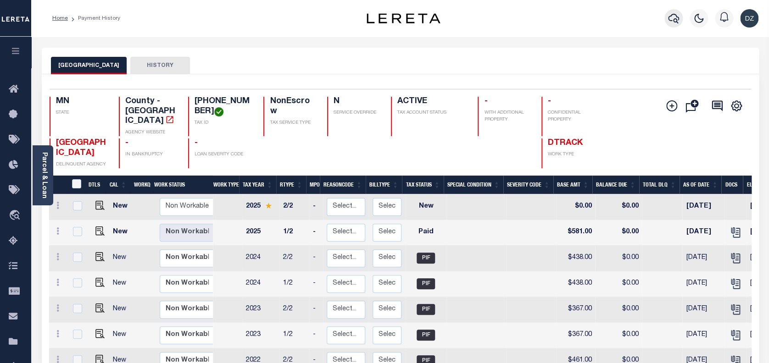
click at [673, 20] on icon "button" at bounding box center [673, 18] width 11 height 11
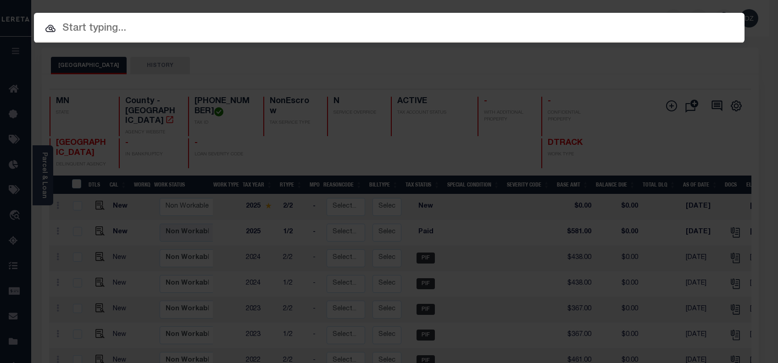
paste input "1411504"
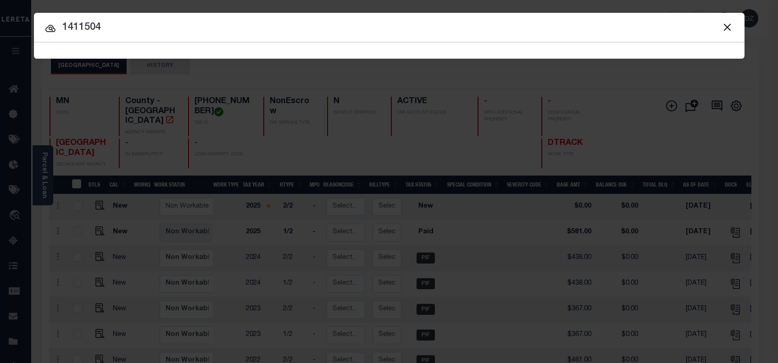
type input "1411504"
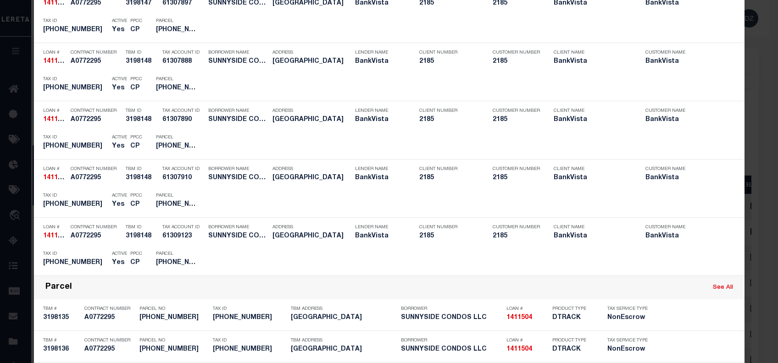
scroll to position [2158, 0]
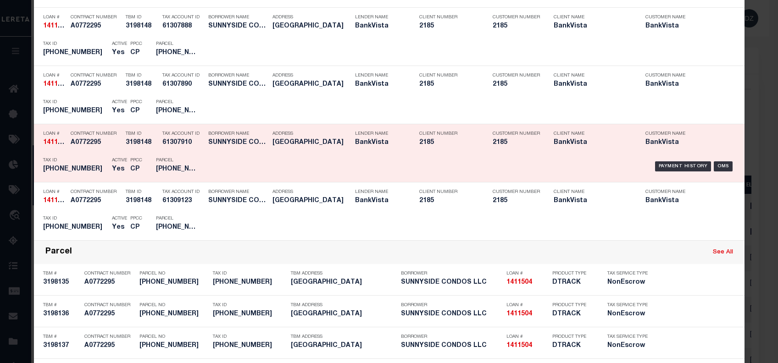
click at [675, 157] on div "Payment History OMS" at bounding box center [473, 166] width 524 height 27
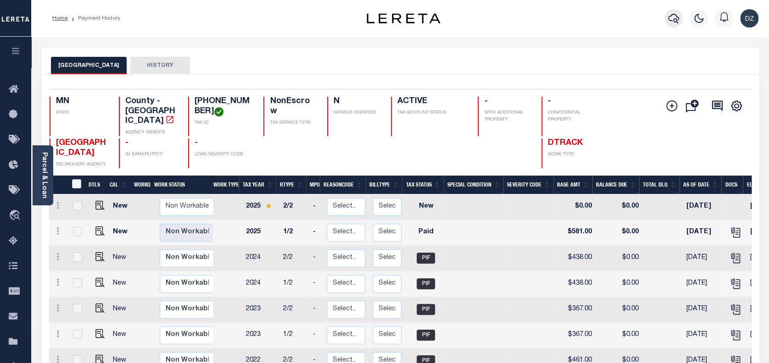
click at [673, 21] on icon "button" at bounding box center [673, 18] width 11 height 11
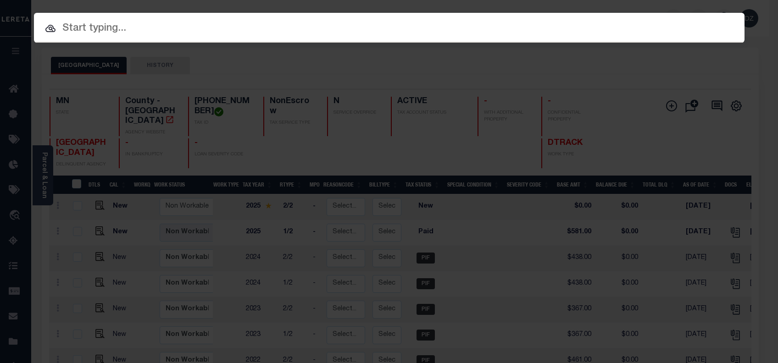
paste input "1110010354"
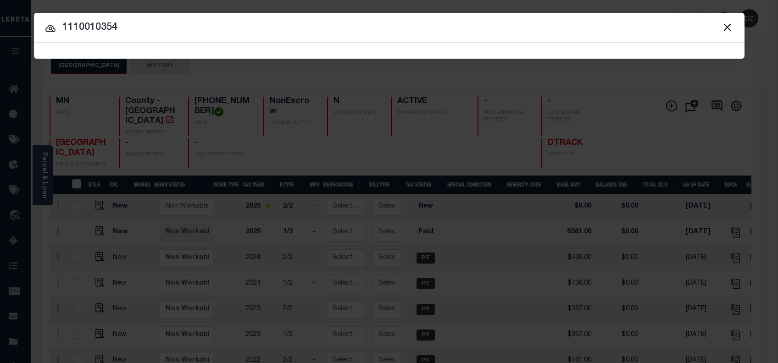
type input "1110010354"
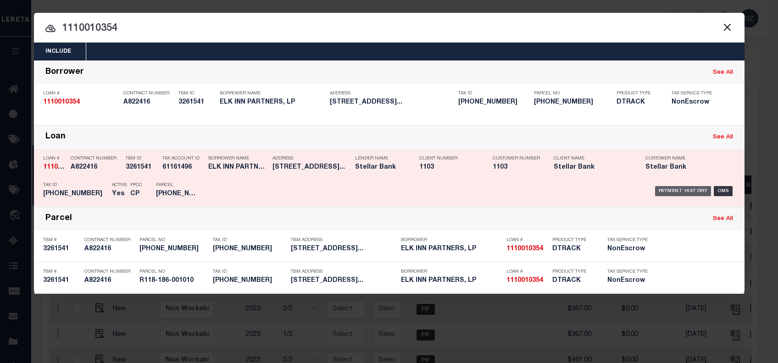
click at [687, 189] on div "Payment History" at bounding box center [683, 191] width 56 height 10
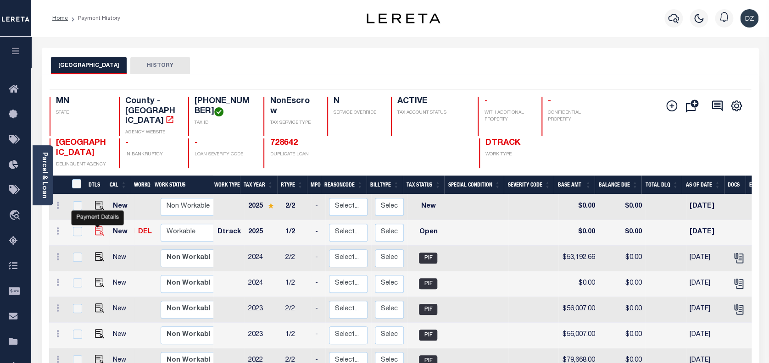
click at [96, 227] on img "" at bounding box center [99, 231] width 9 height 9
checkbox input "true"
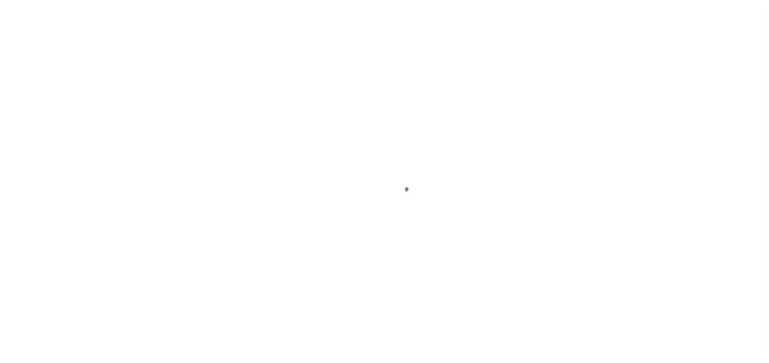
select select "OP2"
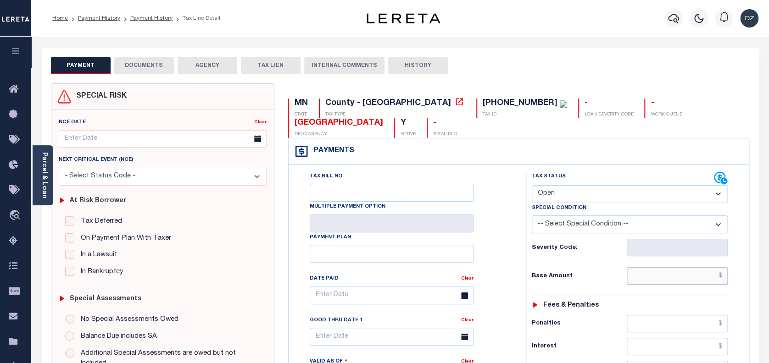
click at [673, 279] on input "text" at bounding box center [677, 275] width 101 height 17
paste input "58,868.00"
type input "$58,868.00"
type input "[DATE]"
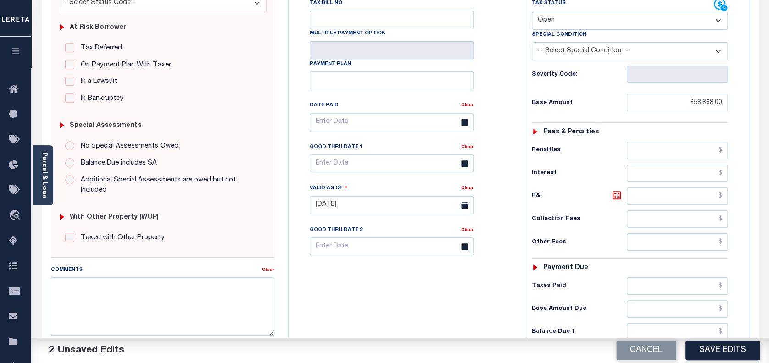
scroll to position [184, 0]
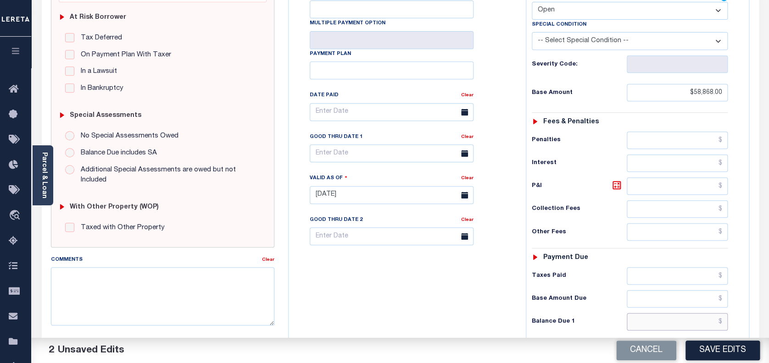
click at [696, 321] on input "text" at bounding box center [677, 321] width 101 height 17
paste input "65,343.48"
type input "$65,343.48"
click at [613, 186] on icon at bounding box center [616, 185] width 11 height 11
type input "$6,475.48"
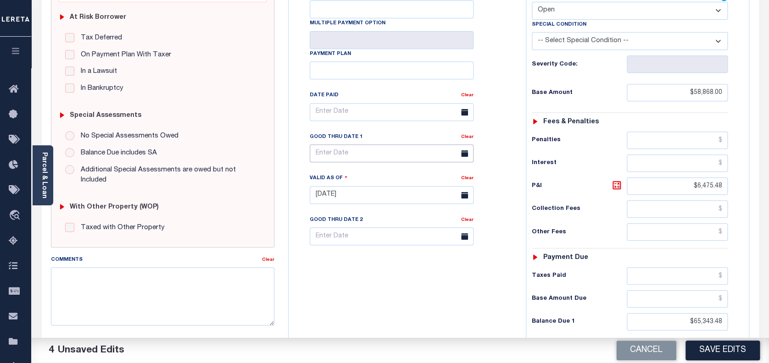
click at [345, 156] on input "text" at bounding box center [392, 154] width 164 height 18
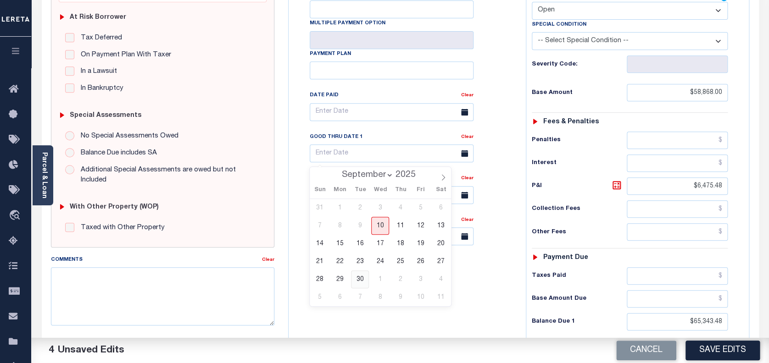
click at [363, 278] on span "30" at bounding box center [360, 280] width 18 height 18
type input "09/30/2025"
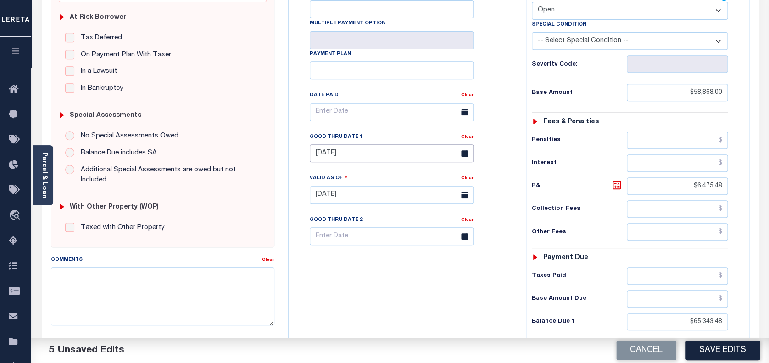
scroll to position [0, 0]
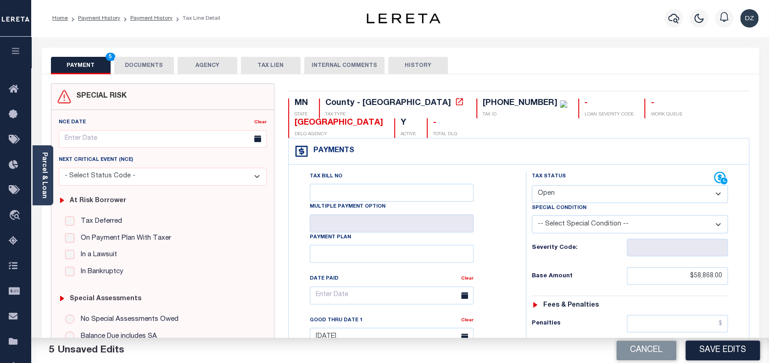
click at [644, 194] on select "- Select Status Code - Open Due/Unpaid Paid Incomplete No Tax Due Internal Refu…" at bounding box center [630, 194] width 196 height 18
select select "DUE"
click at [532, 186] on select "- Select Status Code - Open Due/Unpaid Paid Incomplete No Tax Due Internal Refu…" at bounding box center [630, 194] width 196 height 18
click at [148, 62] on button "DOCUMENTS" at bounding box center [144, 65] width 60 height 17
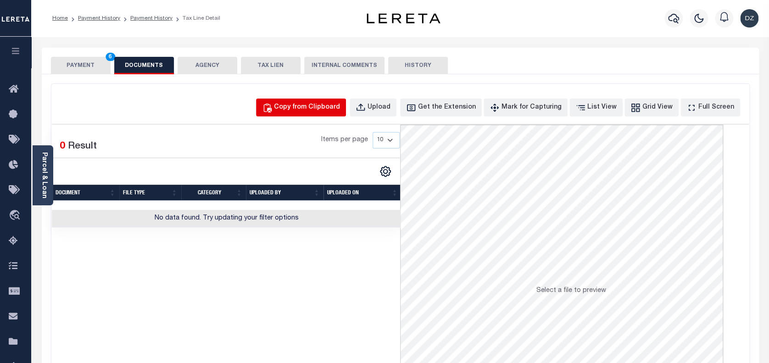
click at [330, 105] on div "Copy from Clipboard" at bounding box center [307, 108] width 66 height 10
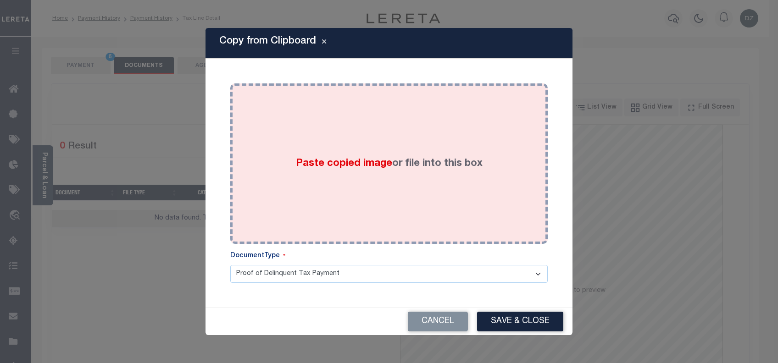
click at [332, 165] on span "Paste copied image" at bounding box center [344, 164] width 96 height 10
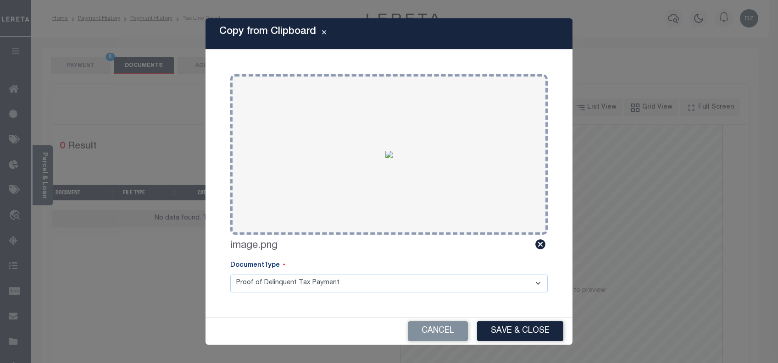
click at [525, 339] on button "Save & Close" at bounding box center [520, 332] width 86 height 20
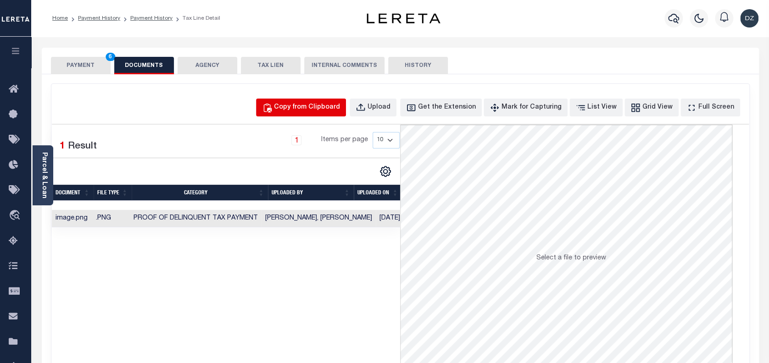
click at [345, 113] on button "Copy from Clipboard" at bounding box center [301, 108] width 90 height 18
select select "POP"
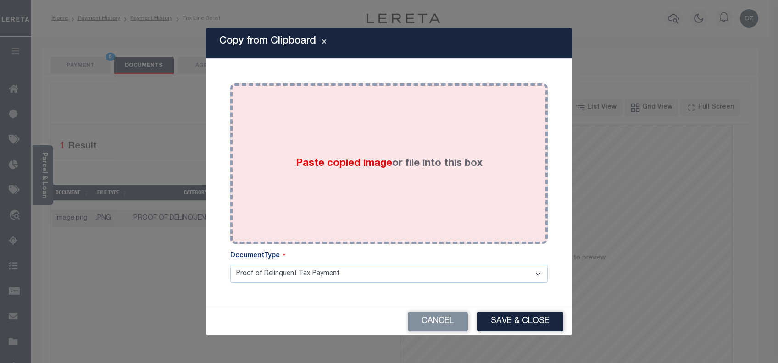
click at [360, 161] on span "Paste copied image" at bounding box center [344, 164] width 96 height 10
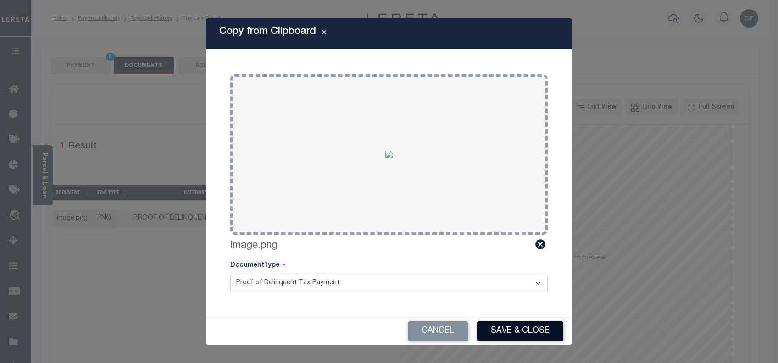
click at [500, 326] on button "Save & Close" at bounding box center [520, 332] width 86 height 20
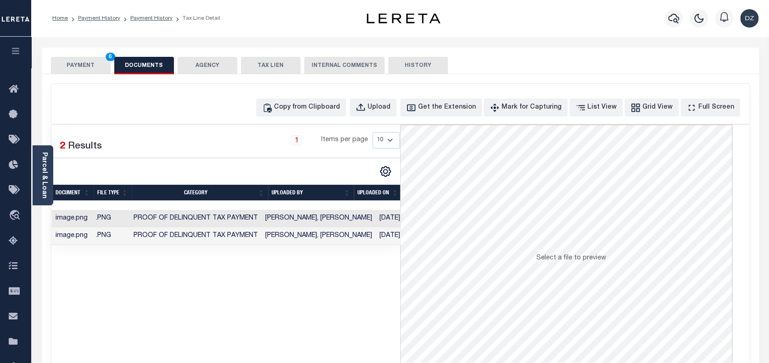
click at [58, 65] on button "PAYMENT 6" at bounding box center [81, 65] width 60 height 17
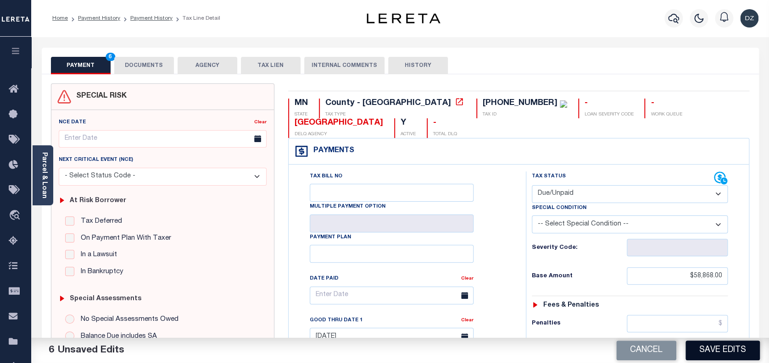
click at [736, 352] on button "Save Edits" at bounding box center [722, 351] width 74 height 20
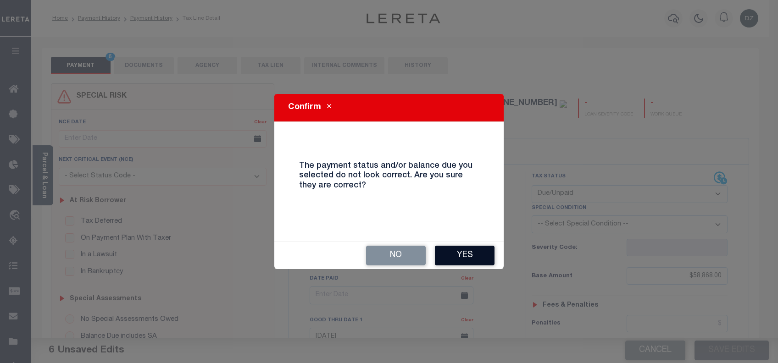
click at [459, 258] on button "Yes" at bounding box center [465, 256] width 60 height 20
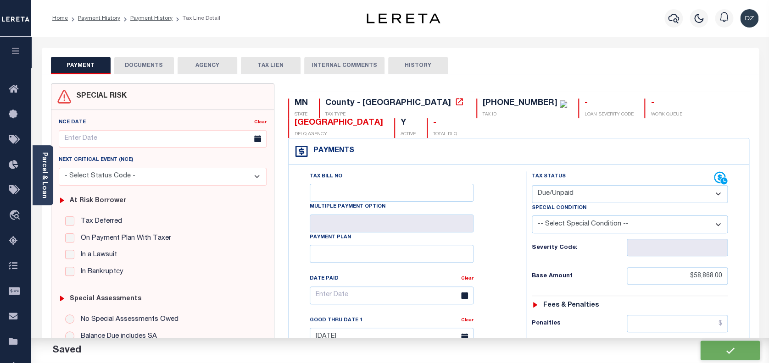
checkbox input "false"
type input "$58,868"
type input "$6,475.48"
type input "$65,343.48"
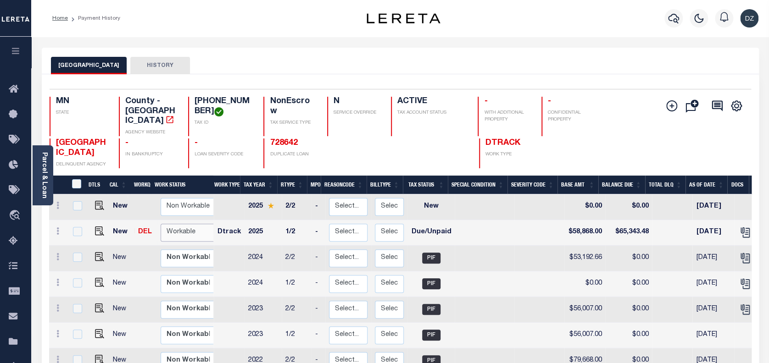
click at [161, 224] on select "Non Workable Workable" at bounding box center [188, 233] width 55 height 18
checkbox input "true"
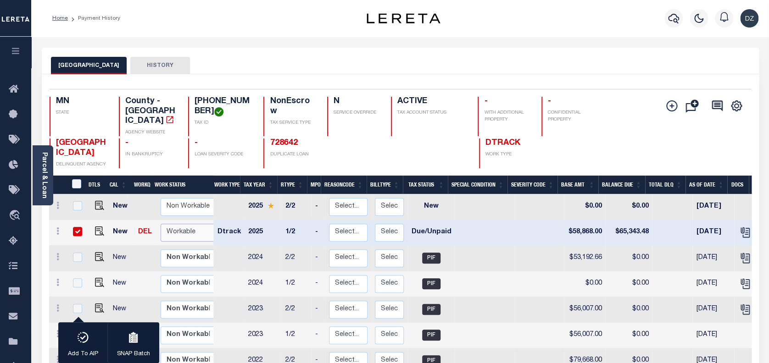
select select "true"
click at [161, 224] on select "Non Workable Workable" at bounding box center [188, 233] width 55 height 18
checkbox input "false"
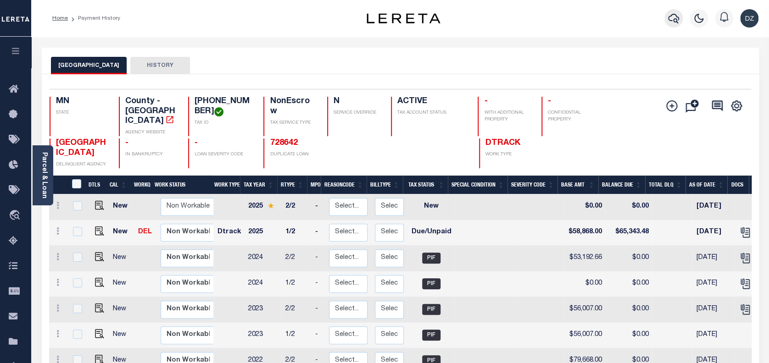
click at [673, 12] on button "button" at bounding box center [673, 18] width 18 height 18
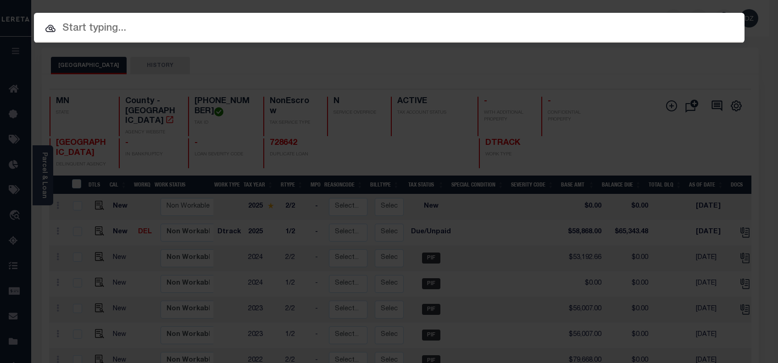
paste input "1410435"
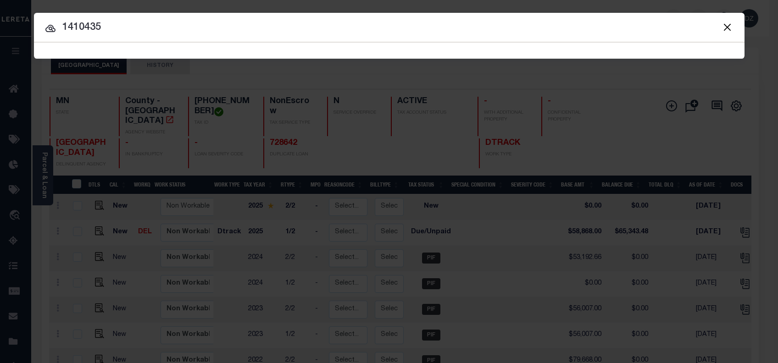
type input "1410435"
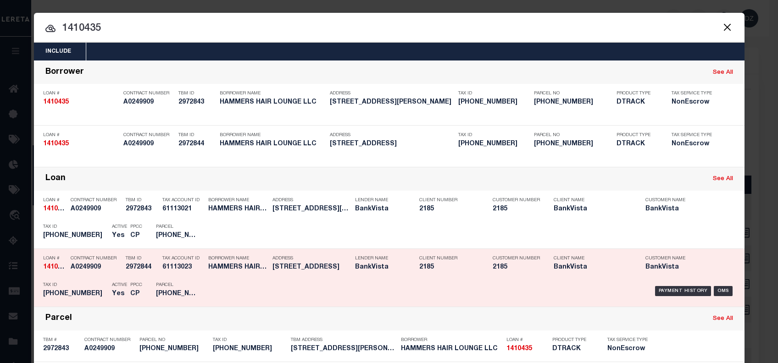
click at [667, 283] on div "Payment History OMS" at bounding box center [473, 291] width 524 height 27
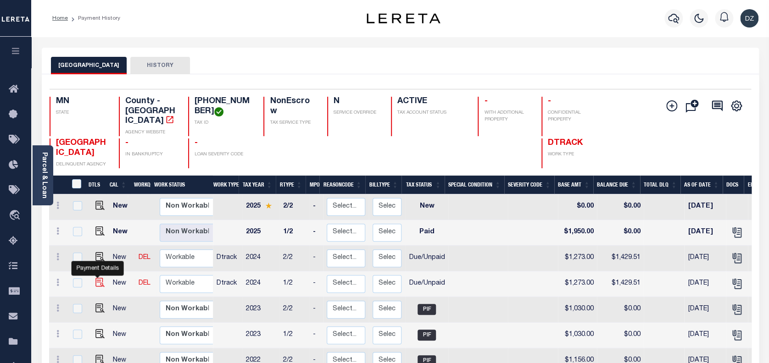
click at [99, 278] on img "" at bounding box center [99, 282] width 9 height 9
checkbox input "true"
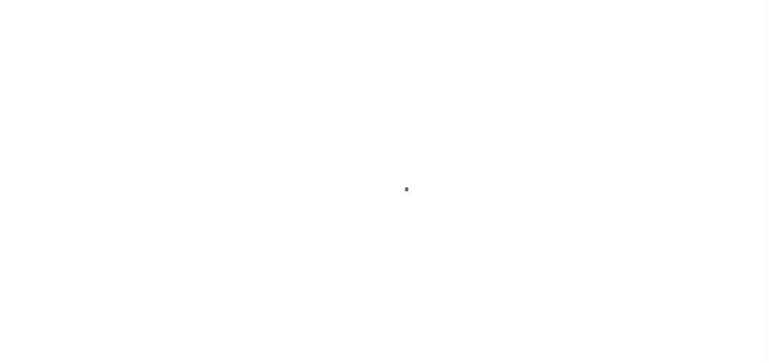
select select "DUE"
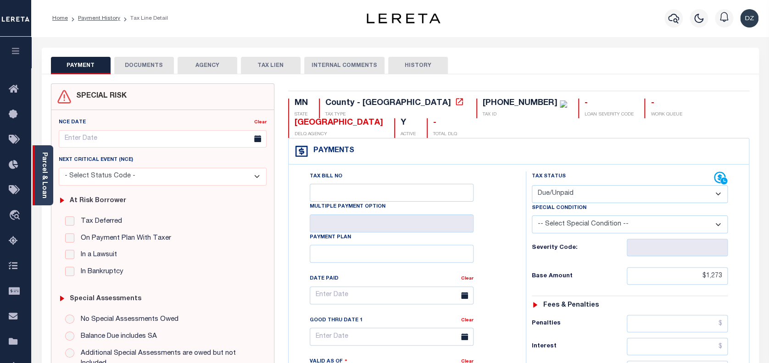
click at [45, 182] on link "Parcel & Loan" at bounding box center [44, 175] width 6 height 46
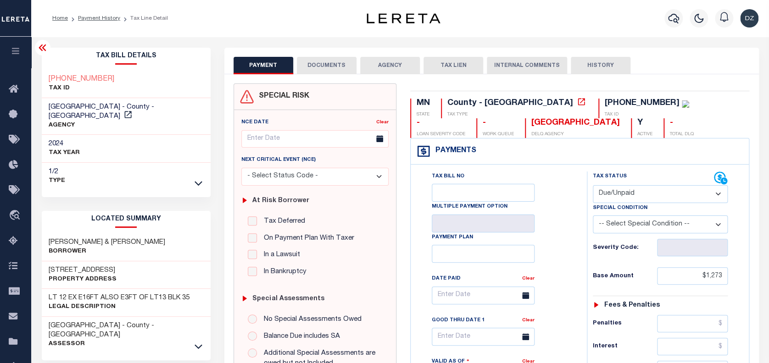
click at [624, 224] on select "-- Select Special Condition -- 3RD PARTY TAX LIEN AGENCY TAX LIEN (A.K.A Inside…" at bounding box center [660, 225] width 135 height 18
select select "15"
click at [593, 217] on select "-- Select Special Condition -- 3RD PARTY TAX LIEN AGENCY TAX LIEN (A.K.A Inside…" at bounding box center [660, 225] width 135 height 18
type input "[DATE]"
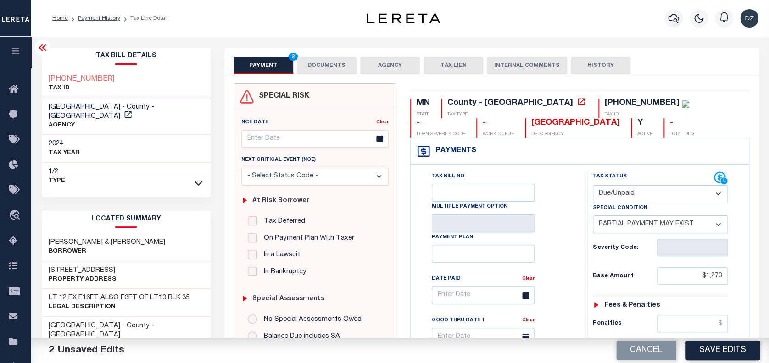
click at [631, 228] on select "-- Select Special Condition -- 3RD PARTY TAX LIEN AGENCY TAX LIEN (A.K.A Inside…" at bounding box center [660, 225] width 135 height 18
select select "20"
click at [593, 217] on select "-- Select Special Condition -- 3RD PARTY TAX LIEN AGENCY TAX LIEN (A.K.A Inside…" at bounding box center [660, 225] width 135 height 18
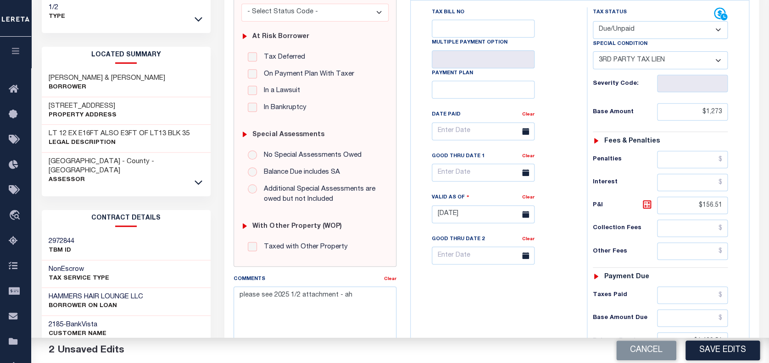
scroll to position [184, 0]
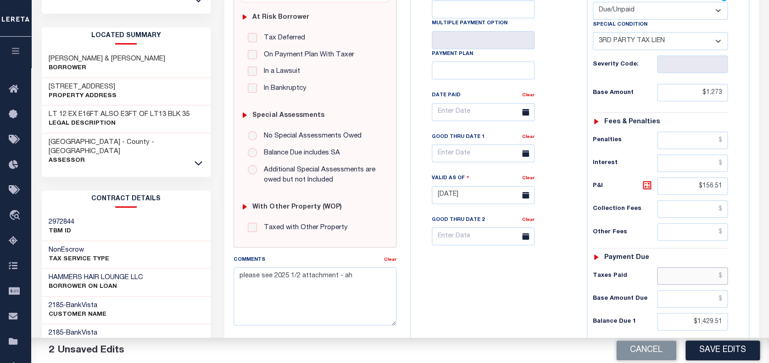
click at [679, 275] on input "text" at bounding box center [692, 275] width 71 height 17
type input "$658.88"
click at [720, 93] on input "$1,273" at bounding box center [692, 92] width 71 height 17
type input "$1,273.00"
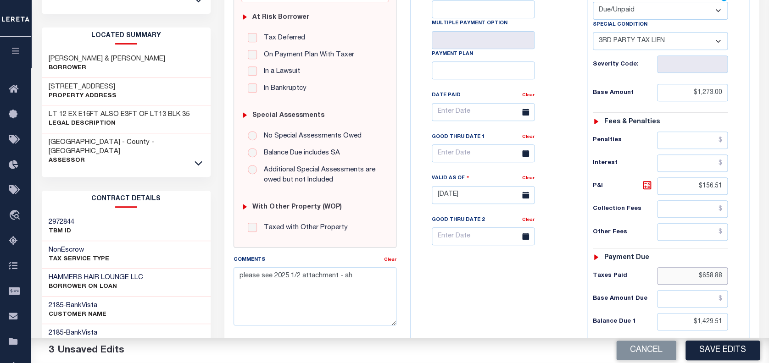
click at [706, 272] on input "$658.88" at bounding box center [692, 275] width 71 height 17
click at [702, 95] on input "$1,273.00" at bounding box center [692, 92] width 71 height 17
click at [705, 95] on input "$1,273.00" at bounding box center [692, 92] width 71 height 17
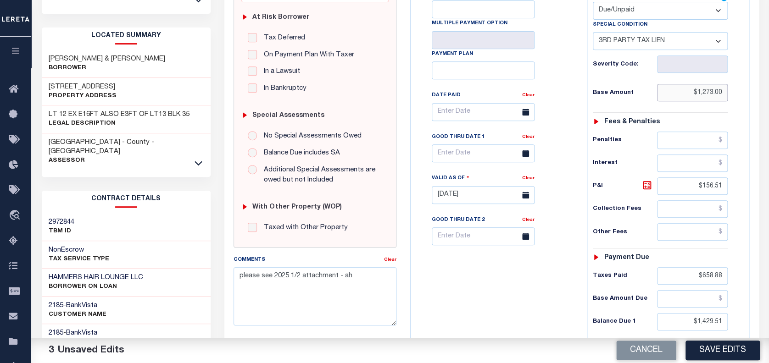
click at [705, 95] on input "$1,273.00" at bounding box center [692, 92] width 71 height 17
click at [709, 97] on input "$1,273.00" at bounding box center [692, 92] width 71 height 17
click at [698, 299] on input "text" at bounding box center [692, 298] width 71 height 17
paste input "1018.93"
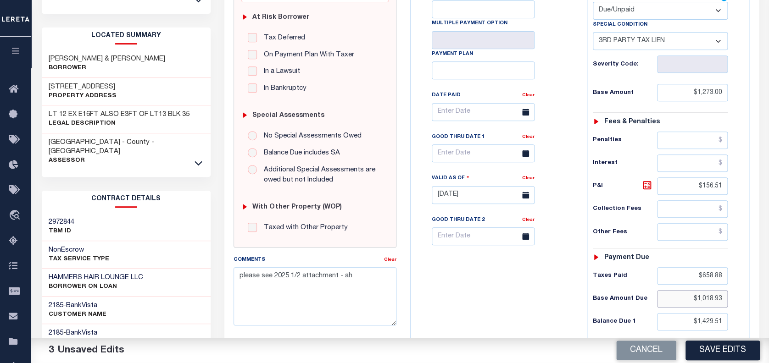
type input "$1,018.93"
drag, startPoint x: 716, startPoint y: 276, endPoint x: 689, endPoint y: 272, distance: 27.8
click at [689, 272] on input "$658.88" at bounding box center [692, 275] width 71 height 17
paste input "254.07"
type input "$254.07"
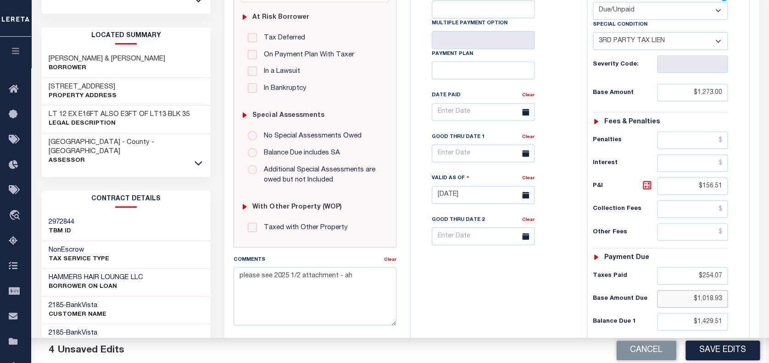
click at [706, 302] on input "$1,018.93" at bounding box center [692, 298] width 71 height 17
click at [699, 319] on input "$1,429.51" at bounding box center [692, 321] width 71 height 17
click at [698, 328] on input "$1,429.51" at bounding box center [692, 321] width 71 height 17
click at [705, 318] on input "$1,429.51" at bounding box center [692, 321] width 71 height 17
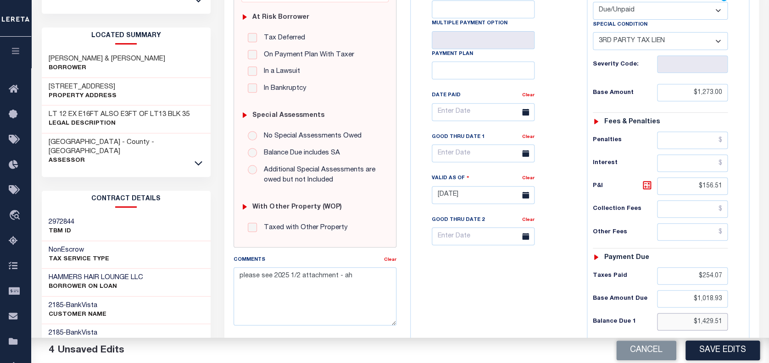
click at [705, 318] on input "$1,429.51" at bounding box center [692, 321] width 71 height 17
paste input "018.93"
type input "$1,018.93"
drag, startPoint x: 720, startPoint y: 190, endPoint x: 693, endPoint y: 188, distance: 27.2
click at [693, 188] on input "$156.51" at bounding box center [692, 186] width 71 height 17
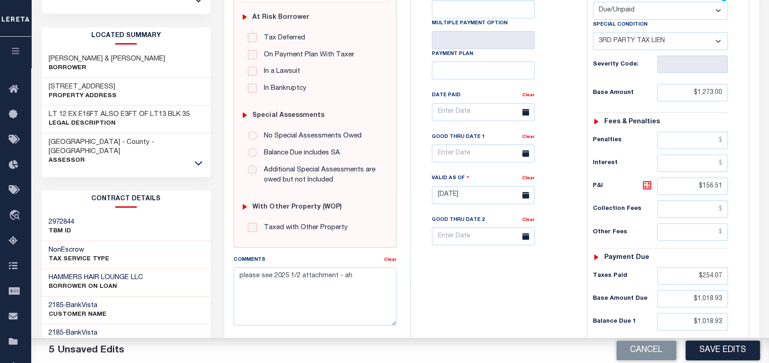
click at [565, 126] on div "Tax Bill No Multiple Payment Option Payment Plan Clear" at bounding box center [496, 116] width 153 height 257
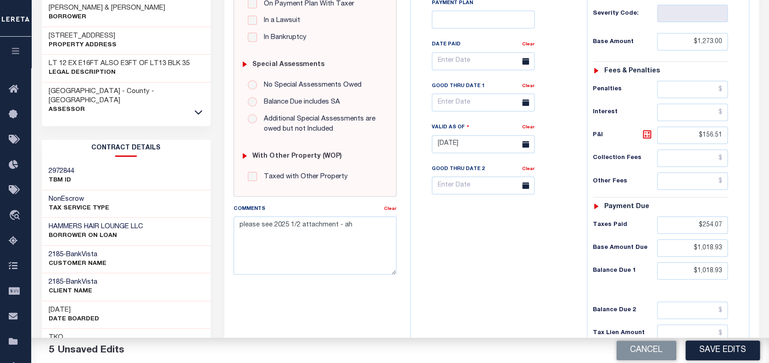
scroll to position [245, 0]
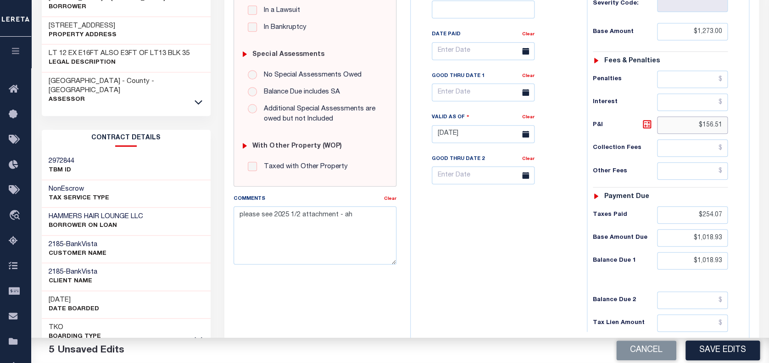
drag, startPoint x: 723, startPoint y: 127, endPoint x: 701, endPoint y: 126, distance: 22.0
click at [701, 126] on input "$156.51" at bounding box center [692, 125] width 71 height 17
type input "$"
click at [701, 263] on input "$1,018.93" at bounding box center [692, 260] width 71 height 17
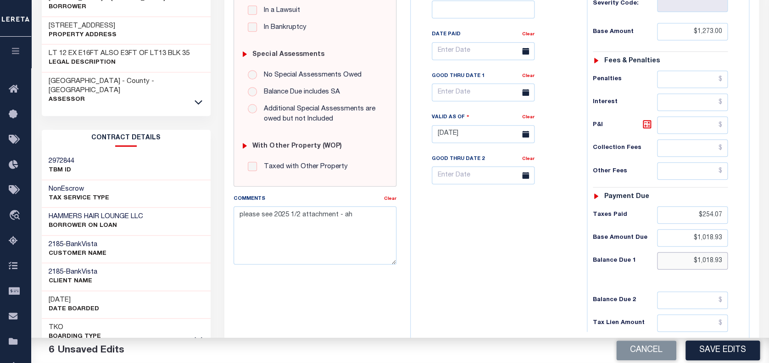
drag, startPoint x: 721, startPoint y: 258, endPoint x: 687, endPoint y: 253, distance: 34.3
click at [687, 253] on input "$1,018.93" at bounding box center [692, 260] width 71 height 17
paste input "1,067.89"
type input "$1,067.89"
drag, startPoint x: 475, startPoint y: 139, endPoint x: 475, endPoint y: 155, distance: 15.6
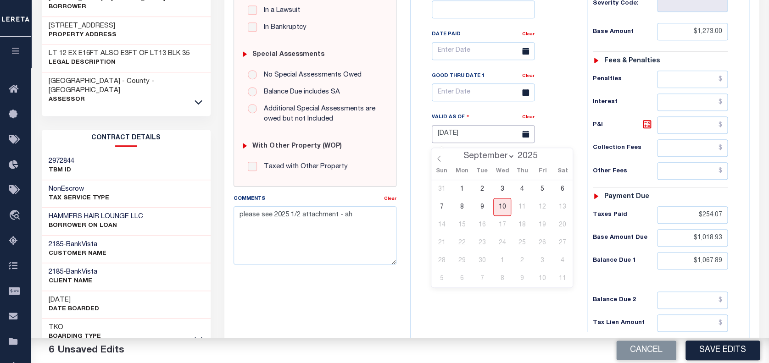
click at [475, 155] on body "Home Payment History Tax Line Detail" at bounding box center [384, 102] width 769 height 695
click at [473, 92] on input "text" at bounding box center [483, 92] width 103 height 18
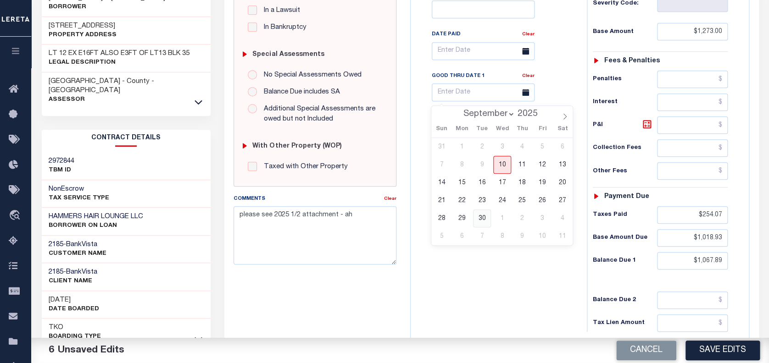
click at [484, 217] on span "30" at bounding box center [482, 219] width 18 height 18
type input "[DATE]"
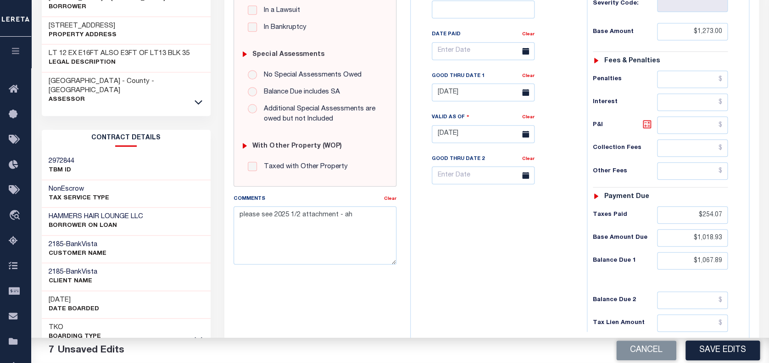
click at [646, 126] on icon at bounding box center [646, 124] width 11 height 11
drag, startPoint x: 722, startPoint y: 129, endPoint x: 692, endPoint y: 123, distance: 30.4
click at [692, 123] on input "$205.11" at bounding box center [692, 125] width 71 height 17
type input "$48.96"
drag, startPoint x: 353, startPoint y: 221, endPoint x: 227, endPoint y: 214, distance: 126.3
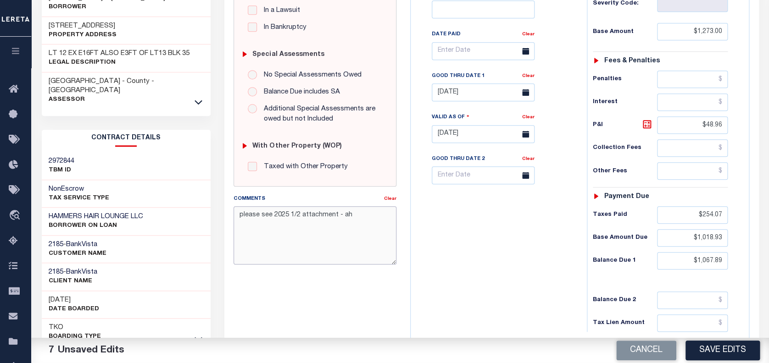
click at [227, 214] on div "Comments Clear please see 2025 1/2 attachment - ah" at bounding box center [315, 233] width 177 height 78
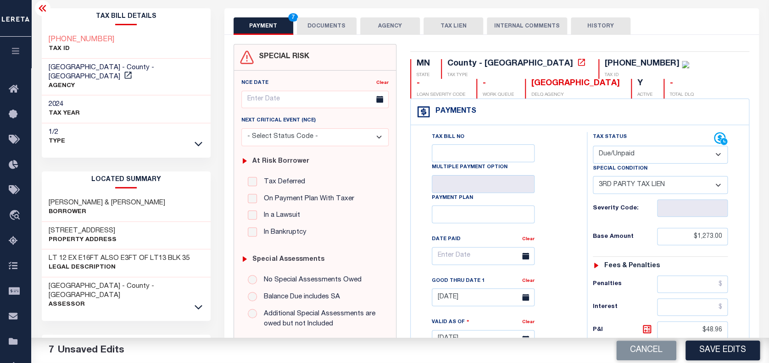
scroll to position [0, 0]
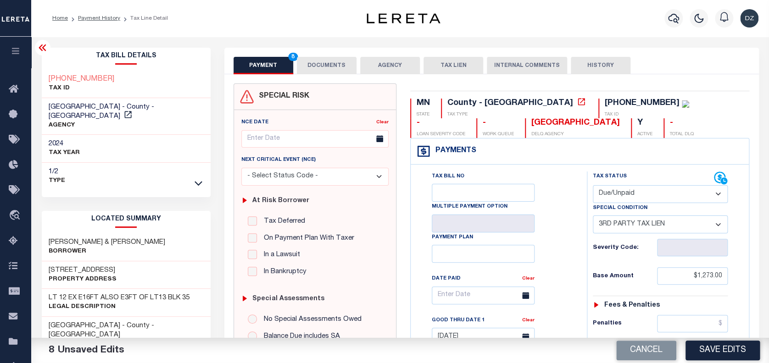
click at [329, 68] on button "DOCUMENTS" at bounding box center [327, 65] width 60 height 17
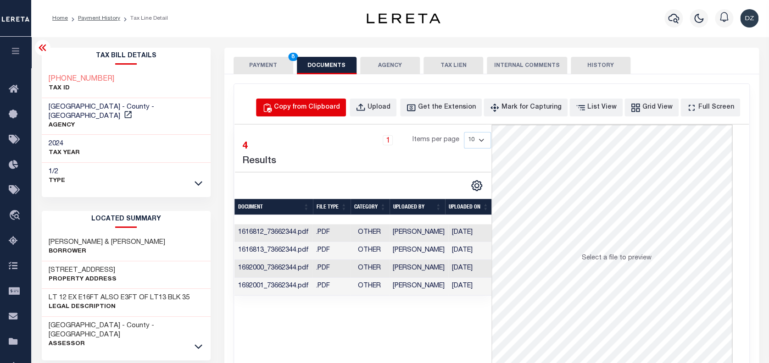
click at [303, 106] on div "Copy from Clipboard" at bounding box center [307, 108] width 66 height 10
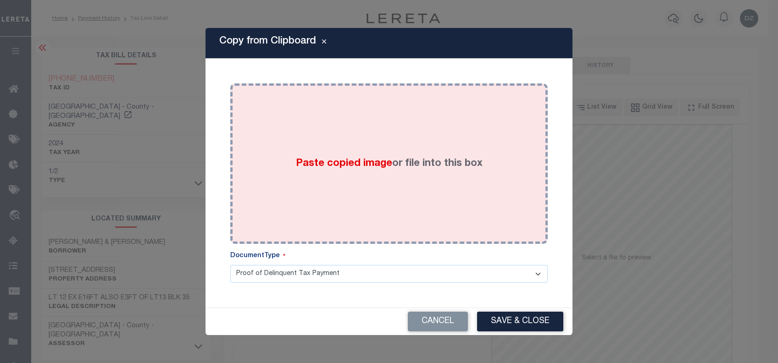
click at [338, 153] on div "Paste copied image or file into this box" at bounding box center [389, 163] width 304 height 147
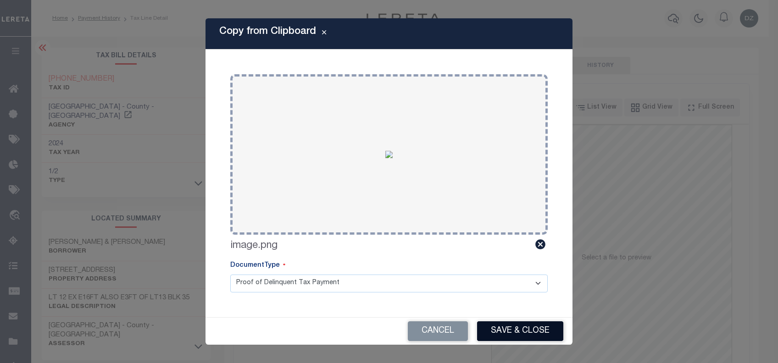
click at [504, 333] on button "Save & Close" at bounding box center [520, 332] width 86 height 20
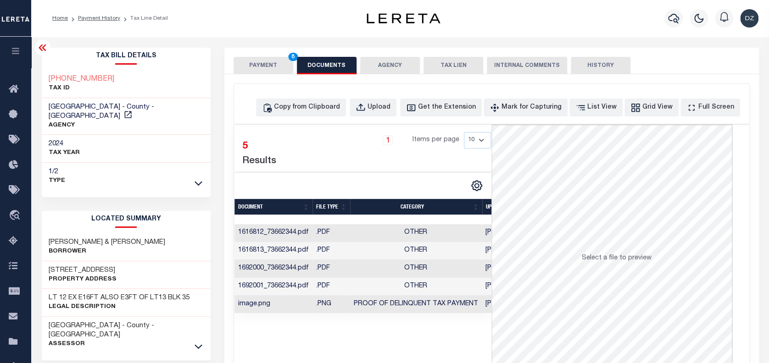
click at [260, 67] on button "PAYMENT 8" at bounding box center [264, 65] width 60 height 17
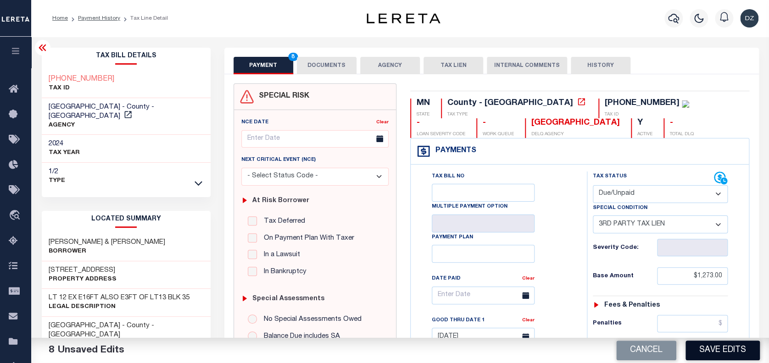
click at [708, 347] on button "Save Edits" at bounding box center [722, 351] width 74 height 20
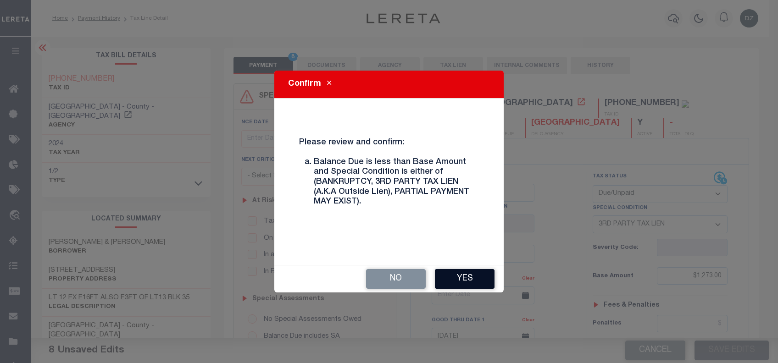
click at [476, 279] on button "Yes" at bounding box center [465, 279] width 60 height 20
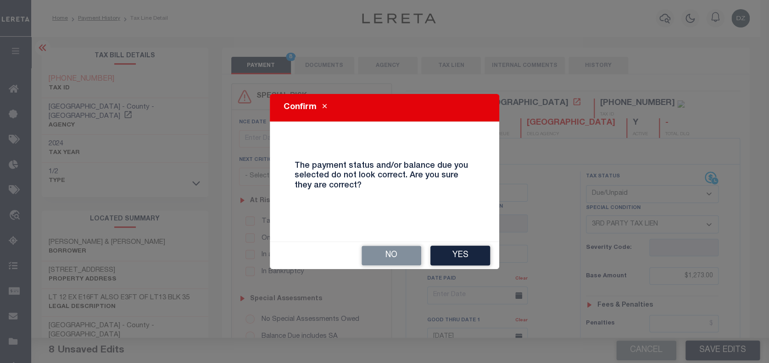
drag, startPoint x: 387, startPoint y: 259, endPoint x: 393, endPoint y: 288, distance: 30.0
click at [392, 288] on div "Confirm The payment status and/or balance due you selected do not look correct.…" at bounding box center [384, 181] width 769 height 363
click at [392, 259] on button "No" at bounding box center [391, 256] width 60 height 20
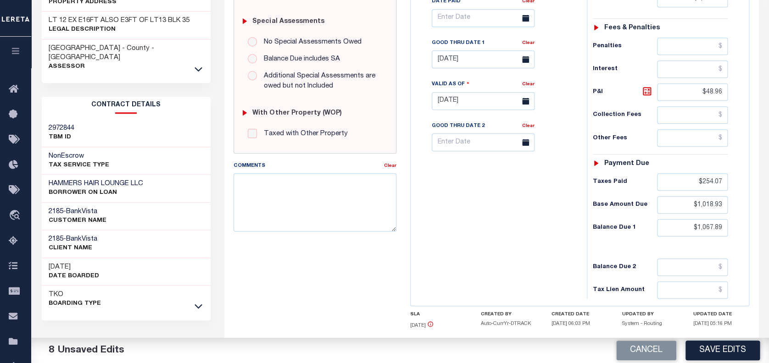
scroll to position [306, 0]
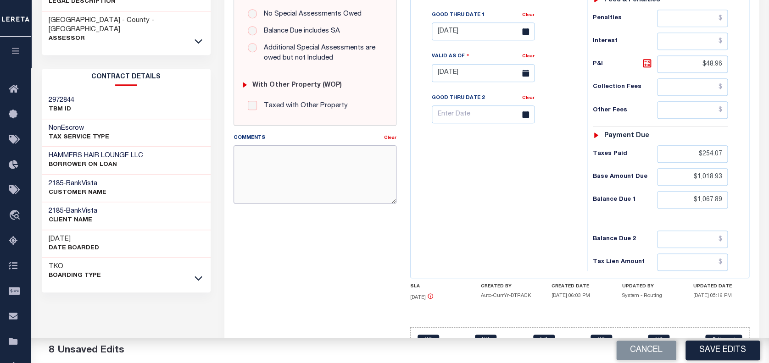
click at [274, 163] on textarea "Comments" at bounding box center [315, 174] width 163 height 58
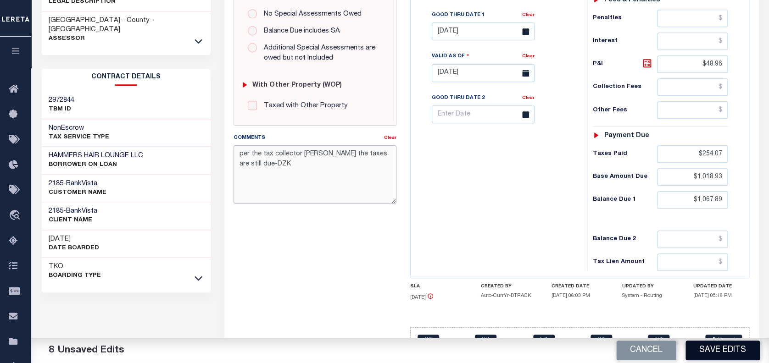
type textarea "per the tax collector [PERSON_NAME] the taxes are still due-DZK"
click at [724, 351] on button "Save Edits" at bounding box center [722, 351] width 74 height 20
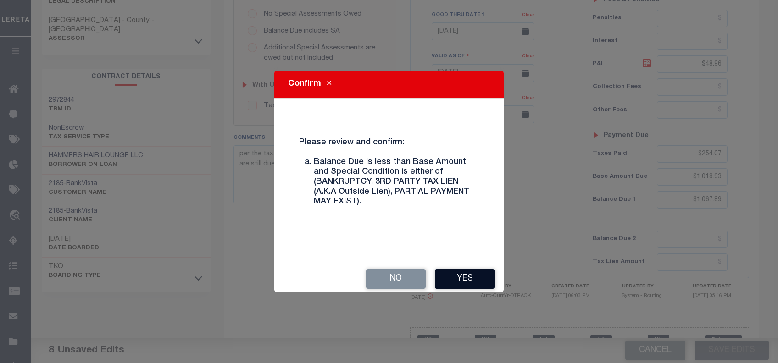
click at [475, 271] on button "Yes" at bounding box center [465, 279] width 60 height 20
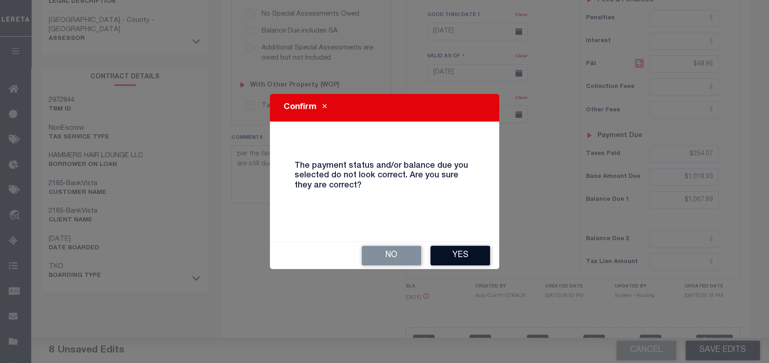
click at [459, 258] on button "Yes" at bounding box center [460, 256] width 60 height 20
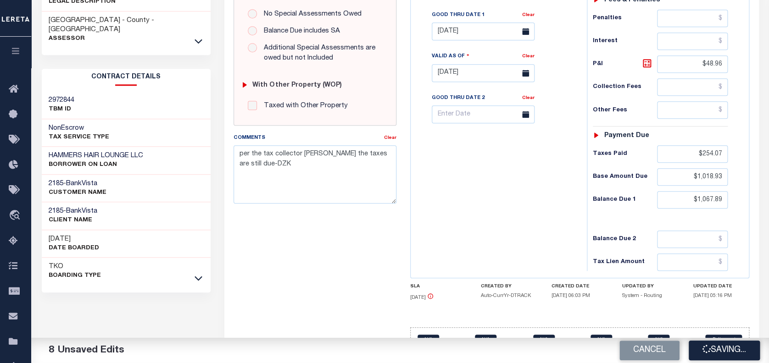
checkbox input "false"
type input "0"
type input "$1,273"
type input "$48.96"
type input "$254.07"
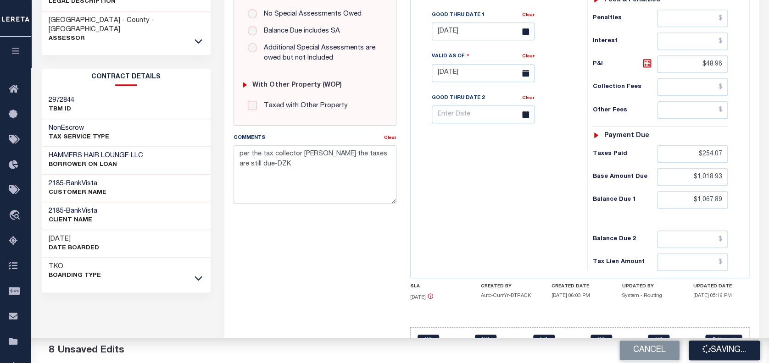
type input "$1,018.93"
type input "$1,067.89"
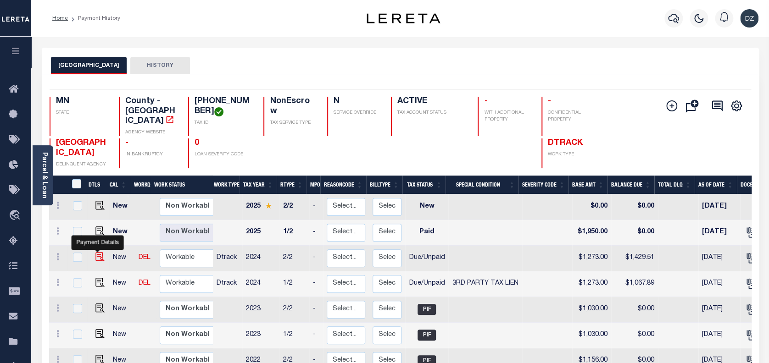
click at [99, 252] on img "" at bounding box center [99, 256] width 9 height 9
checkbox input "true"
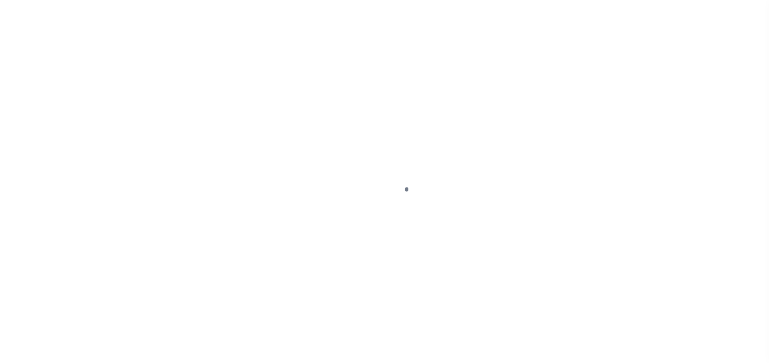
select select "DUE"
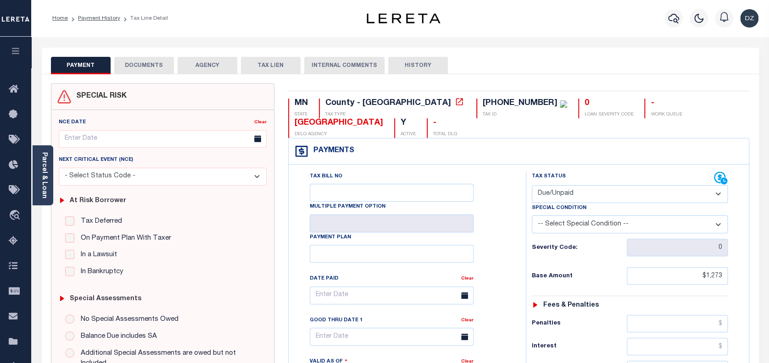
click at [577, 224] on select "-- Select Special Condition -- 3RD PARTY TAX LIEN AGENCY TAX LIEN (A.K.A Inside…" at bounding box center [630, 225] width 196 height 18
select select "20"
click at [532, 217] on select "-- Select Special Condition -- 3RD PARTY TAX LIEN AGENCY TAX LIEN (A.K.A Inside…" at bounding box center [630, 225] width 196 height 18
type input "[DATE]"
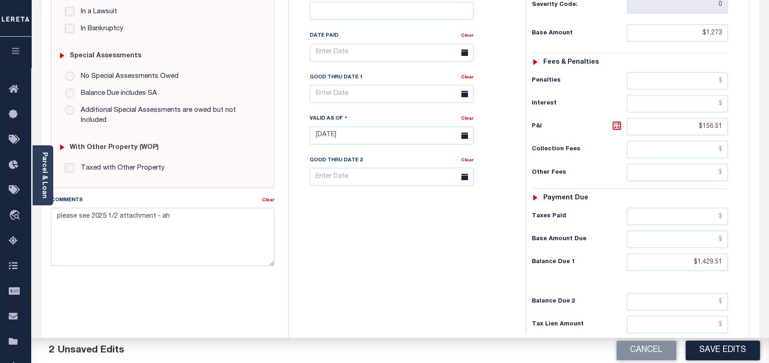
scroll to position [245, 0]
click at [716, 33] on input "$1,273" at bounding box center [677, 31] width 101 height 17
click at [715, 33] on input "$1,273" at bounding box center [677, 31] width 101 height 17
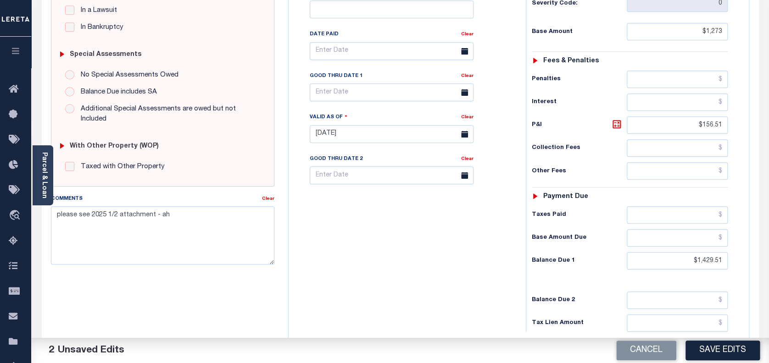
type input "$1,273.00"
drag, startPoint x: 721, startPoint y: 262, endPoint x: 678, endPoint y: 259, distance: 42.8
click at [678, 259] on input "$1,429.51" at bounding box center [677, 260] width 101 height 17
paste input "1,321.96"
type input "$1,321.96"
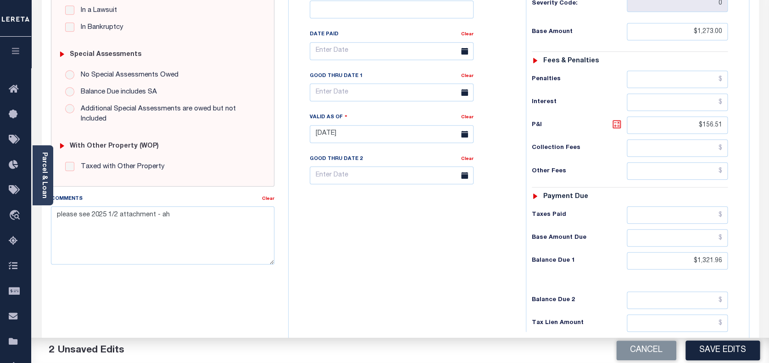
click at [617, 128] on icon at bounding box center [616, 124] width 8 height 8
type input "$48.96"
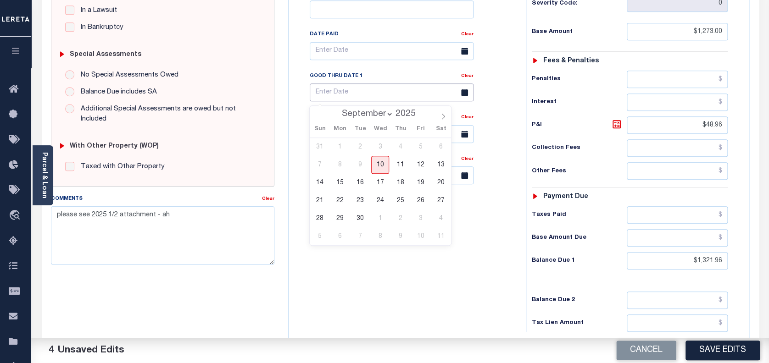
click at [341, 100] on input "text" at bounding box center [392, 92] width 164 height 18
click at [349, 218] on div "31 1 2 3 4 5 6 7 8 9 10 11 12 13 14 15 16 17 18 19 20 21 22 23 24 25 26 27 28 2…" at bounding box center [380, 191] width 141 height 107
click at [358, 217] on span "30" at bounding box center [360, 219] width 18 height 18
type input "09/30/2025"
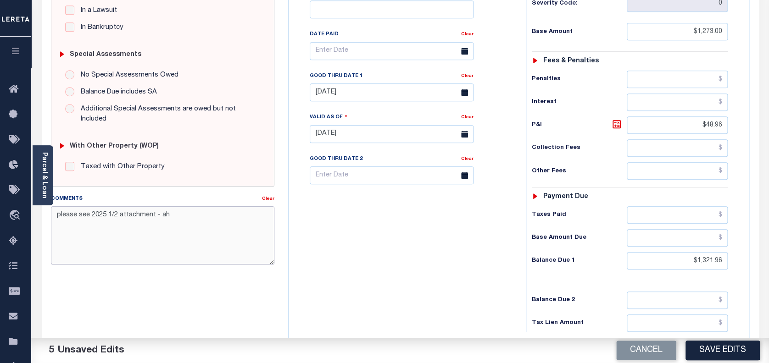
drag, startPoint x: 194, startPoint y: 215, endPoint x: 63, endPoint y: 209, distance: 130.9
click at [63, 209] on textarea "please see 2025 1/2 attachment - ah" at bounding box center [163, 235] width 224 height 58
click at [137, 214] on textarea "per the tax collector diana the taxes are still due-DZK" at bounding box center [163, 235] width 224 height 58
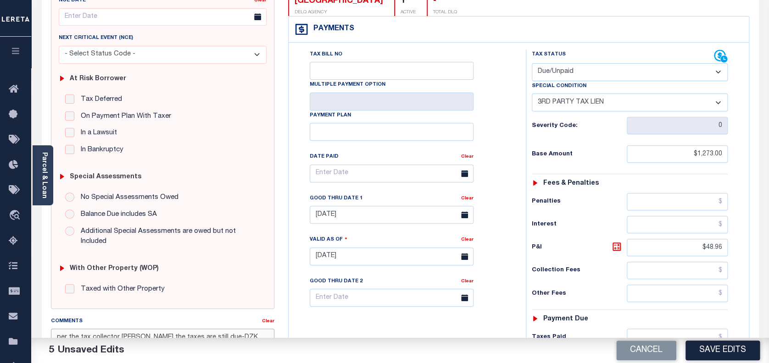
scroll to position [0, 0]
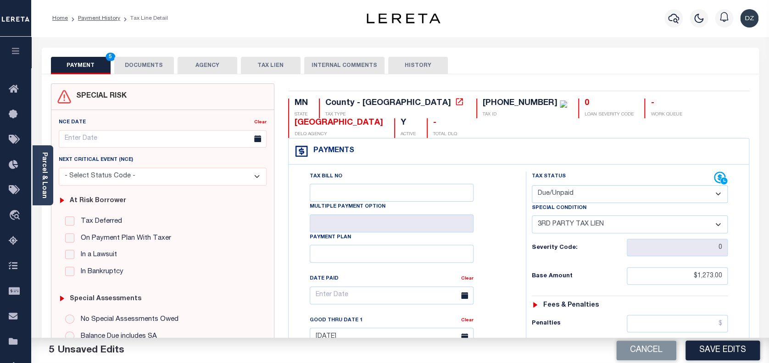
type textarea "per the tax collector diane the taxes are still due-DZK"
click at [153, 69] on button "DOCUMENTS" at bounding box center [144, 65] width 60 height 17
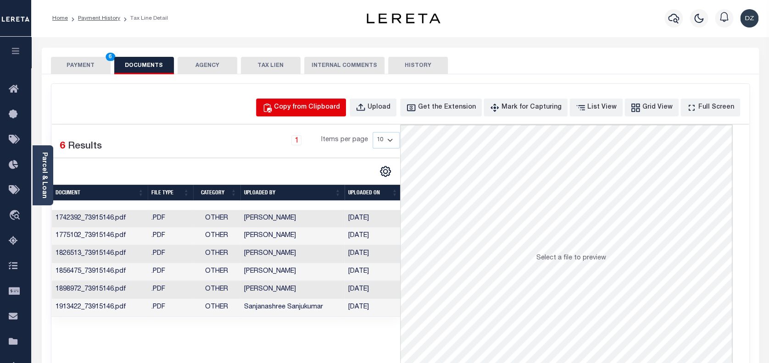
click at [302, 104] on div "Copy from Clipboard" at bounding box center [307, 108] width 66 height 10
select select "POP"
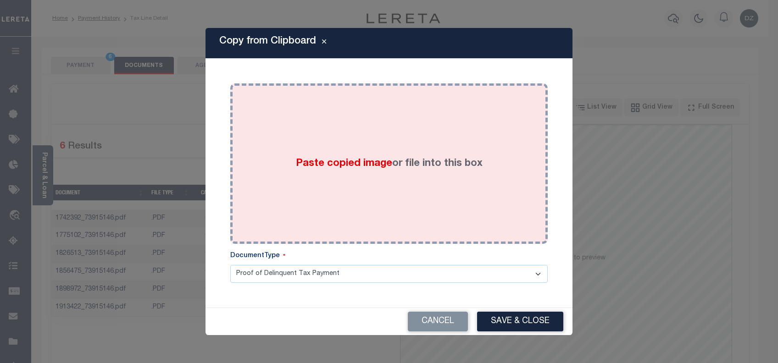
click at [314, 157] on label "Paste copied image or file into this box" at bounding box center [389, 163] width 187 height 15
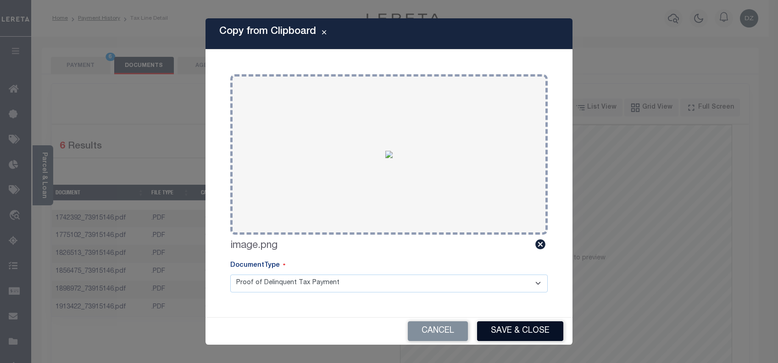
click at [517, 336] on button "Save & Close" at bounding box center [520, 332] width 86 height 20
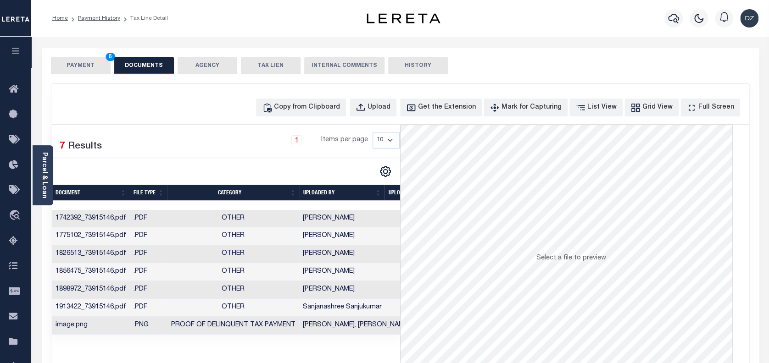
click at [71, 69] on button "PAYMENT 6" at bounding box center [81, 65] width 60 height 17
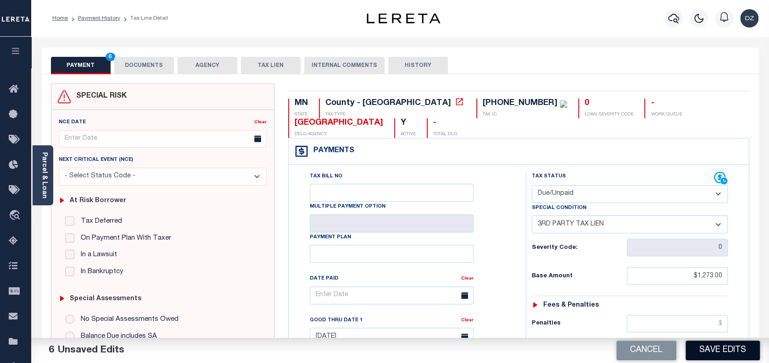
click at [717, 352] on button "Save Edits" at bounding box center [722, 351] width 74 height 20
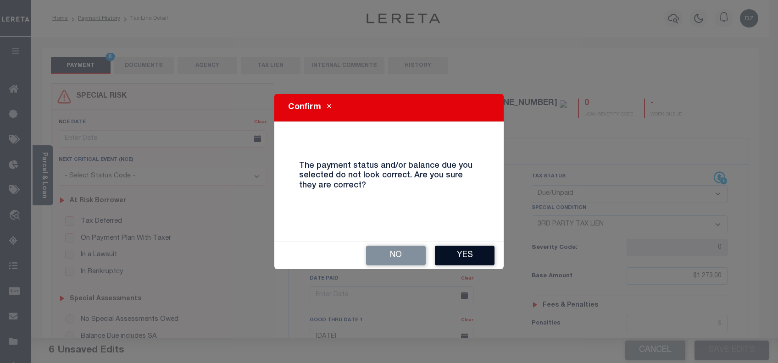
click at [468, 256] on button "Yes" at bounding box center [465, 256] width 60 height 20
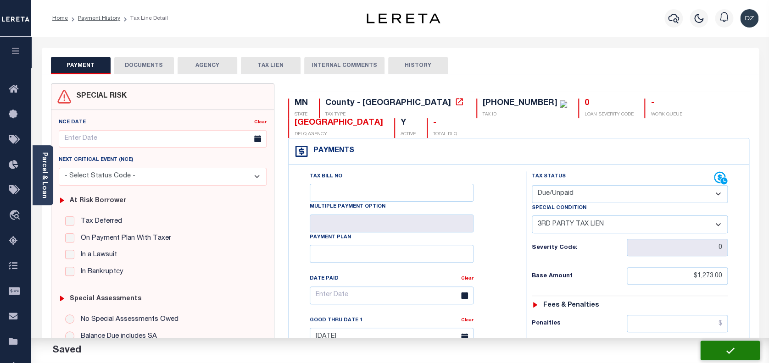
checkbox input "false"
type input "$1,273"
type input "$48.96"
type input "$1,321.96"
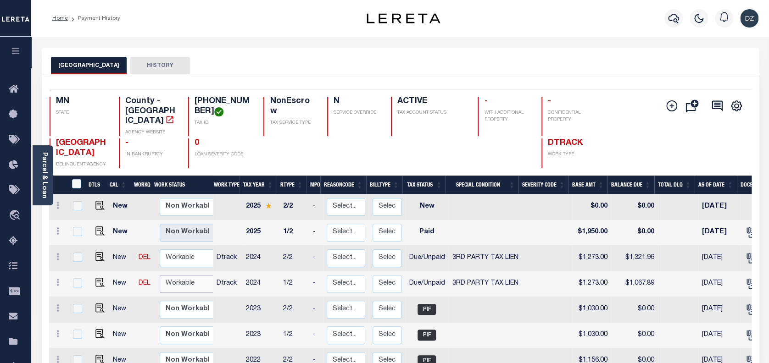
click at [171, 275] on select "Non Workable Workable" at bounding box center [187, 284] width 55 height 18
checkbox input "true"
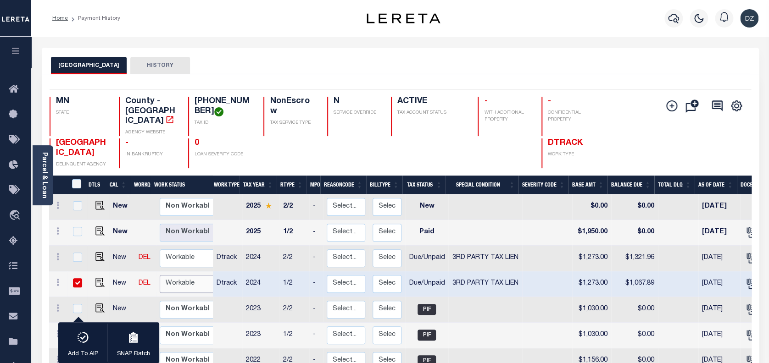
select select "true"
click at [160, 275] on select "Non Workable Workable" at bounding box center [187, 284] width 55 height 18
checkbox input "false"
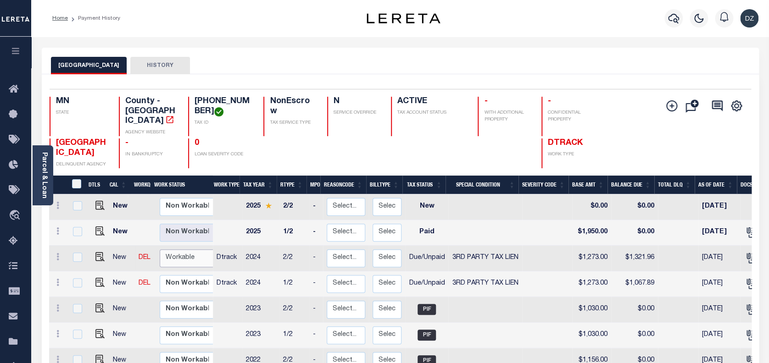
click at [178, 253] on select "Non Workable Workable" at bounding box center [187, 259] width 55 height 18
checkbox input "true"
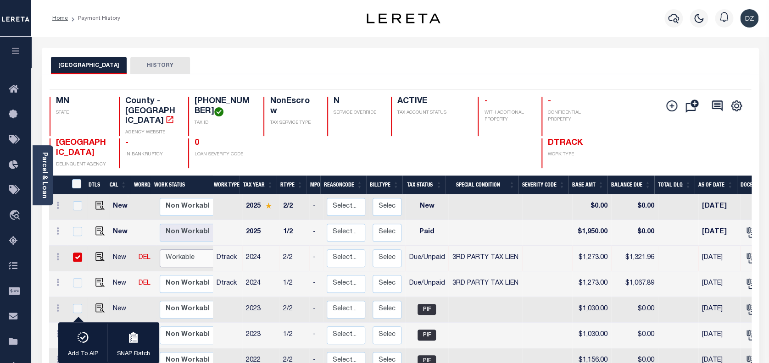
select select "true"
click at [160, 250] on select "Non Workable Workable" at bounding box center [187, 259] width 55 height 18
checkbox input "false"
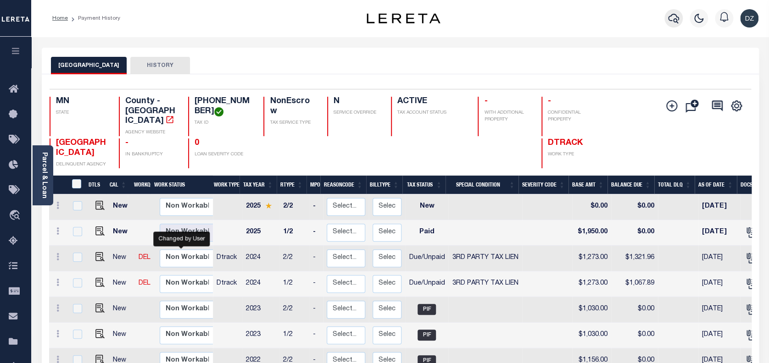
click at [665, 20] on button "button" at bounding box center [673, 18] width 18 height 18
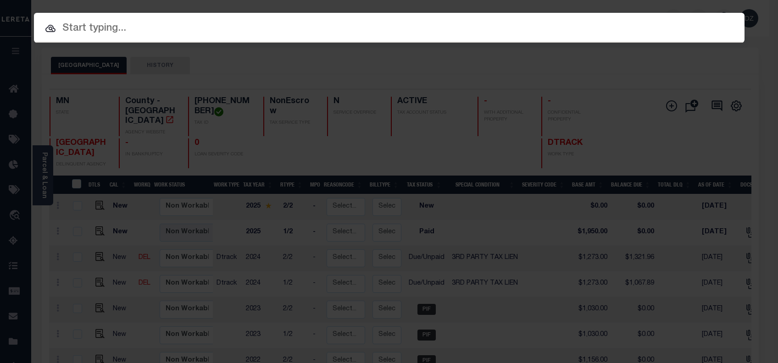
paste input "1412488"
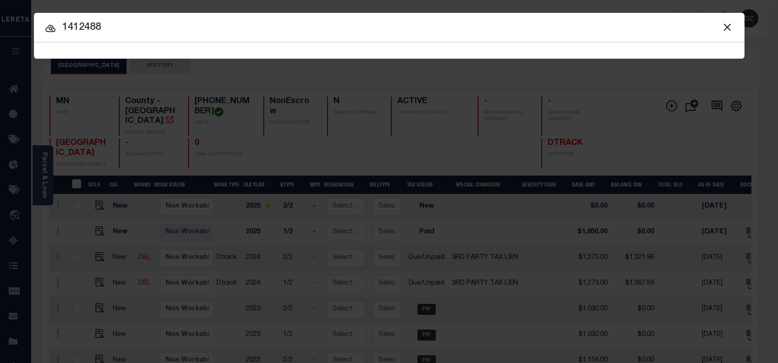
type input "1412488"
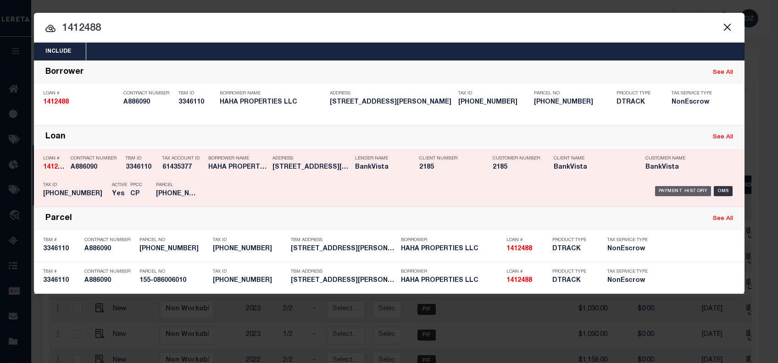
click at [663, 186] on div "Payment History" at bounding box center [683, 191] width 56 height 10
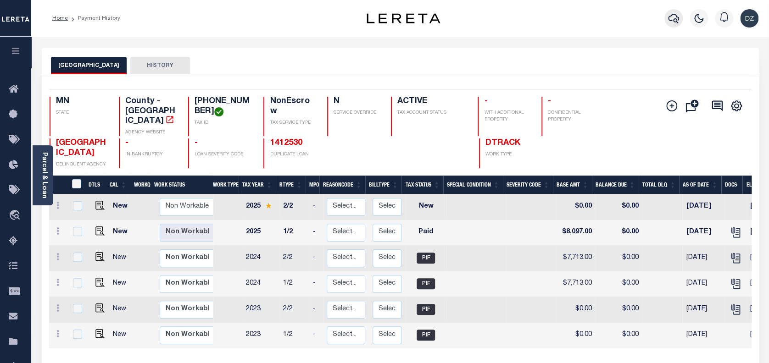
click at [678, 17] on icon "button" at bounding box center [673, 18] width 11 height 11
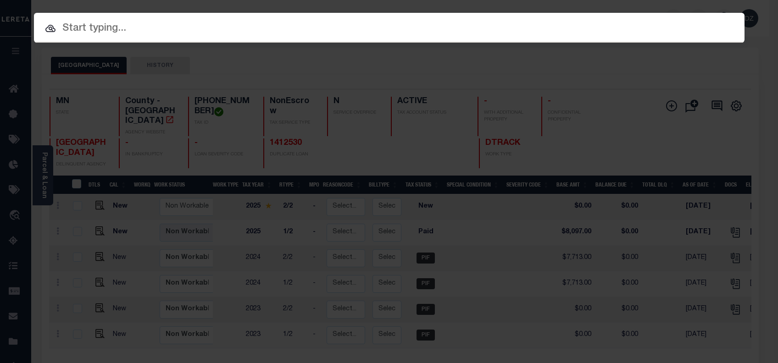
paste input "1413127"
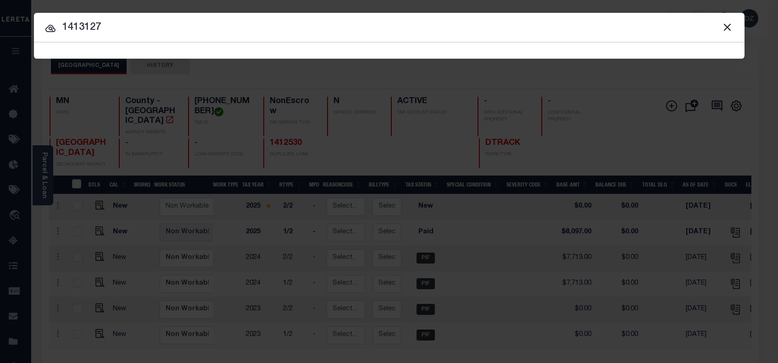
type input "1413127"
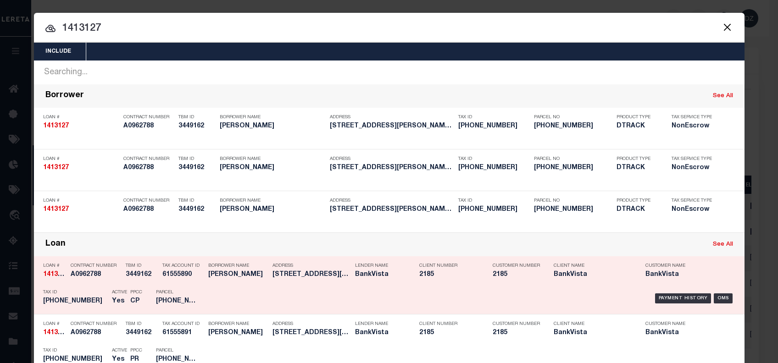
click at [678, 294] on div "Payment History" at bounding box center [683, 299] width 56 height 10
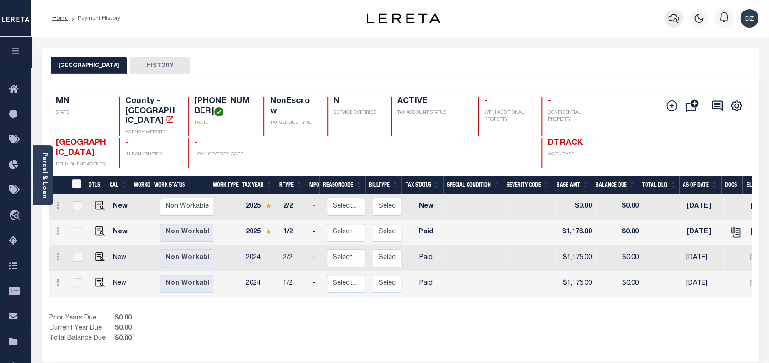
click at [675, 18] on icon "button" at bounding box center [673, 18] width 11 height 11
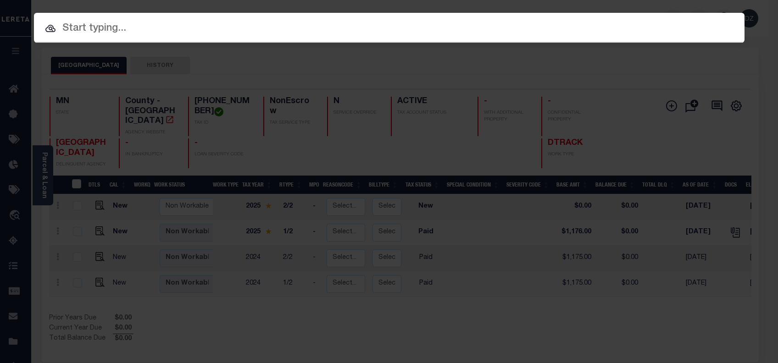
paste input "2191445"
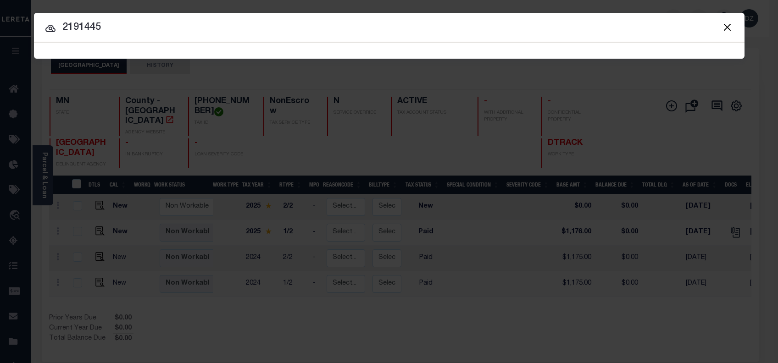
type input "2191445"
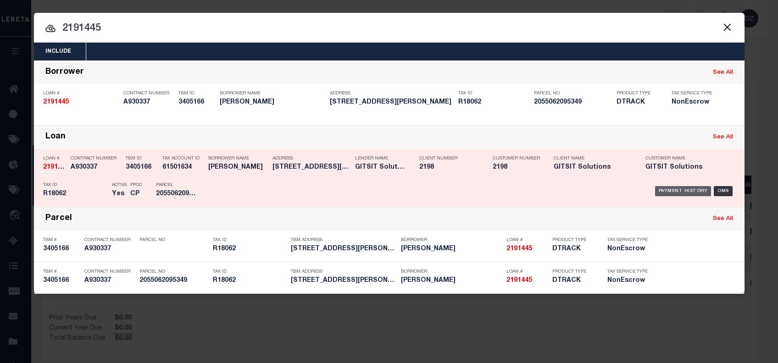
click at [674, 191] on div "Payment History" at bounding box center [683, 191] width 56 height 10
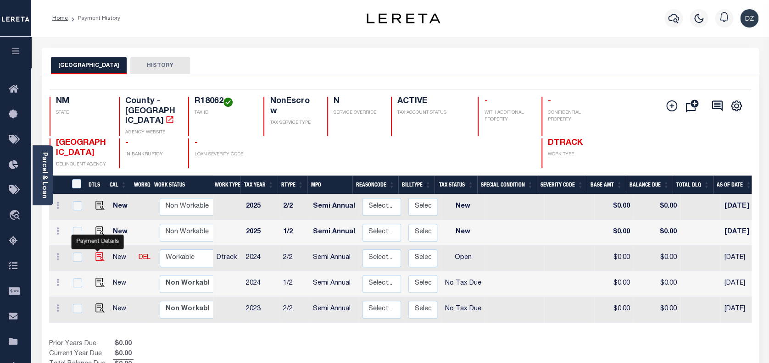
click at [99, 252] on img "" at bounding box center [99, 256] width 9 height 9
checkbox input "true"
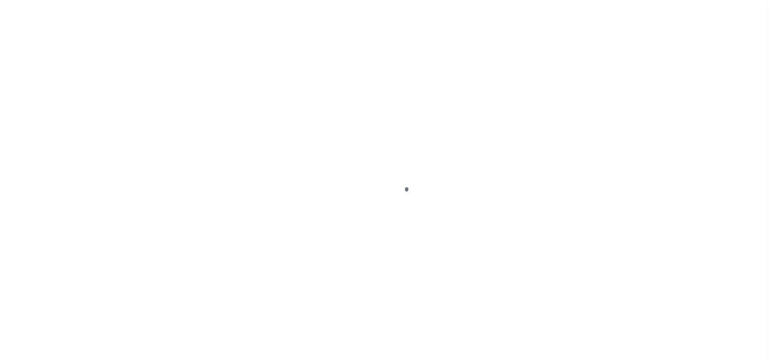
select select "OP2"
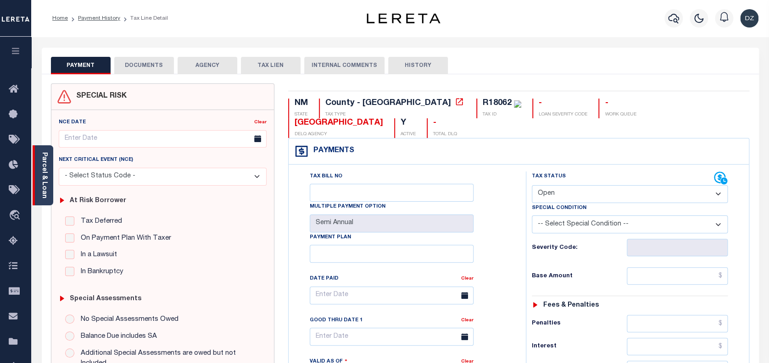
click at [41, 184] on link "Parcel & Loan" at bounding box center [44, 175] width 6 height 46
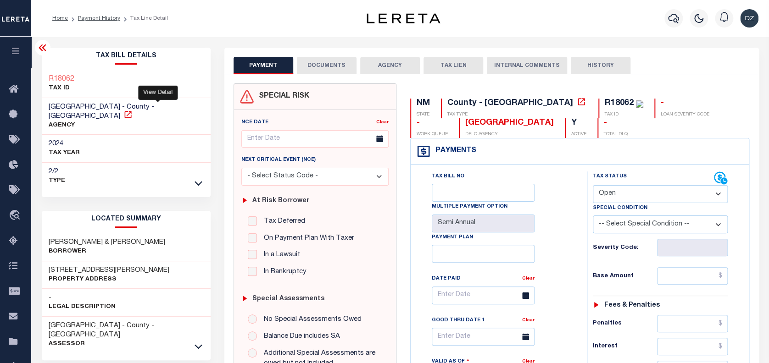
click at [131, 111] on icon at bounding box center [127, 114] width 7 height 7
click at [484, 121] on div "[GEOGRAPHIC_DATA]" at bounding box center [509, 123] width 89 height 10
drag, startPoint x: 486, startPoint y: 121, endPoint x: 417, endPoint y: 120, distance: 69.3
click at [417, 120] on div "NM STATE County - NM TAX TYPE R18062 TAX ID - LOAN SEVERITY CODE - WORK QUEUE C…" at bounding box center [579, 118] width 339 height 39
copy div "[GEOGRAPHIC_DATA]"
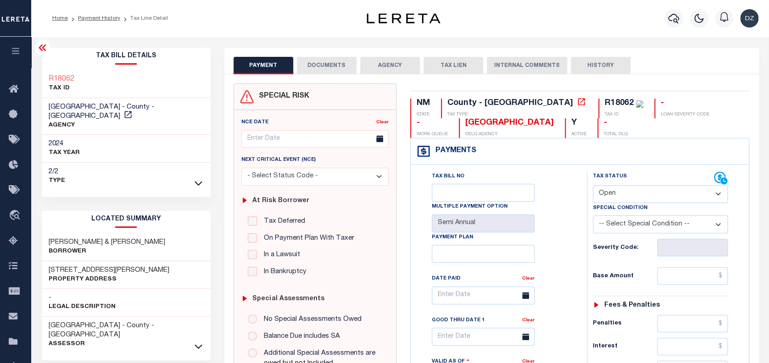
click at [605, 102] on div "R18062" at bounding box center [619, 103] width 29 height 8
copy div "R18062"
click at [690, 278] on input "text" at bounding box center [692, 275] width 71 height 17
paste input "315.68"
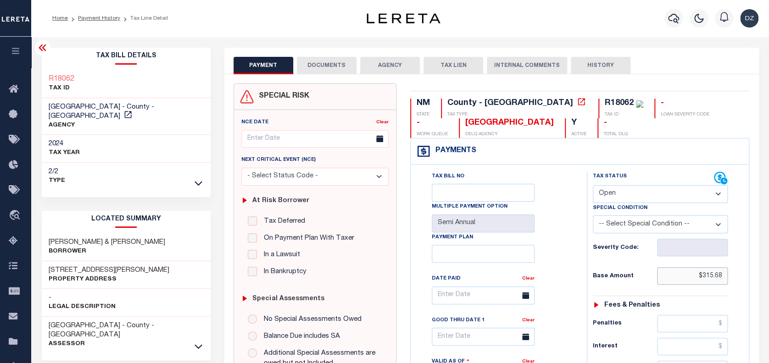
type input "$315.68"
type input "09/10/2025"
click at [599, 195] on select "- Select Status Code - Open Due/Unpaid Paid Incomplete No Tax Due Internal Refu…" at bounding box center [660, 194] width 135 height 18
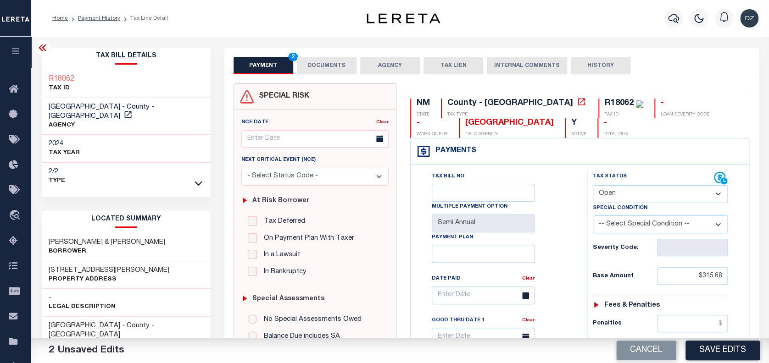
select select "PYD"
click at [593, 186] on select "- Select Status Code - Open Due/Unpaid Paid Incomplete No Tax Due Internal Refu…" at bounding box center [660, 194] width 135 height 18
click at [333, 60] on button "DOCUMENTS" at bounding box center [327, 65] width 60 height 17
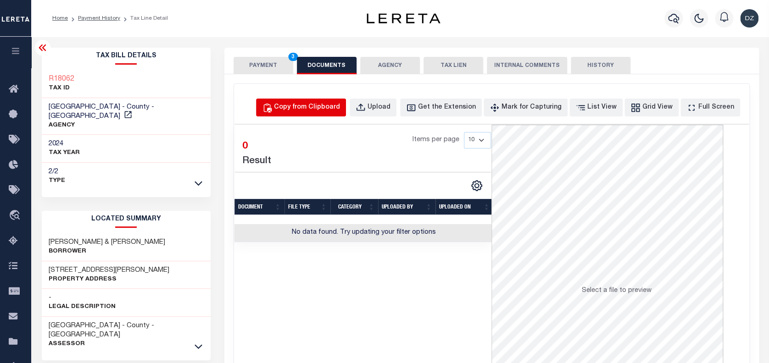
click at [340, 109] on div "Copy from Clipboard" at bounding box center [307, 108] width 66 height 10
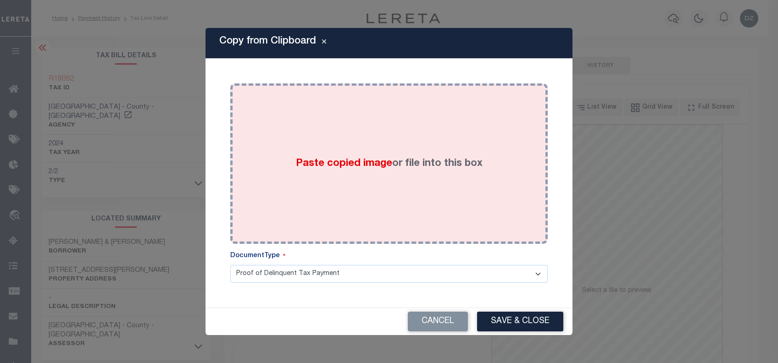
click at [345, 151] on div "Paste copied image or file into this box" at bounding box center [389, 163] width 304 height 147
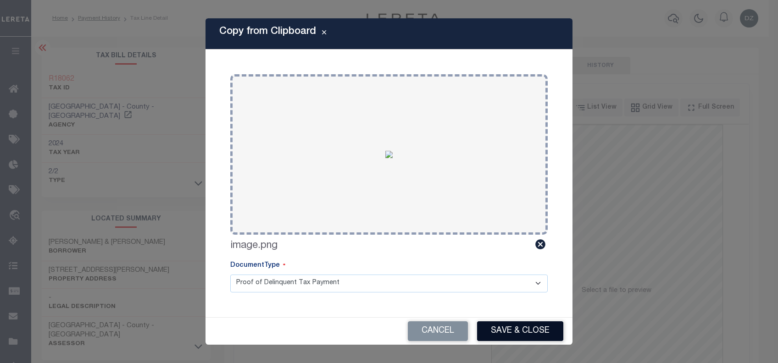
click at [506, 329] on button "Save & Close" at bounding box center [520, 332] width 86 height 20
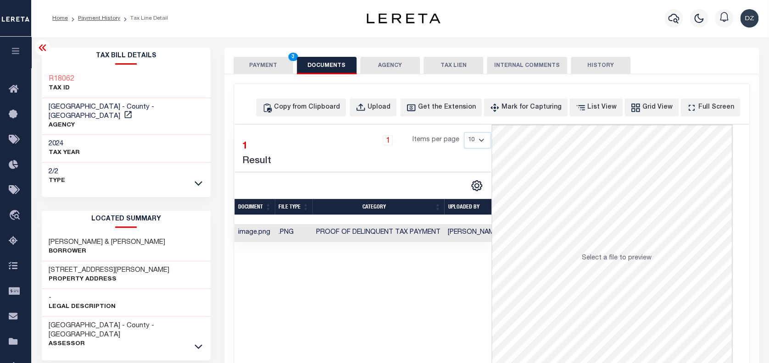
click at [254, 59] on button "PAYMENT 3" at bounding box center [264, 65] width 60 height 17
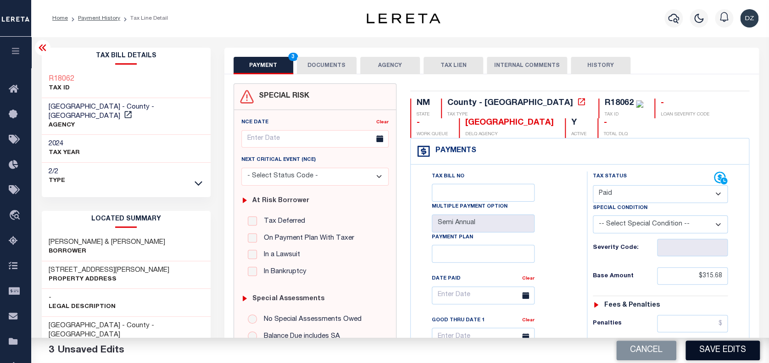
click at [708, 349] on button "Save Edits" at bounding box center [722, 351] width 74 height 20
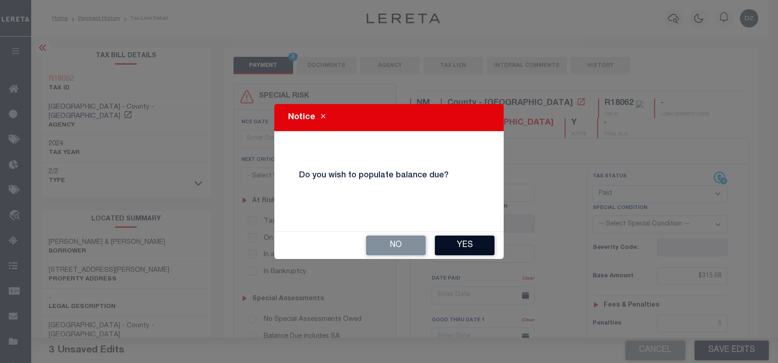
click at [447, 250] on button "Yes" at bounding box center [465, 246] width 60 height 20
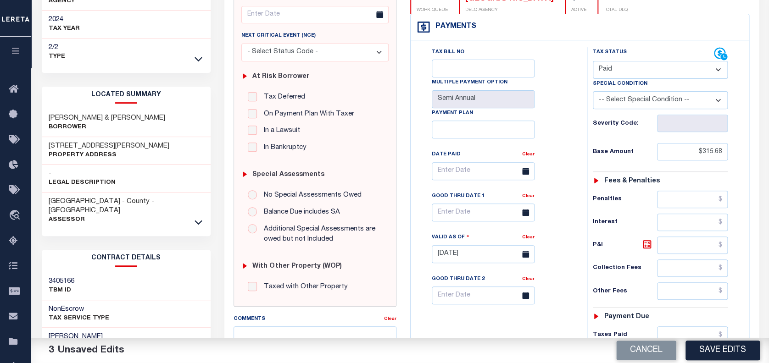
scroll to position [184, 0]
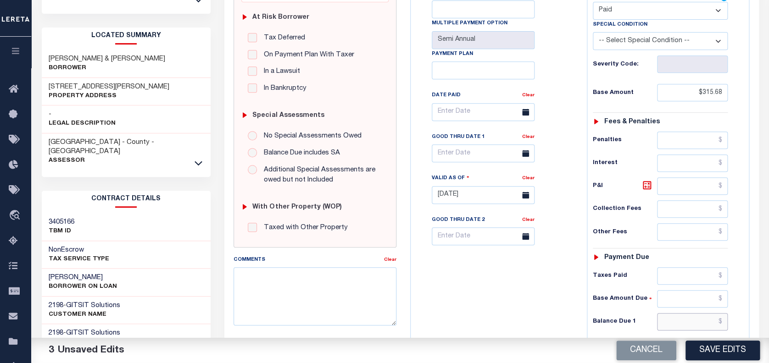
click at [686, 328] on input "text" at bounding box center [692, 321] width 71 height 17
type input "$0.00"
click at [740, 352] on button "Save Edits" at bounding box center [722, 351] width 74 height 20
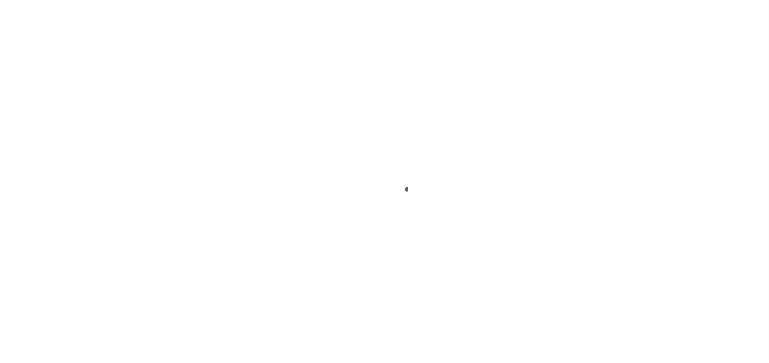
checkbox input "false"
type input "Semi Annual"
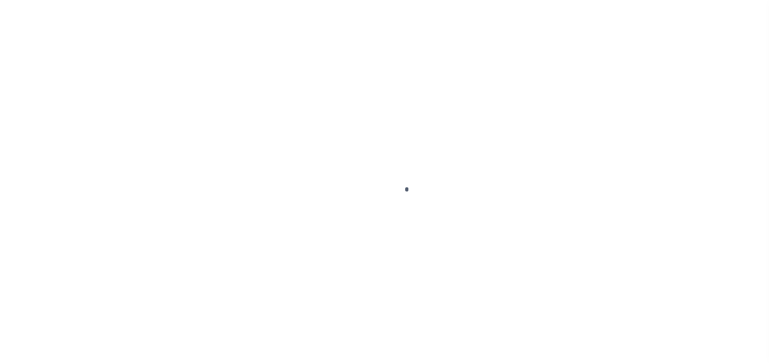
type input "[DATE]"
select select "OP2"
